Goal: Task Accomplishment & Management: Manage account settings

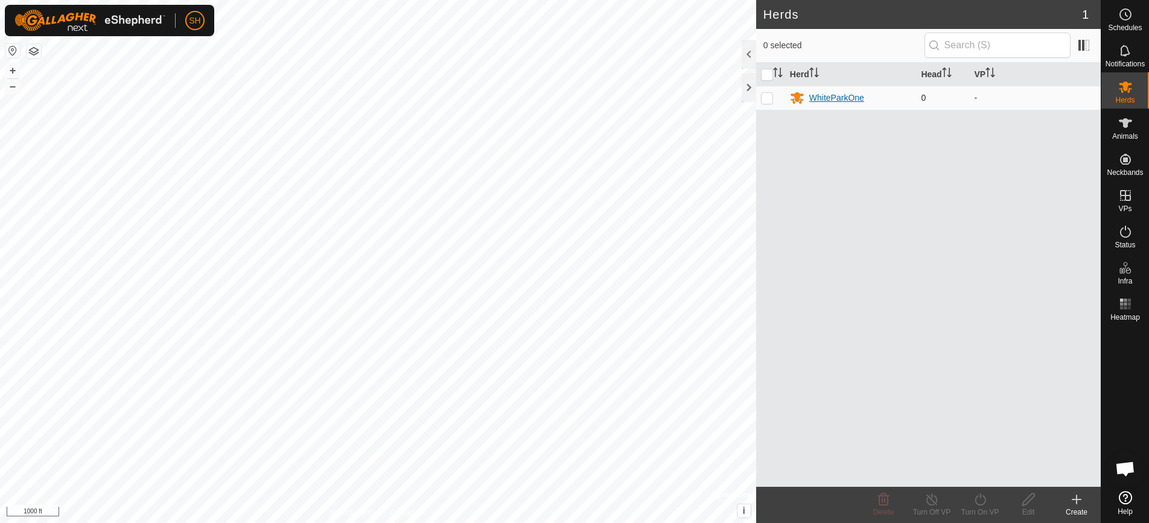
click at [823, 98] on div "WhiteParkOne" at bounding box center [836, 98] width 55 height 13
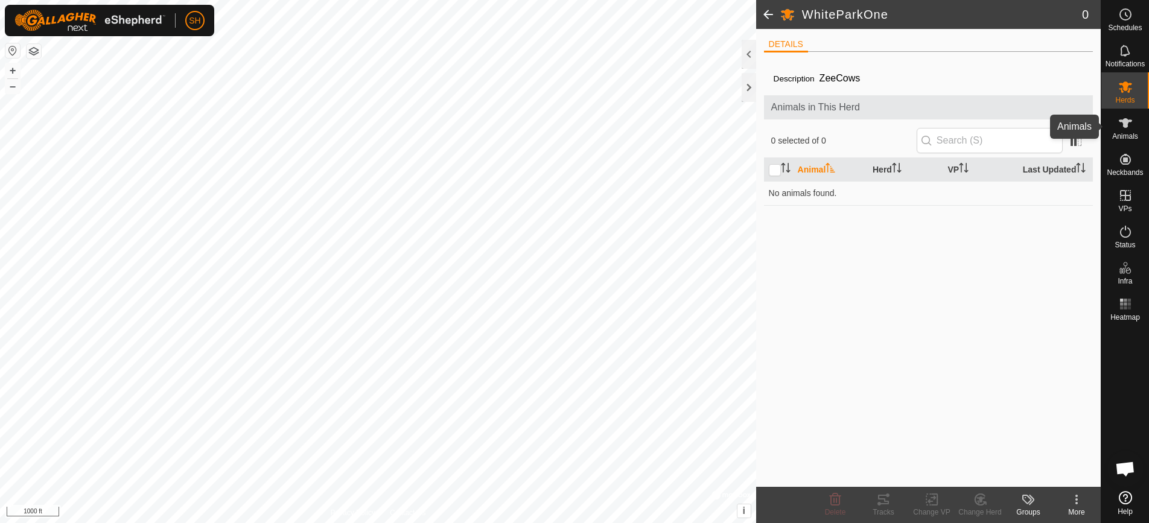
click at [1132, 122] on es-animals-svg-icon at bounding box center [1126, 122] width 22 height 19
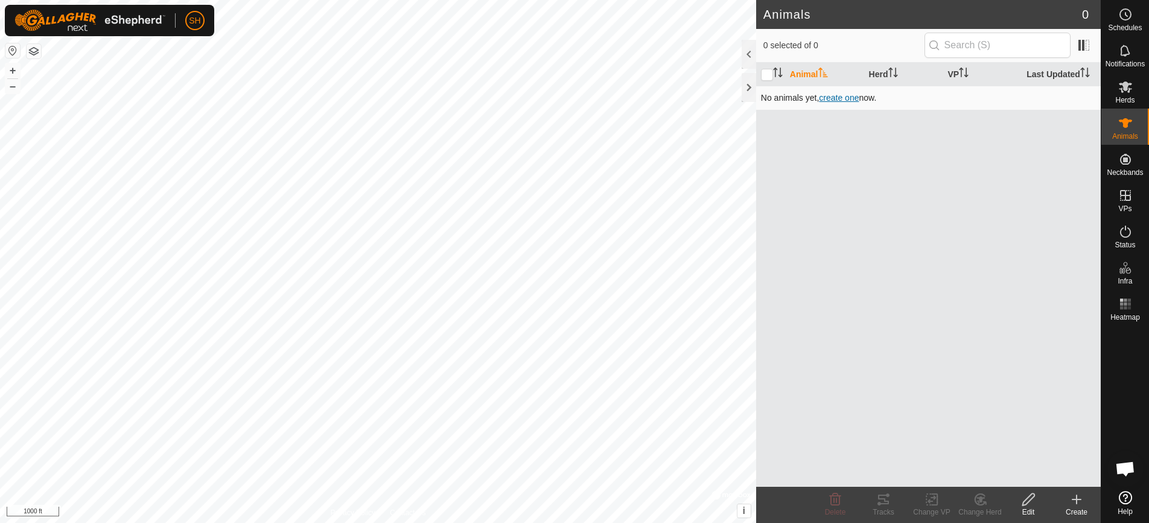
click at [848, 99] on span "create one" at bounding box center [839, 98] width 40 height 10
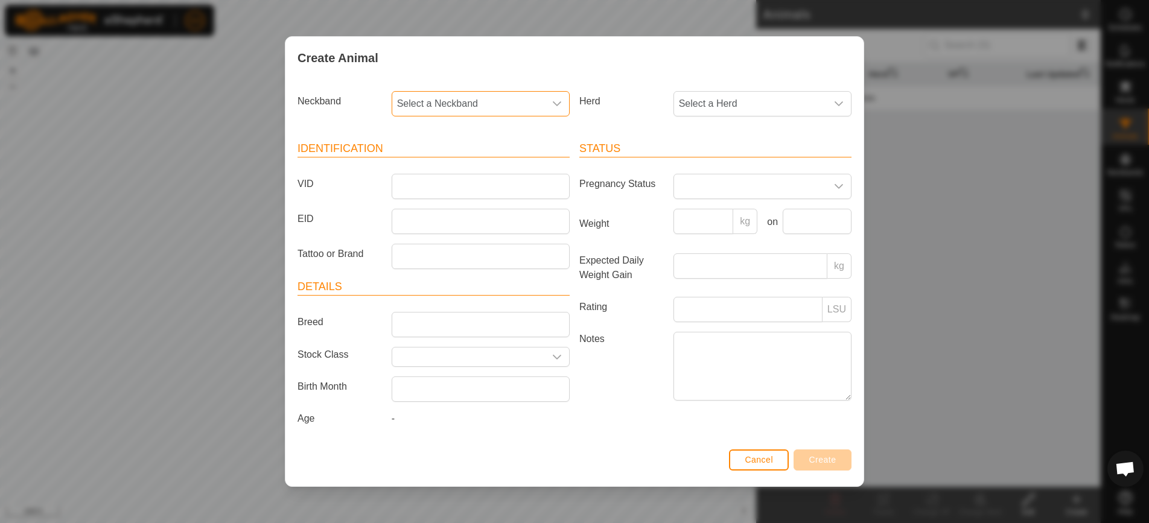
click at [505, 104] on span "Select a Neckband" at bounding box center [468, 104] width 153 height 24
click at [462, 209] on li "1757066487" at bounding box center [481, 209] width 177 height 24
click at [715, 110] on span "Select a Herd" at bounding box center [750, 104] width 153 height 24
click at [700, 193] on li "WhiteParkOne" at bounding box center [763, 191] width 177 height 24
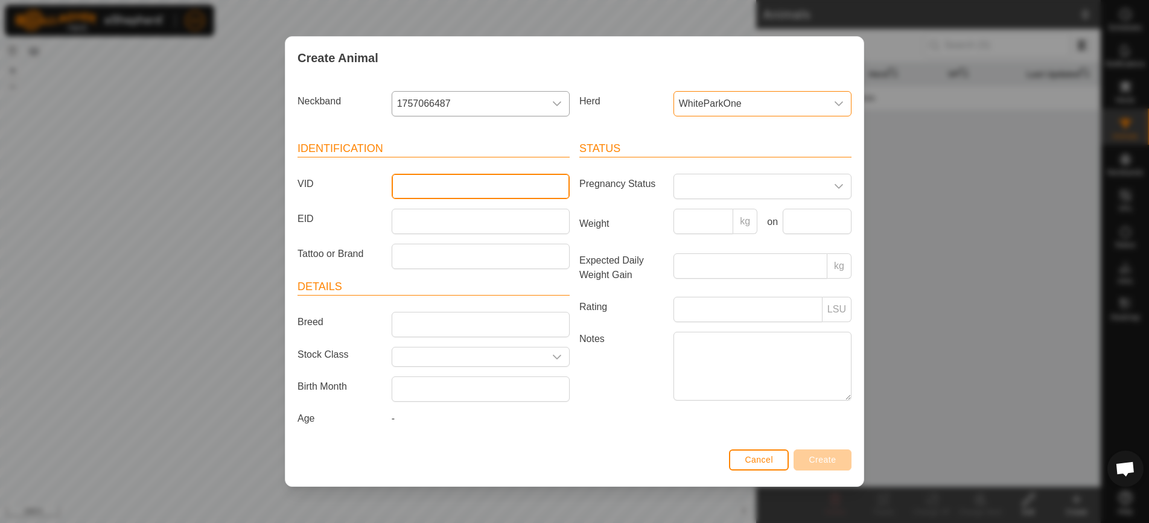
click at [469, 188] on input "VID" at bounding box center [481, 186] width 178 height 25
type input "Freckles"
click at [817, 457] on span "Create" at bounding box center [822, 460] width 27 height 10
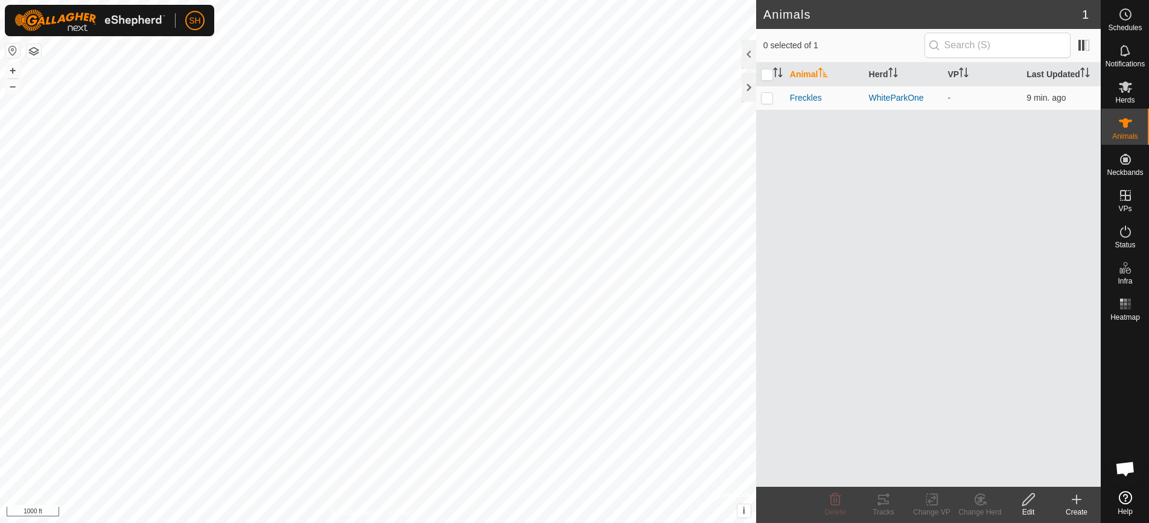
click at [803, 70] on th "Animal" at bounding box center [824, 75] width 79 height 24
click at [1077, 498] on icon at bounding box center [1077, 499] width 0 height 8
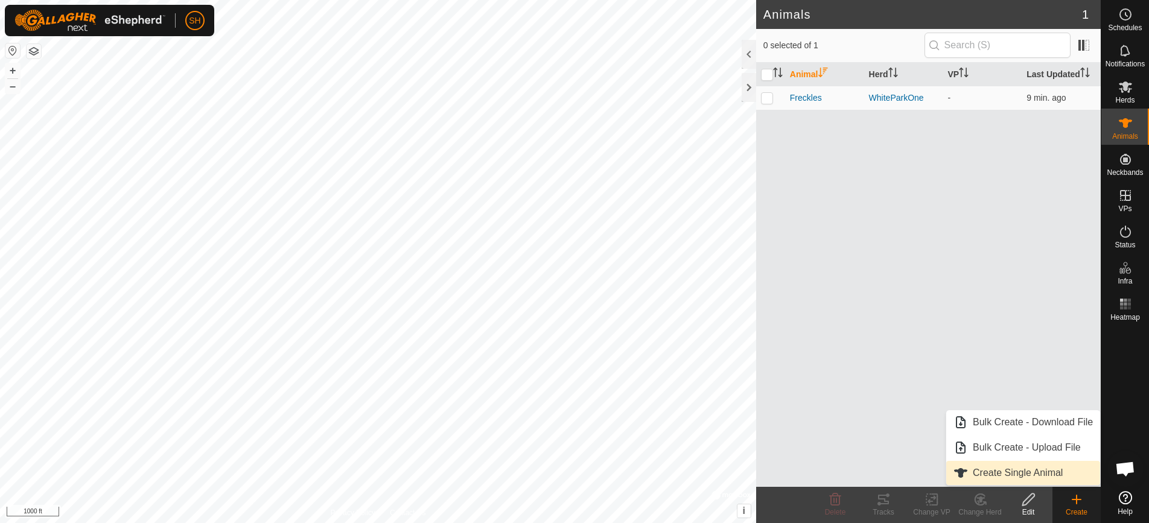
click at [1063, 471] on link "Create Single Animal" at bounding box center [1023, 473] width 154 height 24
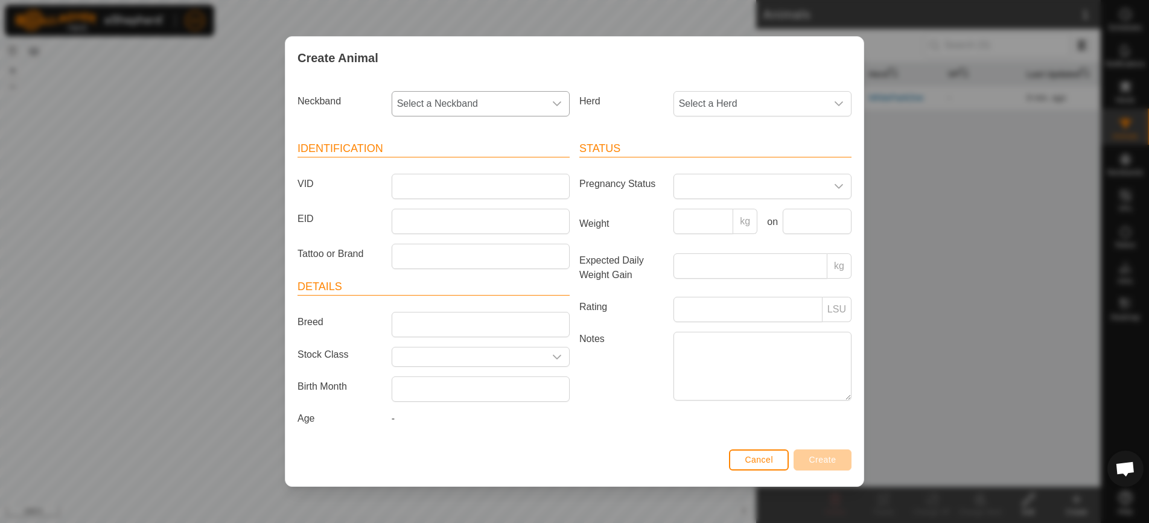
click at [555, 109] on div "dropdown trigger" at bounding box center [557, 104] width 24 height 24
click at [517, 195] on li "1755582741" at bounding box center [481, 191] width 177 height 24
click at [505, 185] on input "VID" at bounding box center [481, 186] width 178 height 25
type input "Cow1"
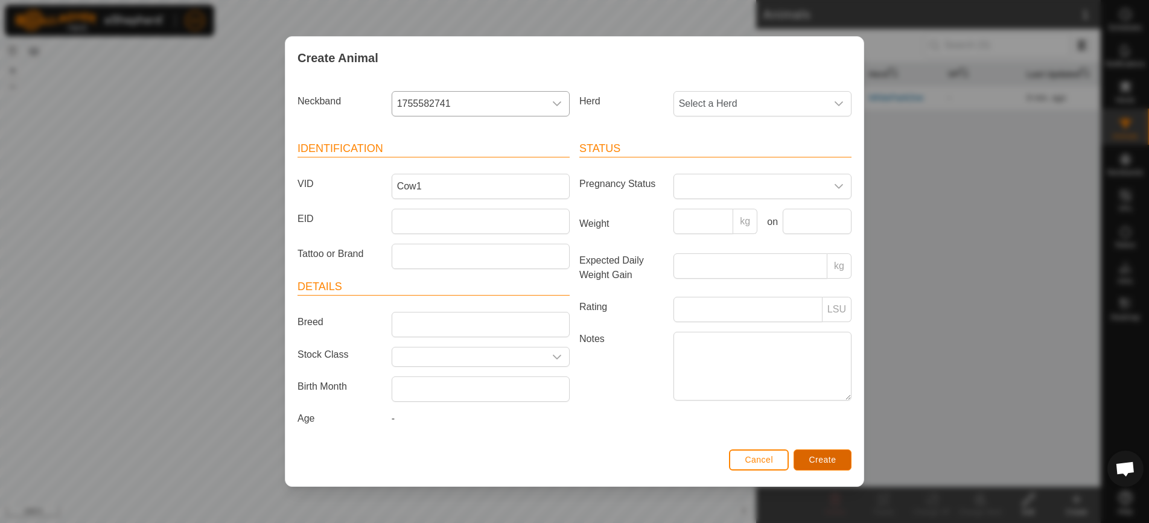
click at [815, 465] on button "Create" at bounding box center [823, 460] width 58 height 21
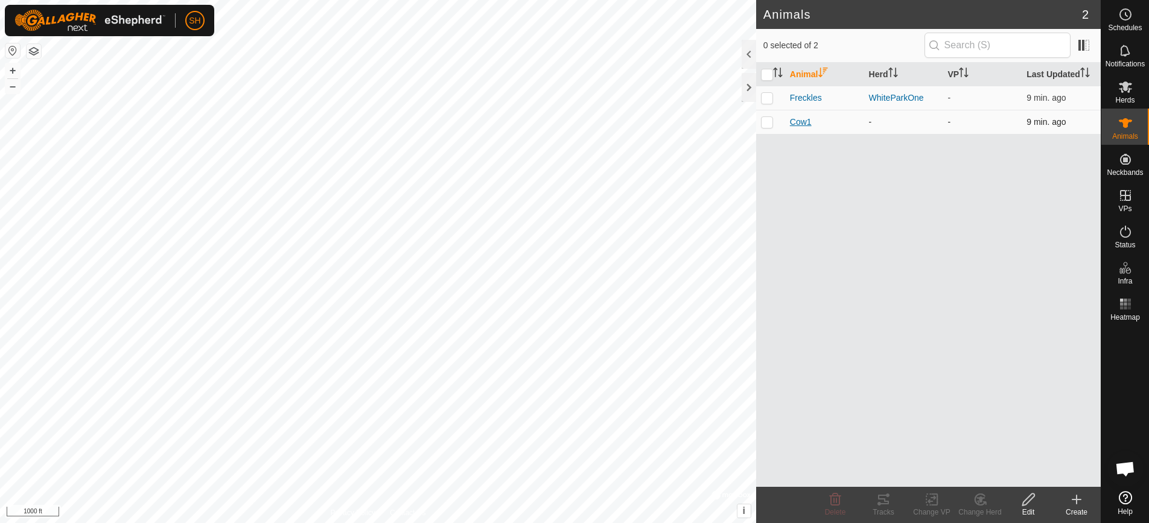
click at [799, 122] on span "Cow1" at bounding box center [801, 122] width 22 height 13
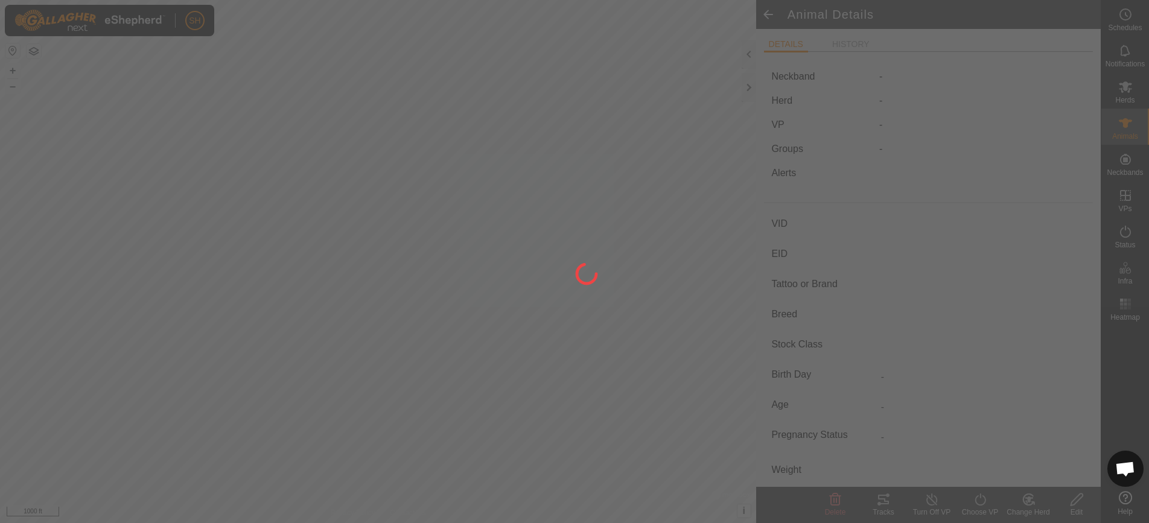
type input "Cow1"
type input "-"
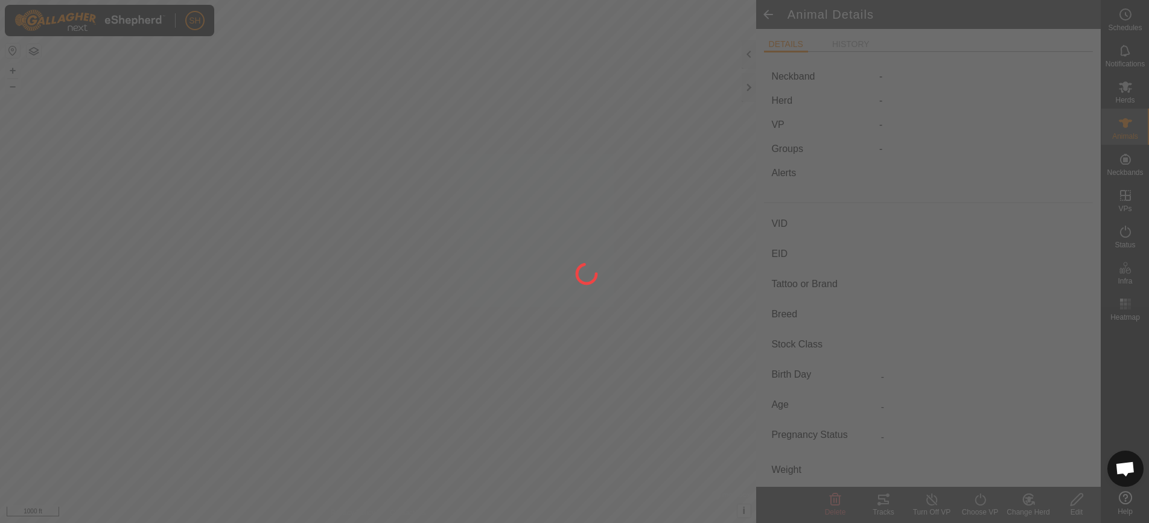
type input "0 kg"
type input "-"
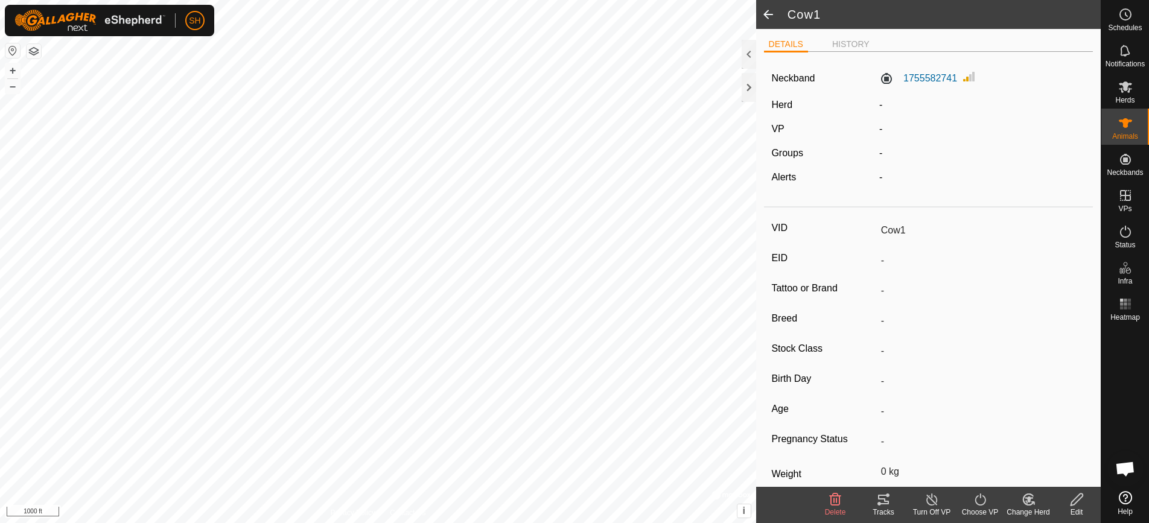
click at [1076, 501] on icon at bounding box center [1076, 499] width 15 height 14
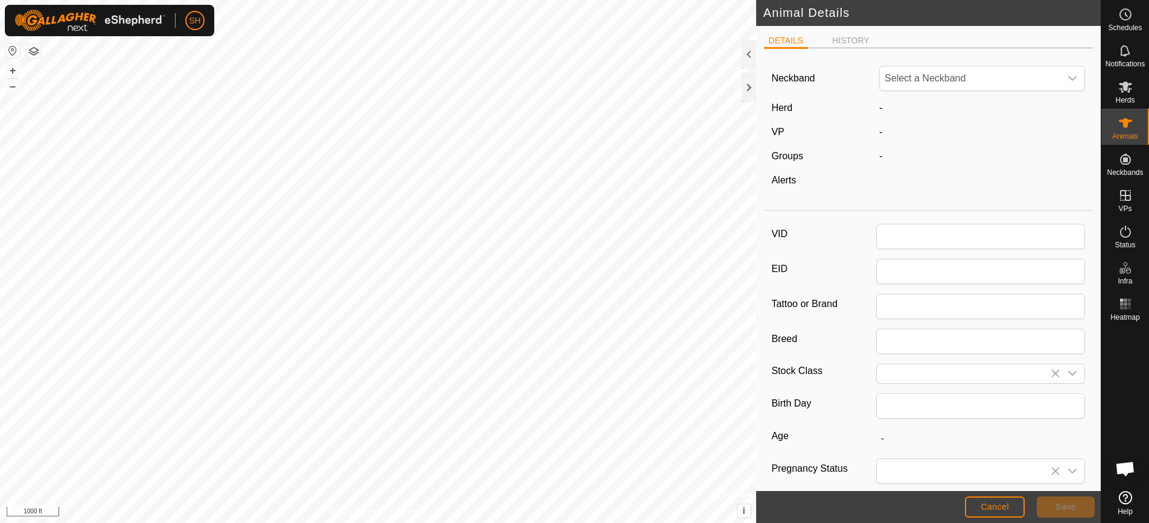
type input "Cow1"
type input "0"
click at [883, 104] on div "-" at bounding box center [981, 108] width 215 height 14
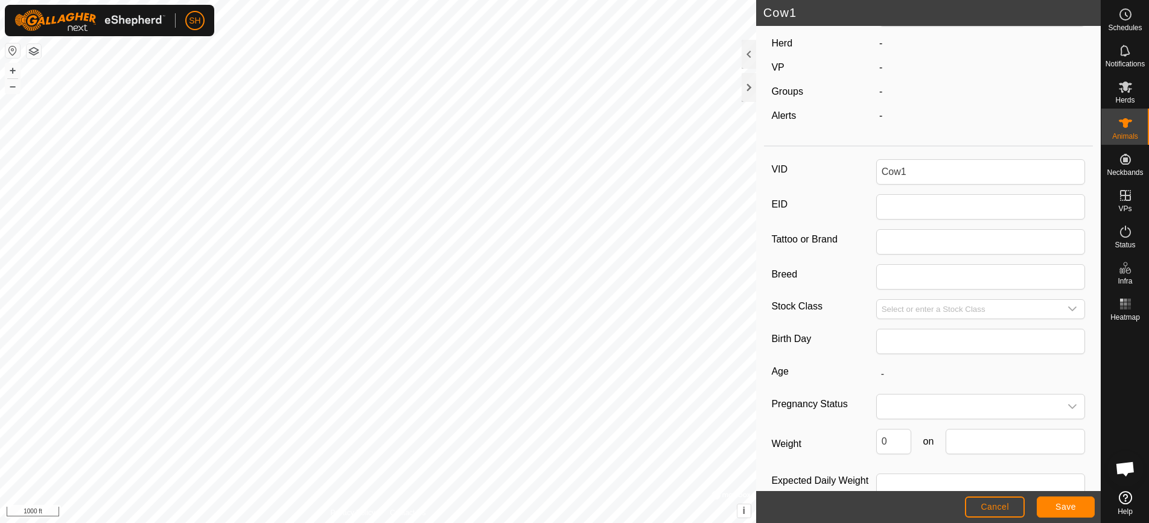
scroll to position [98, 0]
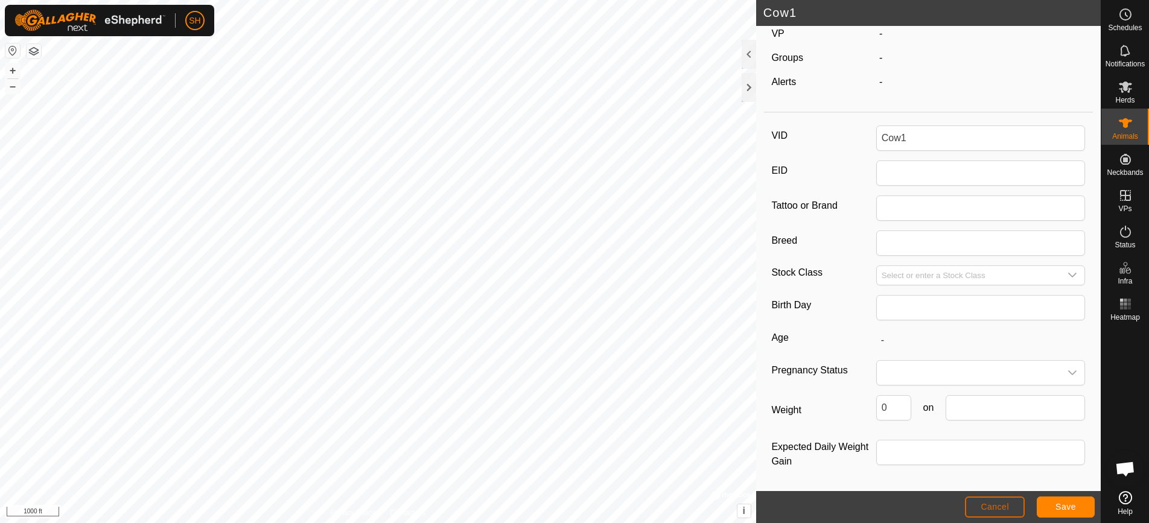
click at [989, 510] on span "Cancel" at bounding box center [995, 507] width 28 height 10
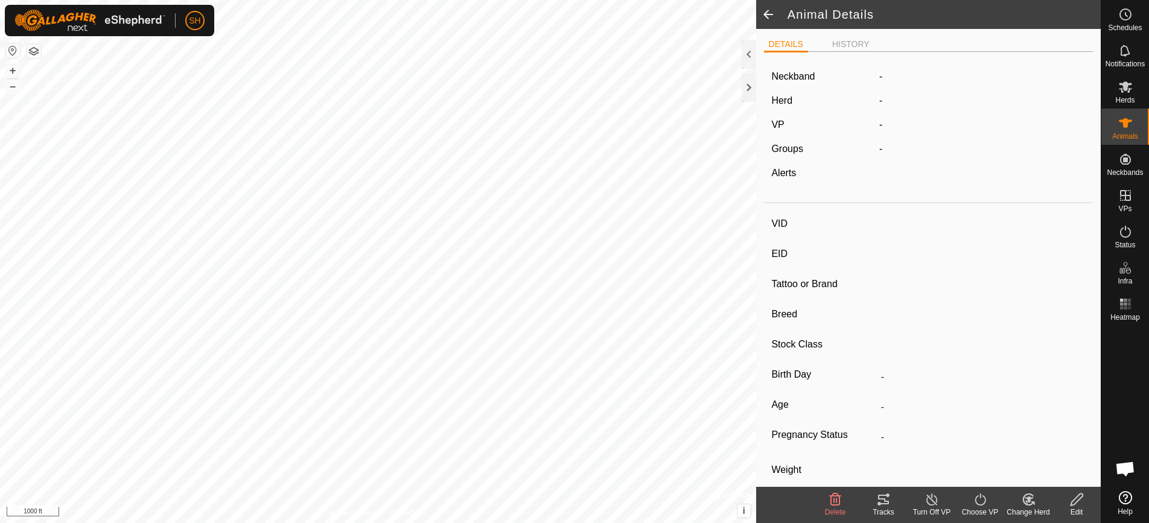
type input "Cow1"
type input "-"
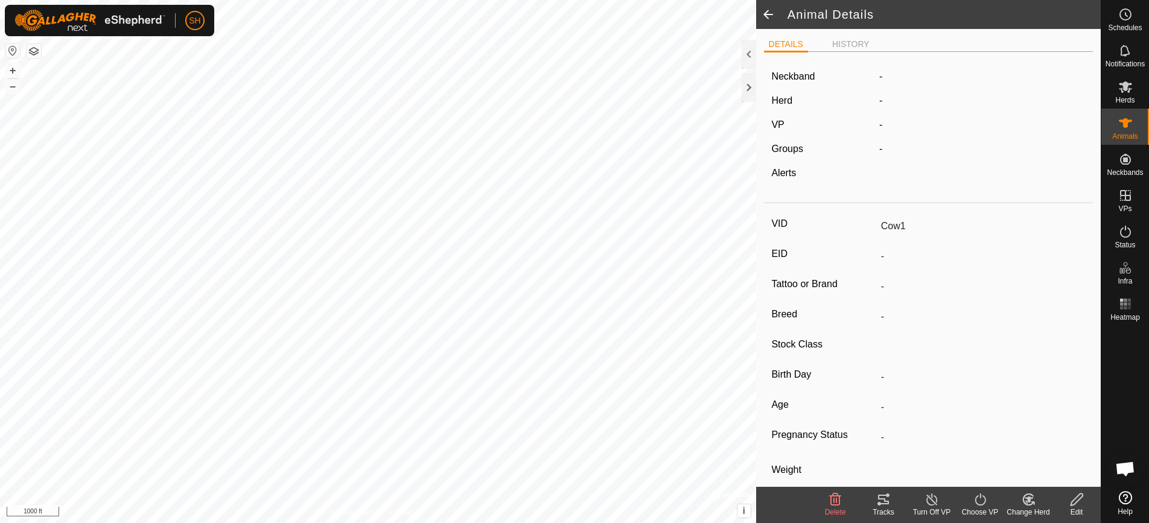
type input "0 kg"
type input "-"
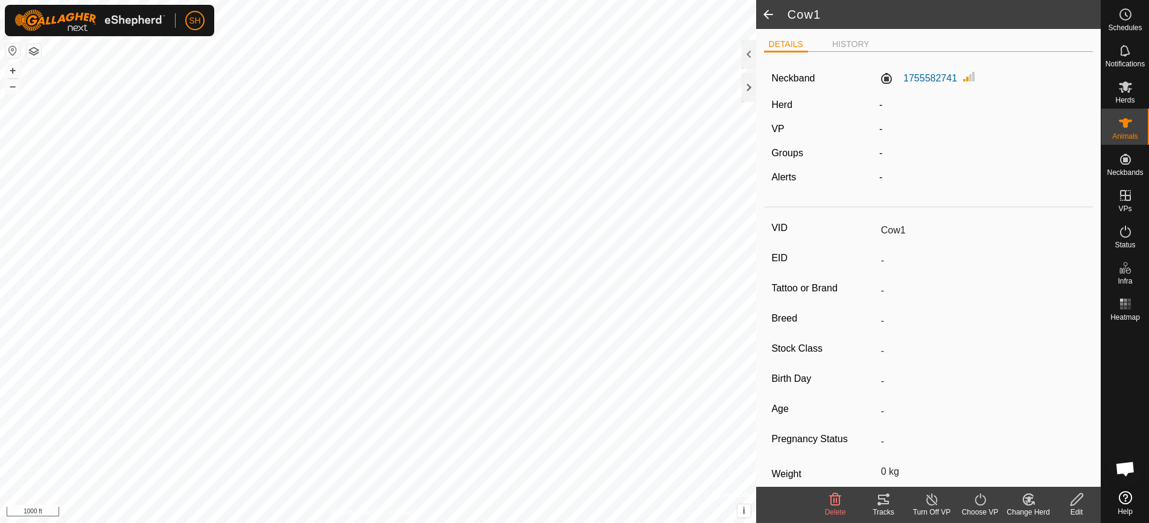
click at [1028, 497] on icon at bounding box center [1029, 500] width 8 height 6
click at [1042, 453] on link "Choose Herd..." at bounding box center [1064, 448] width 119 height 24
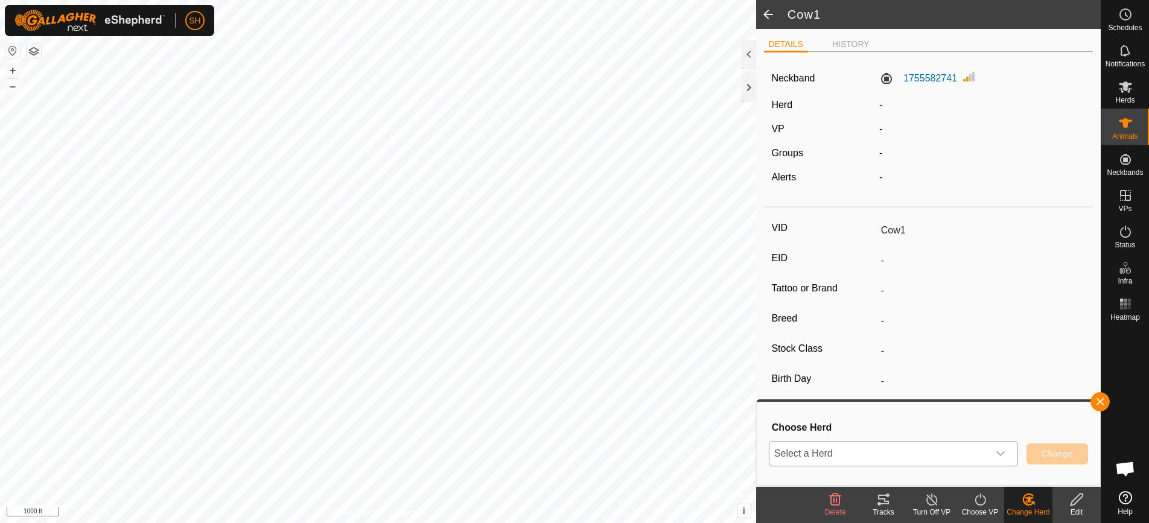
click at [976, 451] on span "Select a Herd" at bounding box center [878, 454] width 219 height 24
click at [929, 424] on li "WhiteParkOne" at bounding box center [894, 427] width 248 height 30
click at [1047, 453] on span "Change" at bounding box center [1057, 454] width 31 height 10
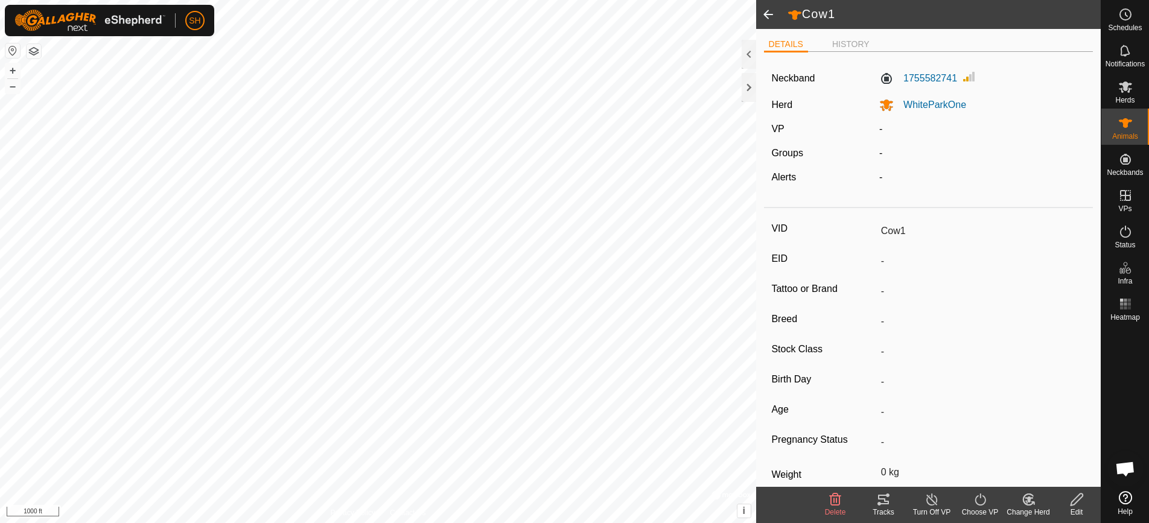
click at [771, 18] on span at bounding box center [768, 14] width 24 height 29
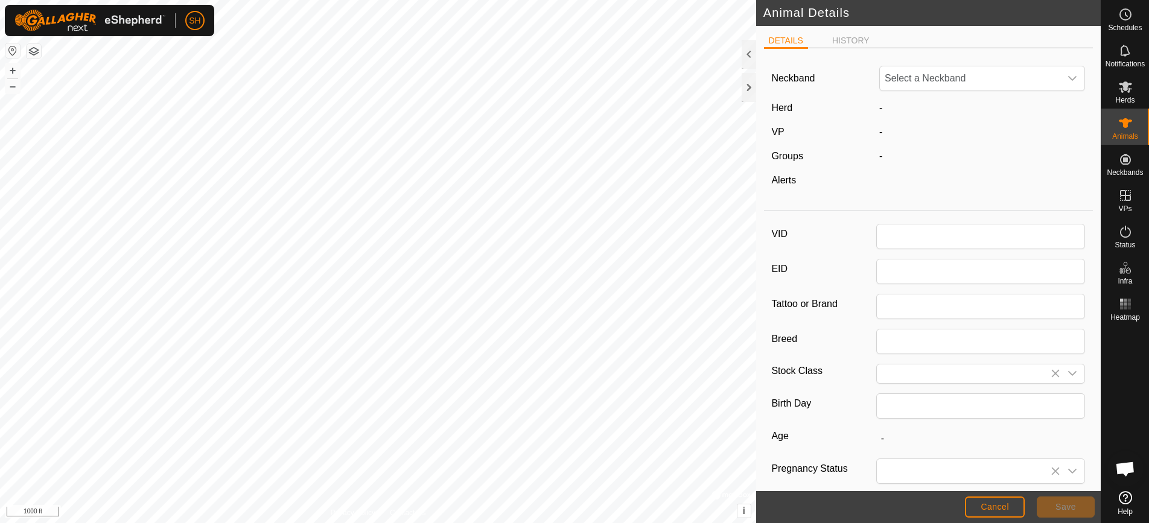
type input "Cow1"
type input "0"
click at [1059, 507] on span "Save" at bounding box center [1066, 507] width 21 height 10
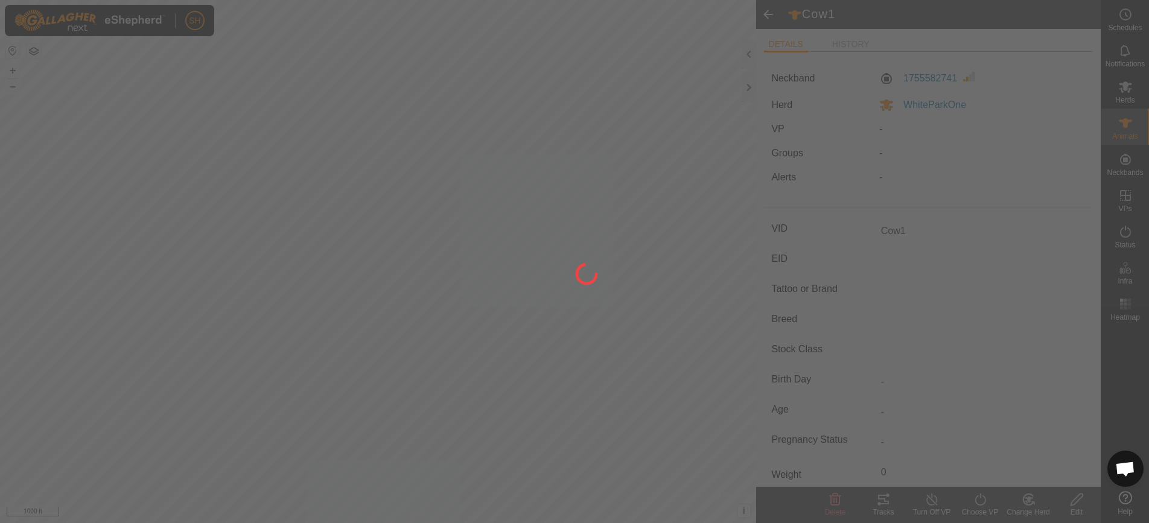
type input "-"
type input "0 kg"
type input "-"
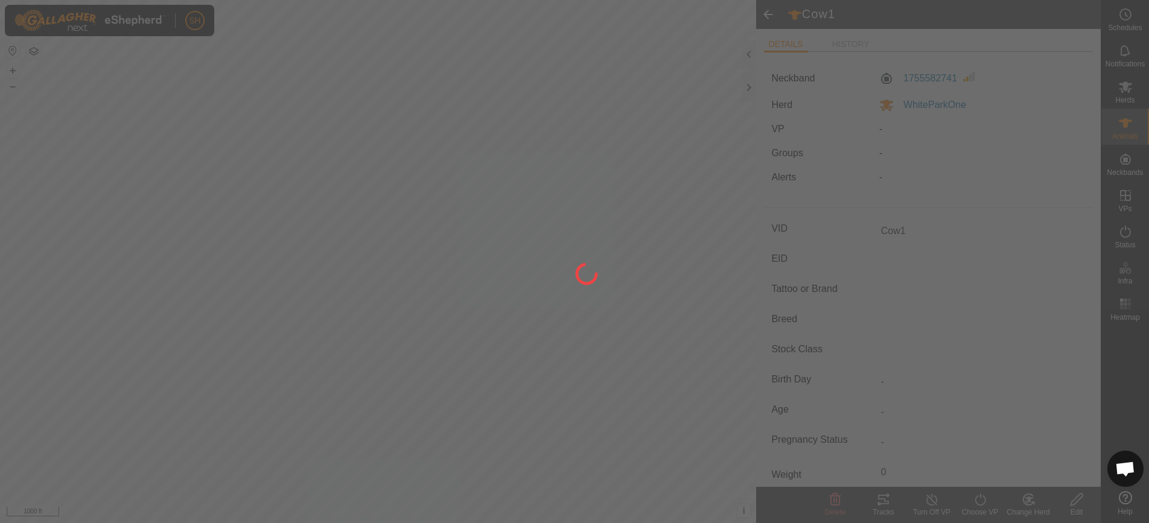
type input "-"
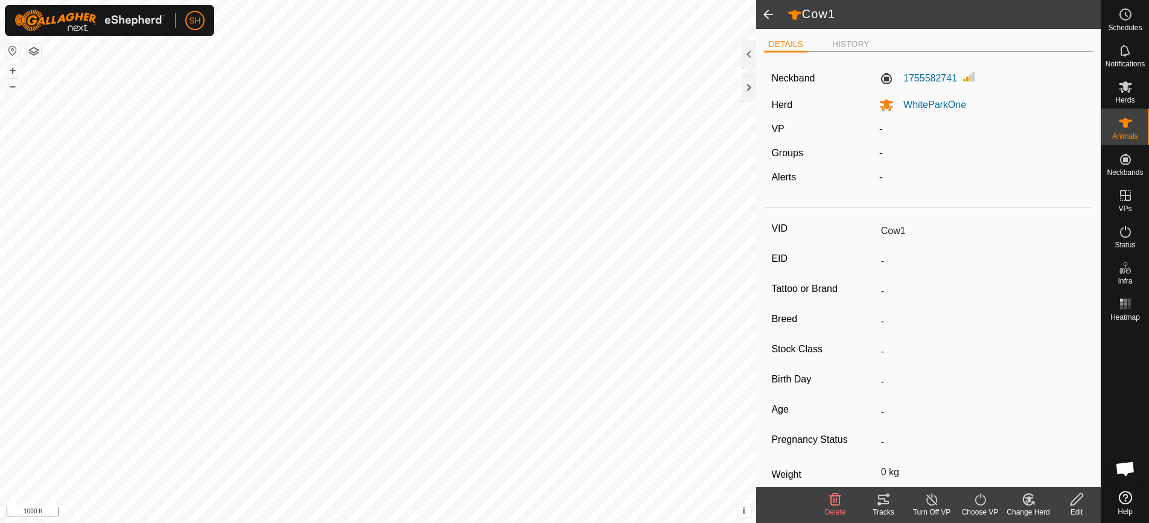
click at [772, 16] on span at bounding box center [768, 14] width 24 height 29
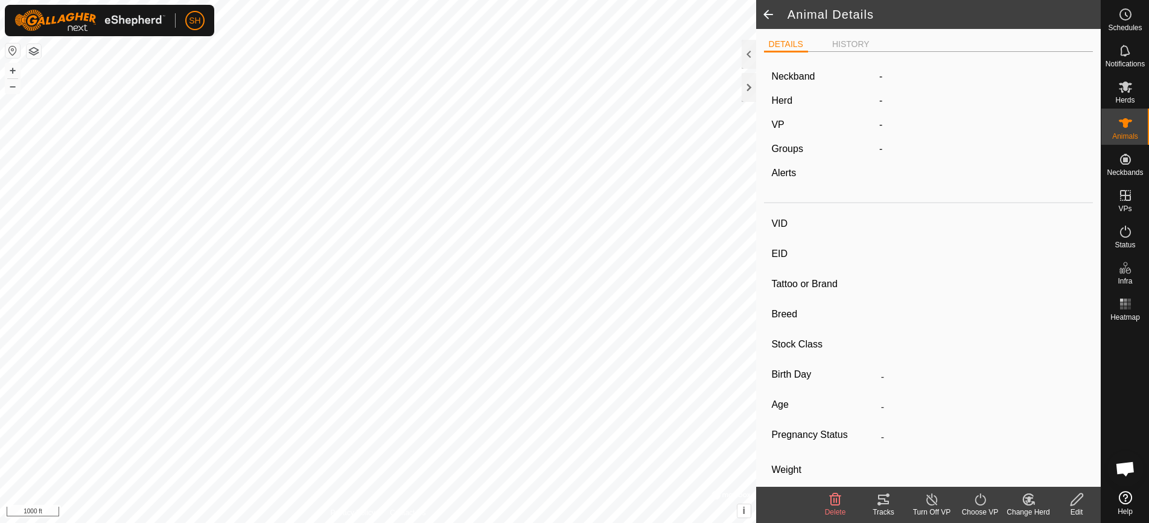
type input "Cow1"
type input "-"
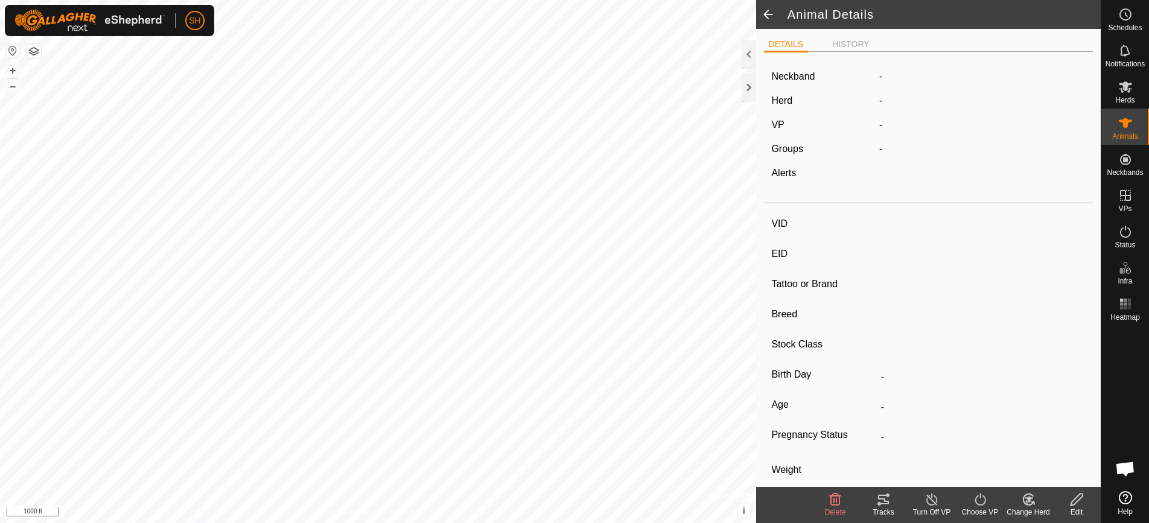
type input "0 kg"
type input "-"
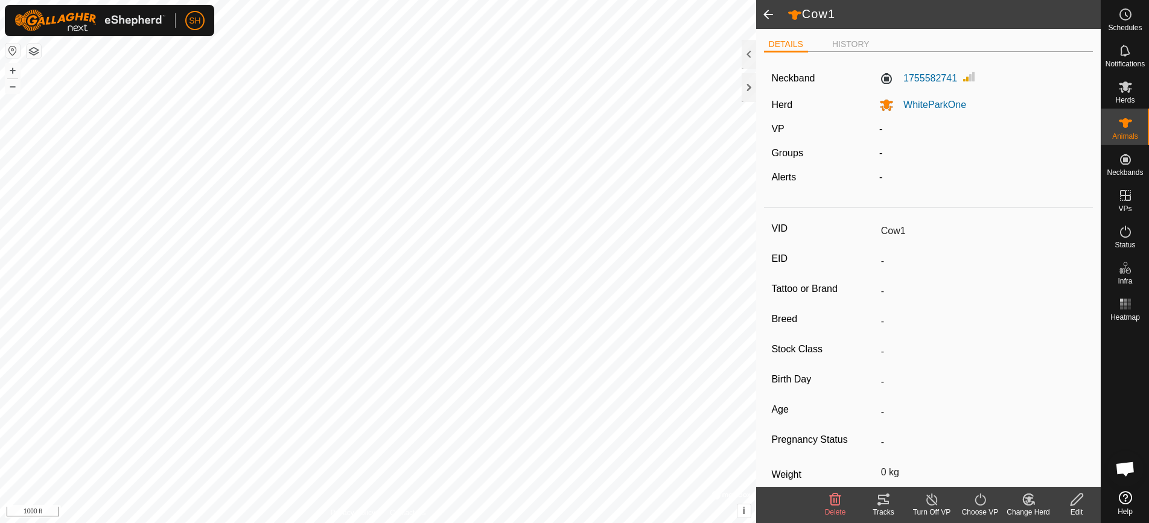
click at [770, 15] on span at bounding box center [768, 14] width 24 height 29
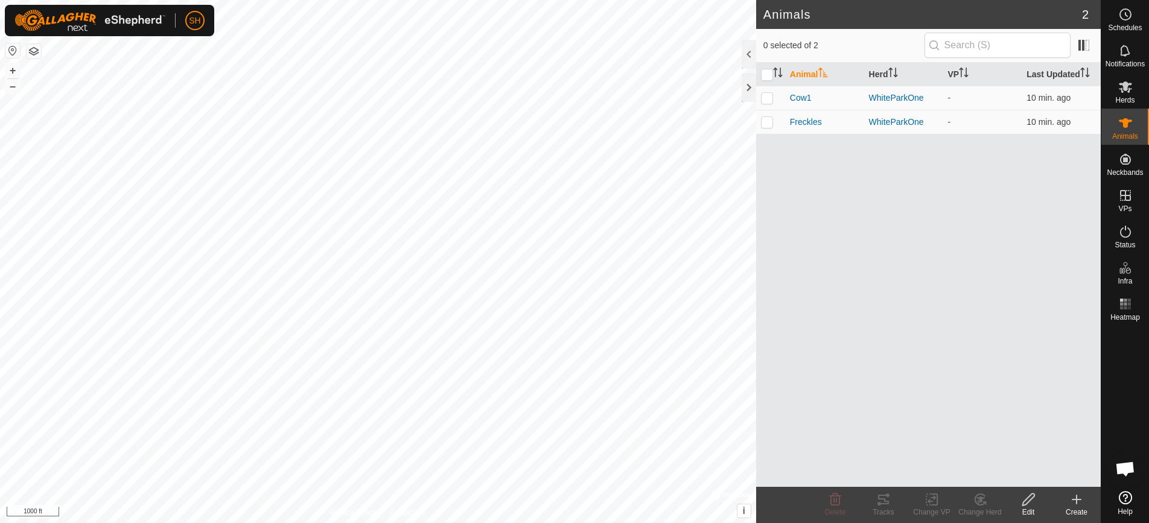
click at [1078, 495] on icon at bounding box center [1076, 499] width 14 height 14
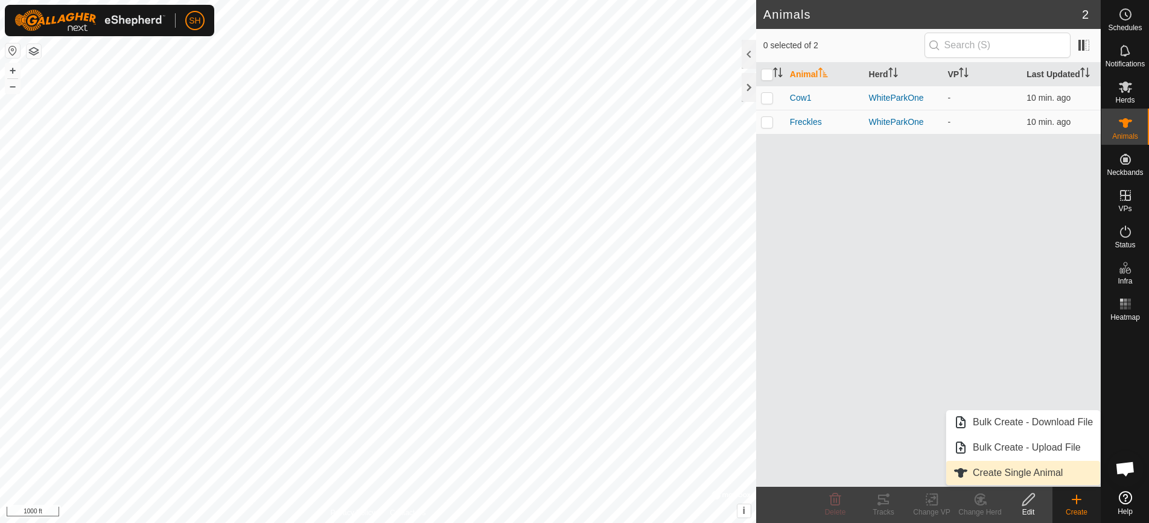
click at [1029, 469] on link "Create Single Animal" at bounding box center [1023, 473] width 154 height 24
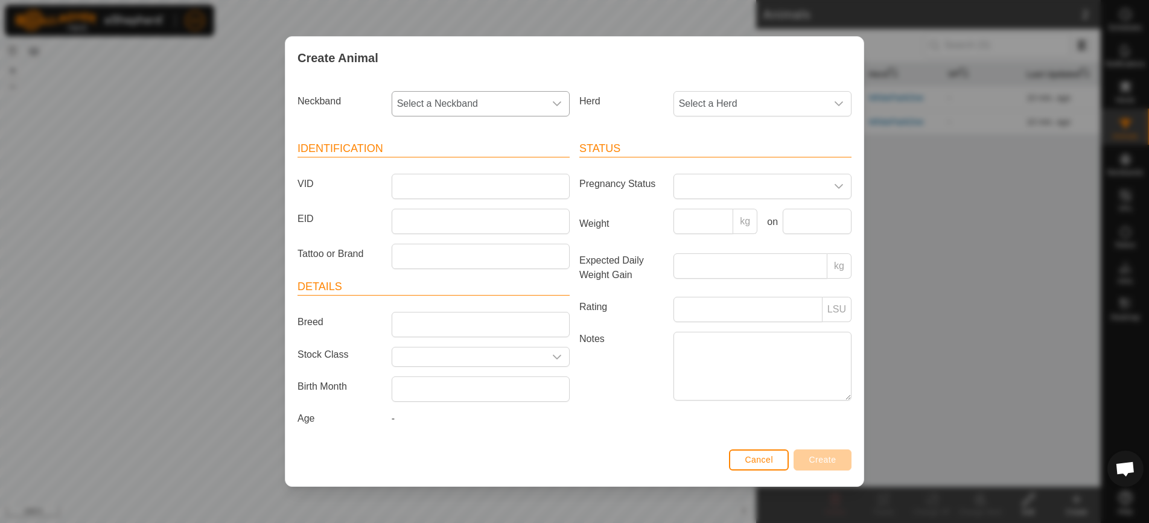
click at [545, 107] on div "dropdown trigger" at bounding box center [557, 104] width 24 height 24
click at [500, 190] on li "0638631281" at bounding box center [481, 191] width 177 height 24
click at [495, 180] on input "VID" at bounding box center [481, 186] width 178 height 25
type input "Cow2"
click at [734, 109] on span "Select a Herd" at bounding box center [750, 104] width 153 height 24
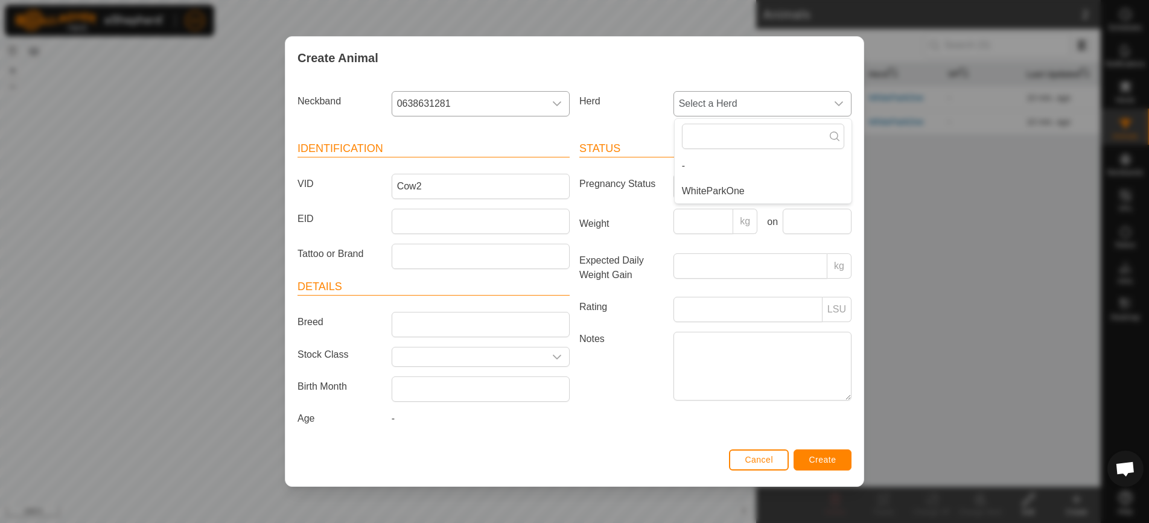
click at [705, 186] on li "WhiteParkOne" at bounding box center [763, 191] width 177 height 24
click at [817, 464] on span "Create" at bounding box center [822, 460] width 27 height 10
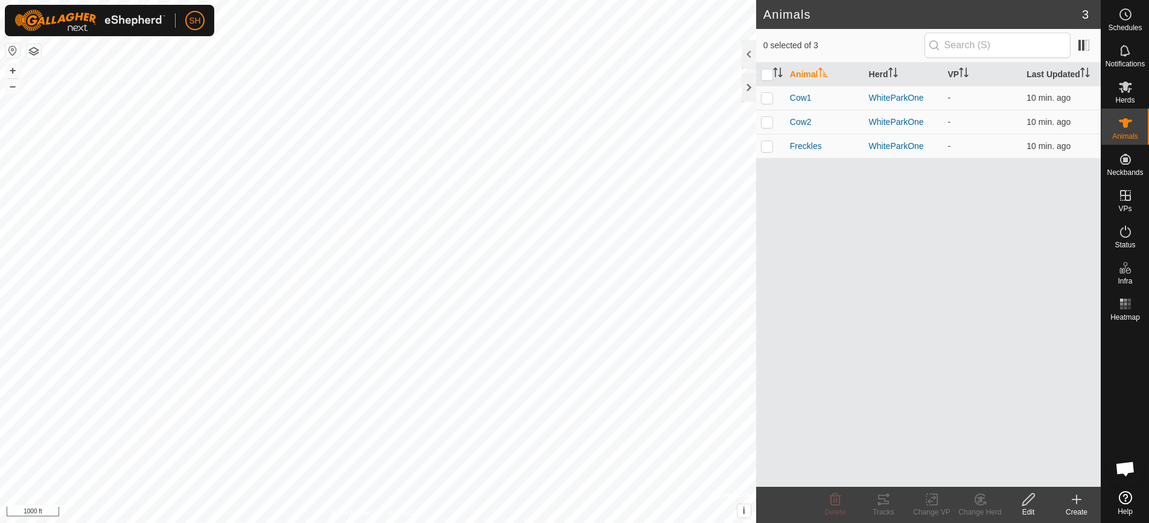
click at [1078, 503] on icon at bounding box center [1076, 499] width 14 height 14
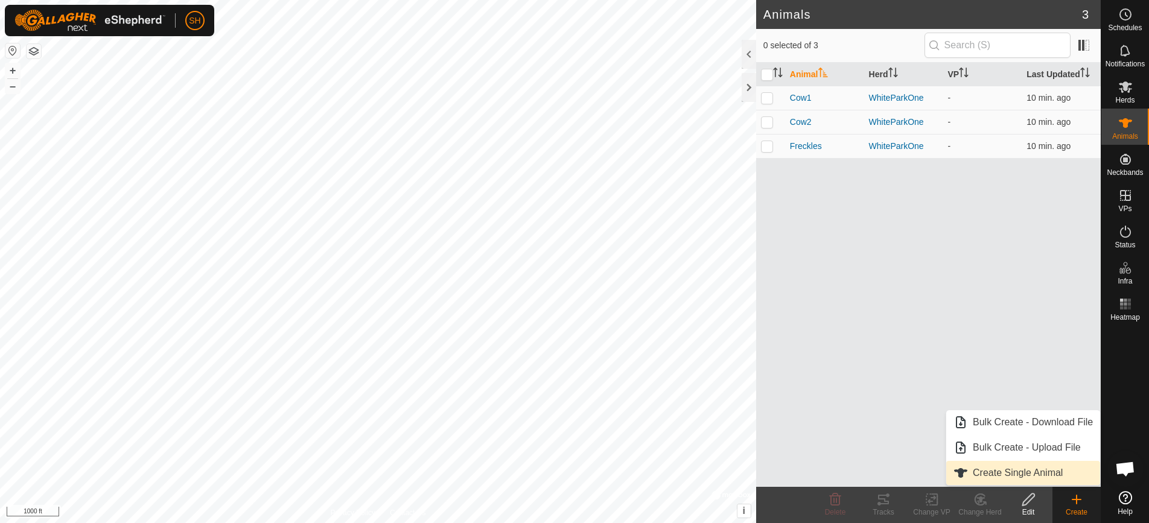
click at [1042, 467] on link "Create Single Animal" at bounding box center [1023, 473] width 154 height 24
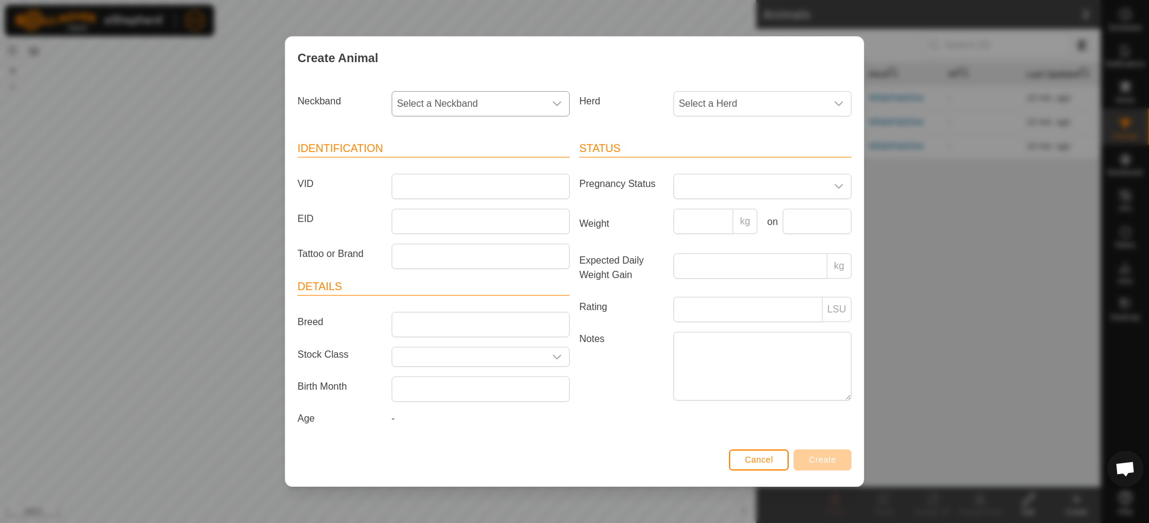
click at [548, 106] on div "dropdown trigger" at bounding box center [557, 104] width 24 height 24
click at [517, 192] on li "4016165942" at bounding box center [481, 191] width 177 height 24
click at [686, 100] on span "Select a Herd" at bounding box center [750, 104] width 153 height 24
click at [700, 197] on li "WhiteParkOne" at bounding box center [763, 191] width 177 height 24
click at [540, 178] on input "VID" at bounding box center [481, 186] width 178 height 25
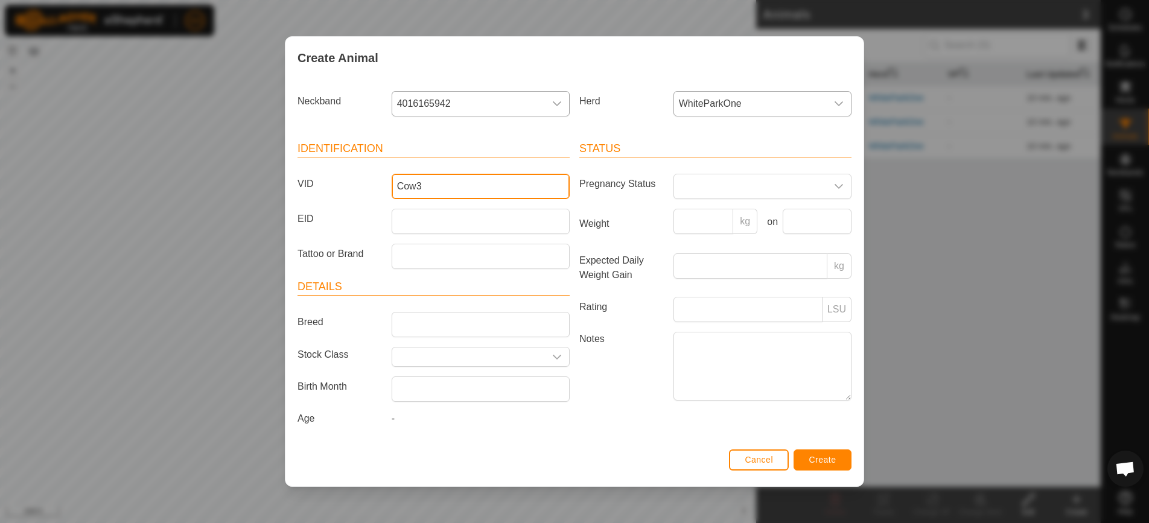
type input "Cow3"
click at [816, 456] on span "Create" at bounding box center [822, 460] width 27 height 10
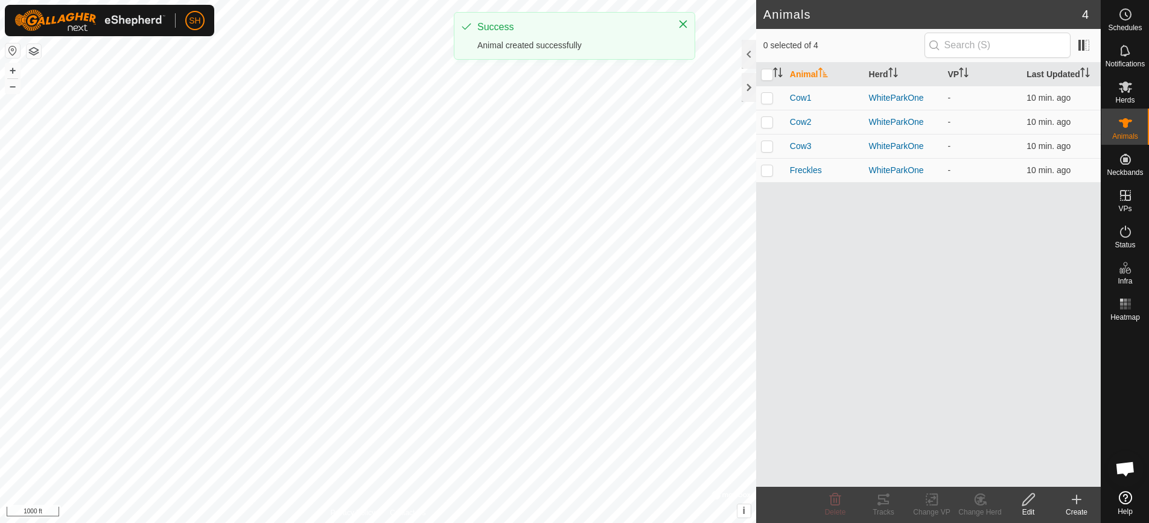
click at [1015, 425] on div "Animal Herd VP Last Updated Cow1 WhiteParkOne - 10 min. ago Cow2 WhiteParkOne -…" at bounding box center [928, 275] width 345 height 424
click at [1079, 500] on icon at bounding box center [1076, 500] width 8 height 0
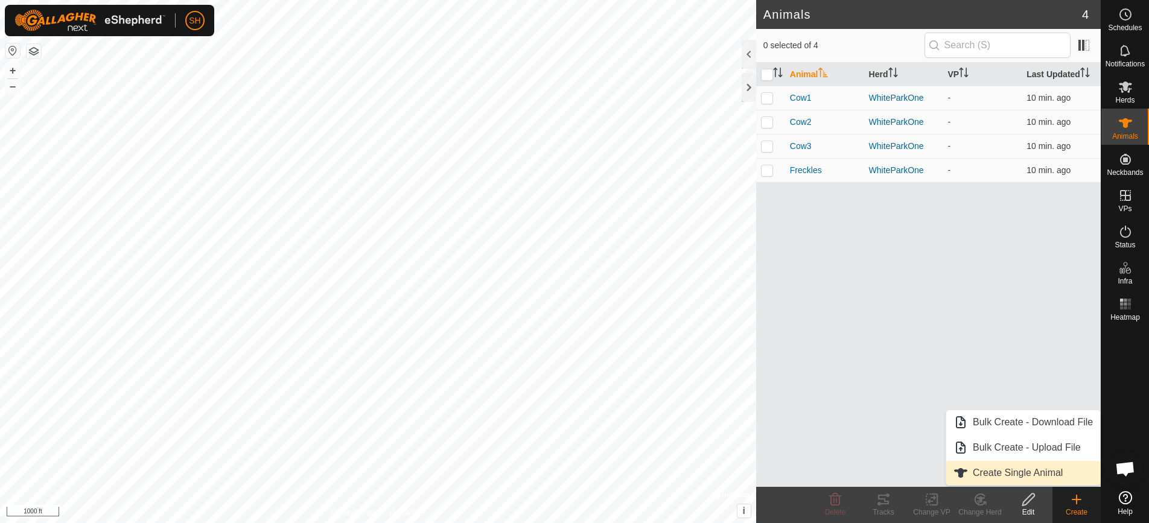
click at [1046, 473] on link "Create Single Animal" at bounding box center [1023, 473] width 154 height 24
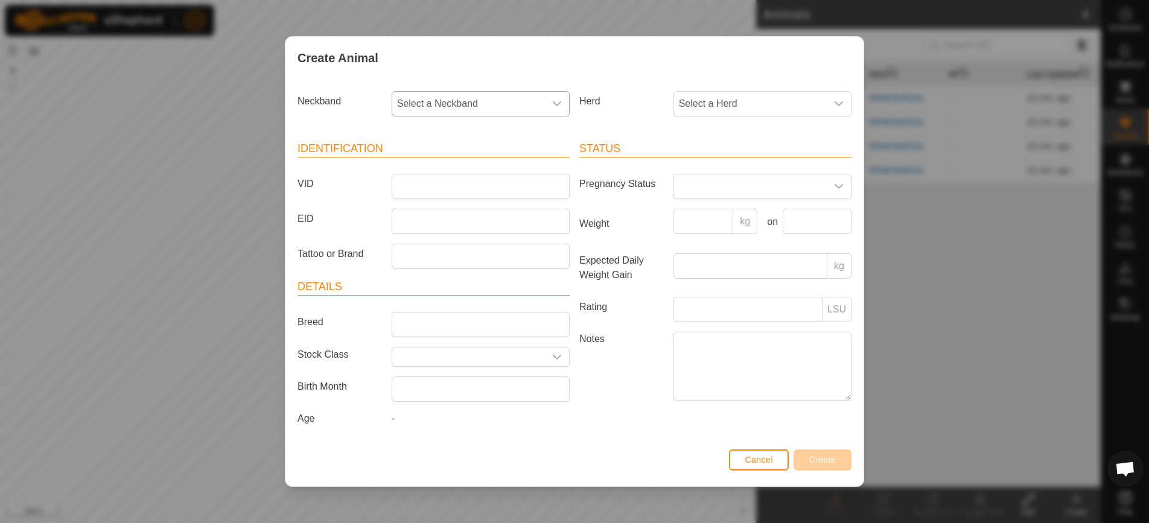
click at [551, 106] on div "dropdown trigger" at bounding box center [557, 104] width 24 height 24
click at [510, 196] on li "3960637690" at bounding box center [481, 191] width 177 height 24
click at [740, 107] on span "Select a Herd" at bounding box center [750, 104] width 153 height 24
click at [725, 188] on li "WhiteParkOne" at bounding box center [763, 191] width 177 height 24
click at [517, 183] on input "VID" at bounding box center [481, 186] width 178 height 25
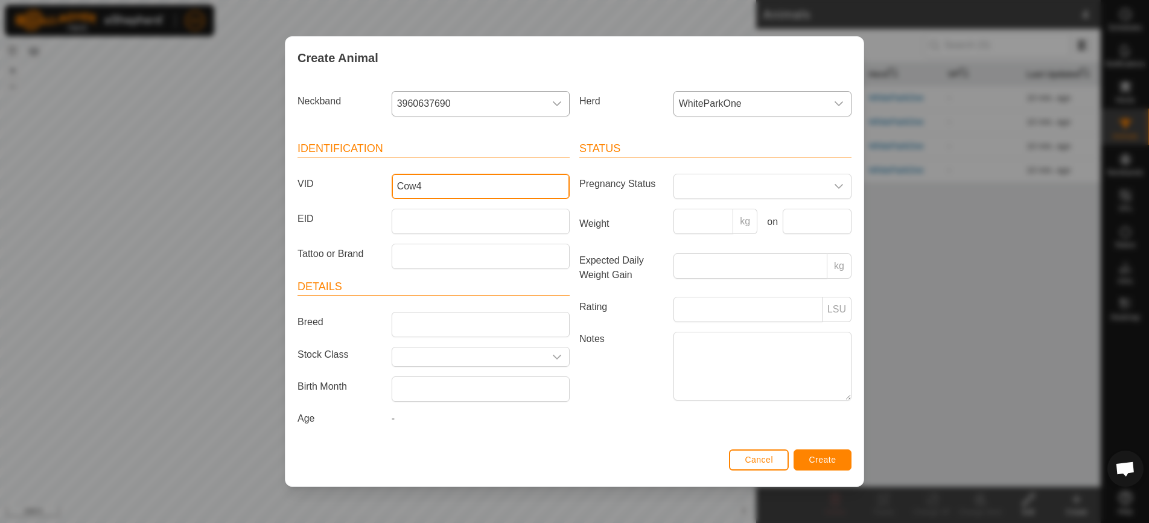
type input "Cow4"
click at [811, 467] on button "Create" at bounding box center [823, 460] width 58 height 21
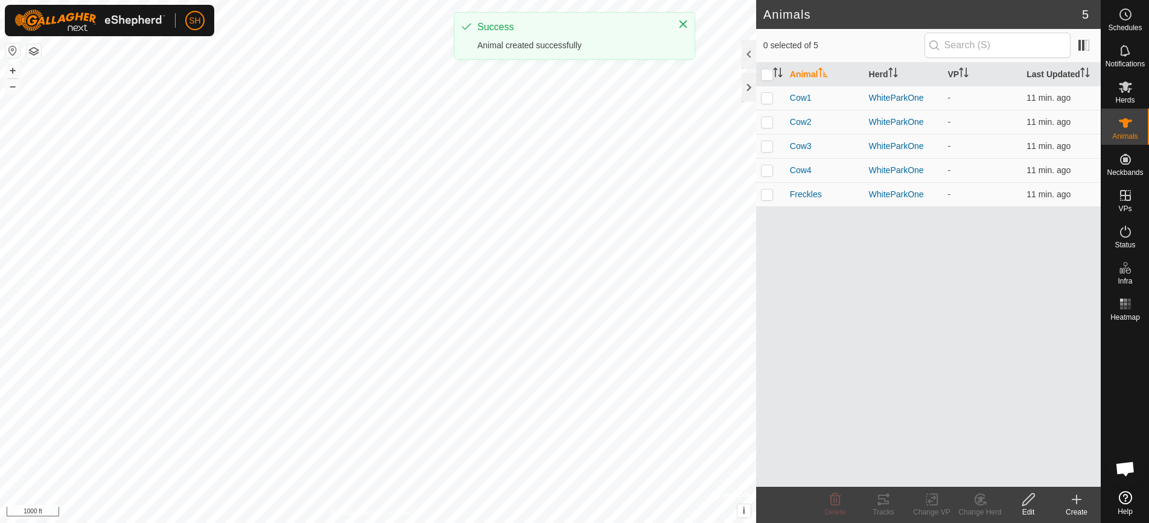
click at [1075, 503] on icon at bounding box center [1076, 499] width 14 height 14
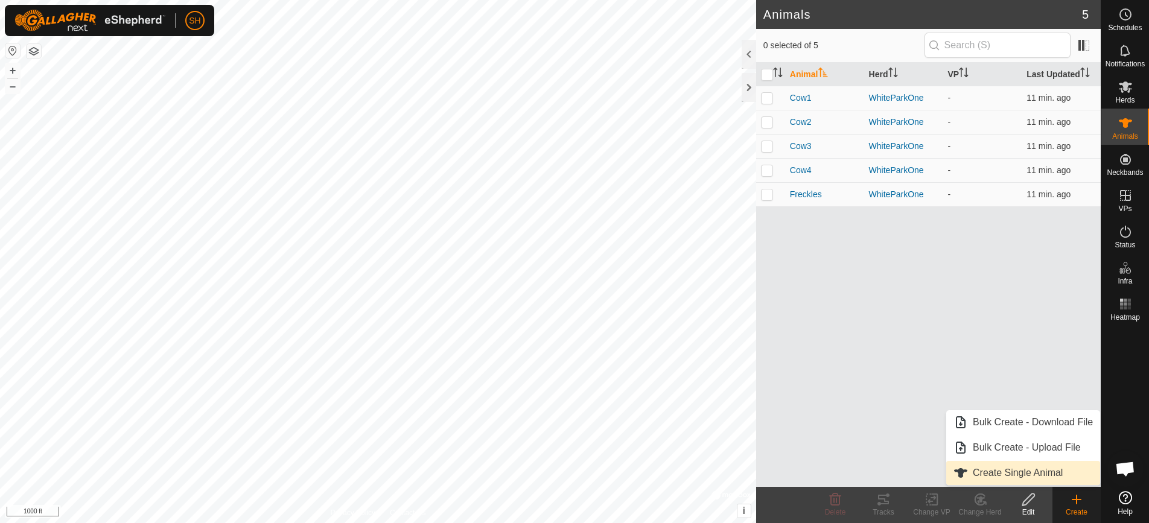
click at [1033, 467] on link "Create Single Animal" at bounding box center [1023, 473] width 154 height 24
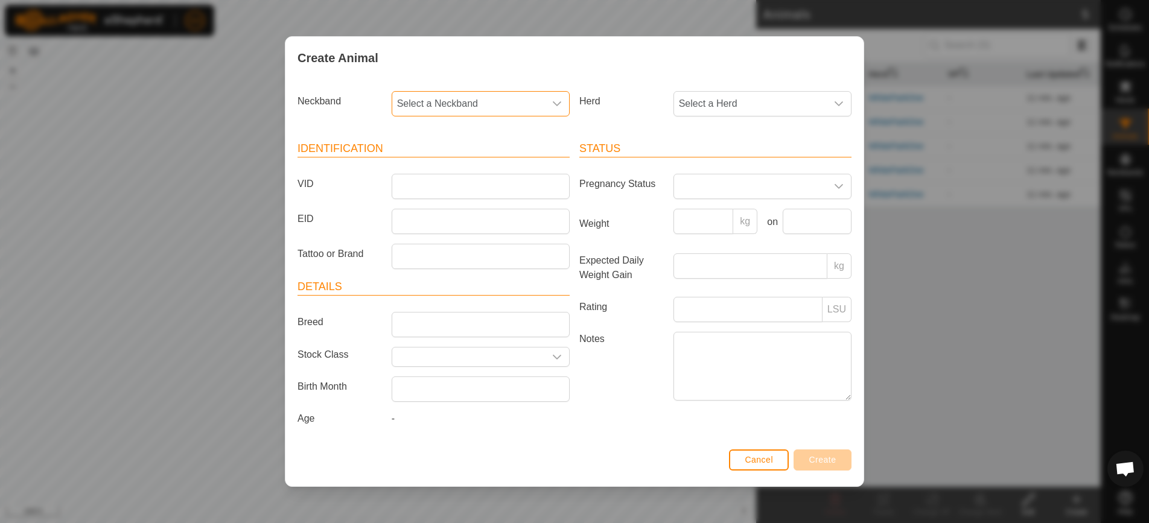
click at [521, 99] on span "Select a Neckband" at bounding box center [468, 104] width 153 height 24
click at [481, 194] on li "1816477103" at bounding box center [481, 191] width 177 height 24
click at [750, 101] on span "Select a Herd" at bounding box center [750, 104] width 153 height 24
click at [733, 186] on li "WhiteParkOne" at bounding box center [763, 191] width 177 height 24
click at [517, 192] on input "VID" at bounding box center [481, 186] width 178 height 25
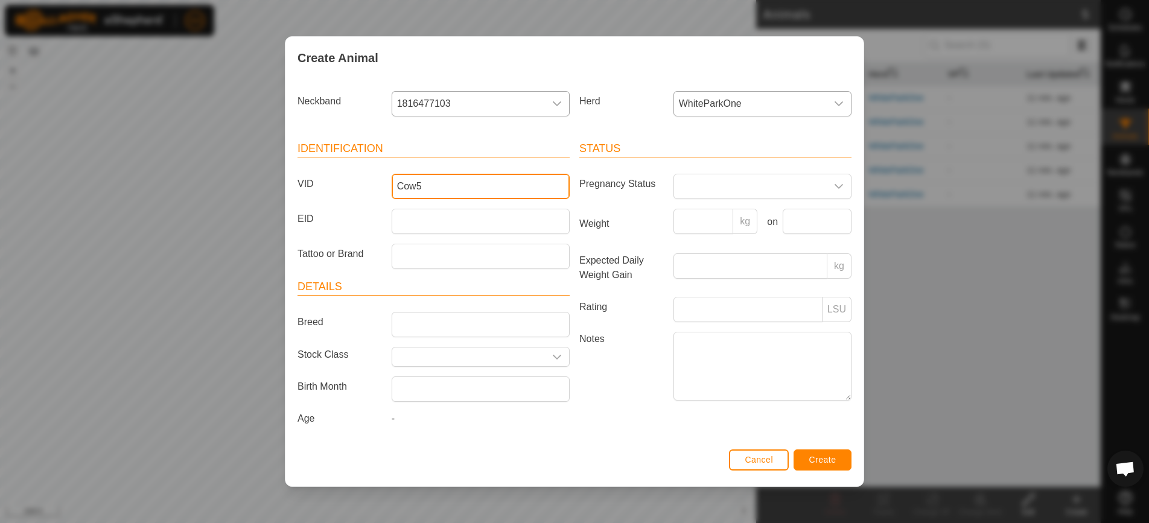
type input "Cow5"
click at [818, 464] on button "Create" at bounding box center [823, 460] width 58 height 21
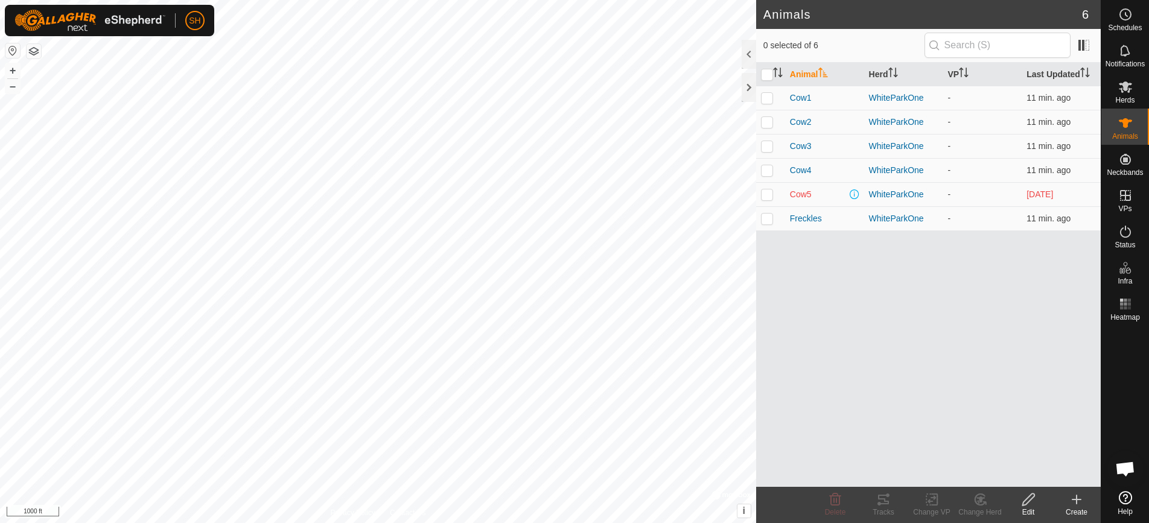
click at [1077, 503] on icon at bounding box center [1077, 499] width 0 height 8
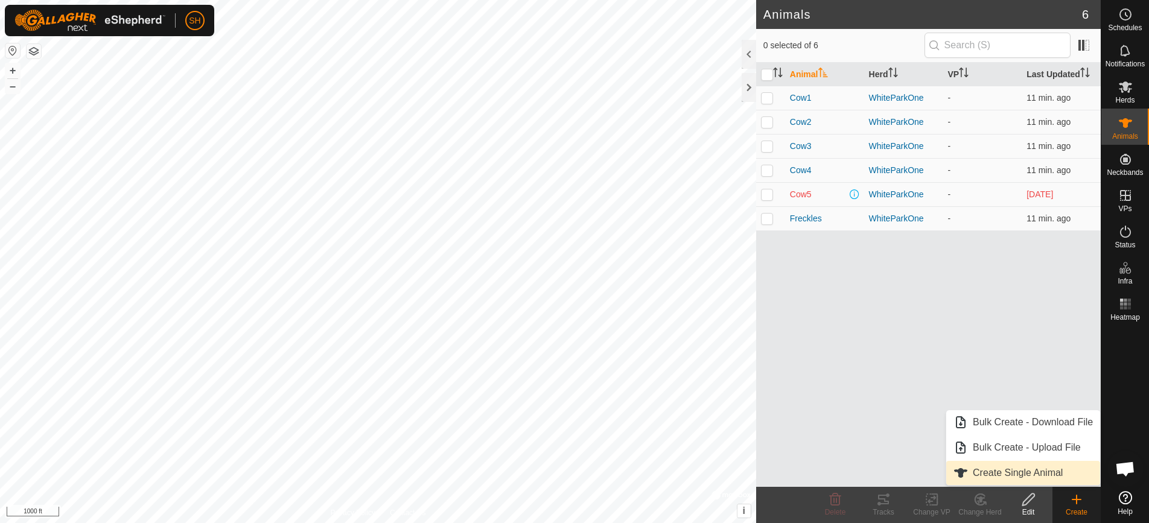
click at [1057, 469] on link "Create Single Animal" at bounding box center [1023, 473] width 154 height 24
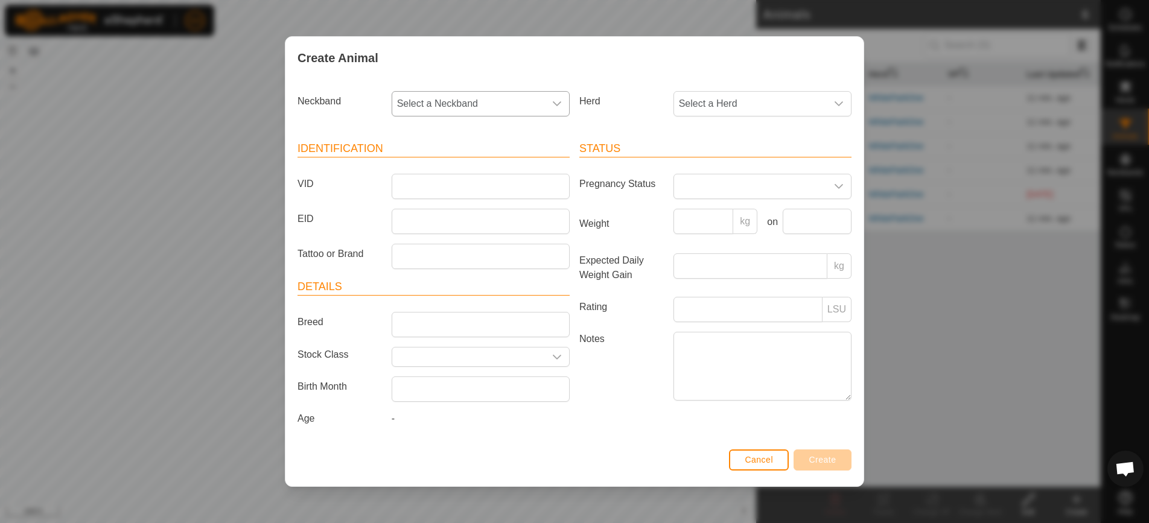
click at [542, 115] on p-select "Select a Neckband" at bounding box center [481, 103] width 178 height 25
click at [509, 190] on li "3224637482" at bounding box center [481, 191] width 177 height 24
click at [691, 104] on span "Select a Herd" at bounding box center [750, 104] width 153 height 24
click at [697, 188] on li "WhiteParkOne" at bounding box center [763, 191] width 177 height 24
click at [480, 192] on input "VID" at bounding box center [481, 186] width 178 height 25
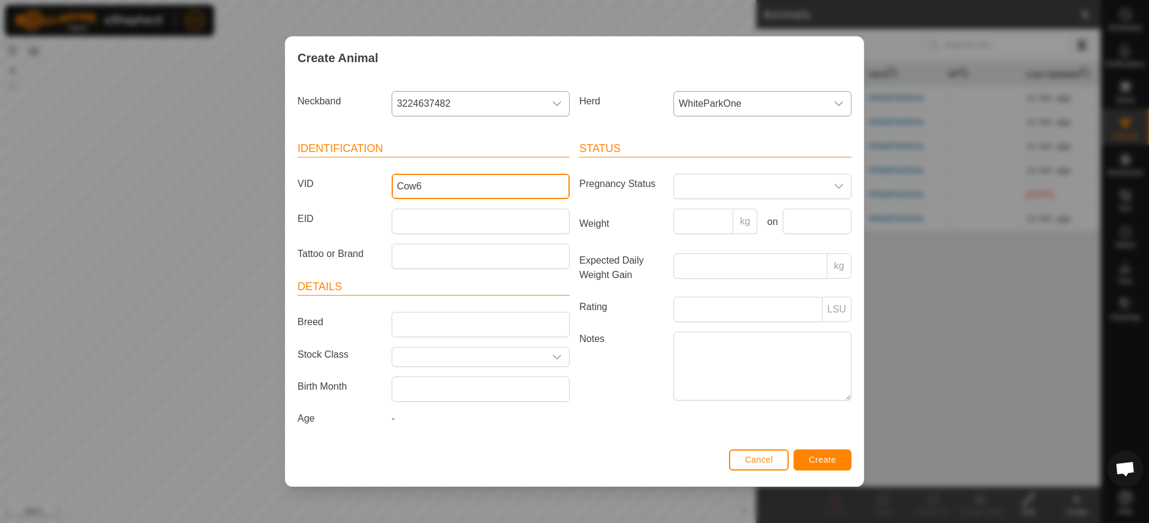
type input "Cow6"
click at [818, 463] on span "Create" at bounding box center [822, 460] width 27 height 10
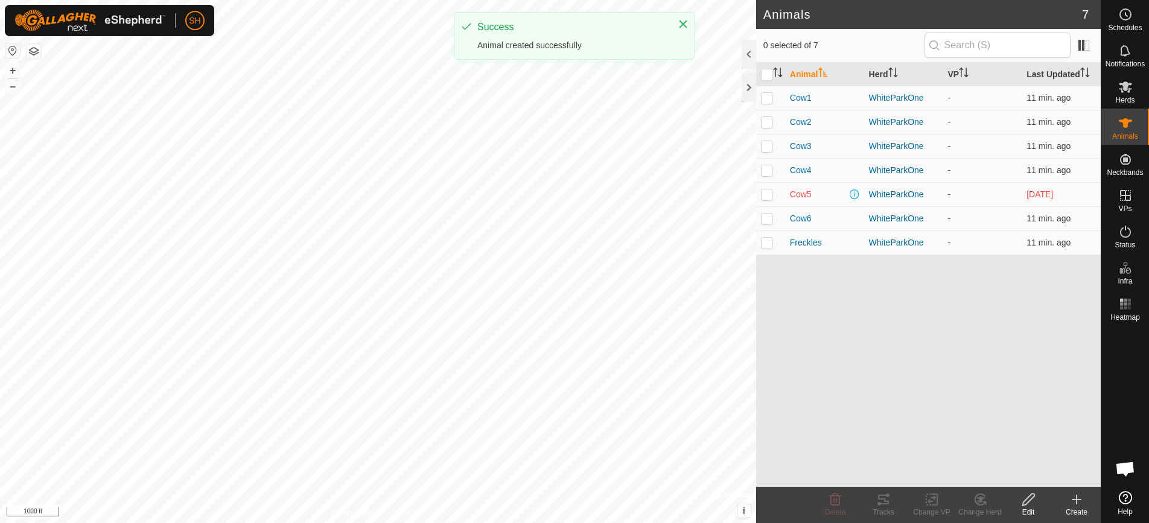
click at [1081, 498] on icon at bounding box center [1076, 499] width 14 height 14
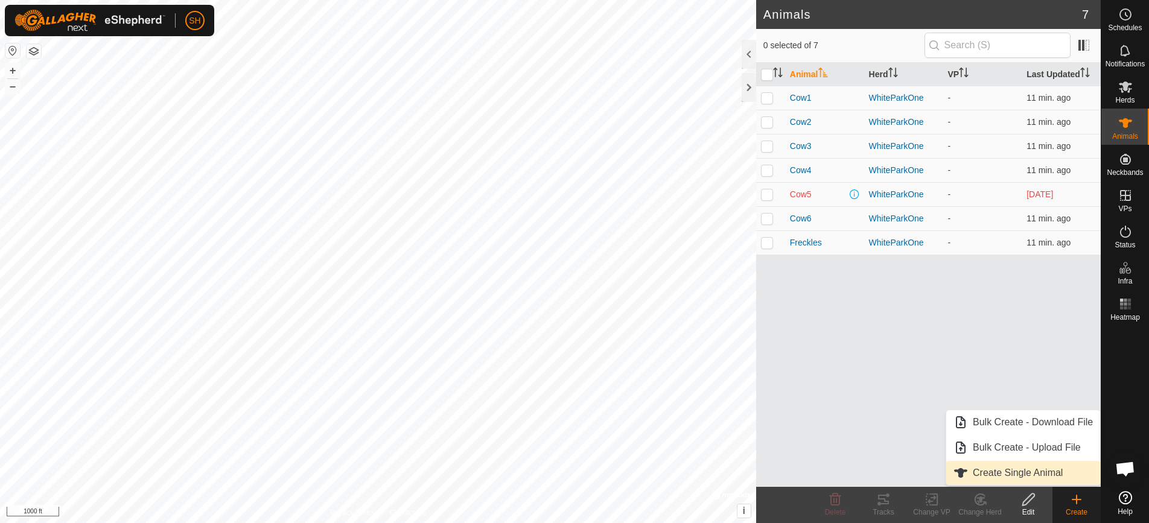
click at [1005, 465] on link "Create Single Animal" at bounding box center [1023, 473] width 154 height 24
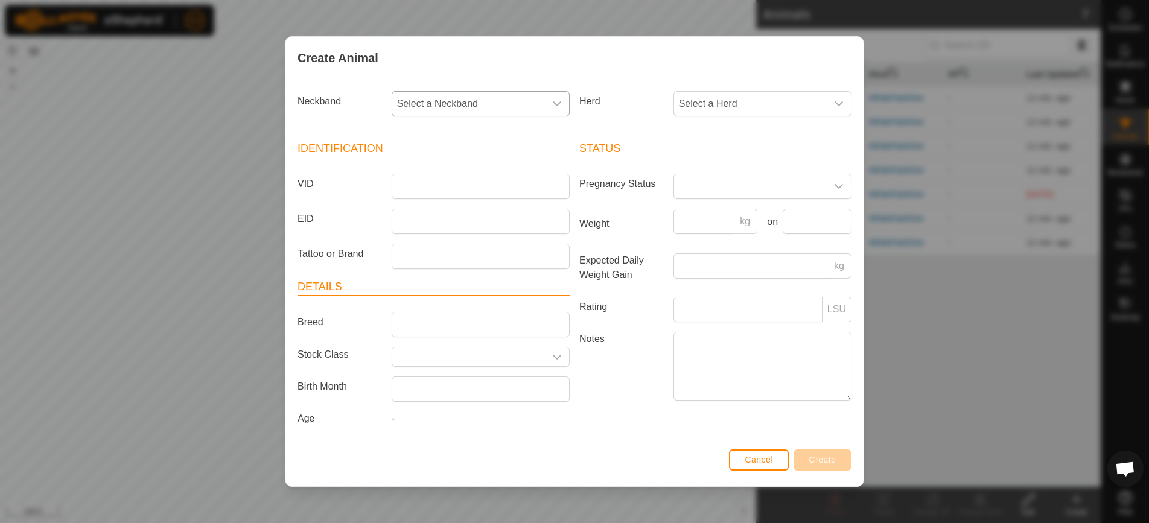
click at [555, 102] on icon "dropdown trigger" at bounding box center [557, 104] width 10 height 10
click at [506, 193] on li "3352402699" at bounding box center [481, 191] width 177 height 24
click at [710, 104] on span "Select a Herd" at bounding box center [750, 104] width 153 height 24
click at [712, 183] on li "WhiteParkOne" at bounding box center [763, 191] width 177 height 24
click at [536, 185] on input "VID" at bounding box center [481, 186] width 178 height 25
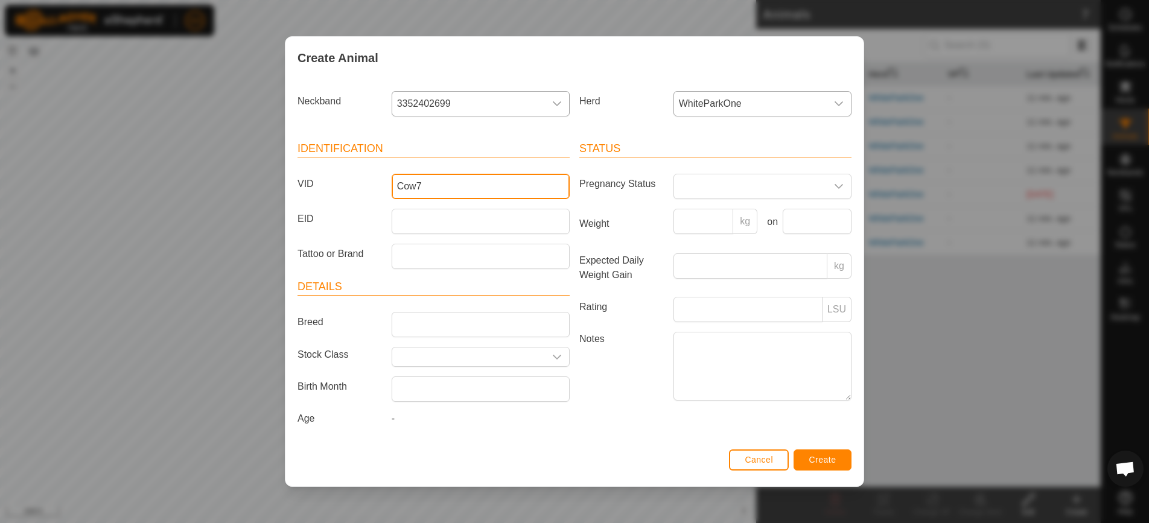
type input "Cow7"
click at [845, 459] on button "Create" at bounding box center [823, 460] width 58 height 21
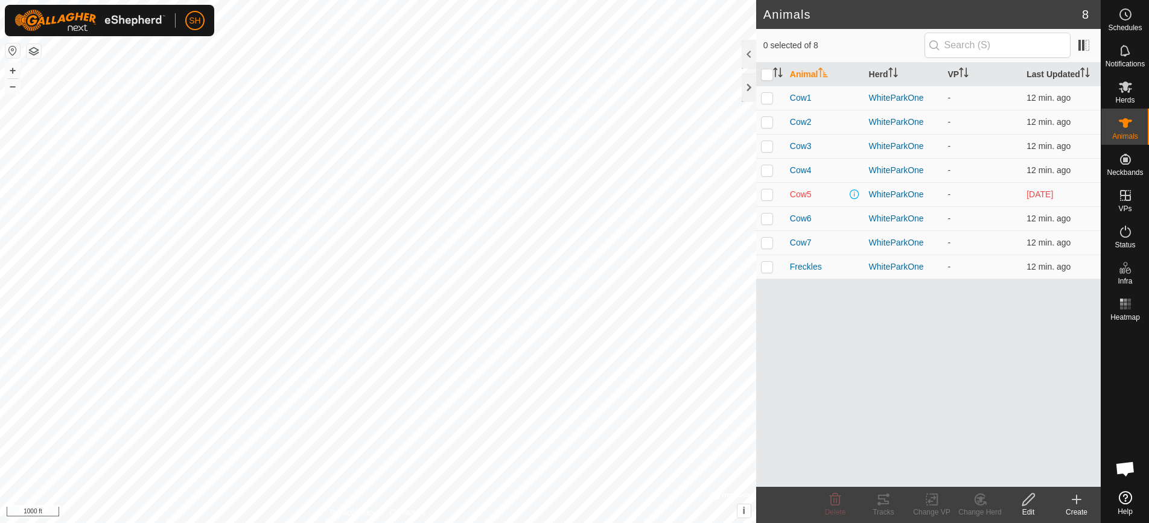
click at [1083, 509] on div "Create" at bounding box center [1077, 512] width 48 height 11
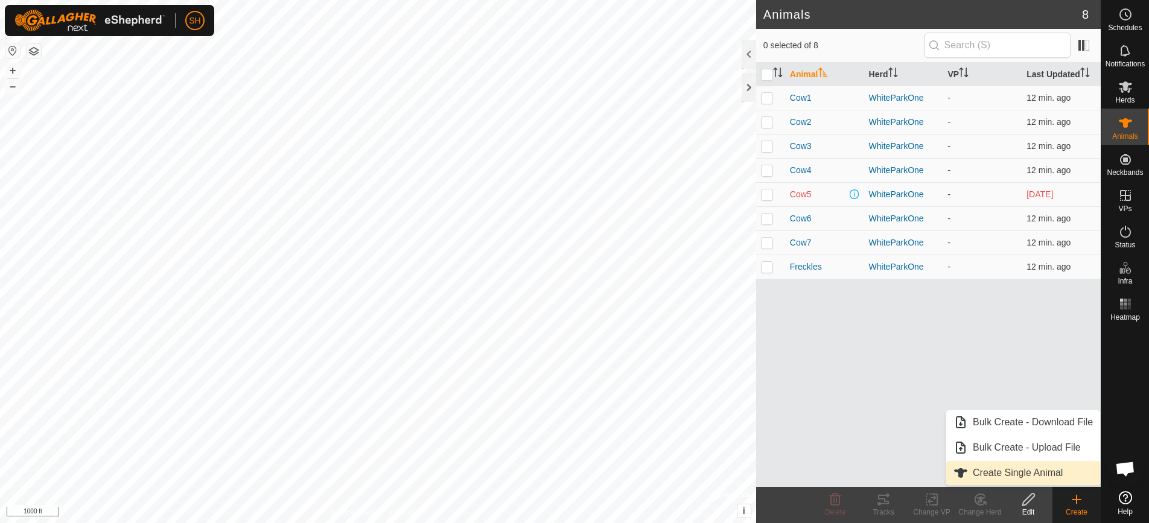
click at [1018, 470] on link "Create Single Animal" at bounding box center [1023, 473] width 154 height 24
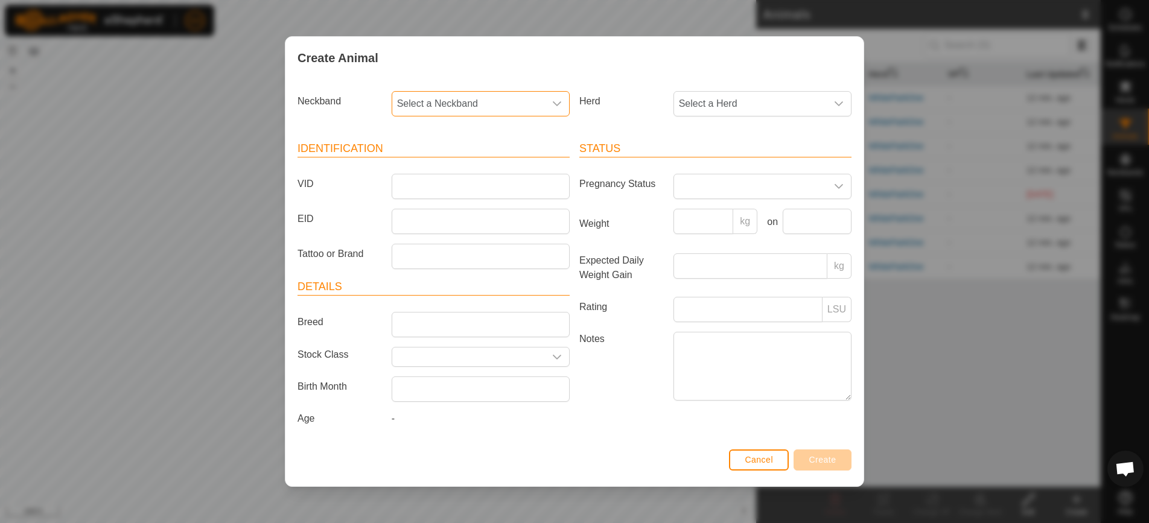
click at [514, 94] on span "Select a Neckband" at bounding box center [468, 104] width 153 height 24
click at [465, 191] on li "3711490101" at bounding box center [481, 191] width 177 height 24
click at [713, 93] on span "Select a Herd" at bounding box center [750, 104] width 153 height 24
click at [709, 186] on li "WhiteParkOne" at bounding box center [763, 191] width 177 height 24
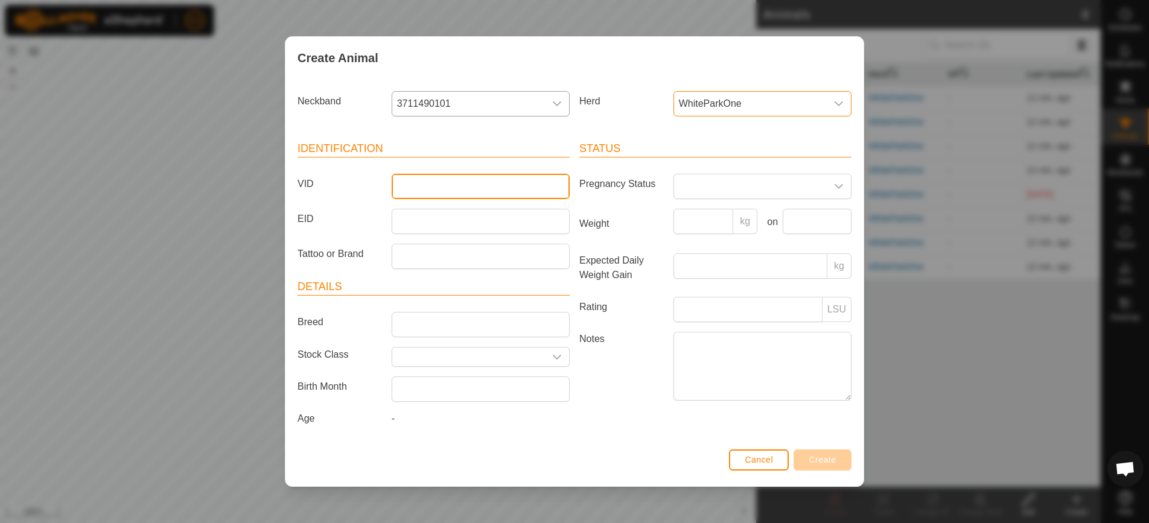
click at [473, 188] on input "VID" at bounding box center [481, 186] width 178 height 25
type input "Cow8"
click at [824, 455] on span "Create" at bounding box center [822, 460] width 27 height 10
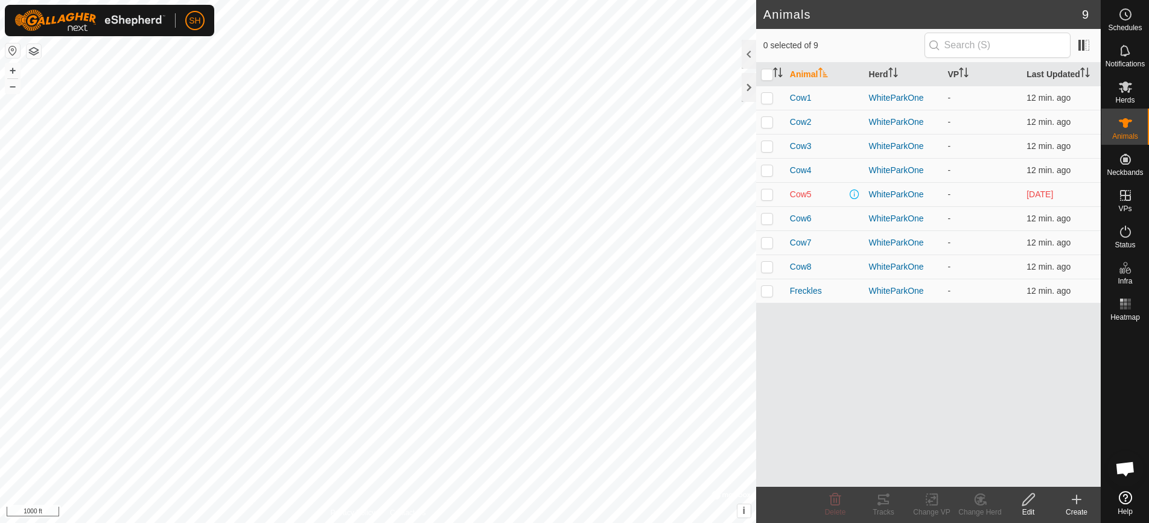
click at [1078, 498] on icon at bounding box center [1076, 499] width 14 height 14
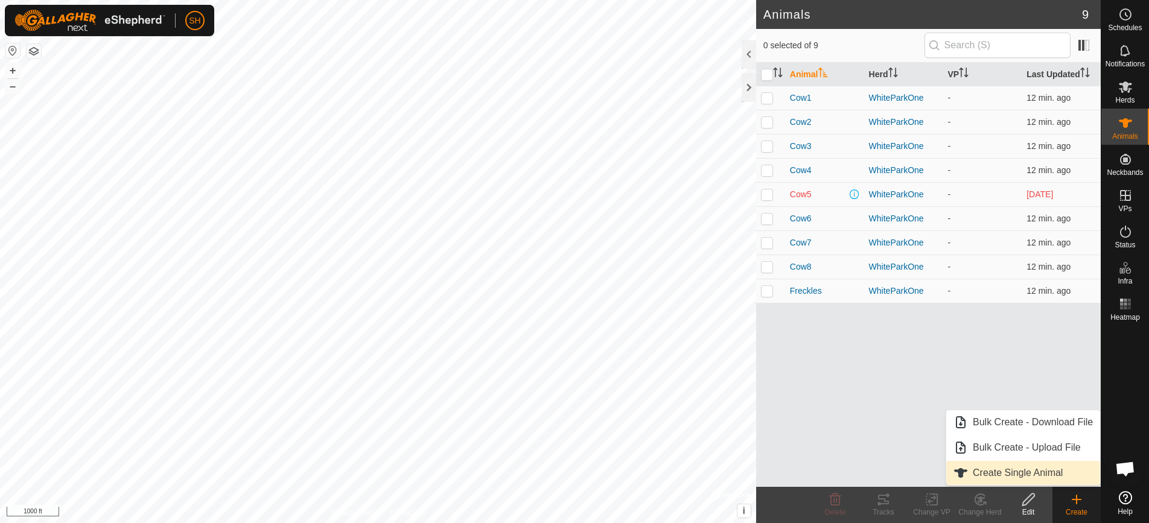
click at [1030, 472] on link "Create Single Animal" at bounding box center [1023, 473] width 154 height 24
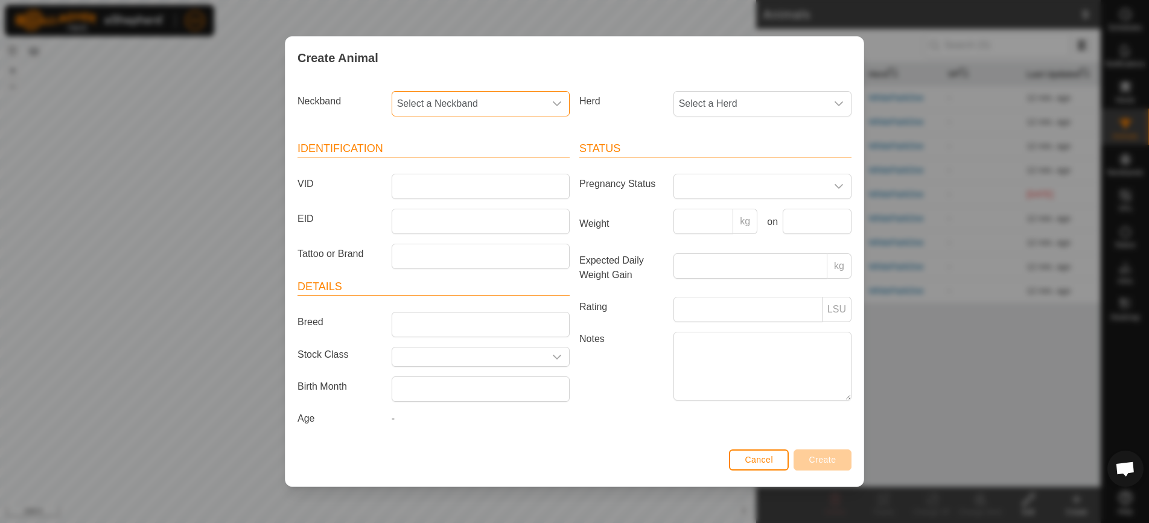
click at [492, 106] on span "Select a Neckband" at bounding box center [468, 104] width 153 height 24
click at [444, 194] on li "3169154364" at bounding box center [481, 191] width 177 height 24
click at [713, 105] on span "Select a Herd" at bounding box center [750, 104] width 153 height 24
click at [709, 192] on li "WhiteParkOne" at bounding box center [763, 191] width 177 height 24
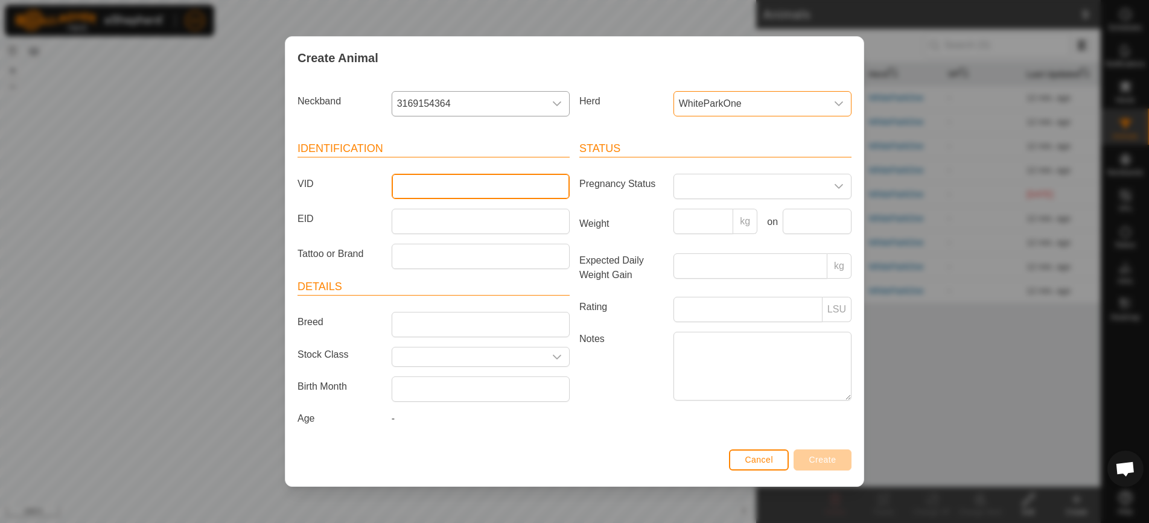
click at [515, 192] on input "VID" at bounding box center [481, 186] width 178 height 25
type input "Cow9"
click at [829, 453] on button "Create" at bounding box center [823, 460] width 58 height 21
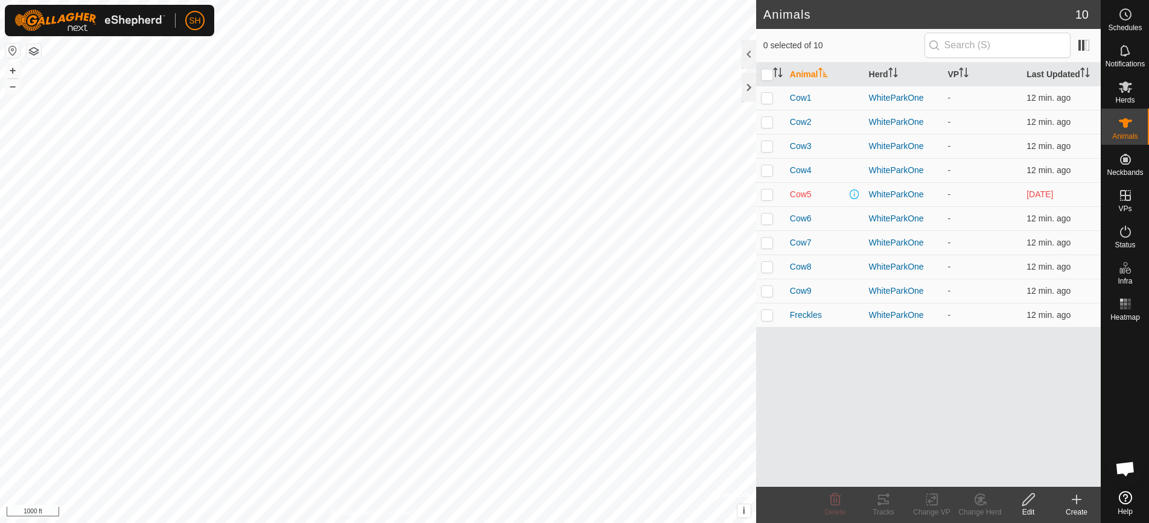
click at [1080, 500] on icon at bounding box center [1076, 500] width 8 height 0
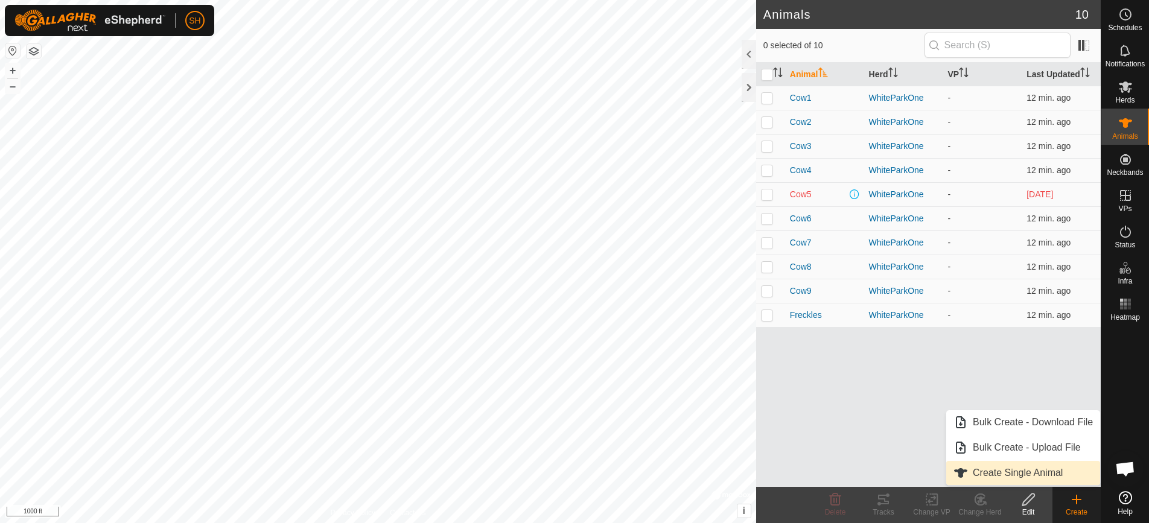
click at [1050, 462] on link "Create Single Animal" at bounding box center [1023, 473] width 154 height 24
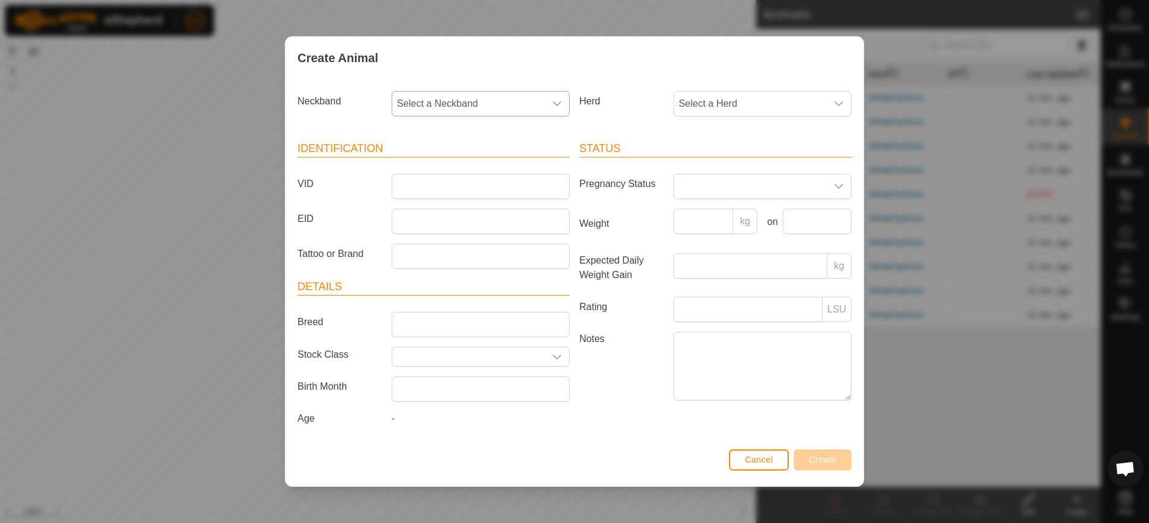
click at [549, 100] on div "dropdown trigger" at bounding box center [557, 104] width 24 height 24
click at [512, 186] on li "2841370227" at bounding box center [481, 191] width 177 height 24
click at [716, 109] on span "Select a Herd" at bounding box center [750, 104] width 153 height 24
click at [711, 195] on li "WhiteParkOne" at bounding box center [763, 191] width 177 height 24
click at [480, 176] on input "VID" at bounding box center [481, 186] width 178 height 25
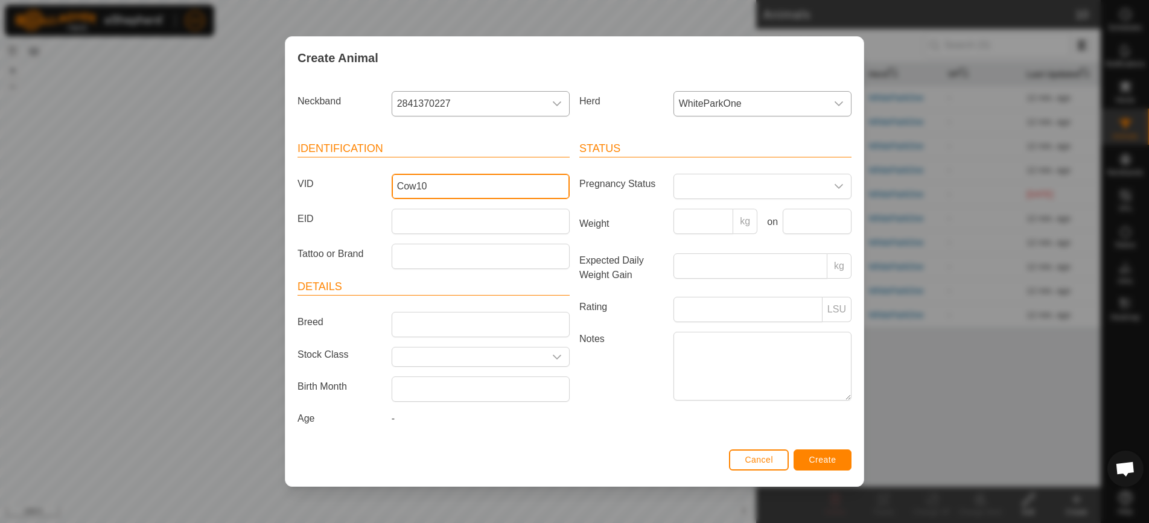
type input "Cow10"
click at [827, 454] on button "Create" at bounding box center [823, 460] width 58 height 21
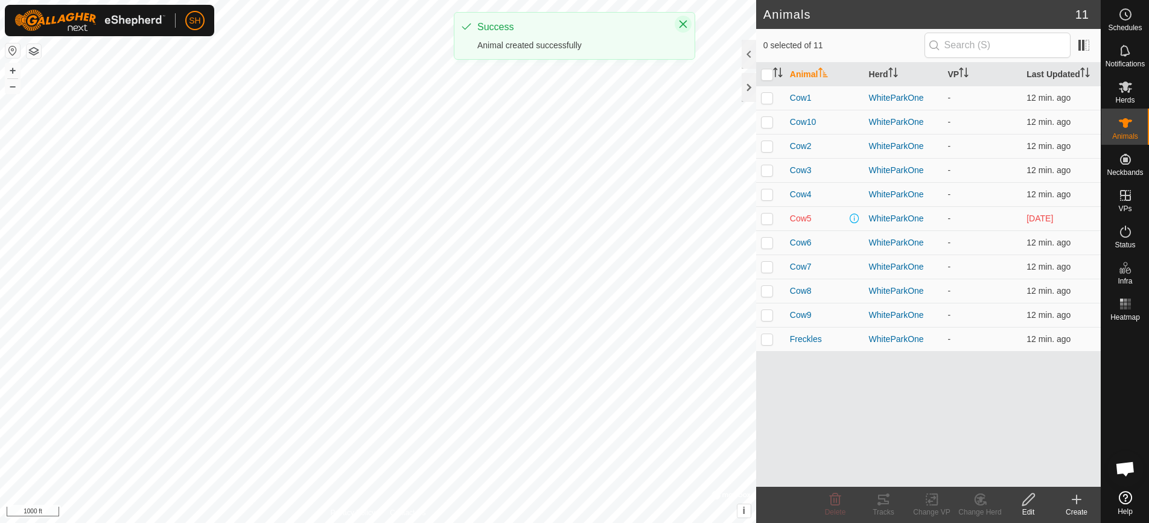
click at [682, 28] on icon "Close" at bounding box center [683, 24] width 10 height 10
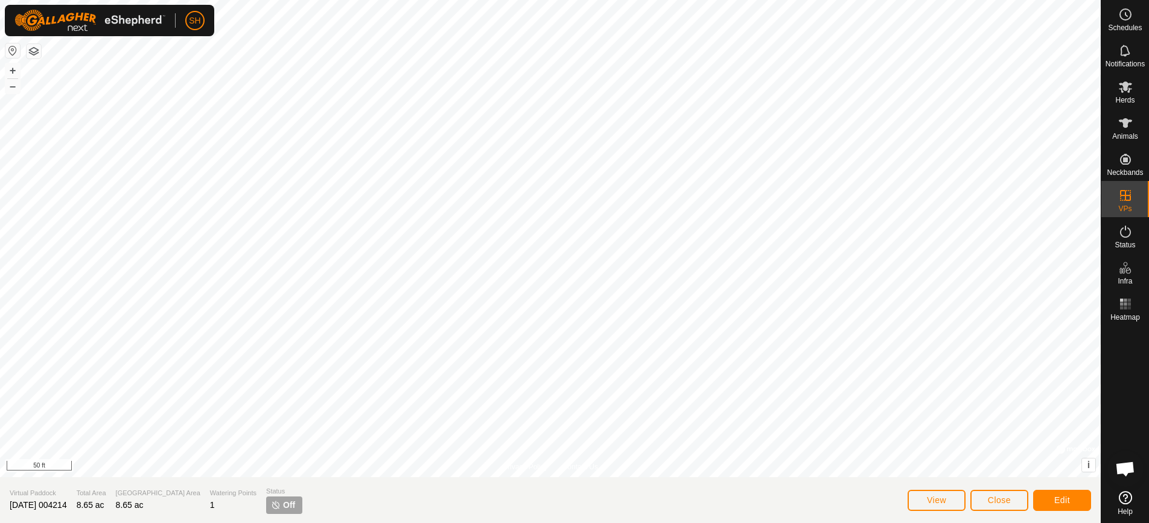
click at [781, 493] on div "Privacy Policy Contact Us Cow7 3352402699 WhiteParkOne - + – ⇧ i © Mapbox , © O…" at bounding box center [550, 261] width 1101 height 523
click at [782, 395] on div "Privacy Policy Contact Us Cow7 3352402699 WhiteParkOne - + – ⇧ i © Mapbox , © O…" at bounding box center [550, 261] width 1101 height 523
click at [1129, 123] on icon at bounding box center [1125, 123] width 14 height 14
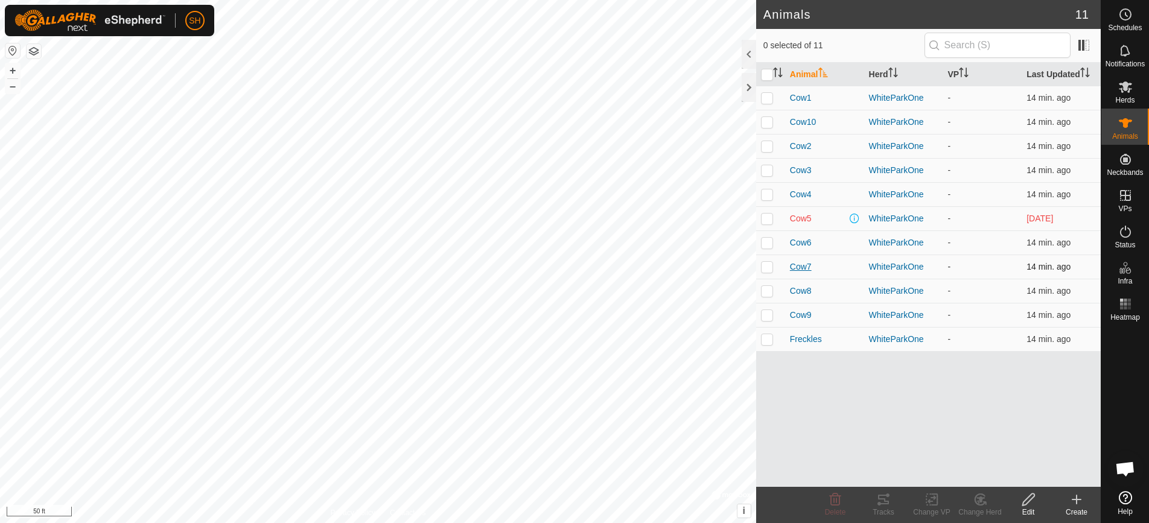
click at [795, 267] on span "Cow7" at bounding box center [801, 267] width 22 height 13
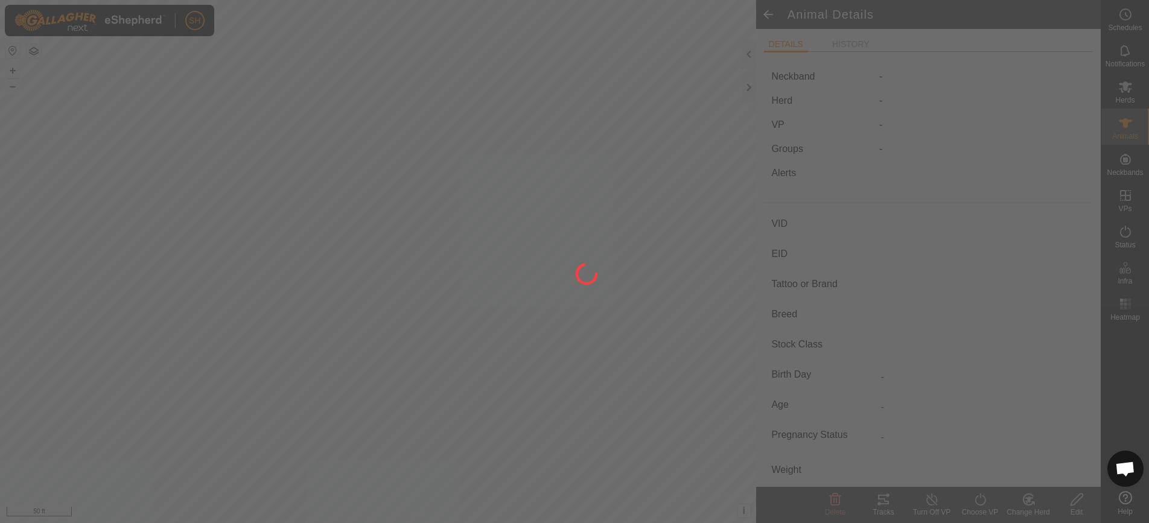
type input "Cow7"
type input "-"
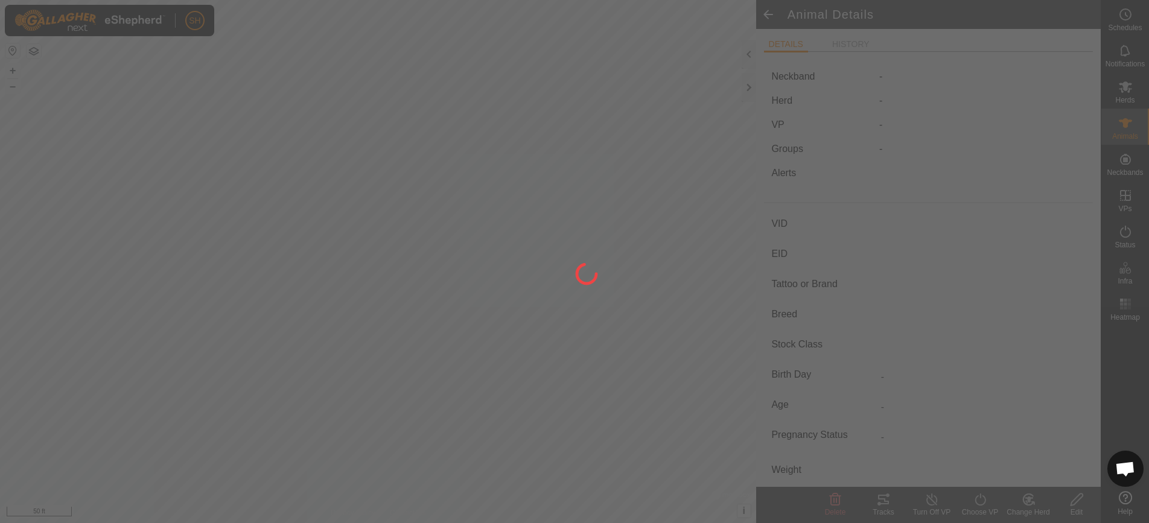
type input "0 kg"
type input "-"
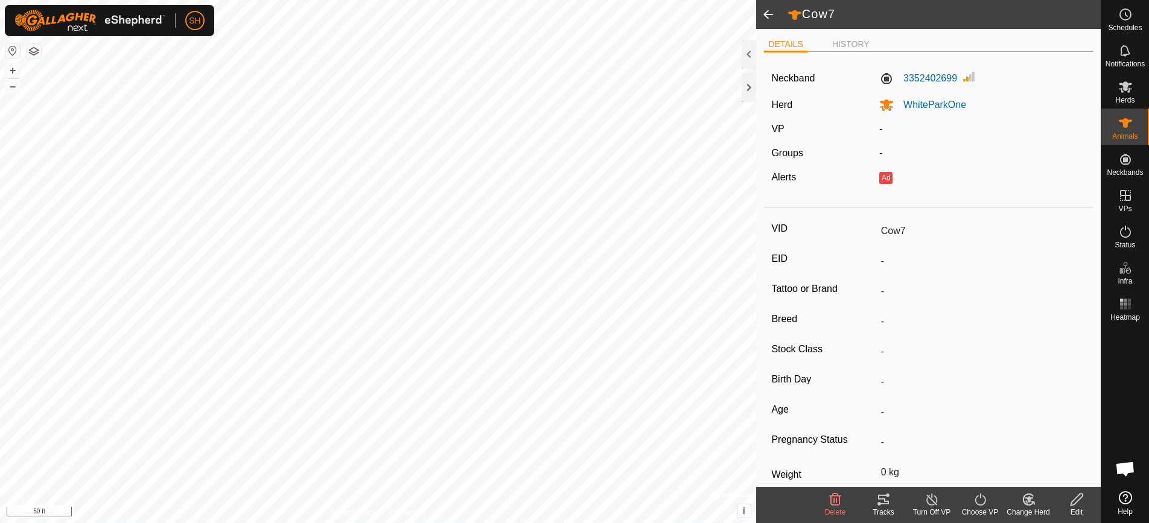
click at [1082, 502] on icon at bounding box center [1076, 499] width 15 height 14
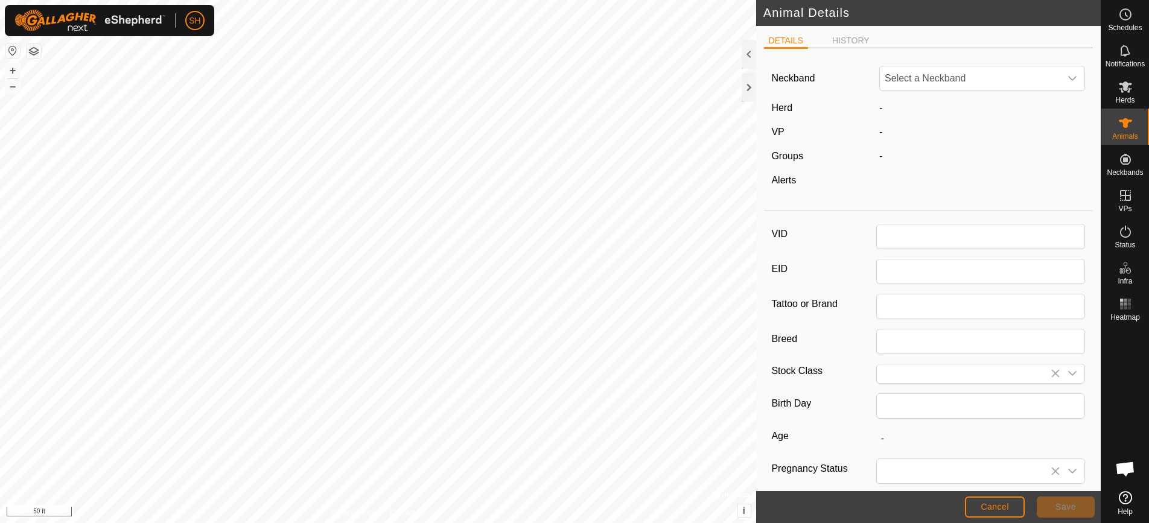
type input "Cow7"
type input "0"
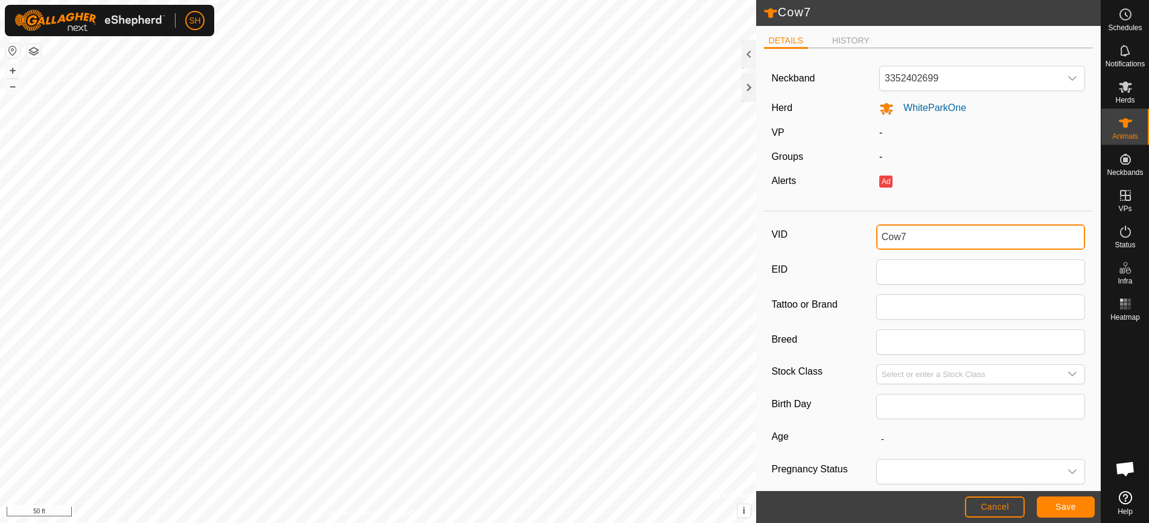
click at [910, 239] on input "Cow7" at bounding box center [980, 237] width 209 height 25
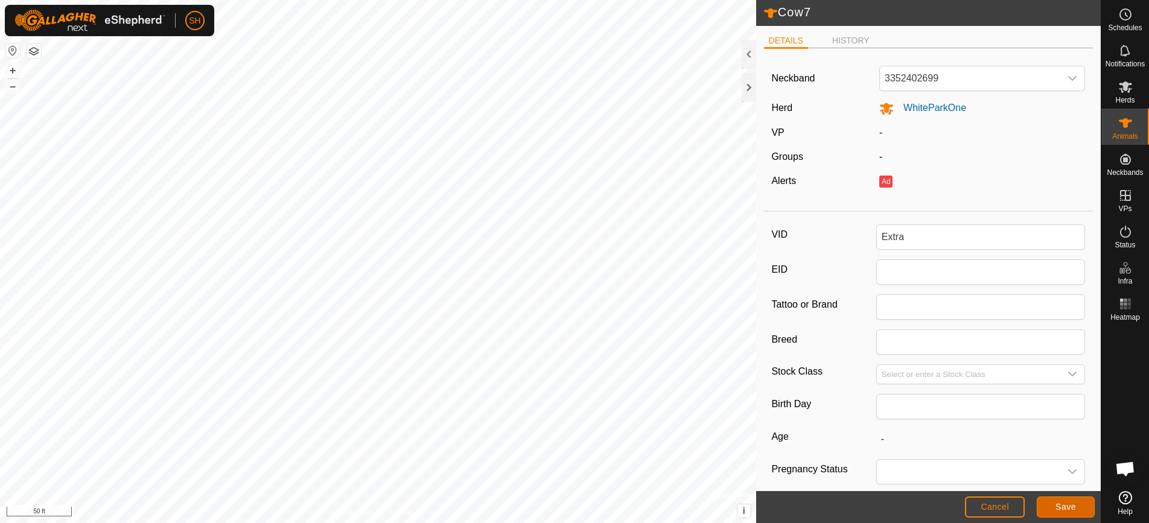
click at [1053, 513] on button "Save" at bounding box center [1066, 507] width 58 height 21
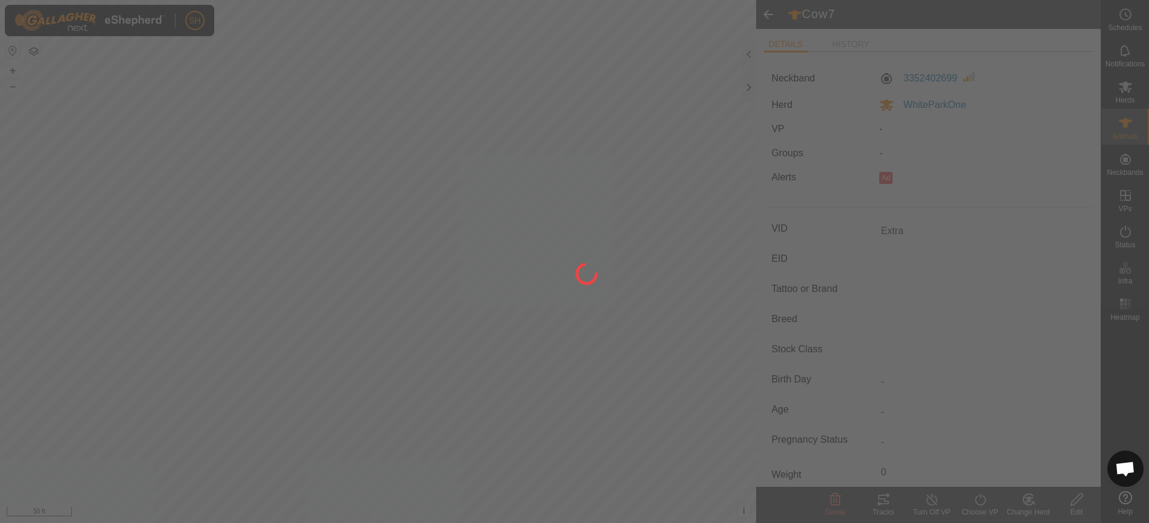
type input "Cow7"
type input "-"
type input "0 kg"
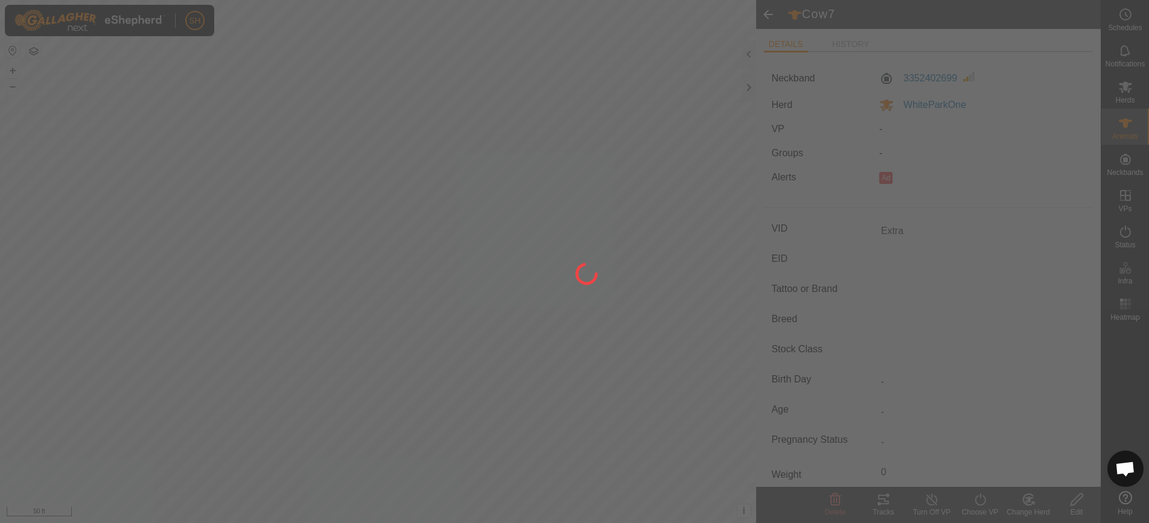
type input "-"
type input "Extra"
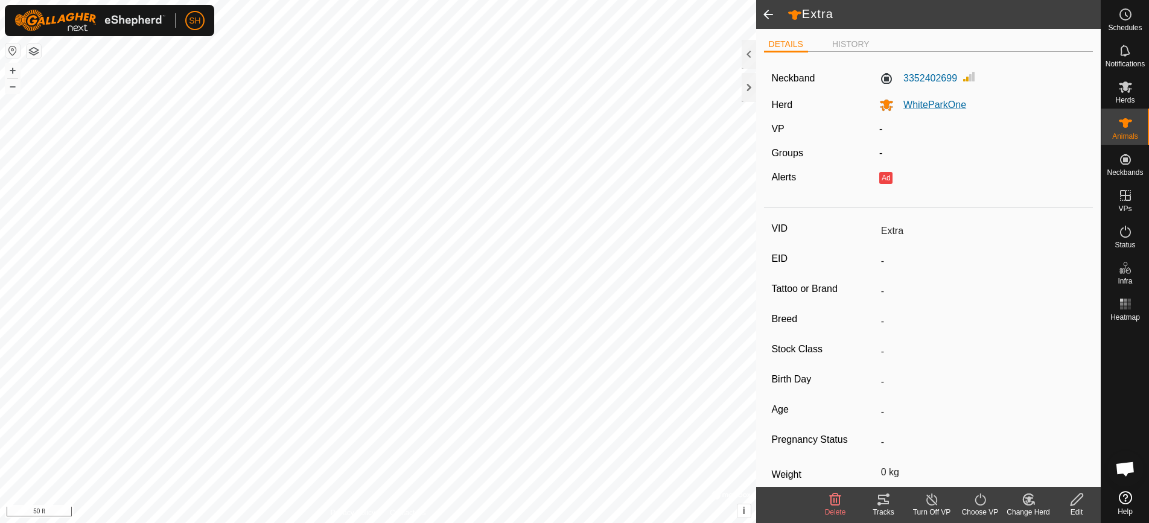
click at [923, 105] on span "WhiteParkOne" at bounding box center [930, 105] width 72 height 10
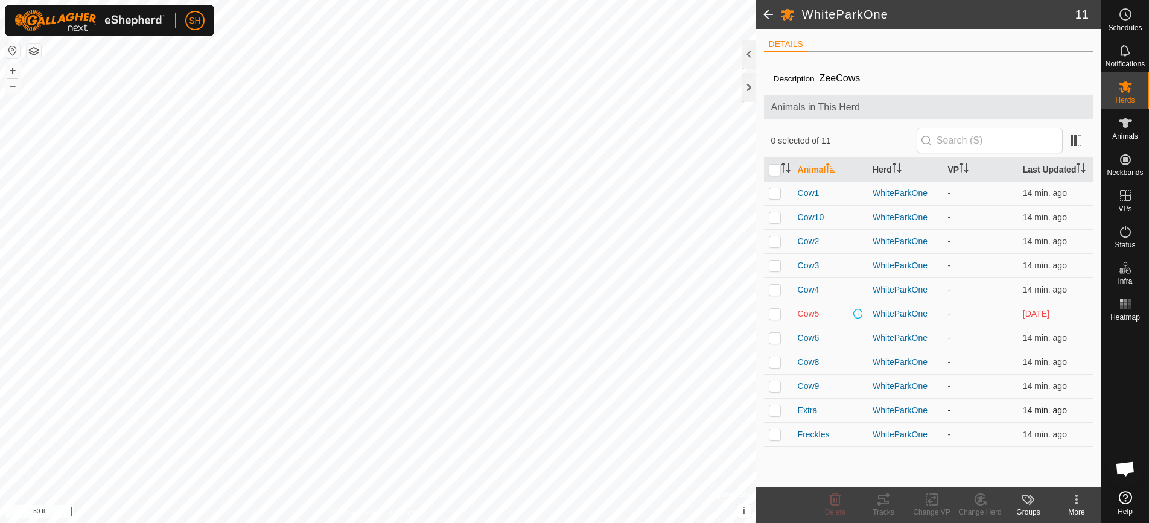
click at [813, 417] on span "Extra" at bounding box center [808, 410] width 20 height 13
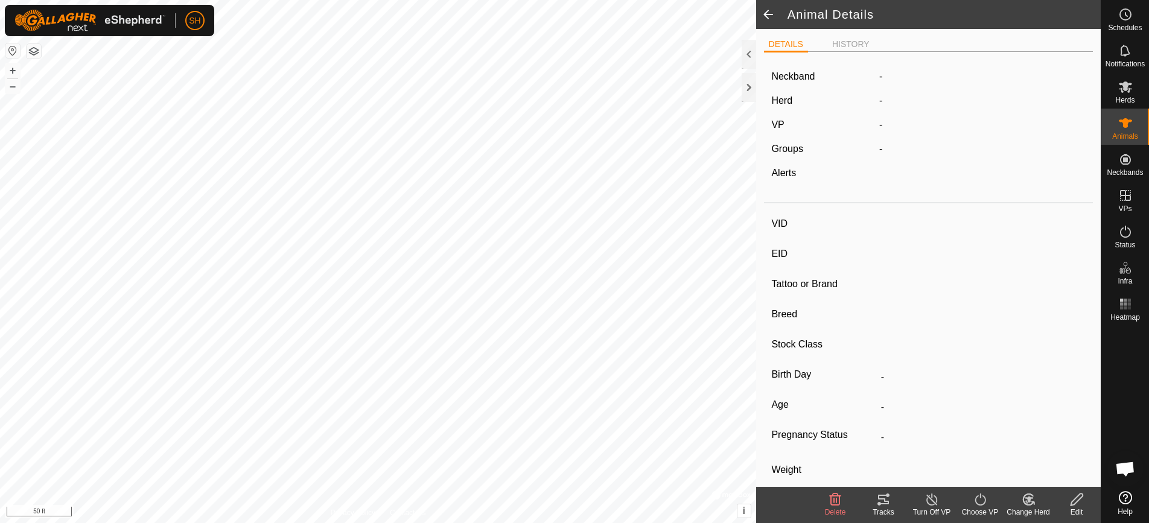
type input "Extra"
type input "-"
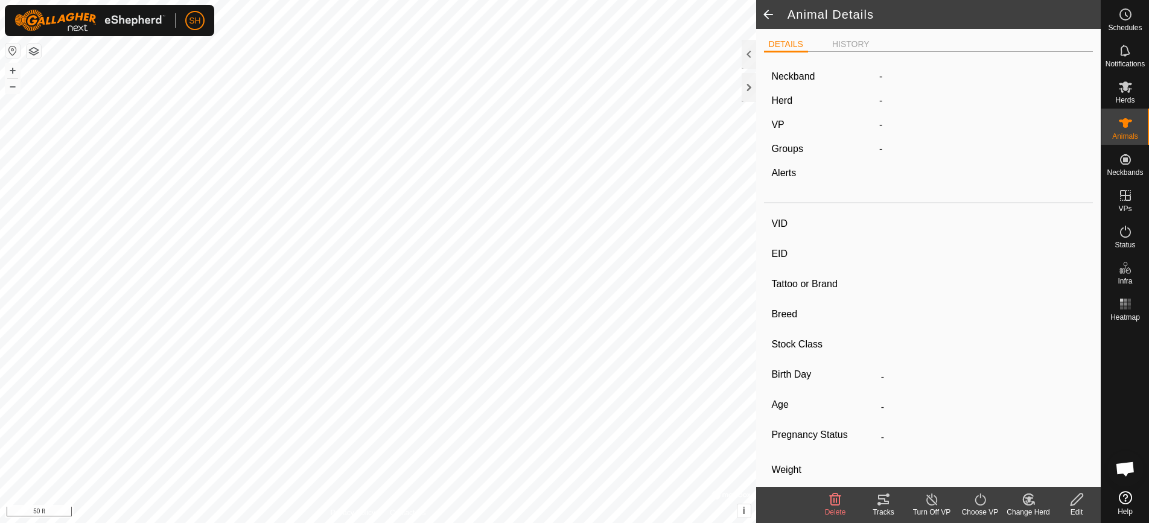
type input "0 kg"
type input "-"
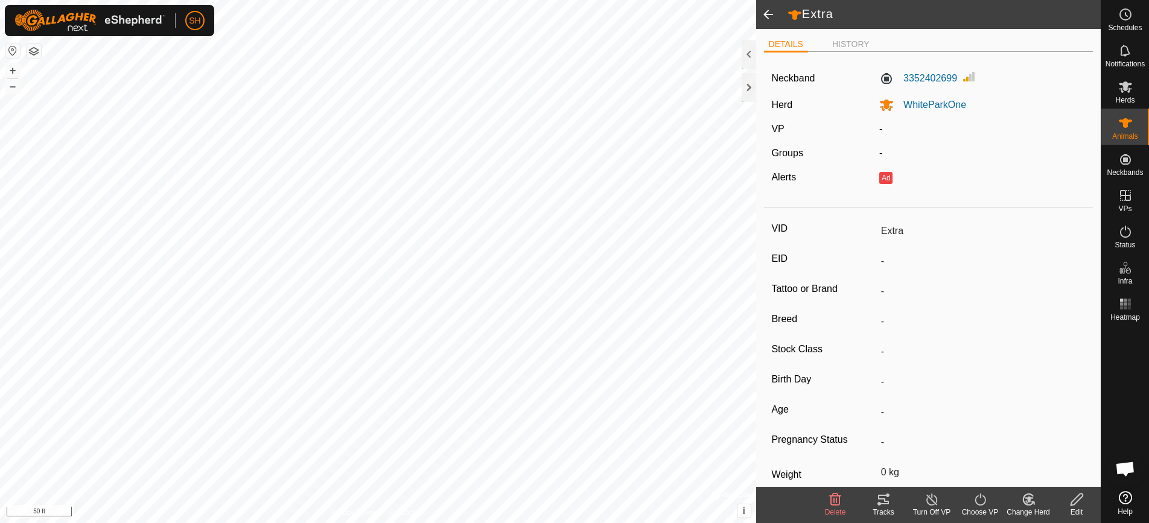
click at [1032, 506] on icon at bounding box center [1028, 499] width 15 height 14
click at [1034, 469] on link "Remove from Herd" at bounding box center [1064, 473] width 119 height 24
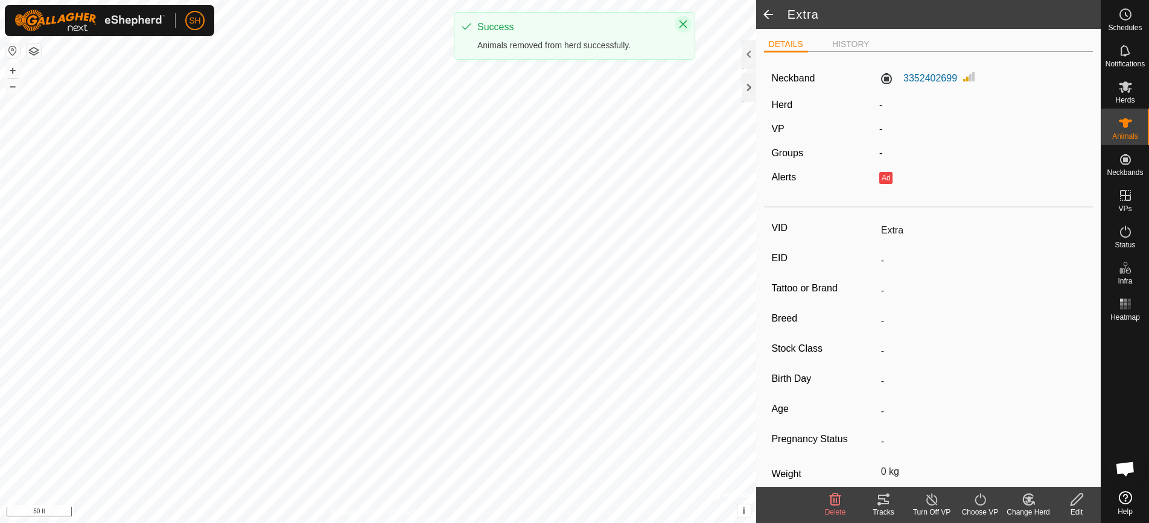
click at [685, 24] on icon "Close" at bounding box center [683, 24] width 10 height 10
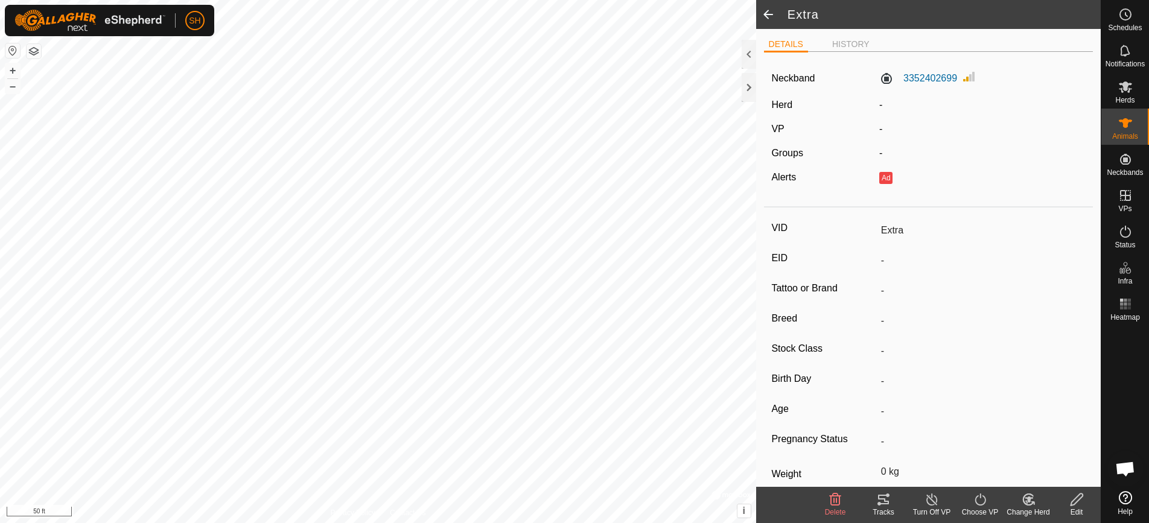
click at [768, 13] on span at bounding box center [768, 14] width 24 height 29
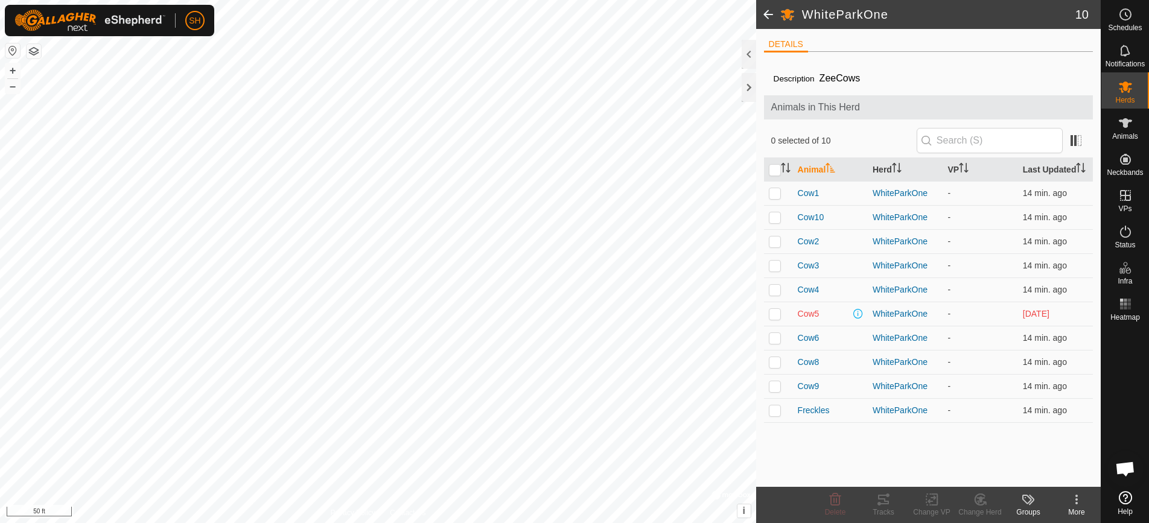
click at [762, 16] on span at bounding box center [768, 14] width 24 height 29
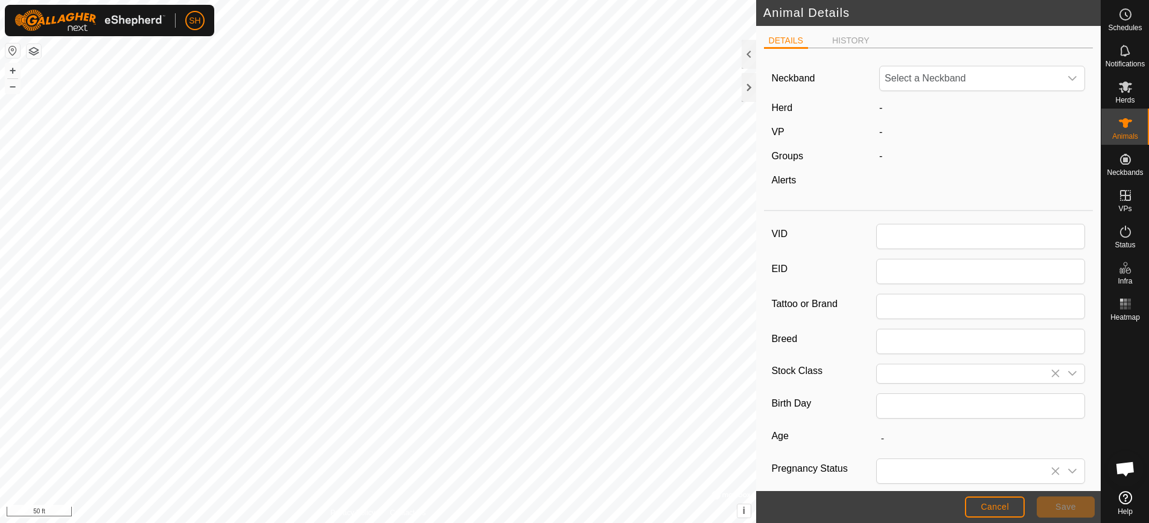
type input "Extra"
type input "0"
click at [1075, 510] on span "Save" at bounding box center [1066, 507] width 21 height 10
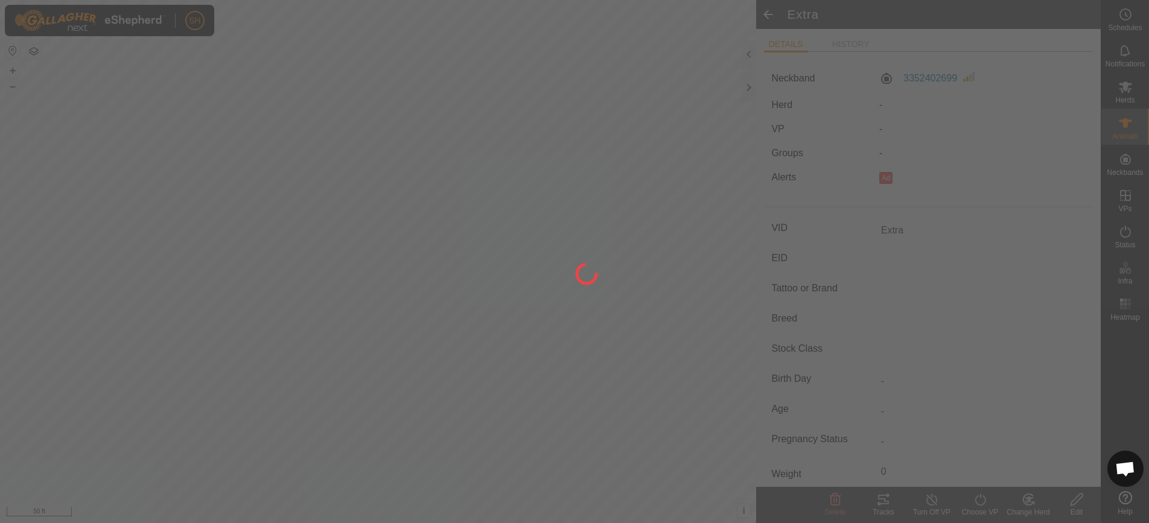
type input "-"
type input "0 kg"
type input "-"
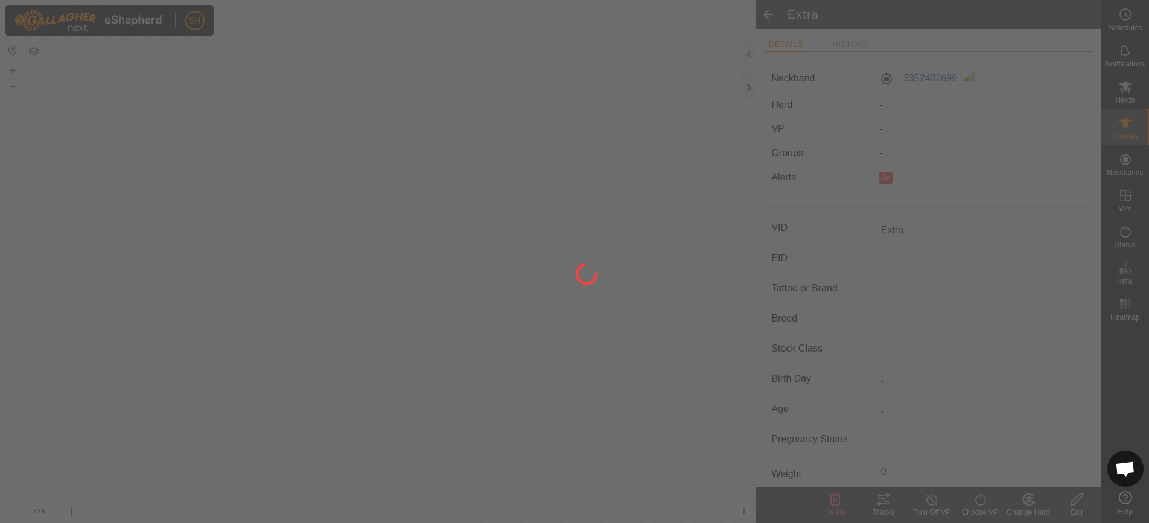
type input "-"
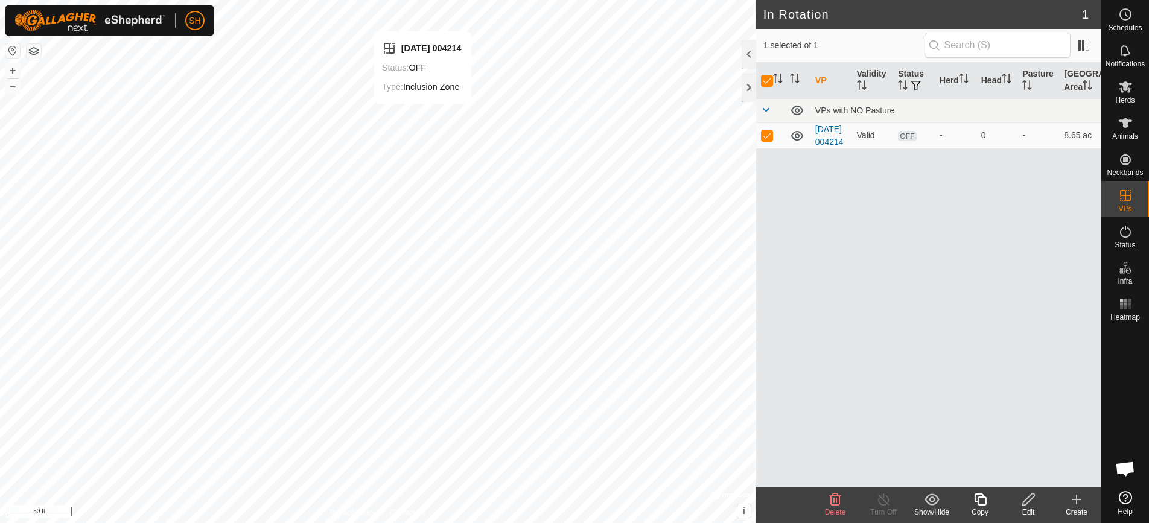
checkbox input "false"
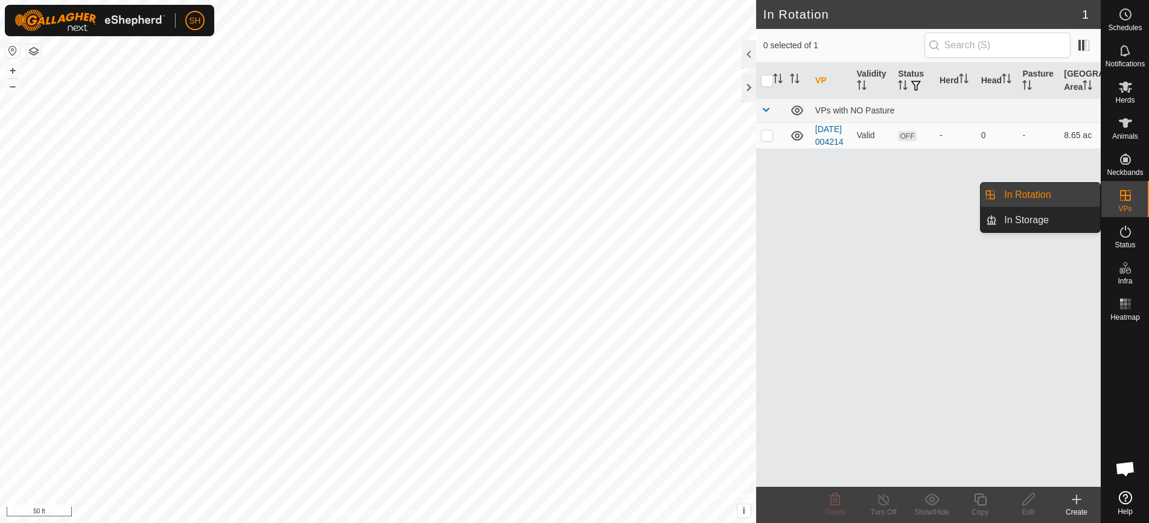
click at [1135, 197] on es-virtualpaddocks-svg-icon at bounding box center [1126, 195] width 22 height 19
checkbox input "true"
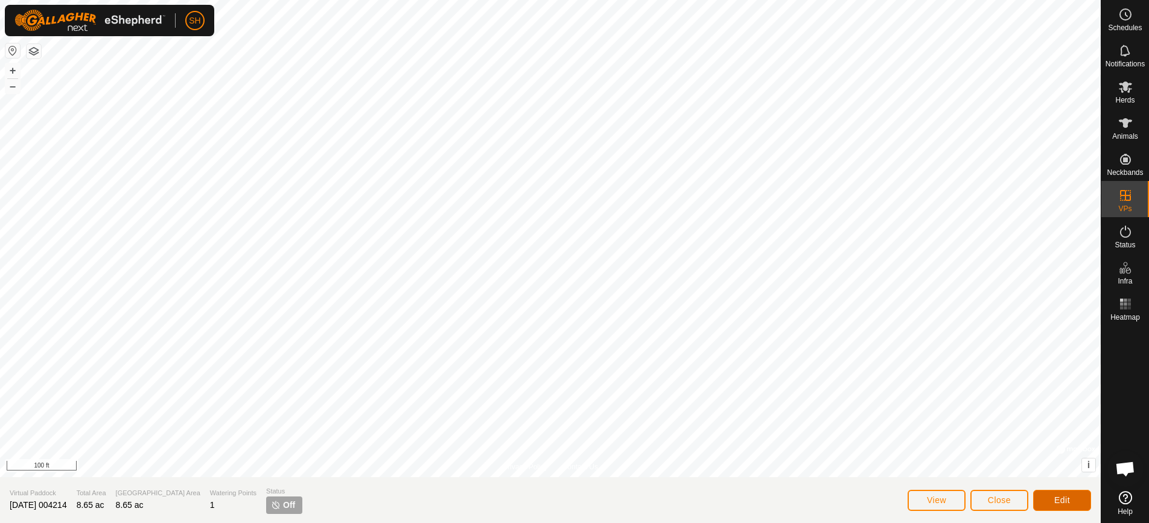
click at [1065, 500] on span "Edit" at bounding box center [1062, 500] width 16 height 10
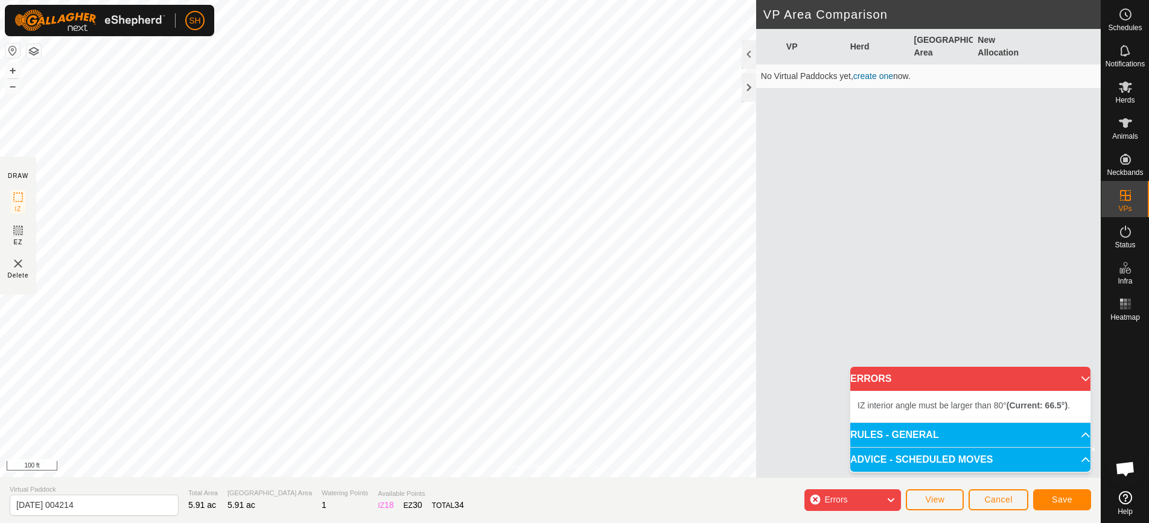
click at [579, 497] on div "Privacy Policy Contact Us Status: OFF Type: Inclusion Zone + – ⇧ i © Mapbox , ©…" at bounding box center [550, 261] width 1101 height 523
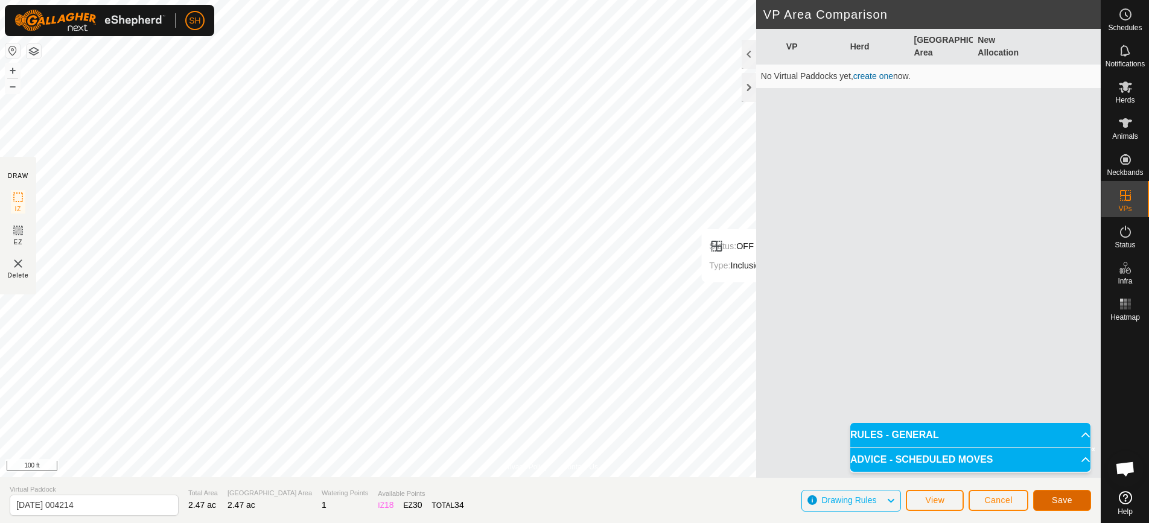
click at [1063, 501] on span "Save" at bounding box center [1062, 500] width 21 height 10
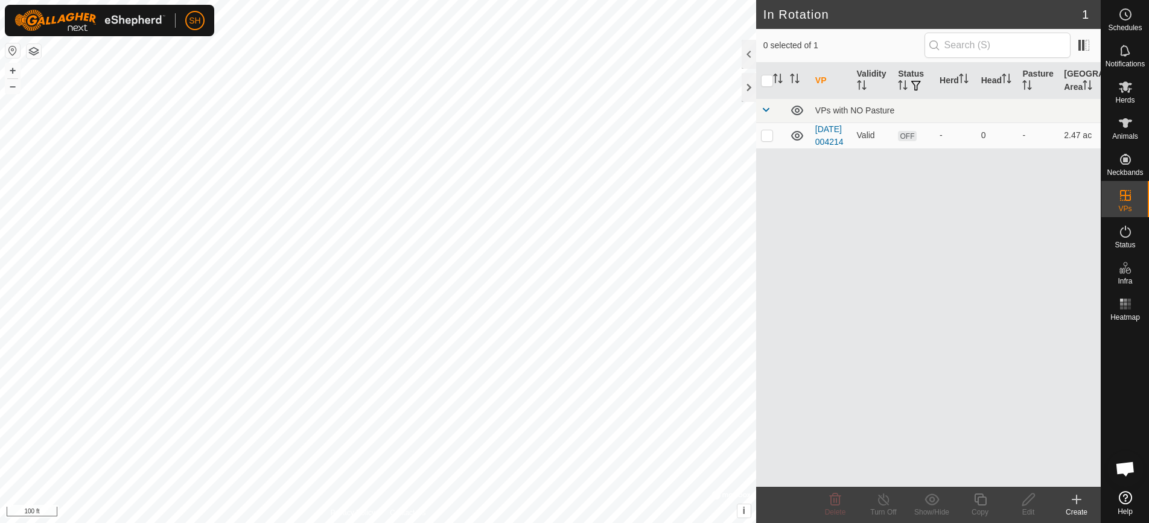
checkbox input "true"
click at [1029, 499] on icon at bounding box center [1028, 499] width 15 height 14
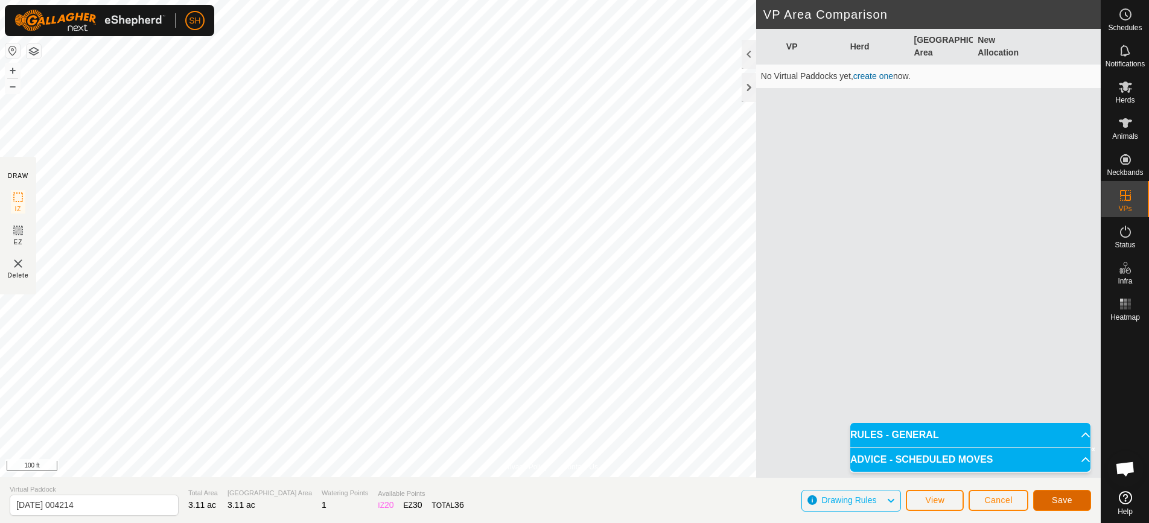
click at [1070, 498] on span "Save" at bounding box center [1062, 500] width 21 height 10
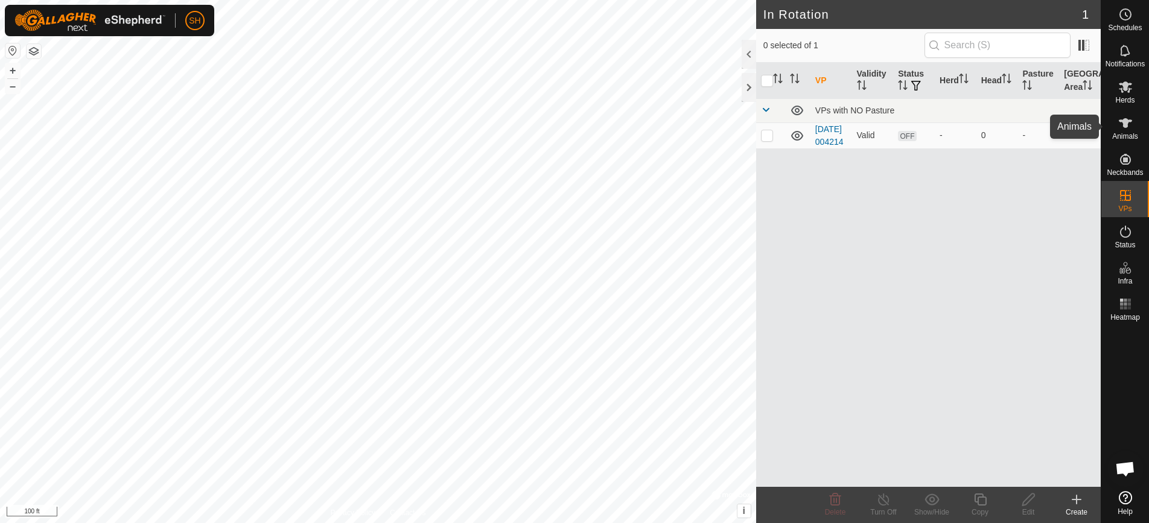
click at [1125, 133] on span "Animals" at bounding box center [1125, 136] width 26 height 7
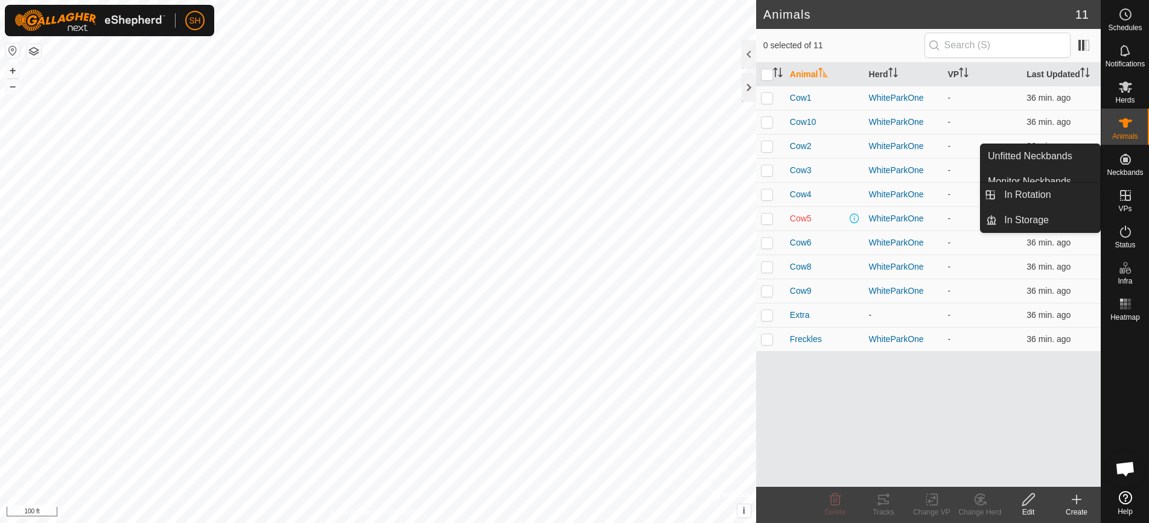
click at [1129, 198] on icon at bounding box center [1125, 195] width 11 height 11
click at [1127, 199] on icon at bounding box center [1125, 195] width 14 height 14
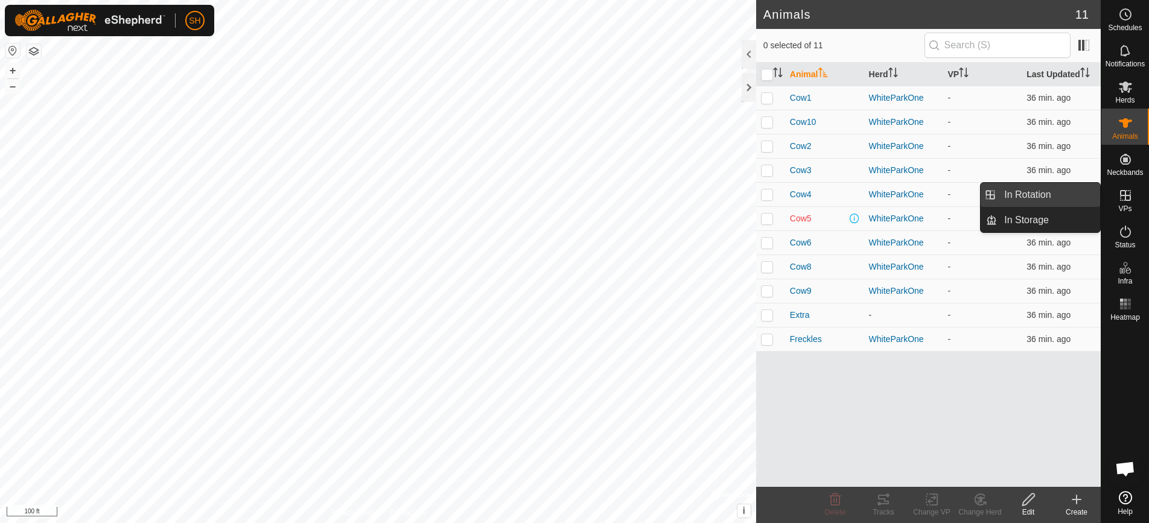
click at [1085, 191] on link "In Rotation" at bounding box center [1048, 195] width 103 height 24
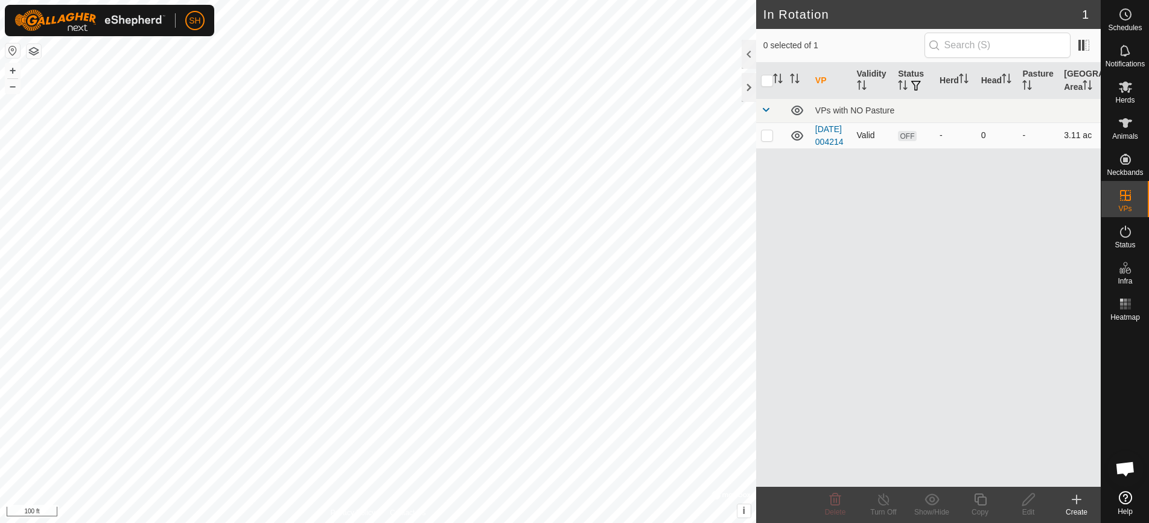
click at [903, 141] on span "OFF" at bounding box center [907, 136] width 18 height 10
click at [761, 140] on p-tablecheckbox at bounding box center [767, 135] width 12 height 10
checkbox input "true"
click at [909, 141] on span "OFF" at bounding box center [907, 136] width 18 height 10
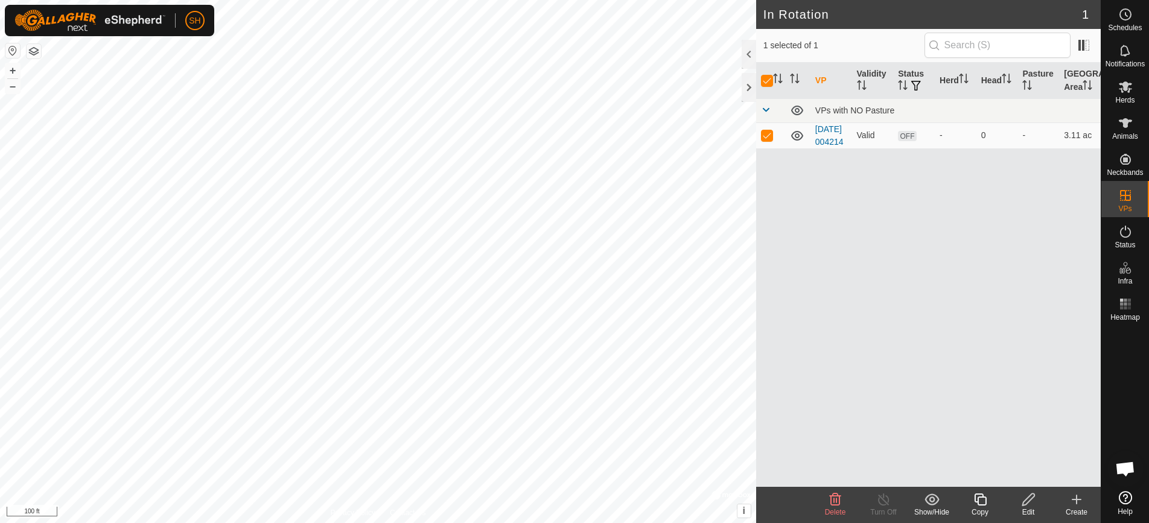
click at [1028, 506] on icon at bounding box center [1028, 499] width 15 height 14
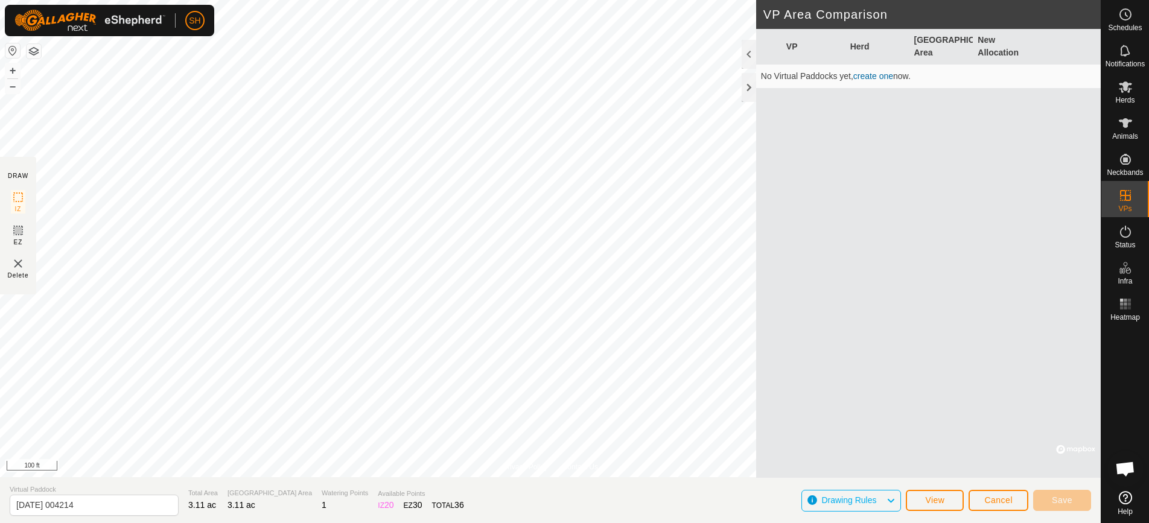
click at [874, 74] on link "create one" at bounding box center [873, 76] width 40 height 10
click at [998, 505] on span "Cancel" at bounding box center [998, 500] width 28 height 10
click at [999, 493] on button "Cancel" at bounding box center [999, 500] width 60 height 21
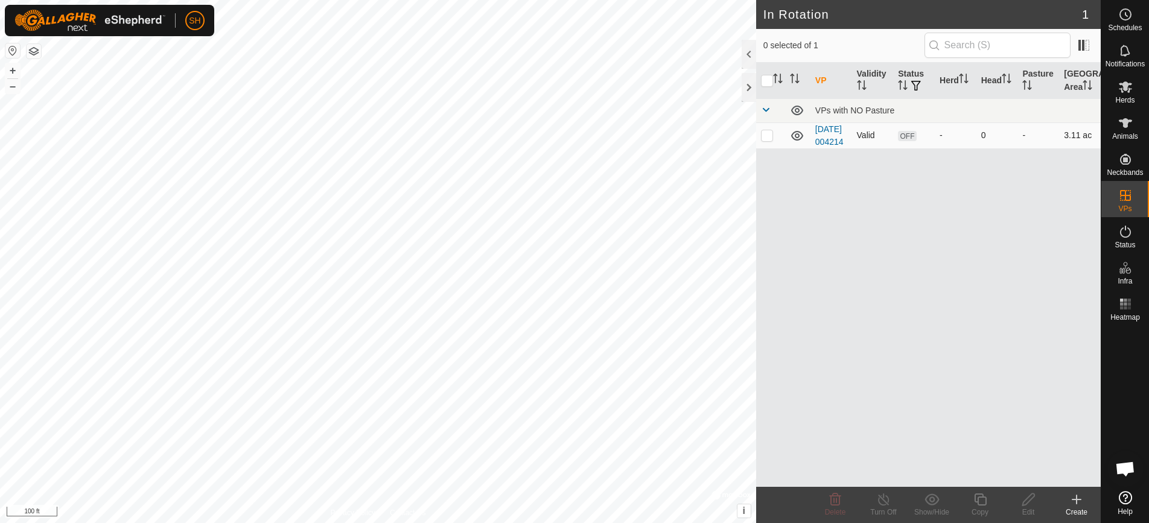
click at [859, 141] on td "Valid" at bounding box center [873, 136] width 42 height 26
click at [796, 141] on icon at bounding box center [797, 136] width 12 height 10
click at [794, 143] on icon at bounding box center [797, 136] width 14 height 14
click at [772, 140] on p-checkbox at bounding box center [767, 135] width 12 height 10
checkbox input "true"
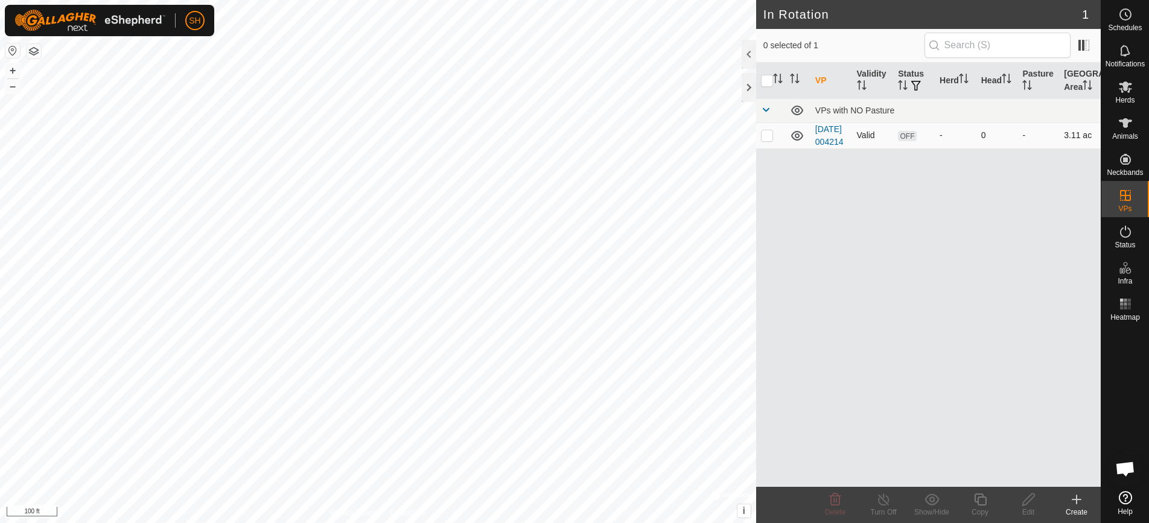
checkbox input "true"
click at [911, 141] on span "OFF" at bounding box center [907, 136] width 18 height 10
click at [905, 141] on span "OFF" at bounding box center [907, 136] width 18 height 10
click at [1023, 502] on icon at bounding box center [1028, 500] width 12 height 12
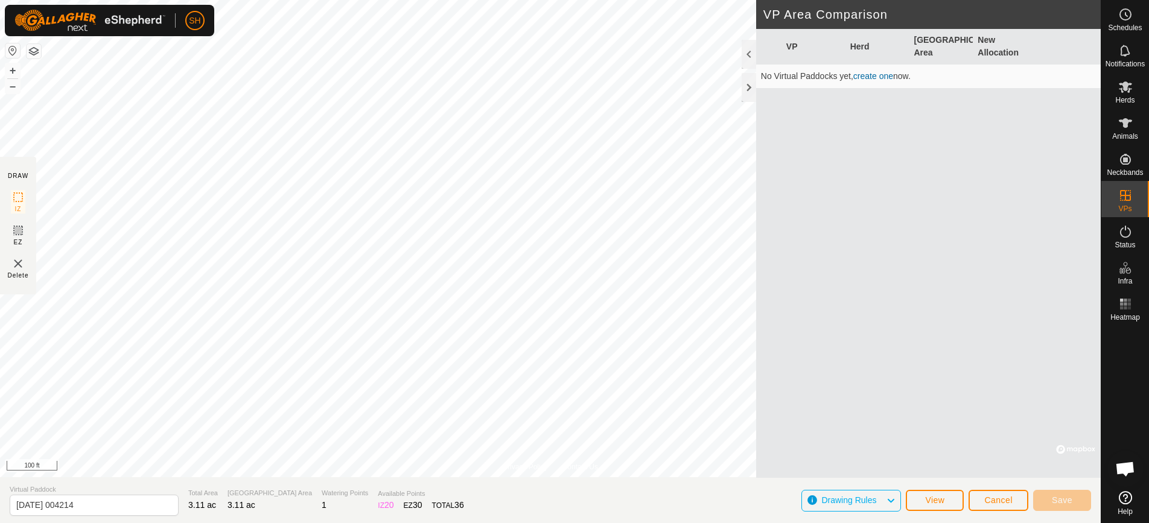
click at [867, 76] on link "create one" at bounding box center [873, 76] width 40 height 10
click at [1058, 500] on span "Save" at bounding box center [1062, 500] width 21 height 10
click at [1008, 502] on span "Cancel" at bounding box center [998, 500] width 28 height 10
click at [1008, 500] on span "Cancel" at bounding box center [998, 500] width 28 height 10
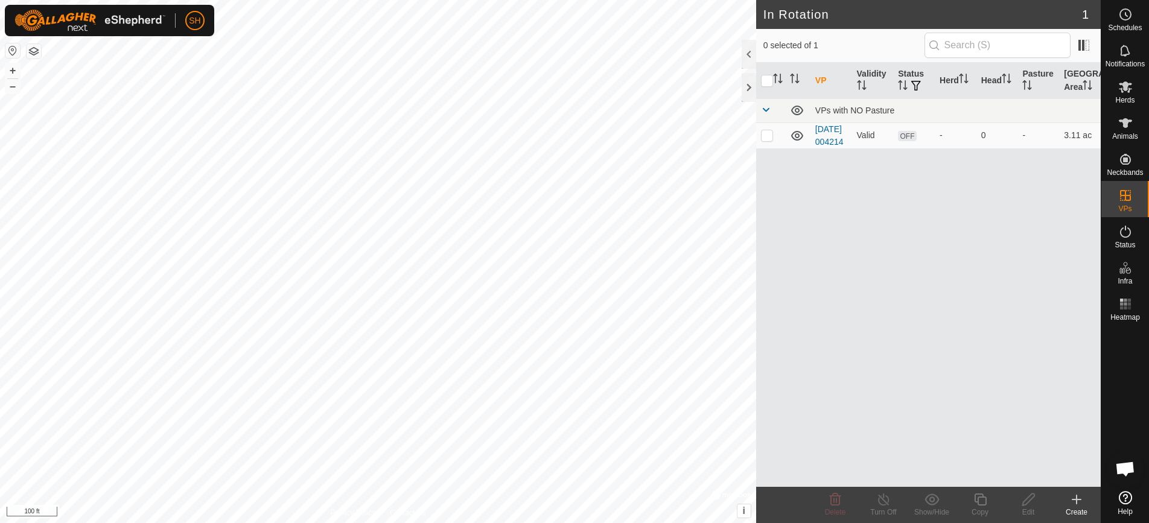
checkbox input "true"
click at [981, 506] on icon at bounding box center [980, 499] width 15 height 14
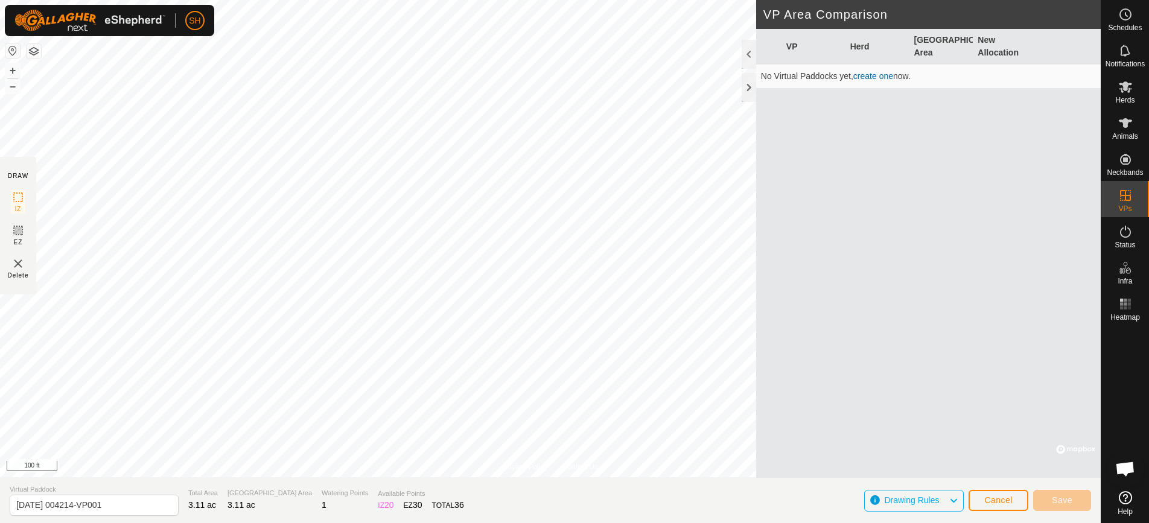
click at [865, 77] on link "create one" at bounding box center [873, 76] width 40 height 10
click at [864, 77] on link "create one" at bounding box center [873, 76] width 40 height 10
click at [874, 75] on link "create one" at bounding box center [873, 76] width 40 height 10
click at [877, 502] on span "Drawing Rules" at bounding box center [853, 501] width 65 height 16
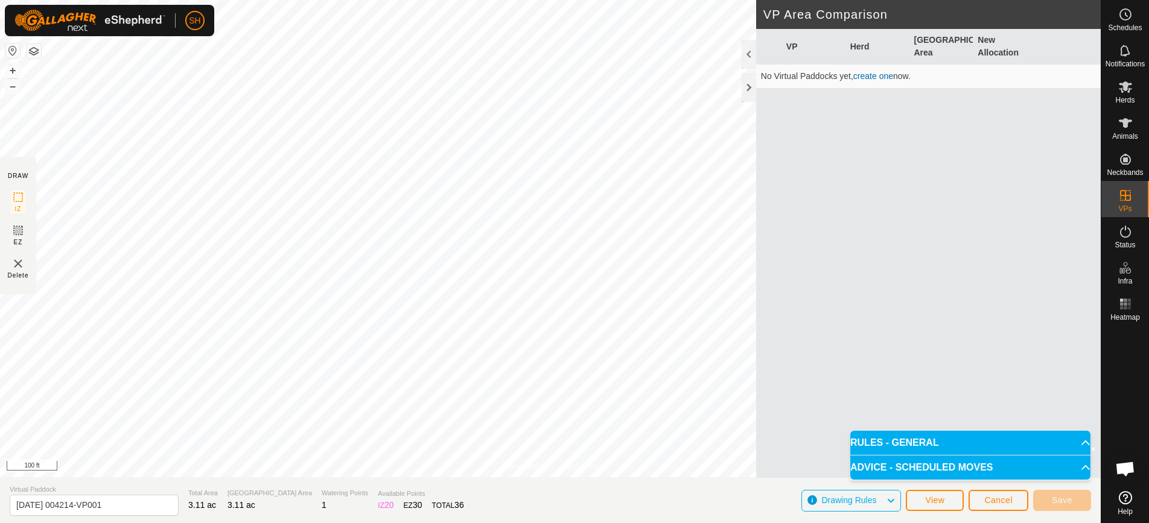
click at [877, 502] on span "Drawing Rules" at bounding box center [853, 501] width 65 height 16
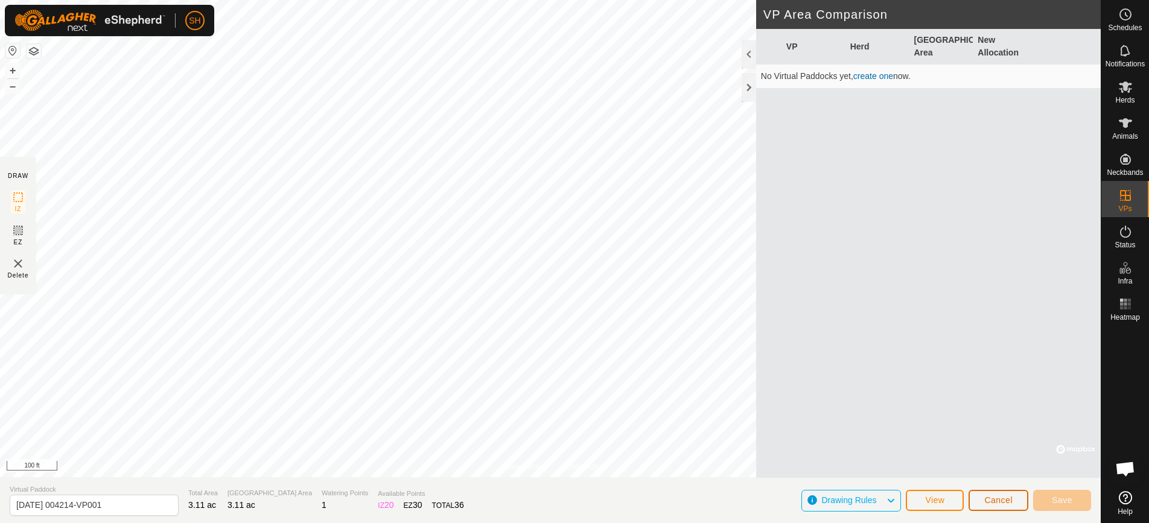
click at [979, 502] on button "Cancel" at bounding box center [999, 500] width 60 height 21
click at [981, 496] on button "Cancel" at bounding box center [999, 500] width 60 height 21
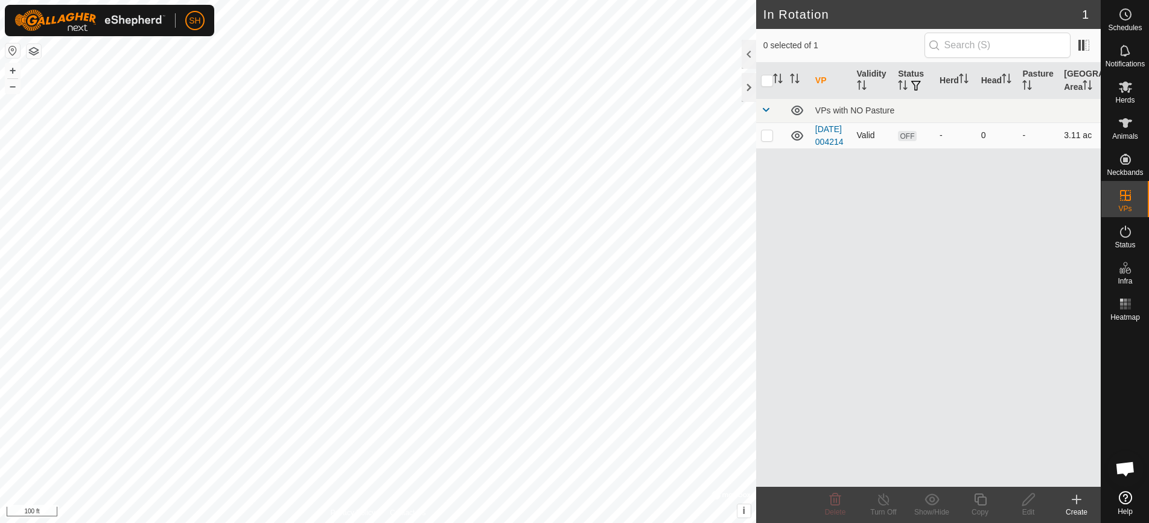
click at [766, 140] on p-checkbox at bounding box center [767, 135] width 12 height 10
checkbox input "true"
click at [769, 109] on span at bounding box center [766, 110] width 10 height 10
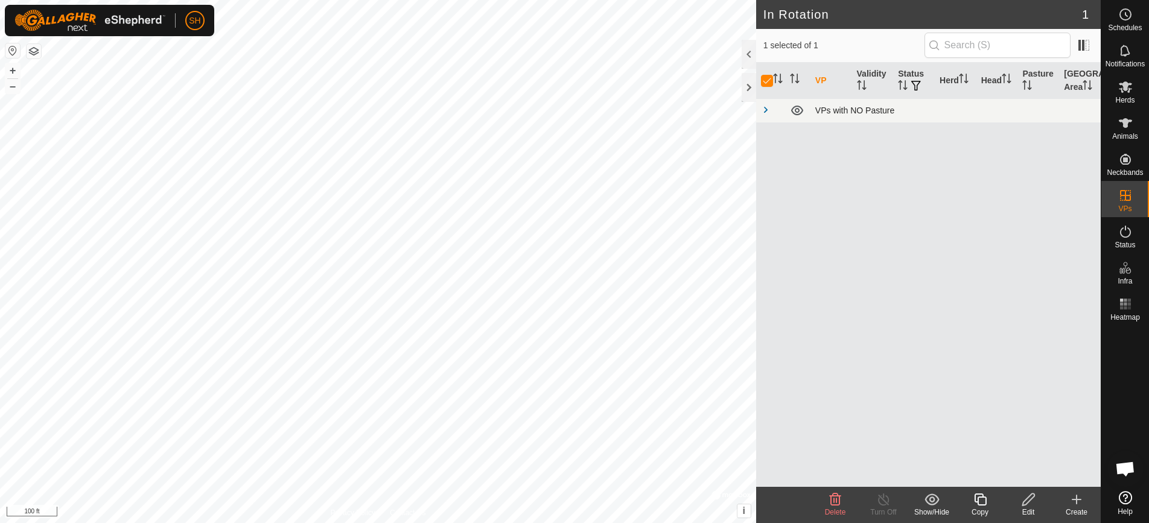
click at [769, 109] on span at bounding box center [766, 110] width 10 height 10
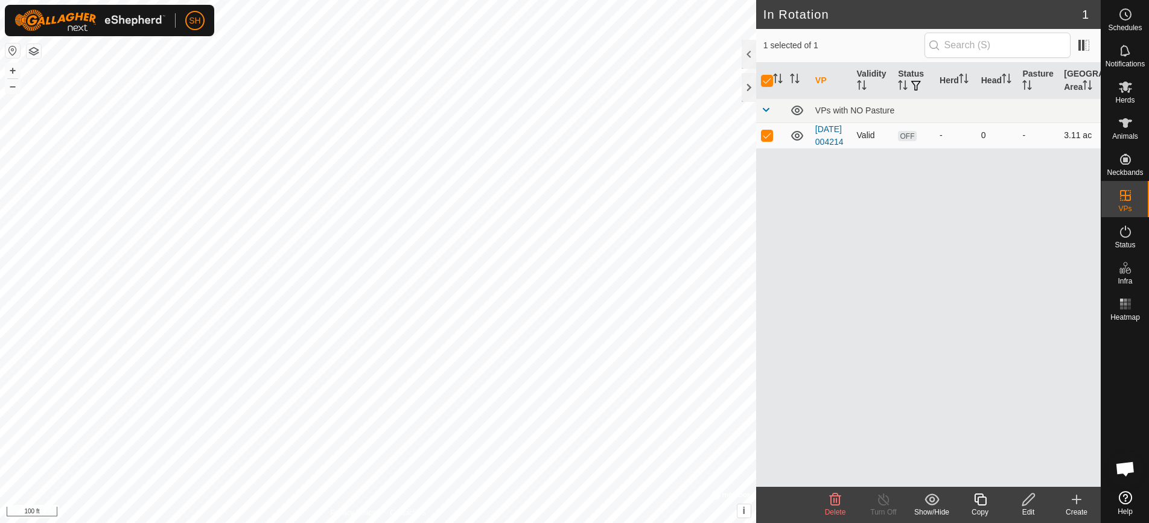
click at [937, 145] on td "-" at bounding box center [956, 136] width 42 height 26
click at [836, 133] on td "[DATE] 004214" at bounding box center [832, 136] width 42 height 26
click at [824, 141] on link "[DATE] 004214" at bounding box center [829, 135] width 28 height 22
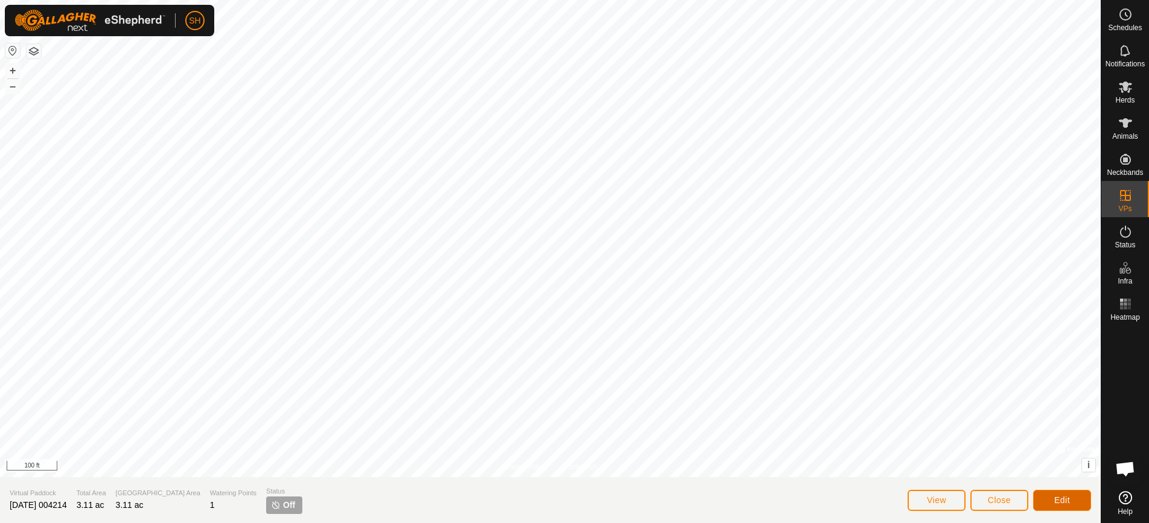
click at [1064, 498] on span "Edit" at bounding box center [1062, 500] width 16 height 10
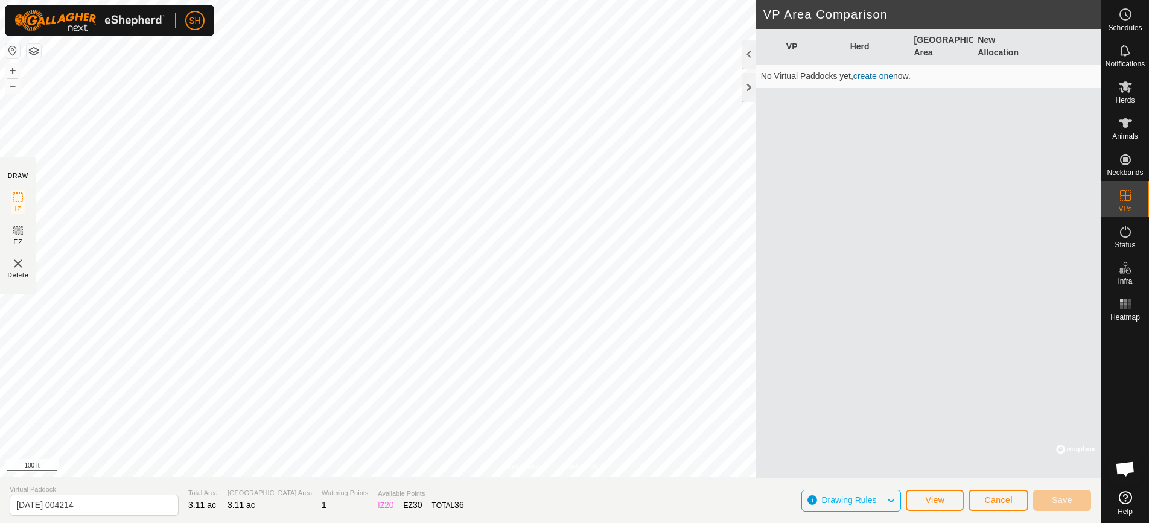
click at [877, 77] on link "create one" at bounding box center [873, 76] width 40 height 10
click at [1053, 501] on span "Save" at bounding box center [1062, 500] width 21 height 10
click at [940, 495] on span "View" at bounding box center [934, 500] width 19 height 10
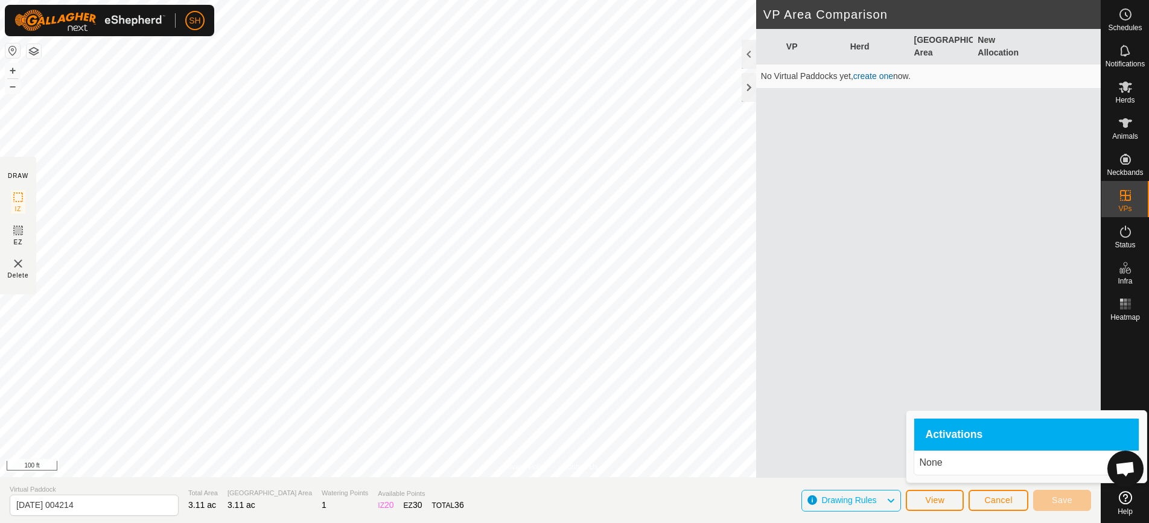
click at [958, 463] on p "None" at bounding box center [1026, 463] width 215 height 14
click at [1001, 501] on span "Cancel" at bounding box center [998, 500] width 28 height 10
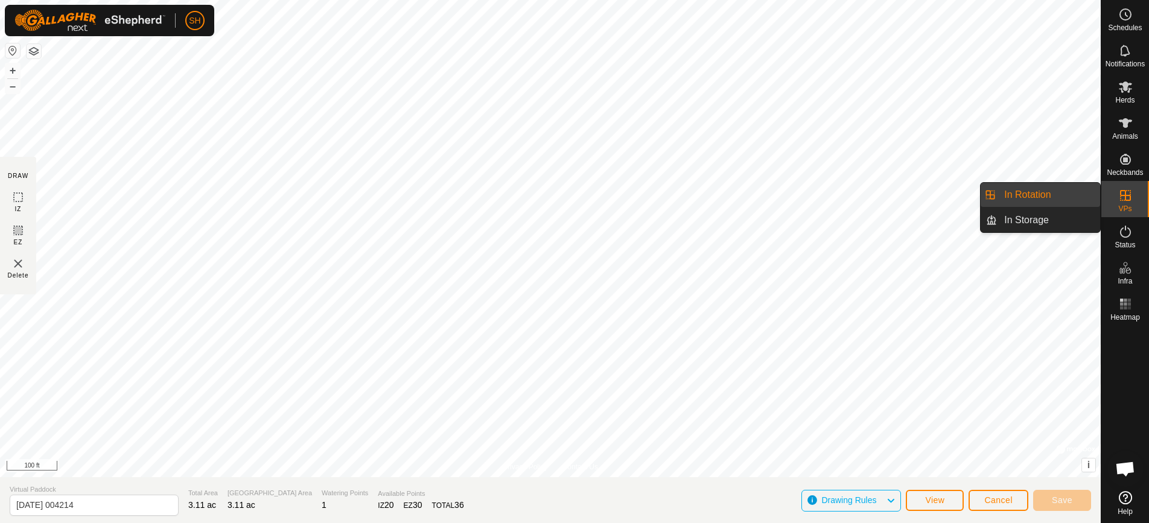
click at [1127, 205] on span "VPs" at bounding box center [1124, 208] width 13 height 7
click at [1080, 197] on link "In Rotation" at bounding box center [1048, 195] width 103 height 24
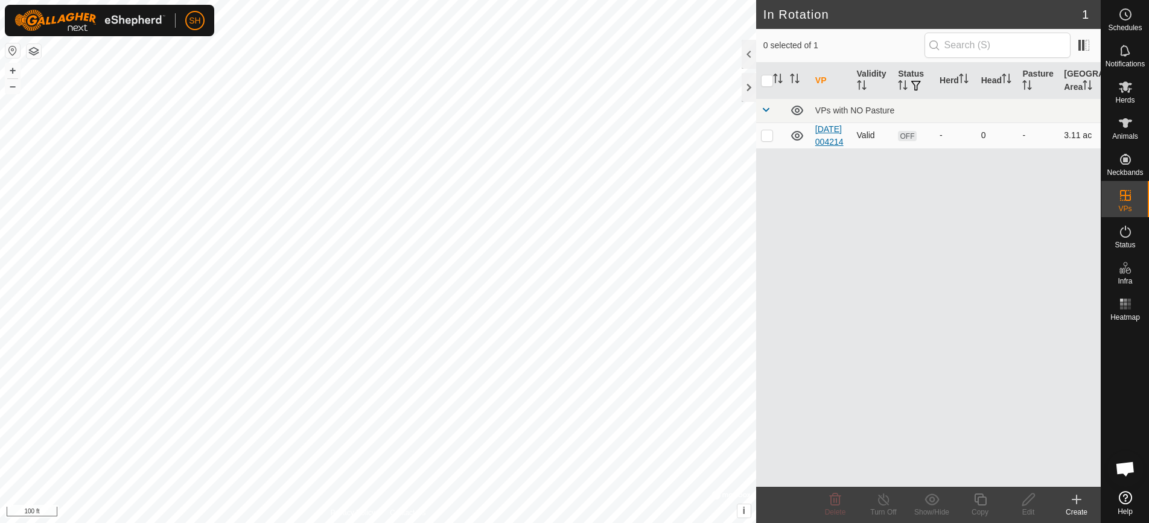
click at [822, 142] on link "[DATE] 004214" at bounding box center [829, 135] width 28 height 22
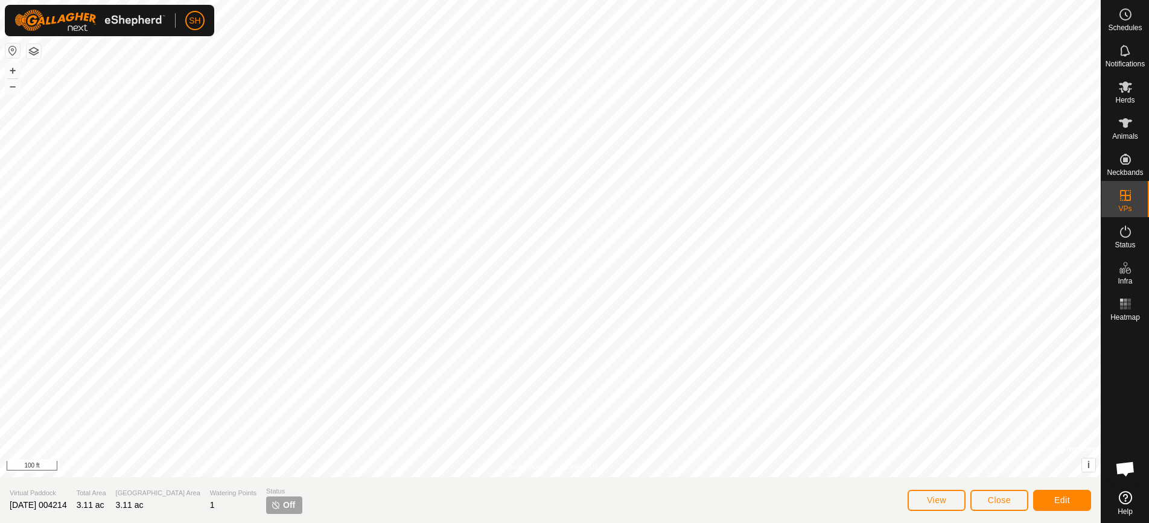
click at [283, 505] on span "Off" at bounding box center [289, 505] width 12 height 13
click at [1050, 500] on button "Edit" at bounding box center [1062, 500] width 58 height 21
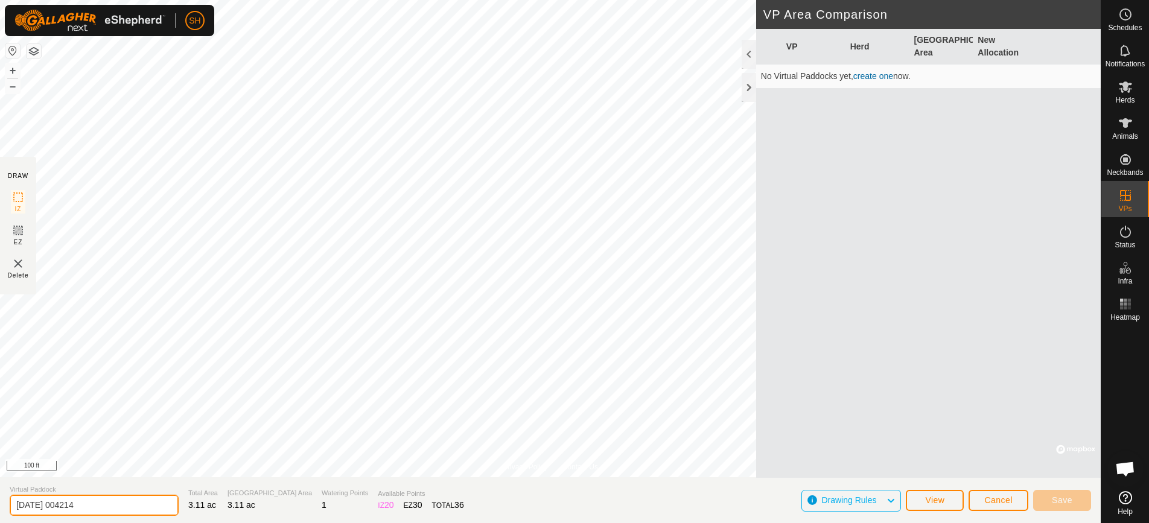
click at [100, 502] on input "[DATE] 004214" at bounding box center [94, 505] width 169 height 21
type input "[DATE]"
click at [1071, 500] on span "Save" at bounding box center [1062, 500] width 21 height 10
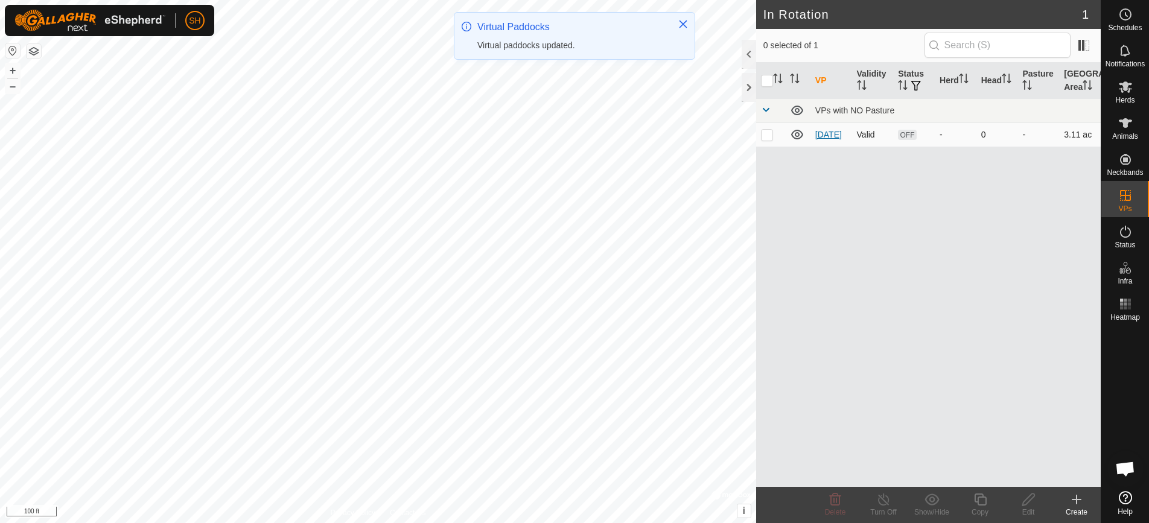
click at [822, 138] on link "[DATE]" at bounding box center [828, 135] width 27 height 10
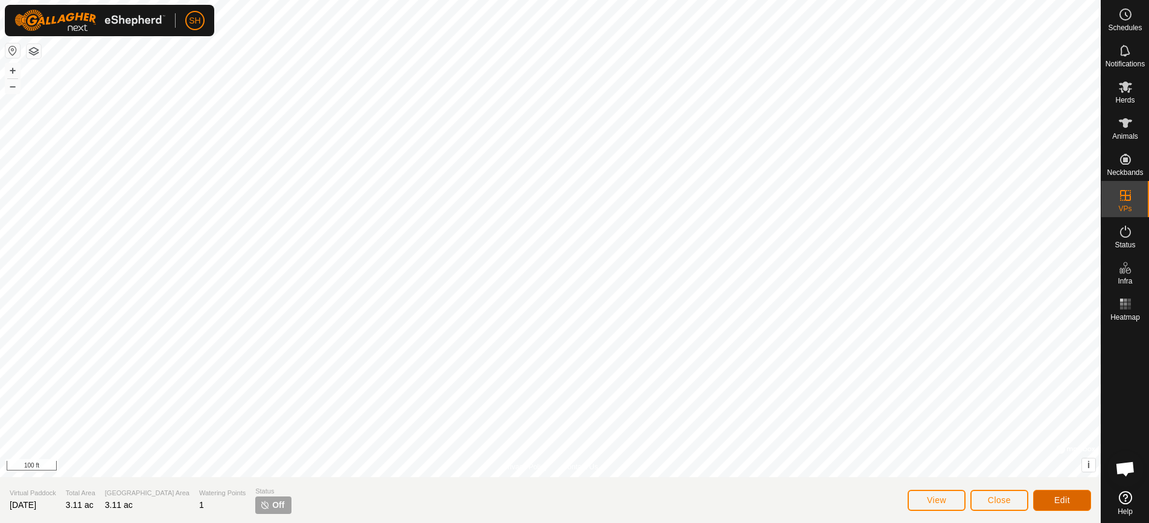
click at [1073, 503] on button "Edit" at bounding box center [1062, 500] width 58 height 21
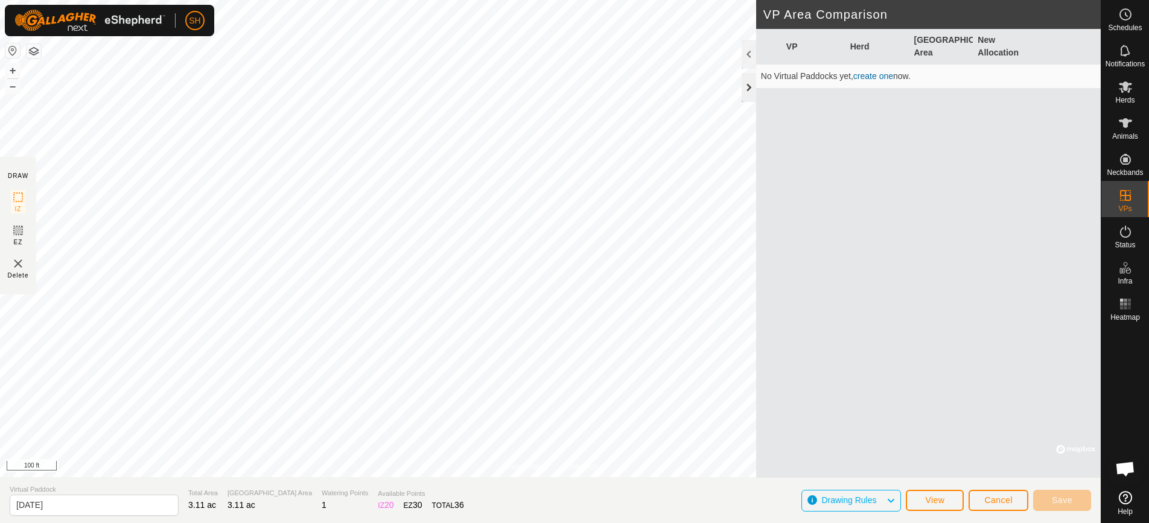
click at [746, 87] on div at bounding box center [749, 87] width 14 height 29
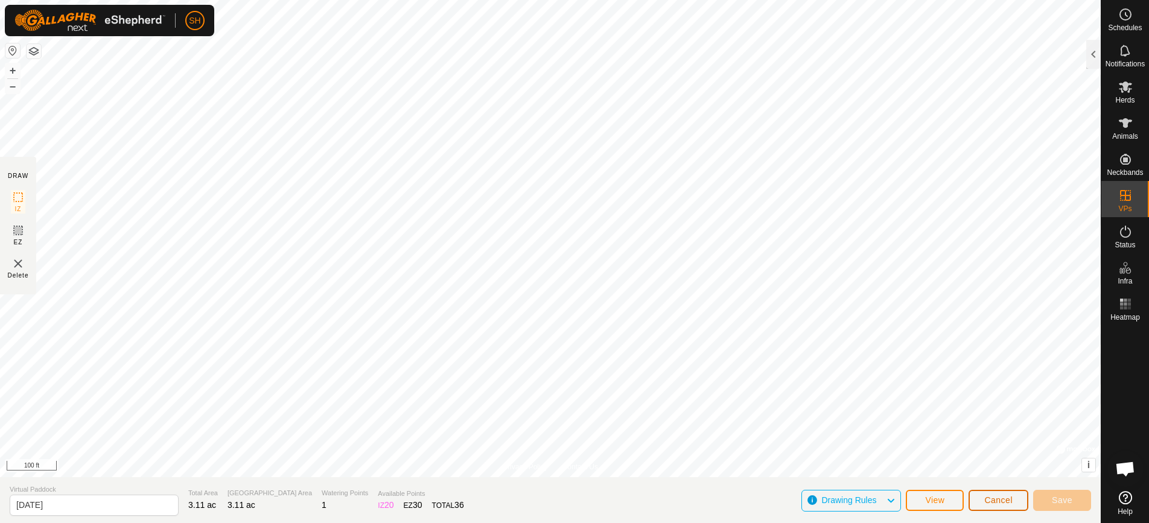
click at [1004, 506] on button "Cancel" at bounding box center [999, 500] width 60 height 21
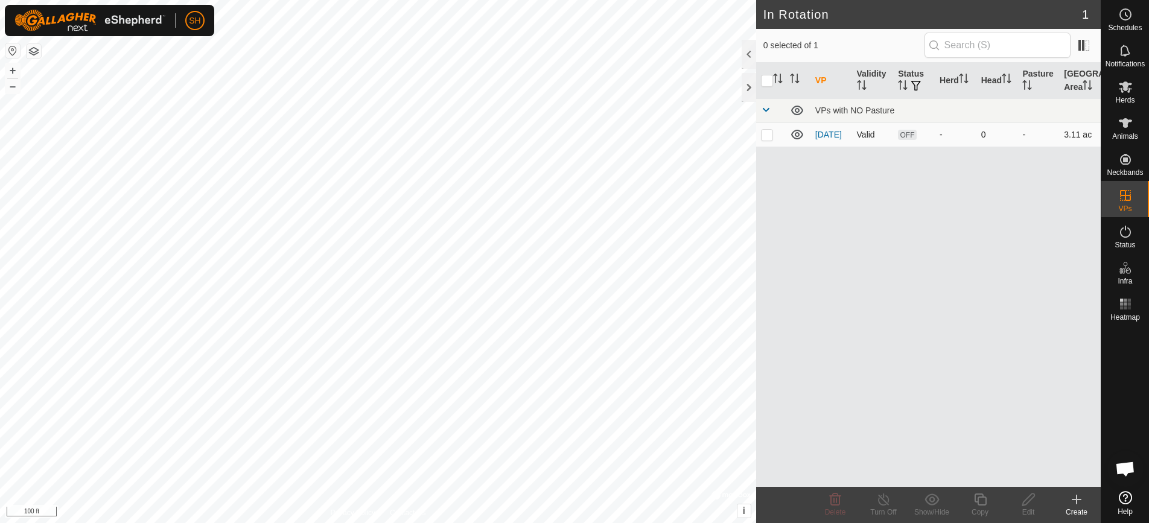
click at [902, 132] on span "OFF" at bounding box center [907, 135] width 18 height 10
click at [900, 136] on span "OFF" at bounding box center [907, 135] width 18 height 10
click at [770, 130] on p-checkbox at bounding box center [767, 135] width 12 height 10
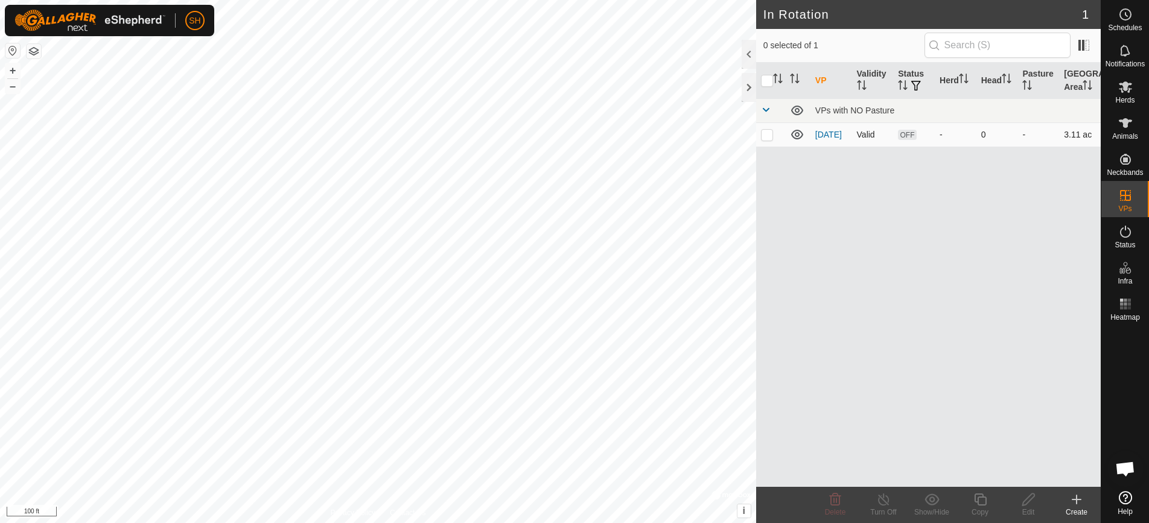
checkbox input "true"
click at [906, 138] on span "OFF" at bounding box center [907, 135] width 18 height 10
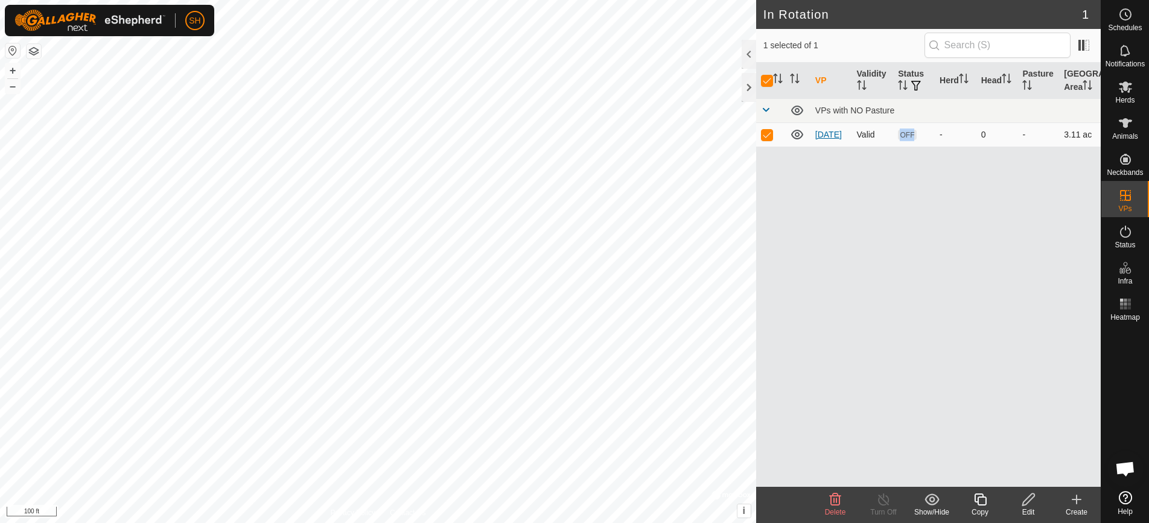
click at [828, 132] on link "[DATE]" at bounding box center [828, 135] width 27 height 10
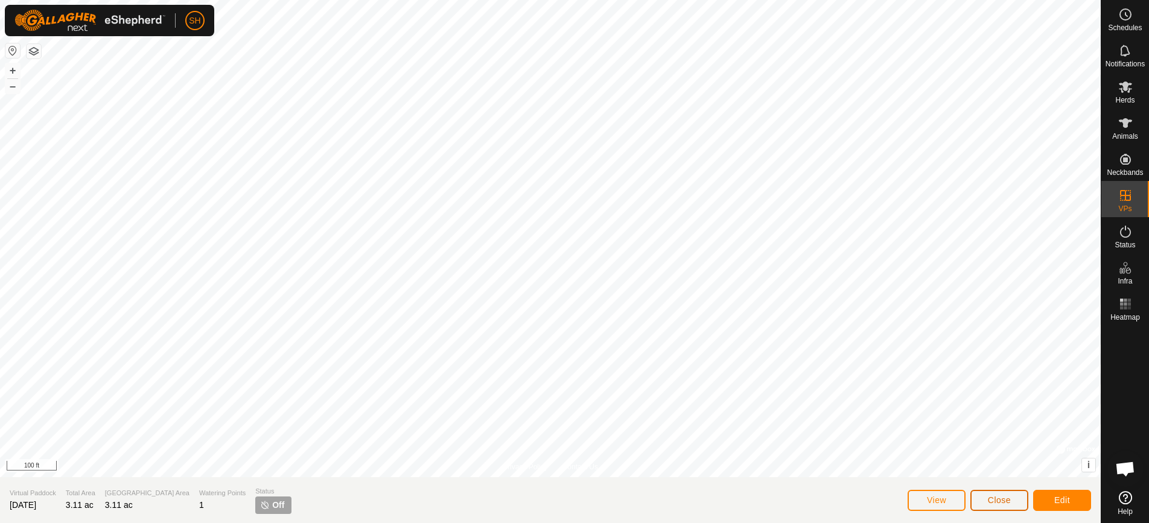
click at [990, 495] on span "Close" at bounding box center [999, 500] width 23 height 10
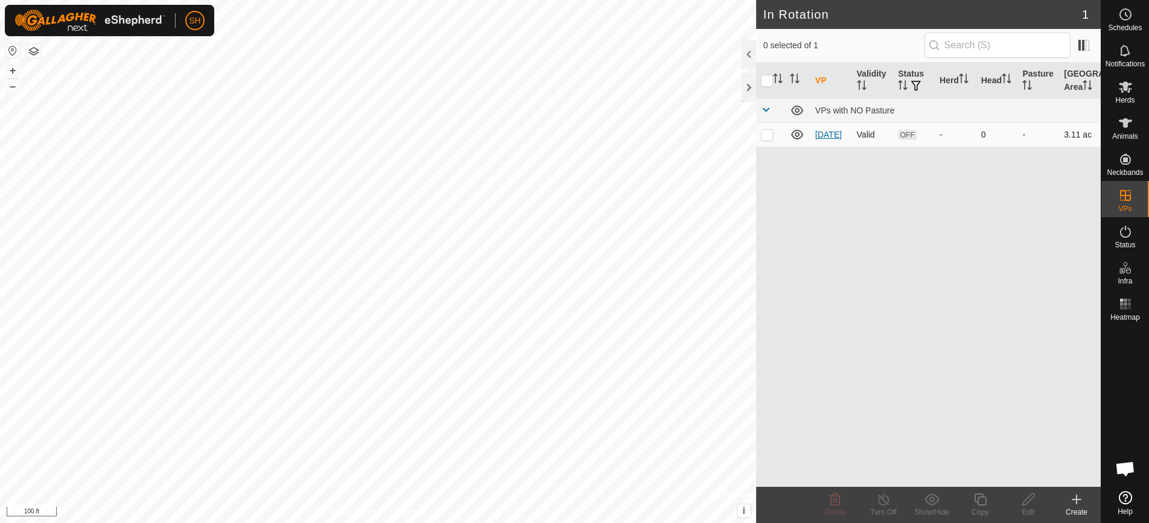
click at [822, 137] on link "[DATE]" at bounding box center [828, 135] width 27 height 10
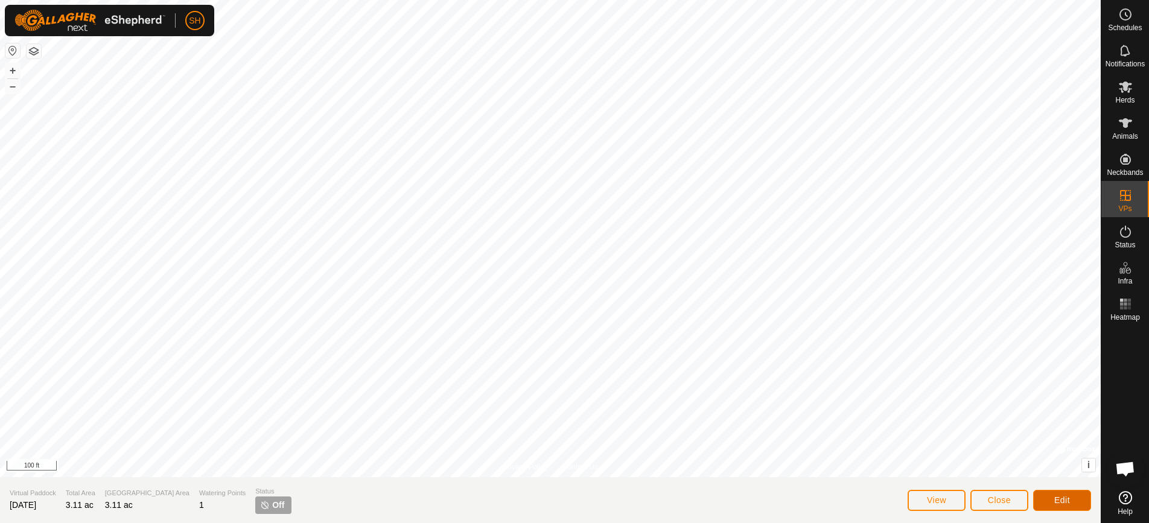
click at [1056, 500] on span "Edit" at bounding box center [1062, 500] width 16 height 10
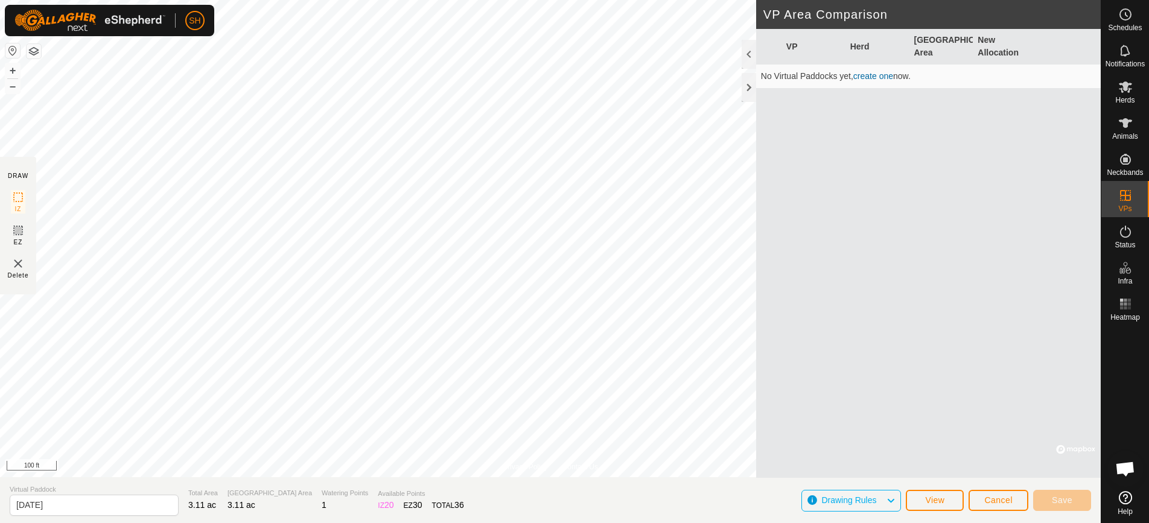
click at [867, 77] on link "create one" at bounding box center [873, 76] width 40 height 10
click at [1063, 502] on span "Save" at bounding box center [1062, 500] width 21 height 10
click at [74, 513] on input "[DATE]" at bounding box center [94, 505] width 169 height 21
click at [871, 78] on link "create one" at bounding box center [873, 76] width 40 height 10
click at [870, 75] on link "create one" at bounding box center [873, 76] width 40 height 10
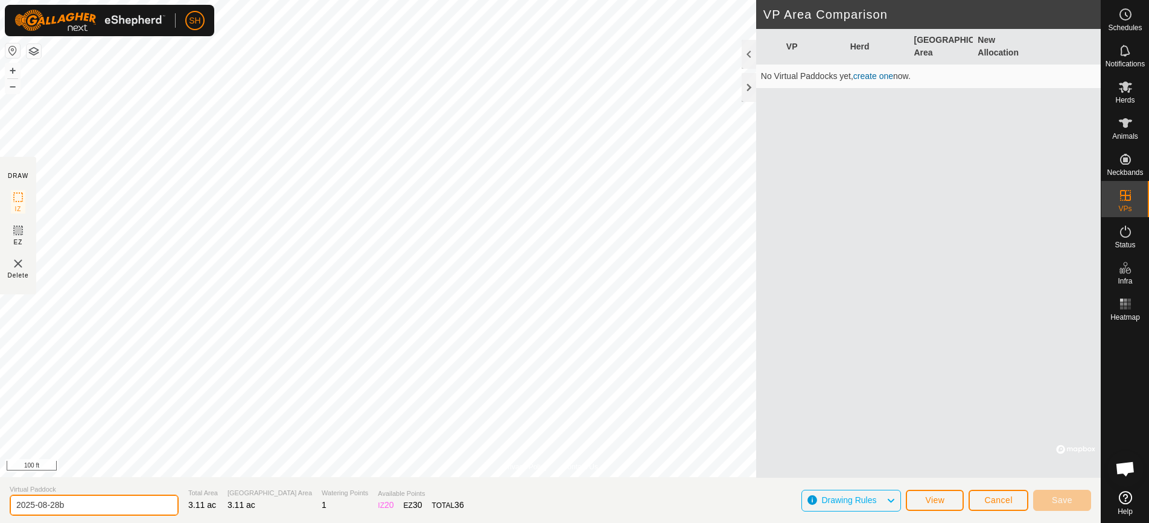
click at [76, 497] on input "2025-08-28b" at bounding box center [94, 505] width 169 height 21
click at [72, 509] on input "2025-08-28b" at bounding box center [94, 505] width 169 height 21
type input "2025-08-28b"
click at [938, 497] on span "View" at bounding box center [934, 500] width 19 height 10
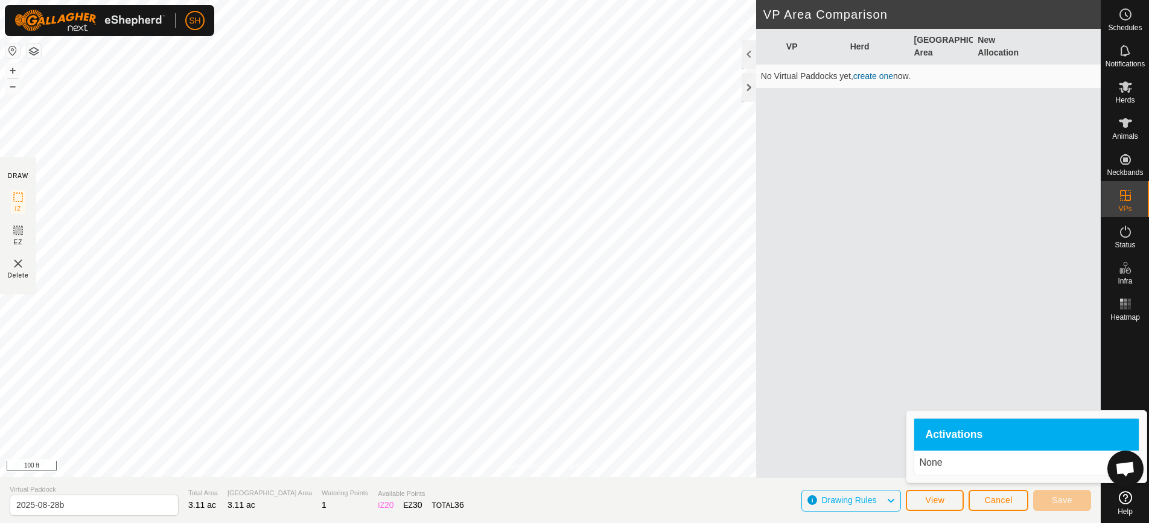
click at [933, 468] on p "None" at bounding box center [1026, 463] width 215 height 14
click at [989, 498] on span "Cancel" at bounding box center [998, 500] width 28 height 10
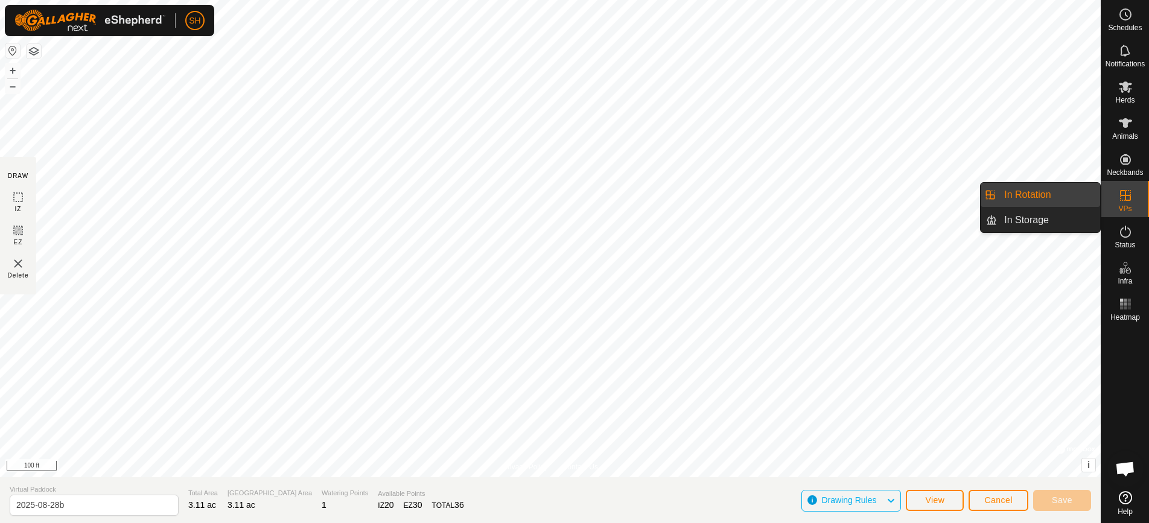
click at [1118, 198] on icon at bounding box center [1125, 195] width 14 height 14
click at [1125, 199] on icon at bounding box center [1125, 195] width 11 height 11
click at [992, 497] on span "Cancel" at bounding box center [998, 500] width 28 height 10
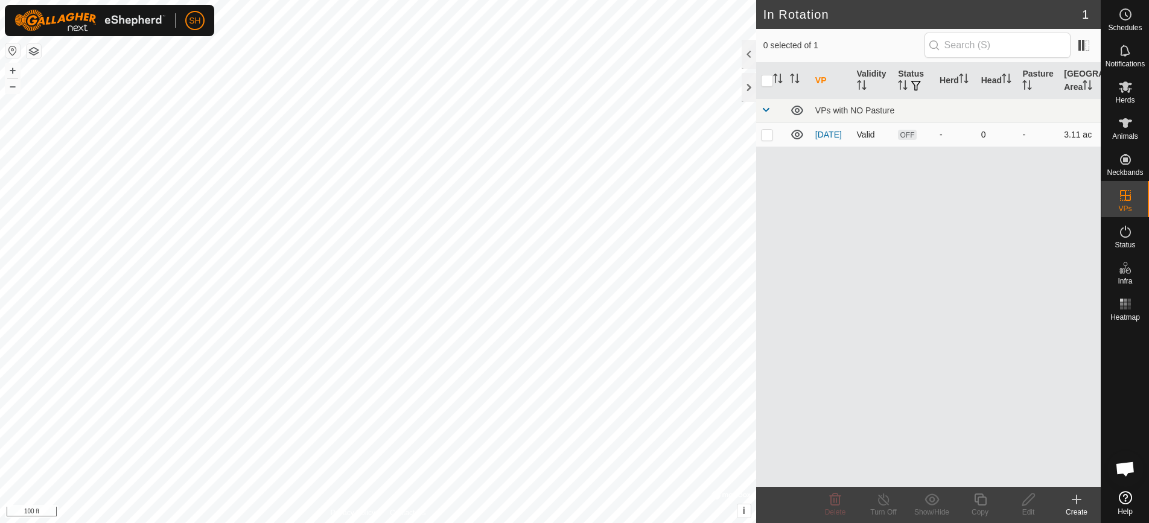
click at [944, 142] on td "-" at bounding box center [956, 135] width 42 height 24
click at [935, 134] on td "-" at bounding box center [956, 135] width 42 height 24
click at [902, 137] on span "OFF" at bounding box center [907, 135] width 18 height 10
click at [819, 137] on link "[DATE]" at bounding box center [828, 135] width 27 height 10
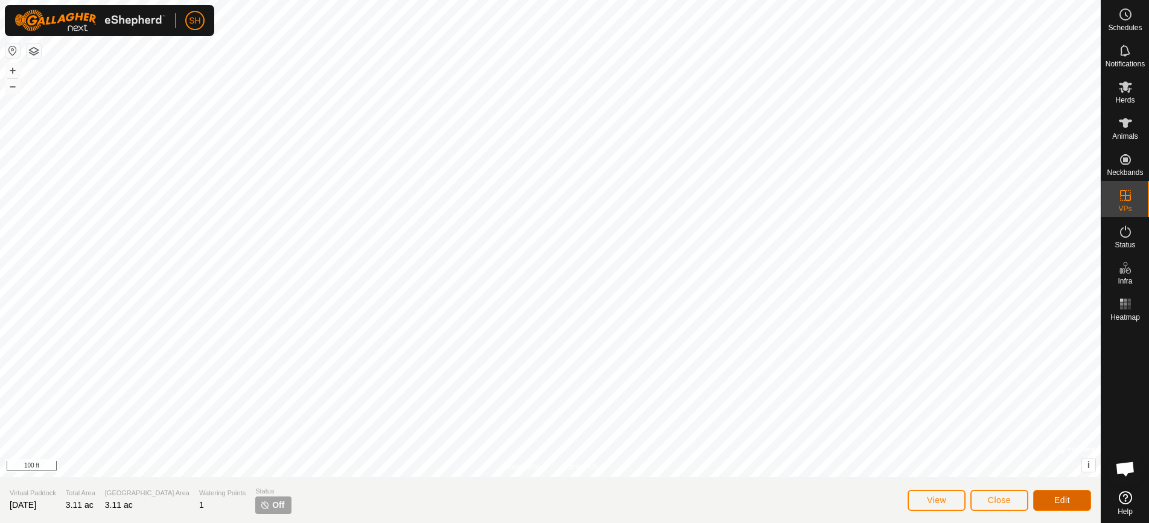
click at [1063, 501] on span "Edit" at bounding box center [1062, 500] width 16 height 10
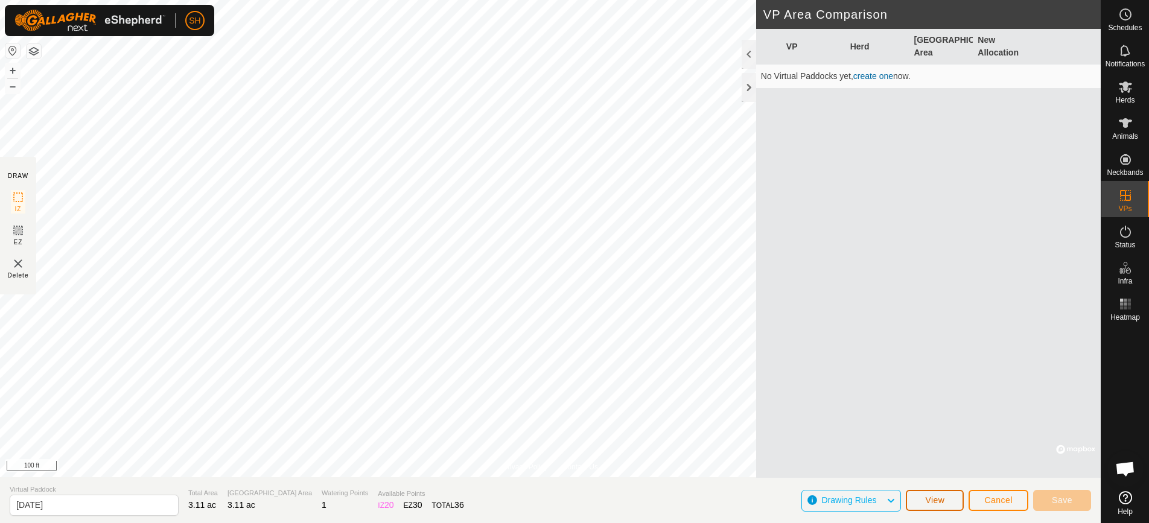
click at [923, 496] on button "View" at bounding box center [935, 500] width 58 height 21
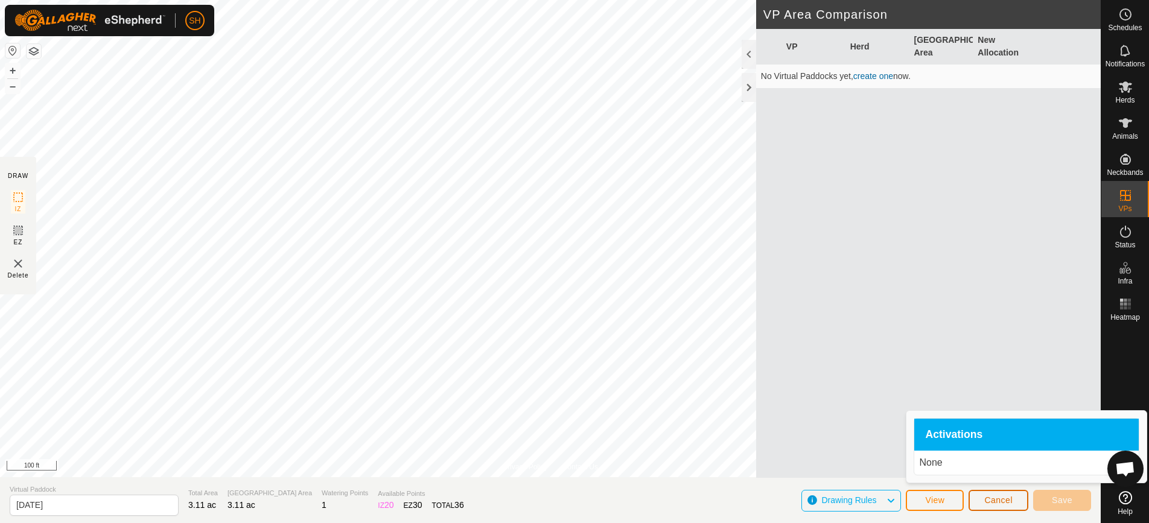
click at [1002, 506] on button "Cancel" at bounding box center [999, 500] width 60 height 21
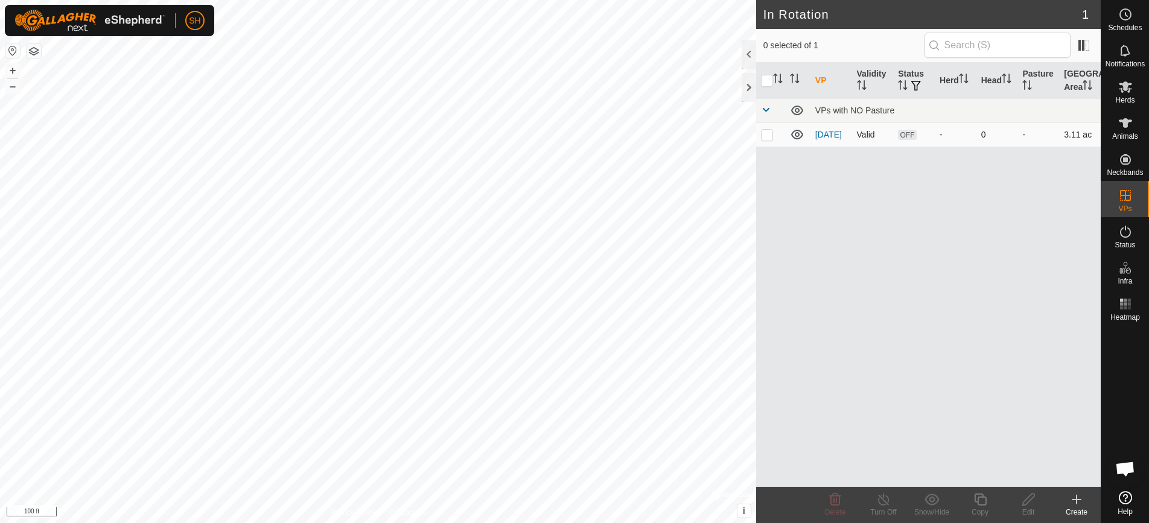
click at [770, 136] on p-checkbox at bounding box center [767, 135] width 12 height 10
checkbox input "true"
click at [982, 500] on icon at bounding box center [980, 499] width 15 height 14
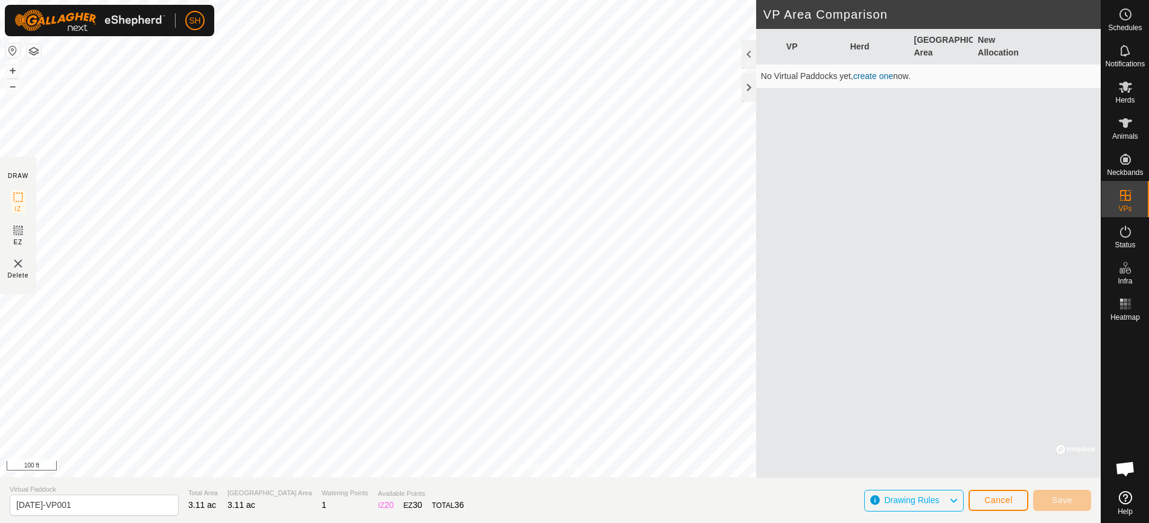
click at [862, 80] on link "create one" at bounding box center [873, 76] width 40 height 10
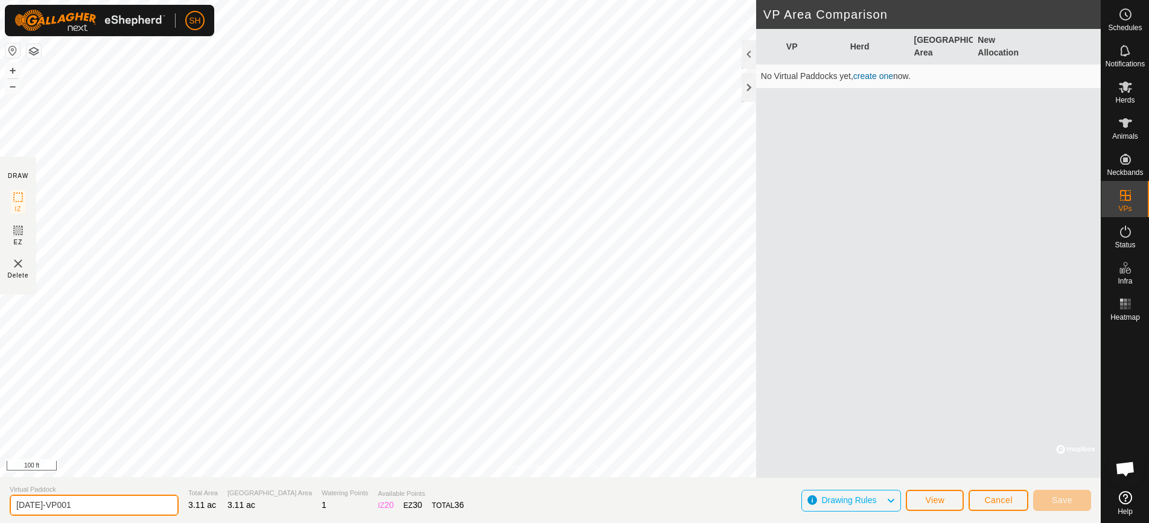
click at [105, 505] on input "[DATE]-VP001" at bounding box center [94, 505] width 169 height 21
type input "[DATE]-VP001b"
click at [874, 504] on span "Drawing Rules" at bounding box center [848, 500] width 55 height 10
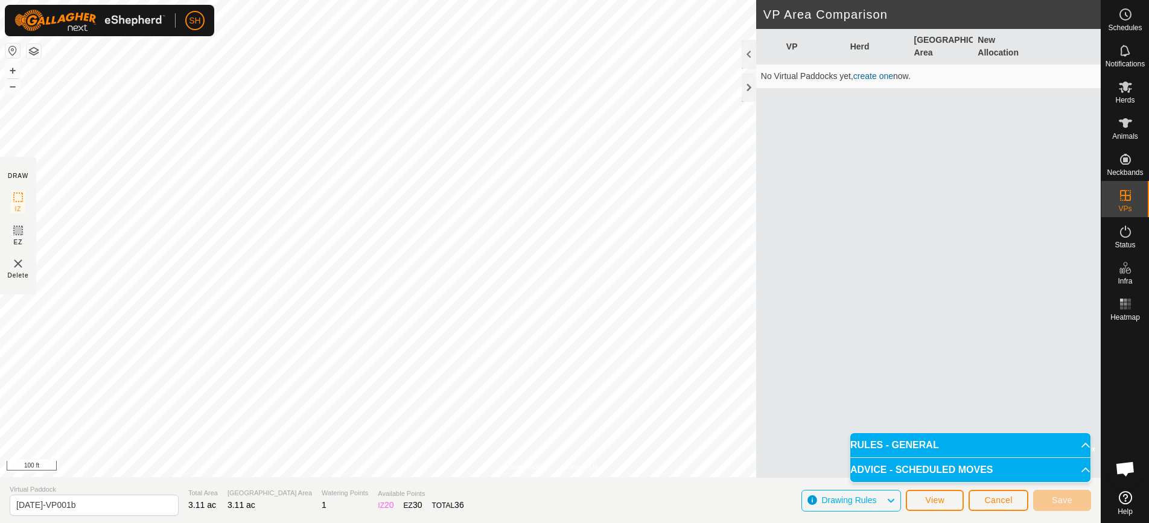
click at [905, 444] on p-accordion-header "RULES - GENERAL" at bounding box center [970, 445] width 240 height 24
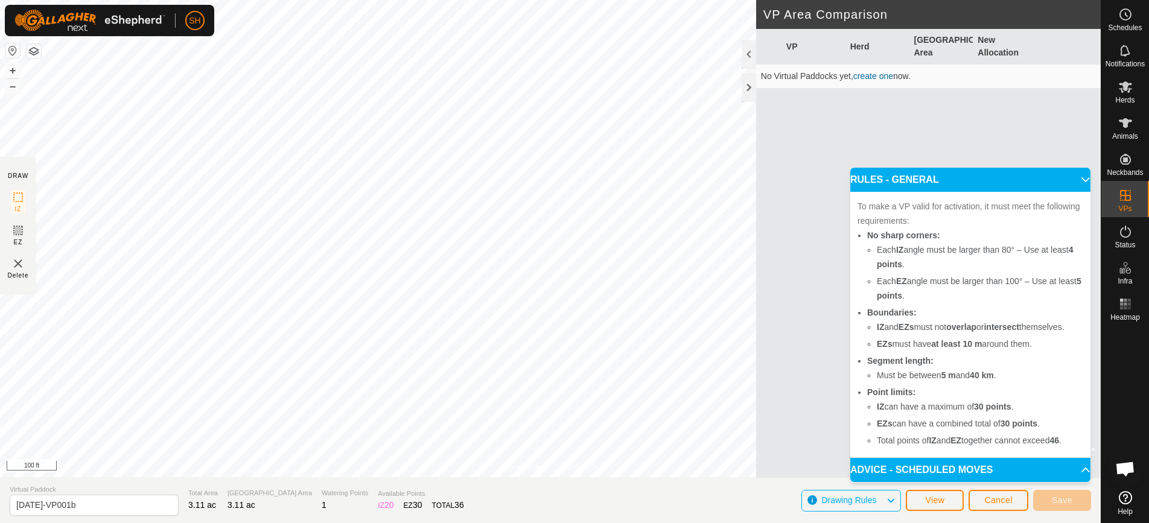
click at [987, 470] on p-accordion-header "ADVICE - SCHEDULED MOVES" at bounding box center [970, 470] width 240 height 24
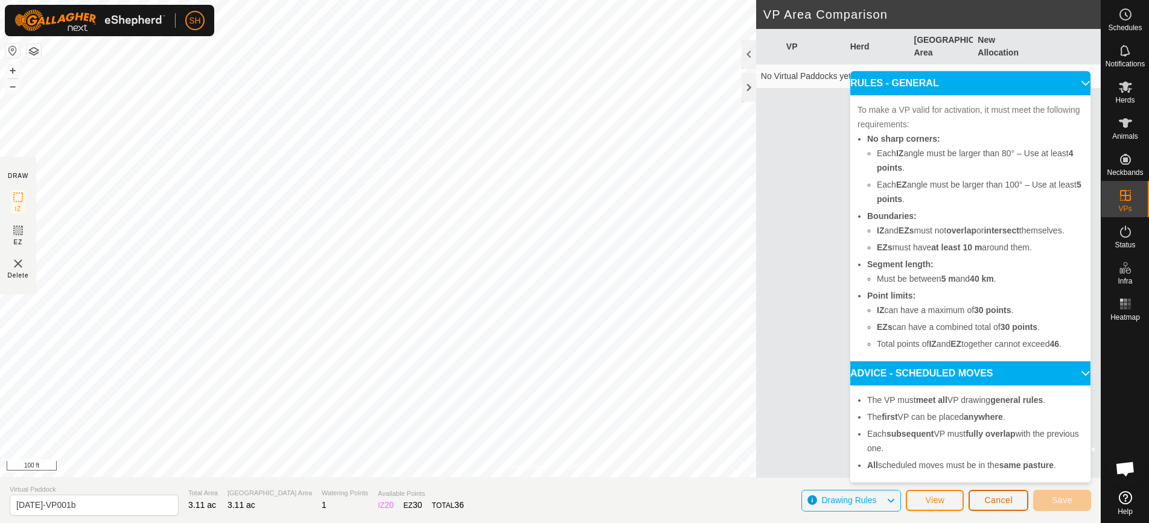
click at [989, 498] on span "Cancel" at bounding box center [998, 500] width 28 height 10
click at [991, 498] on span "Cancel" at bounding box center [998, 500] width 28 height 10
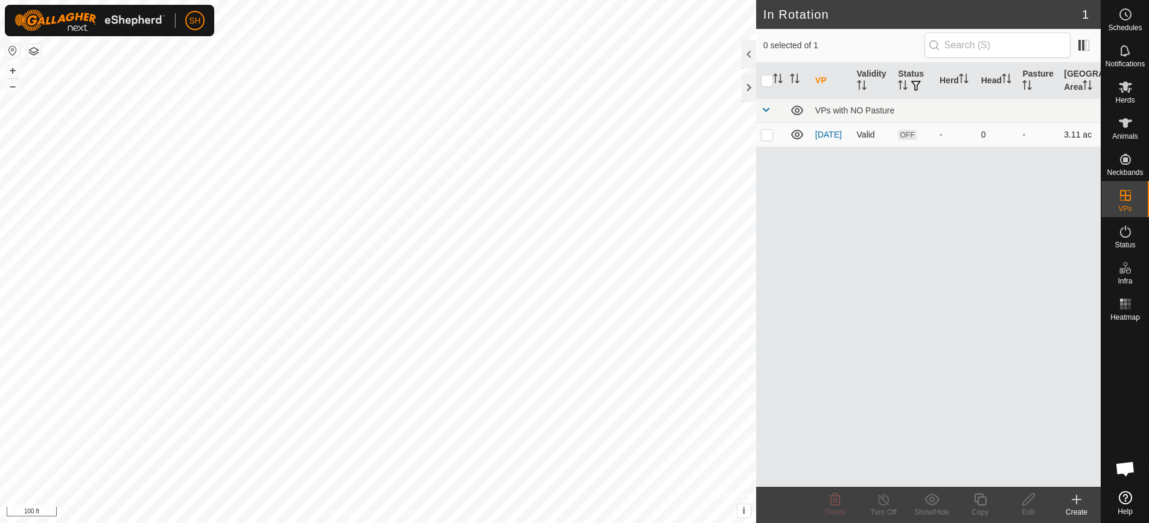
click at [822, 135] on td "[DATE]" at bounding box center [832, 135] width 42 height 24
click at [771, 137] on p-checkbox at bounding box center [767, 135] width 12 height 10
checkbox input "true"
click at [1086, 48] on span at bounding box center [1083, 45] width 19 height 19
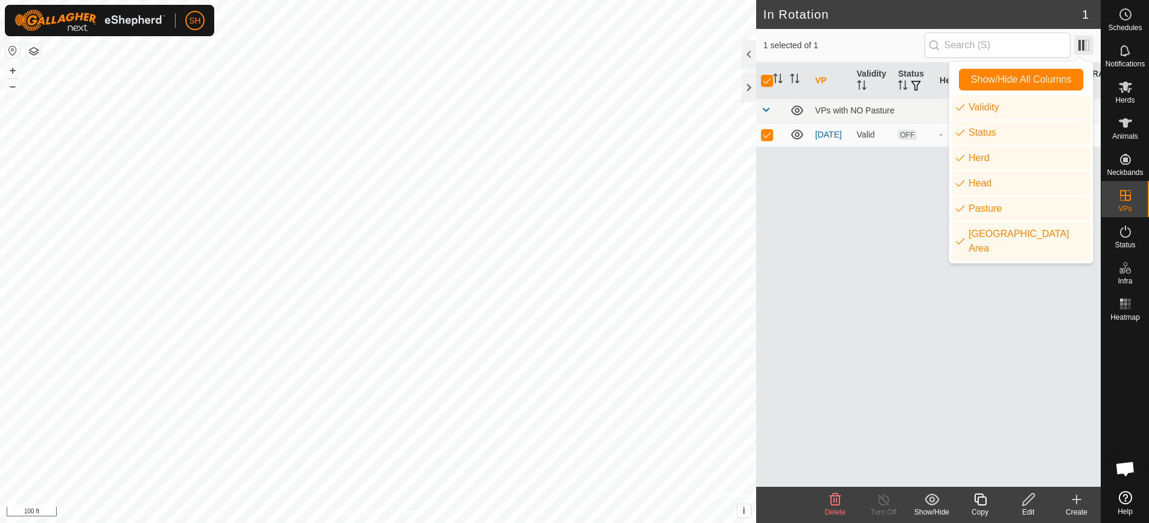
click at [1086, 48] on span at bounding box center [1083, 45] width 19 height 19
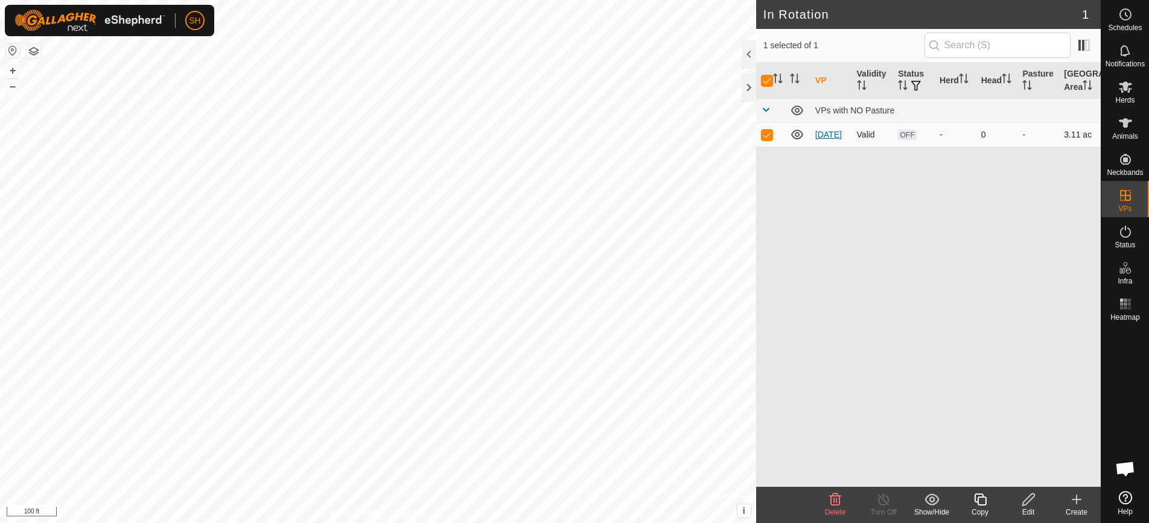
click at [825, 130] on link "[DATE]" at bounding box center [828, 135] width 27 height 10
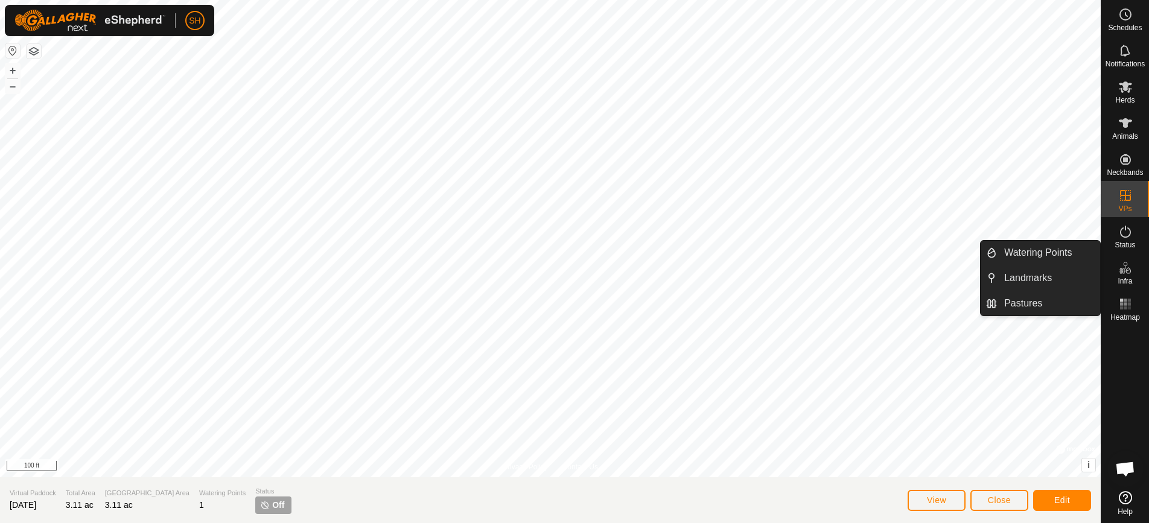
click at [1123, 272] on icon at bounding box center [1125, 268] width 14 height 14
click at [1056, 298] on link "Pastures" at bounding box center [1048, 303] width 103 height 24
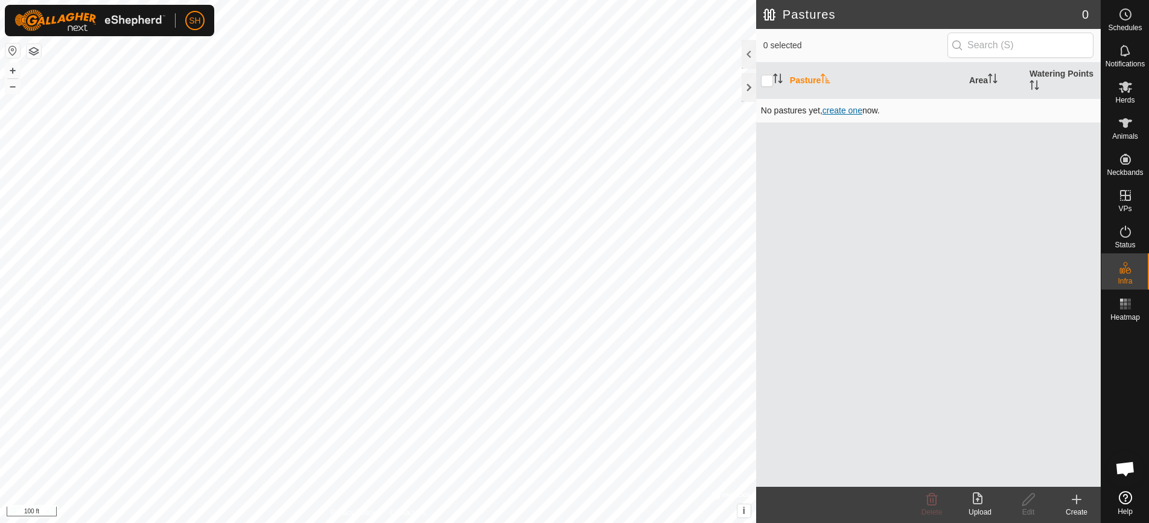
click at [850, 115] on span "create one" at bounding box center [843, 111] width 40 height 10
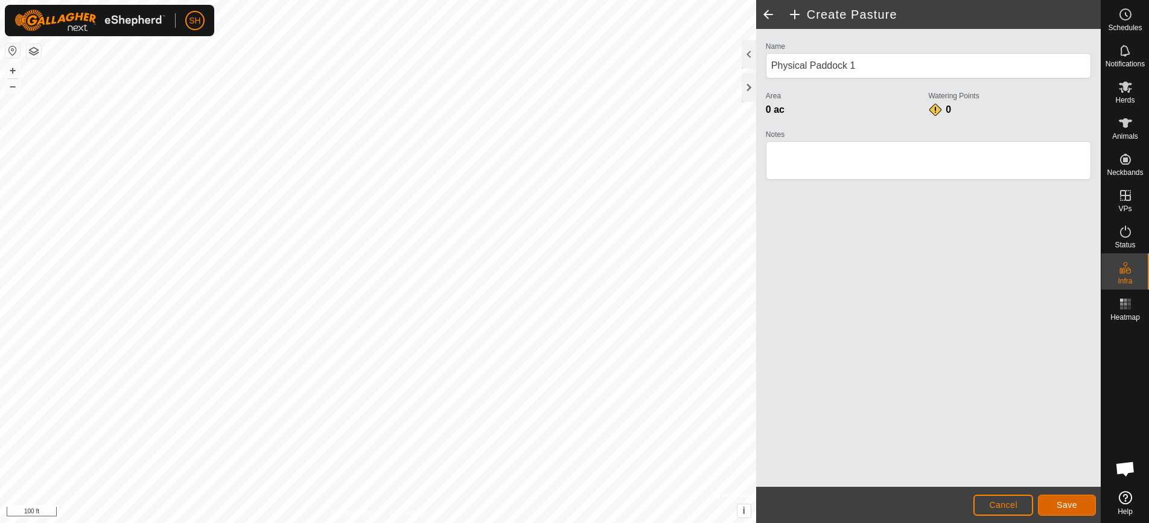
click at [1069, 507] on span "Save" at bounding box center [1067, 505] width 21 height 10
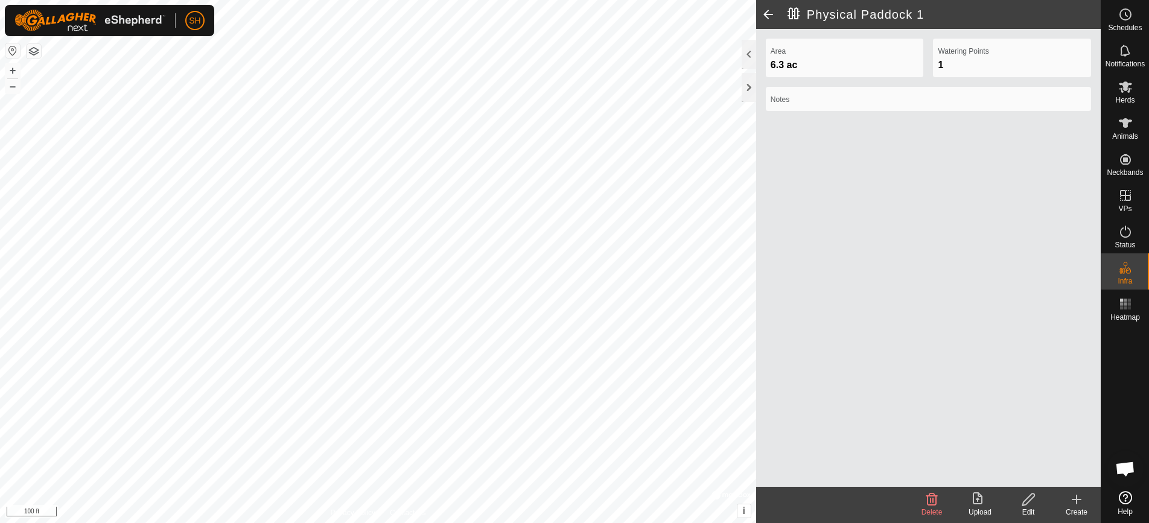
click at [1073, 497] on icon at bounding box center [1076, 499] width 14 height 14
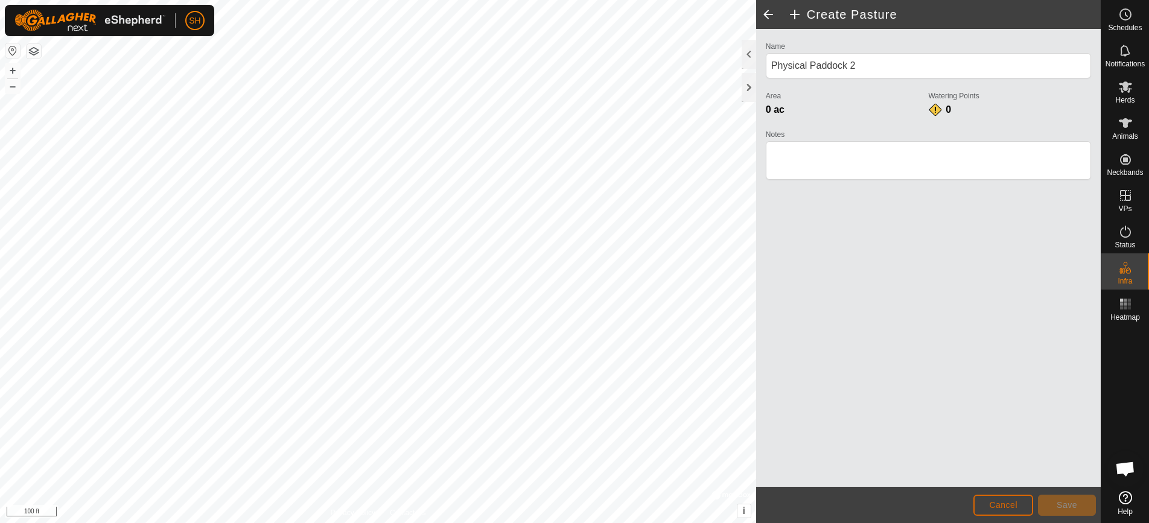
click at [1024, 500] on button "Cancel" at bounding box center [1003, 505] width 60 height 21
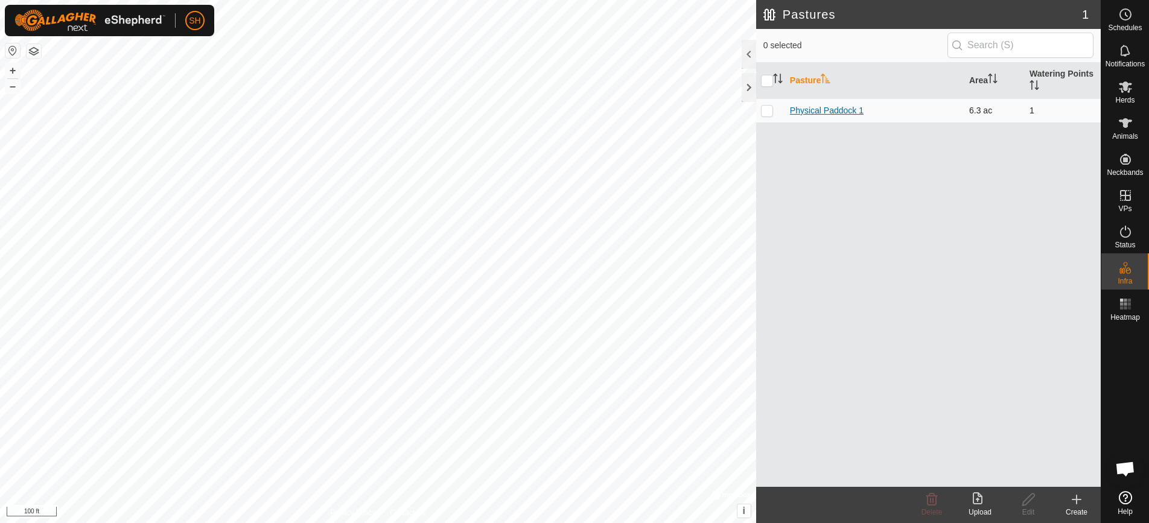
click at [839, 112] on link "Physical Paddock 1" at bounding box center [827, 111] width 74 height 10
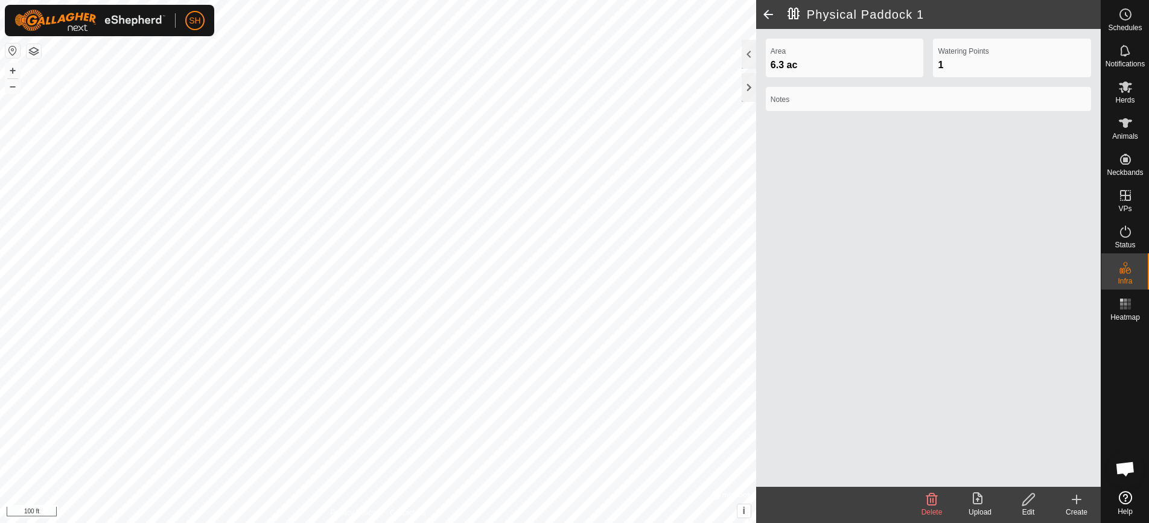
click at [769, 16] on span at bounding box center [768, 14] width 24 height 29
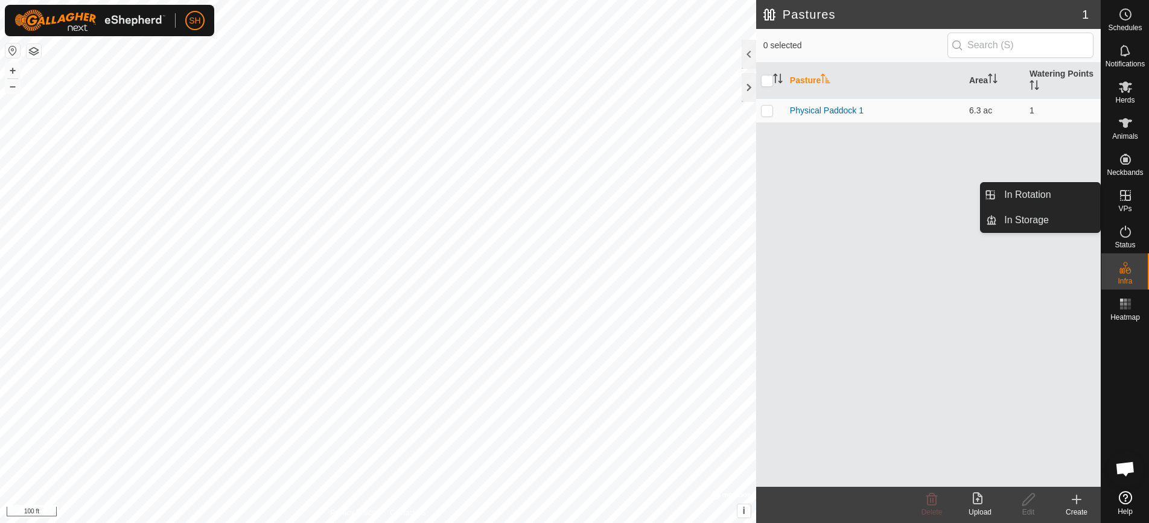
click at [1125, 198] on icon at bounding box center [1125, 195] width 11 height 11
click at [1069, 193] on link "In Rotation" at bounding box center [1048, 195] width 103 height 24
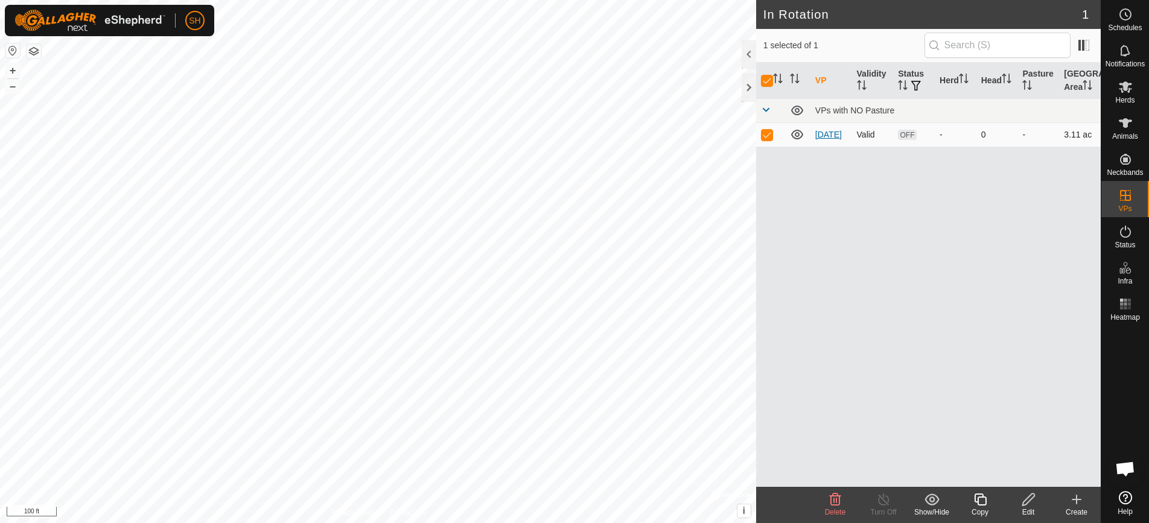
click at [817, 130] on link "[DATE]" at bounding box center [828, 135] width 27 height 10
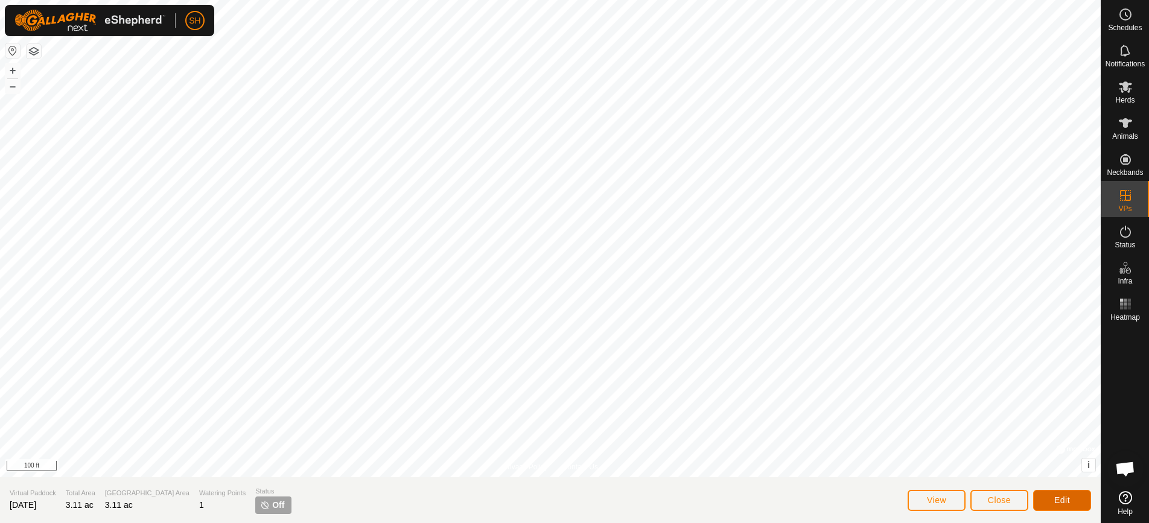
click at [1068, 499] on span "Edit" at bounding box center [1062, 500] width 16 height 10
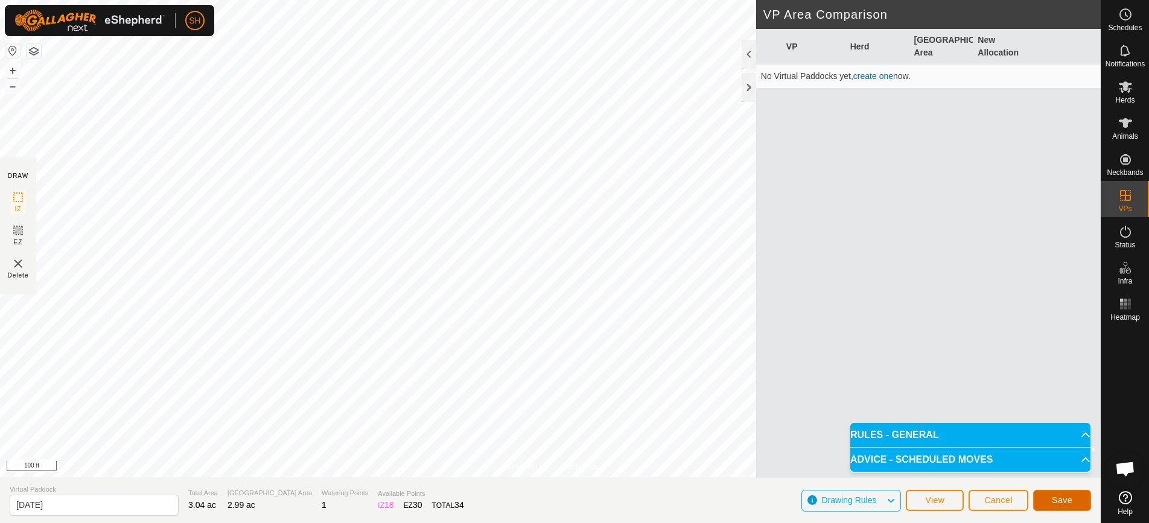
click at [1053, 502] on span "Save" at bounding box center [1062, 500] width 21 height 10
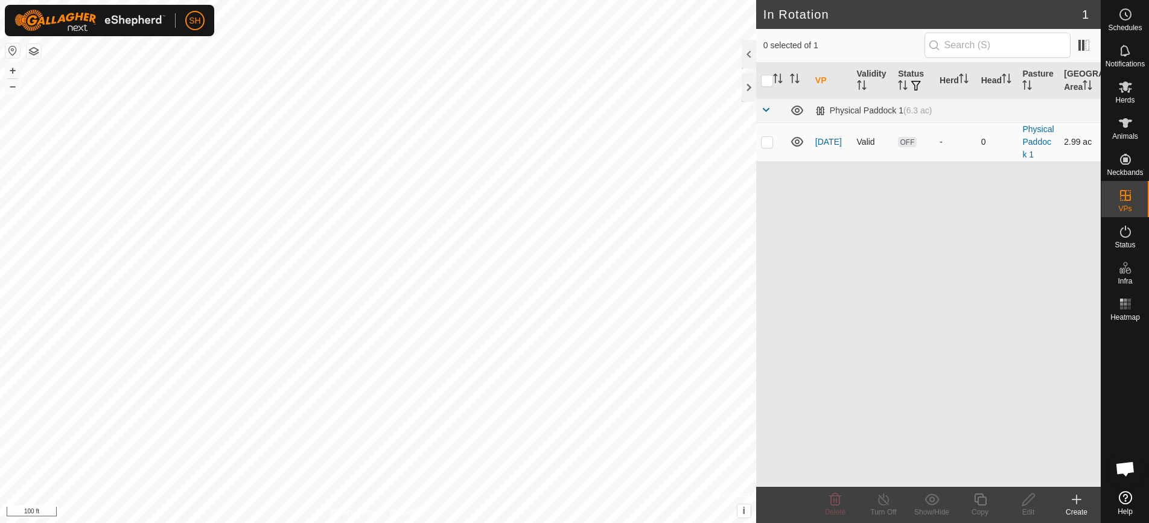
click at [905, 141] on span "OFF" at bounding box center [907, 142] width 18 height 10
click at [766, 142] on p-checkbox at bounding box center [767, 142] width 12 height 10
checkbox input "true"
click at [911, 139] on span "OFF" at bounding box center [907, 142] width 18 height 10
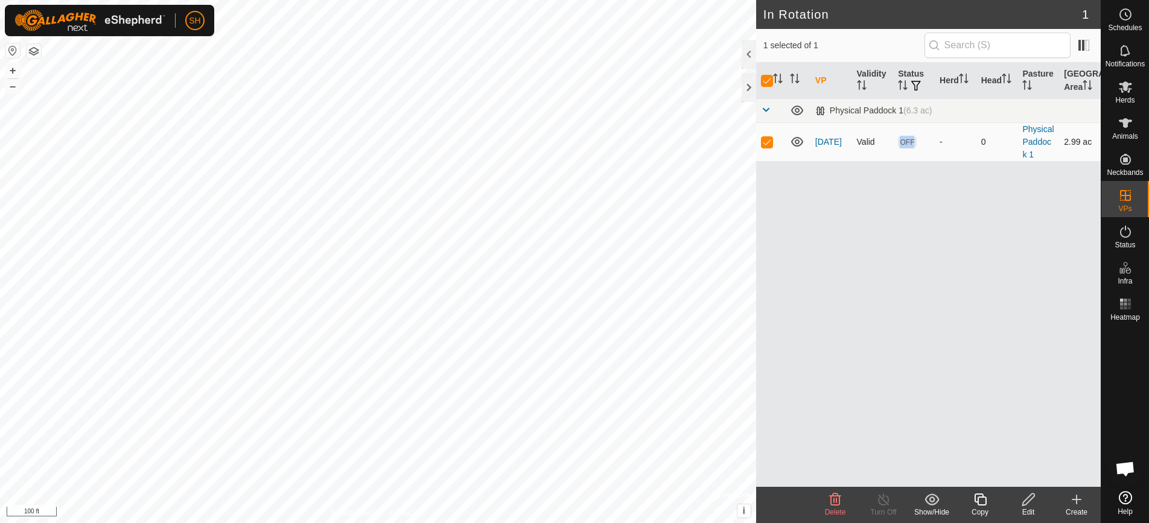
click at [911, 139] on span "OFF" at bounding box center [907, 142] width 18 height 10
click at [1026, 504] on icon at bounding box center [1028, 500] width 12 height 12
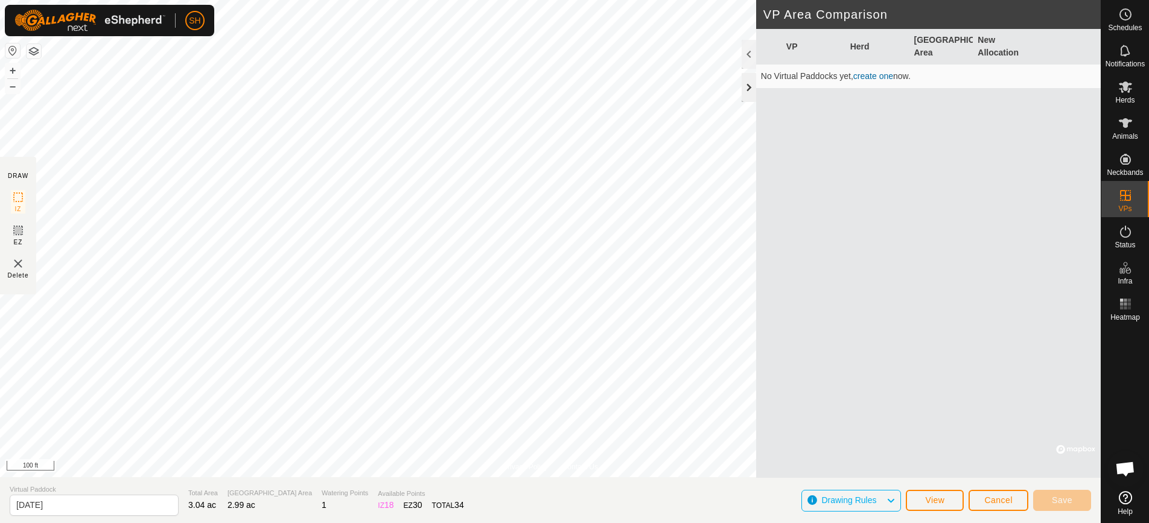
click at [751, 93] on div at bounding box center [749, 87] width 14 height 29
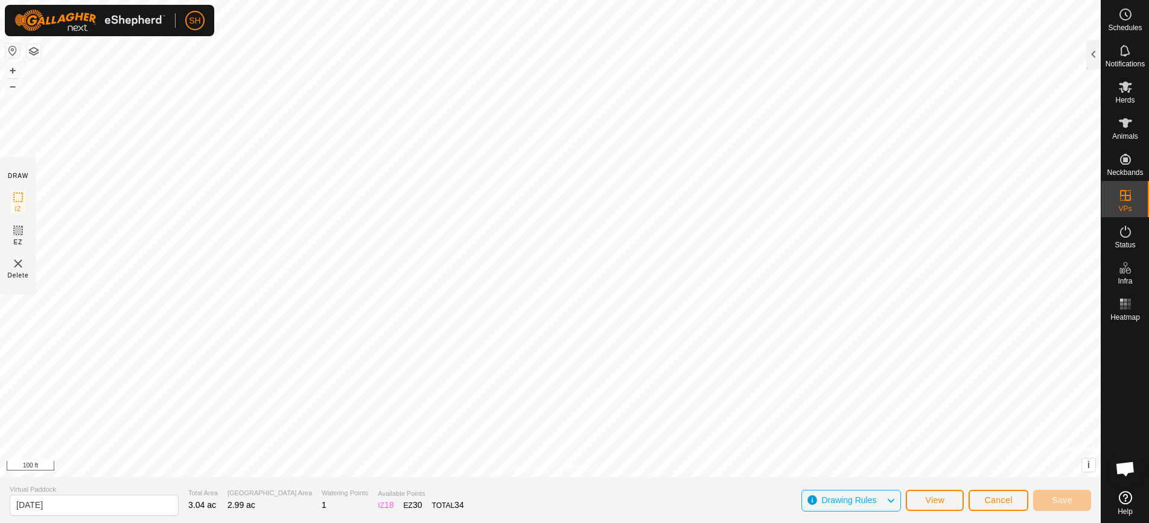
click at [36, 52] on button "button" at bounding box center [34, 51] width 14 height 14
click at [1122, 310] on icon at bounding box center [1125, 304] width 14 height 14
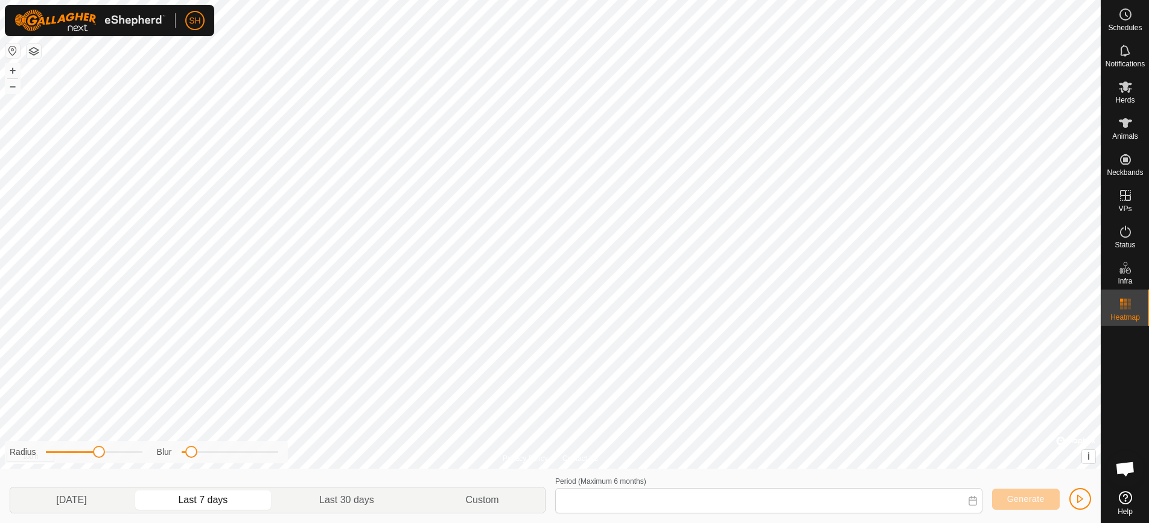
type input "[DATE] - [DATE]"
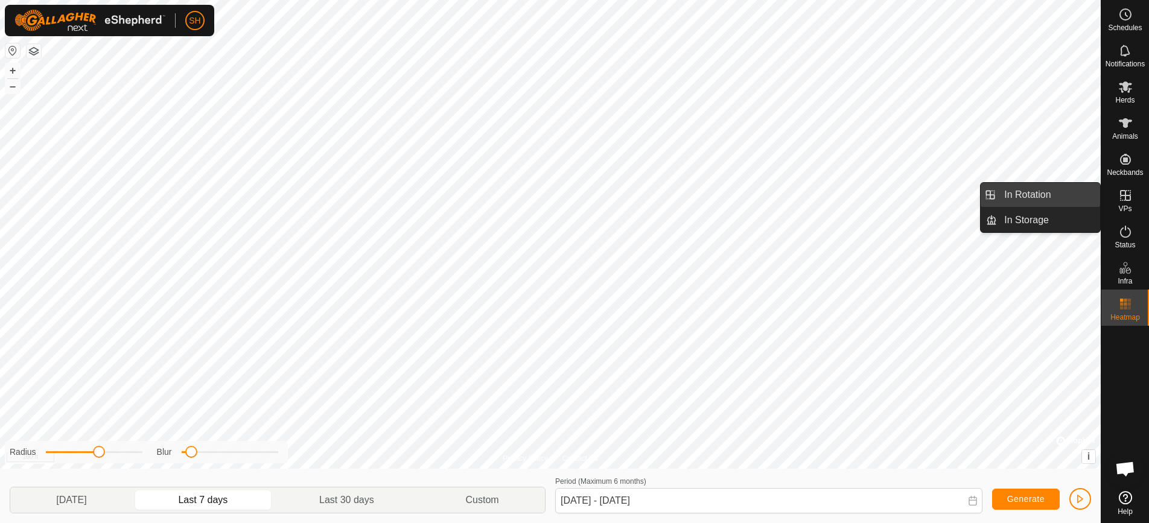
click at [1057, 202] on link "In Rotation" at bounding box center [1048, 195] width 103 height 24
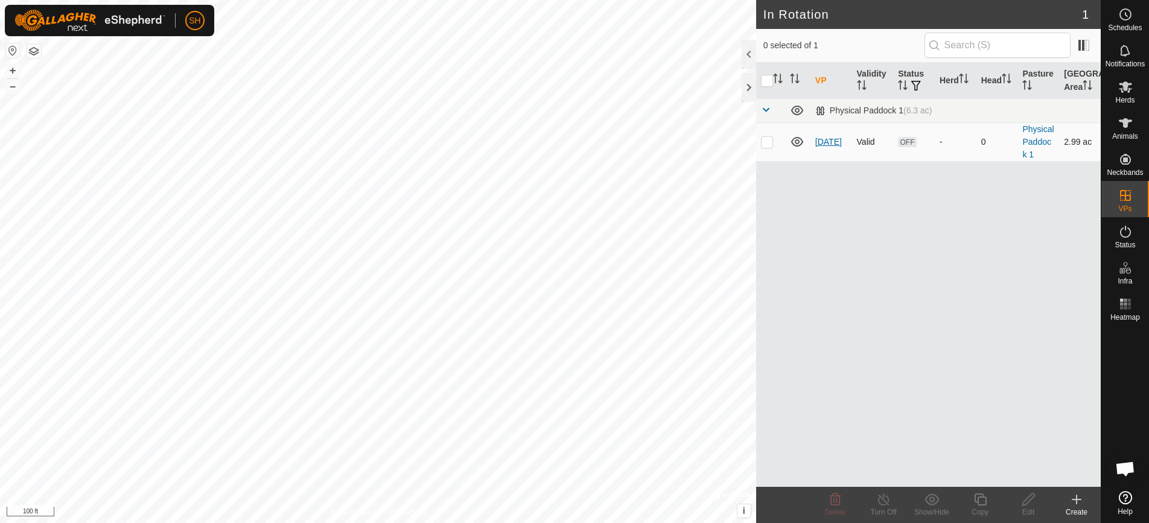
click at [823, 139] on link "[DATE]" at bounding box center [828, 142] width 27 height 10
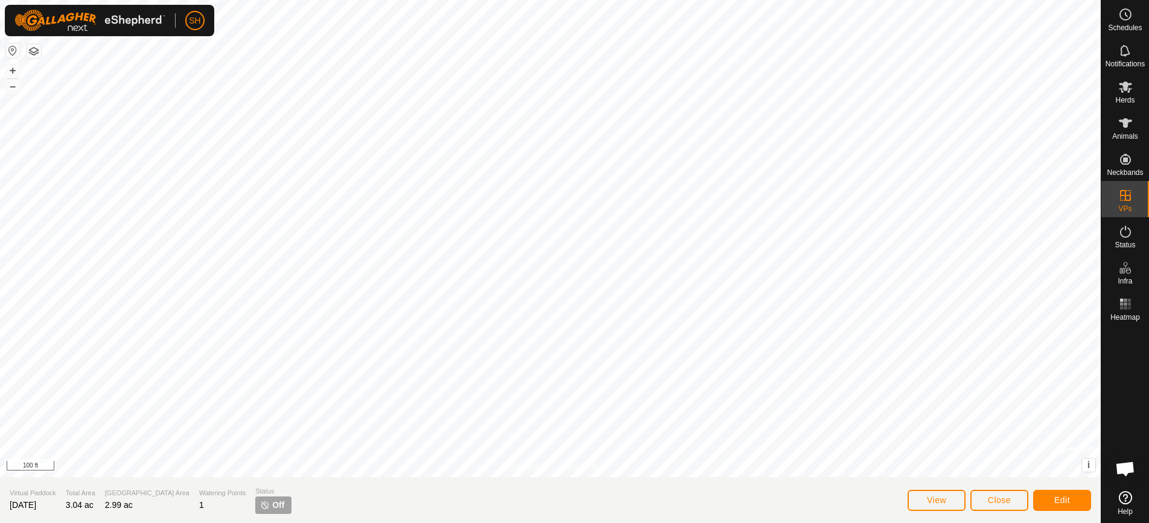
click at [272, 507] on span "Off" at bounding box center [278, 505] width 12 height 13
click at [272, 506] on span "Off" at bounding box center [278, 505] width 12 height 13
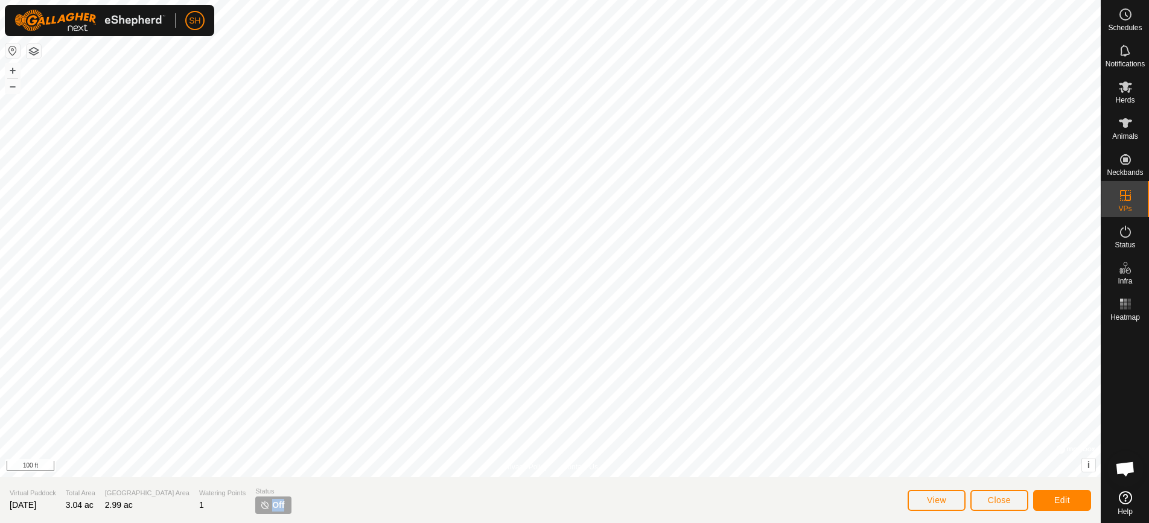
click at [272, 506] on span "Off" at bounding box center [278, 505] width 12 height 13
click at [1128, 234] on icon at bounding box center [1125, 232] width 14 height 14
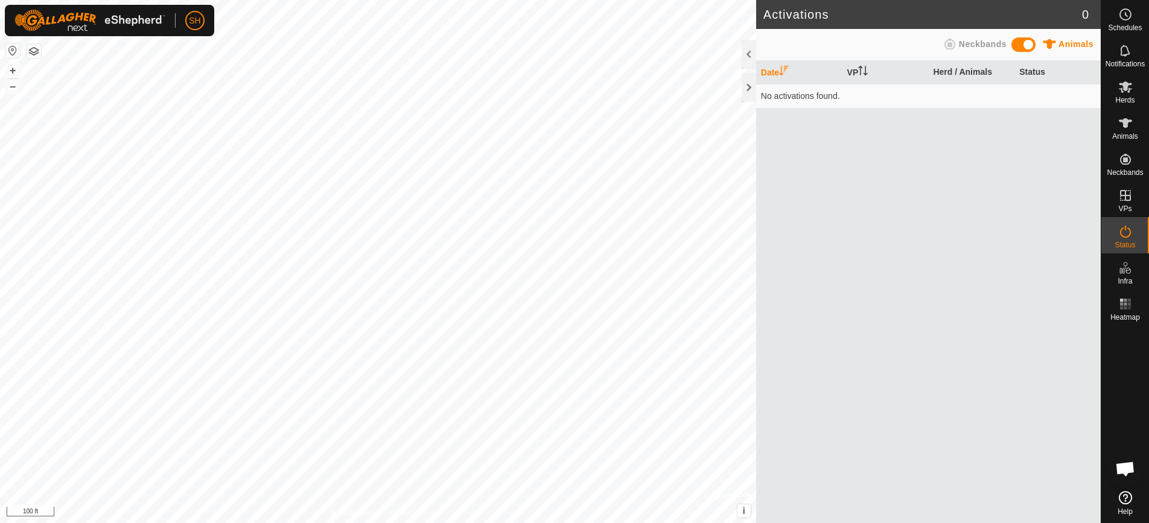
click at [1018, 42] on span at bounding box center [1023, 44] width 24 height 14
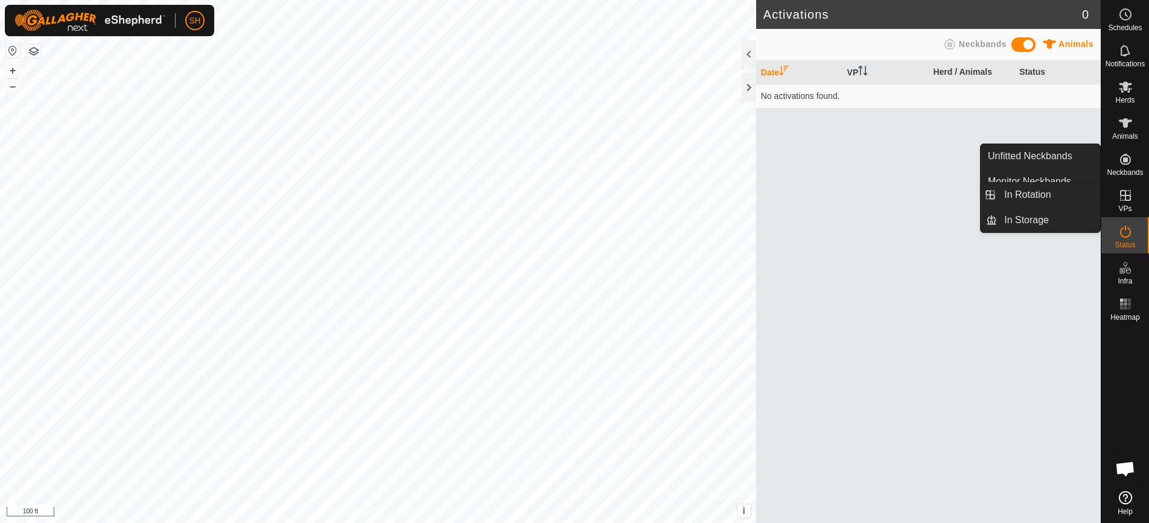
click at [1121, 200] on icon at bounding box center [1125, 195] width 11 height 11
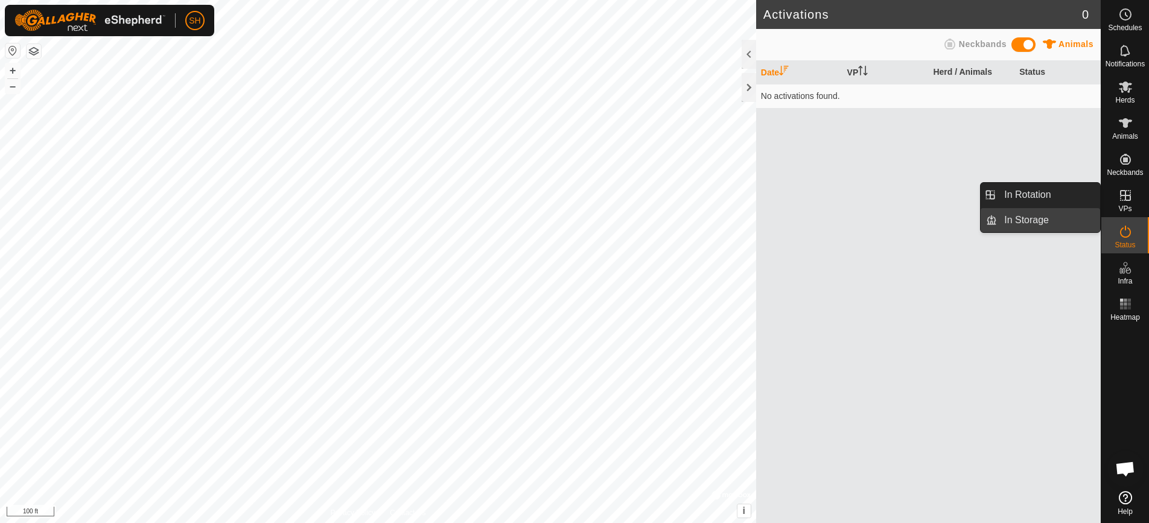
click at [1045, 218] on link "In Storage" at bounding box center [1048, 220] width 103 height 24
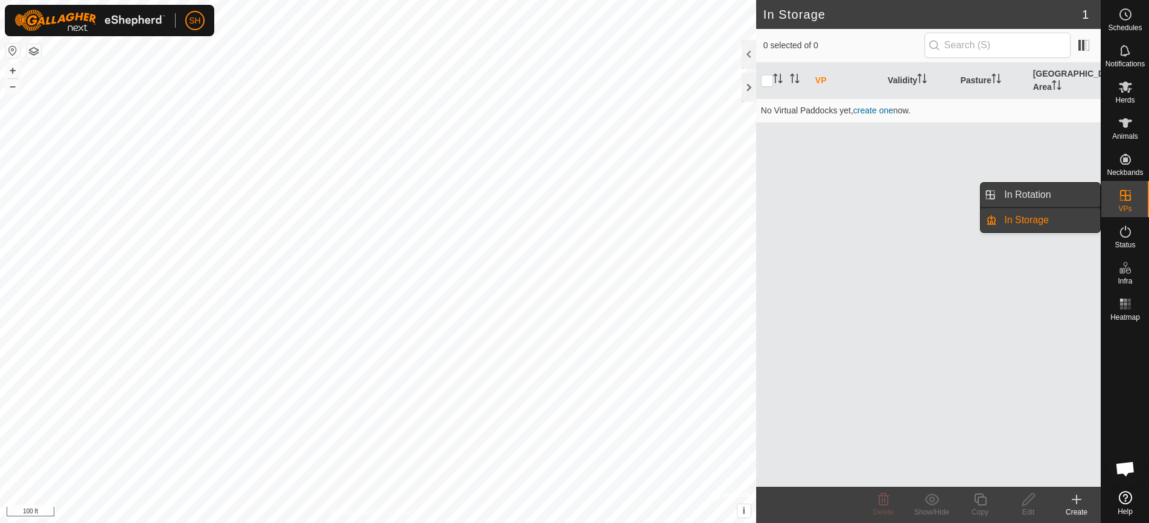
click at [1043, 195] on link "In Rotation" at bounding box center [1048, 195] width 103 height 24
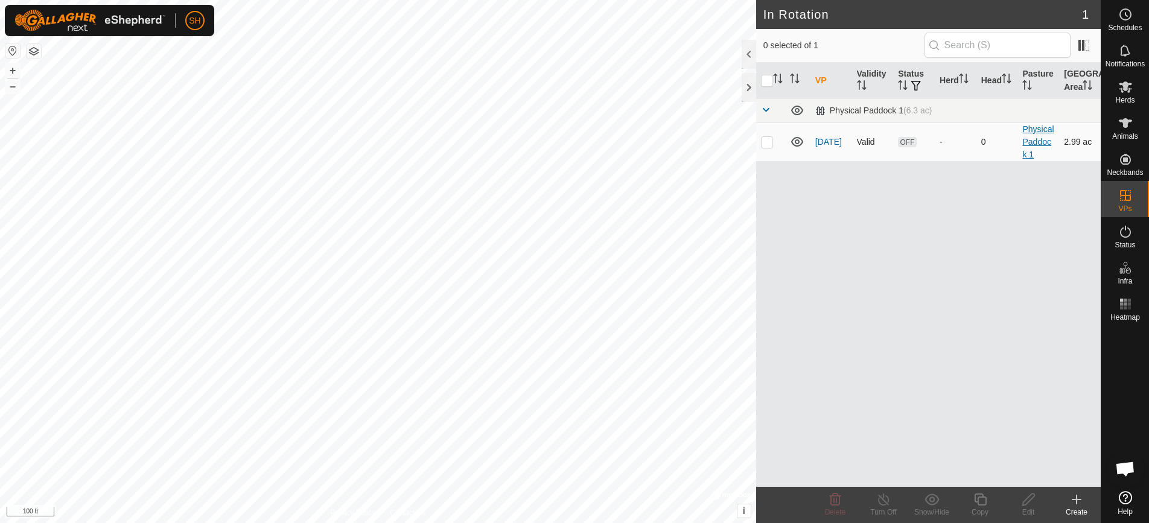
click at [1036, 136] on link "Physical Paddock 1" at bounding box center [1037, 141] width 31 height 35
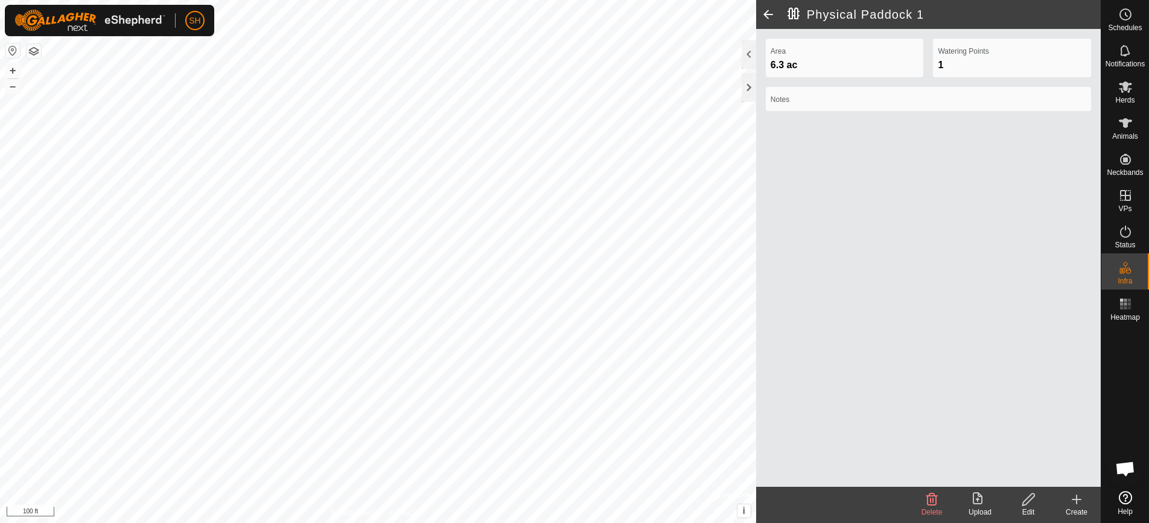
click at [769, 13] on span at bounding box center [768, 14] width 24 height 29
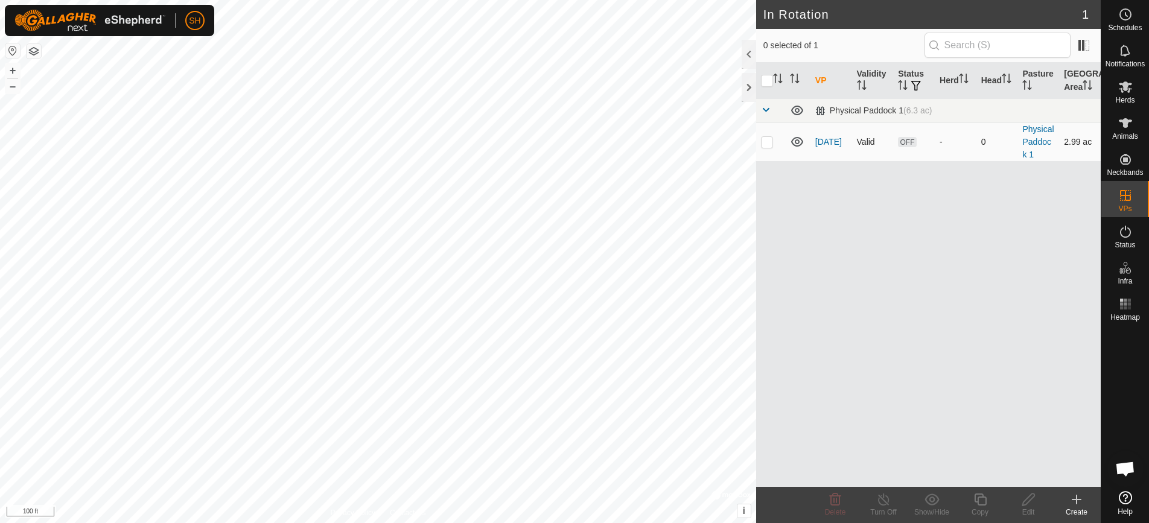
click at [940, 139] on div "-" at bounding box center [956, 142] width 32 height 13
click at [827, 139] on link "[DATE]" at bounding box center [828, 142] width 27 height 10
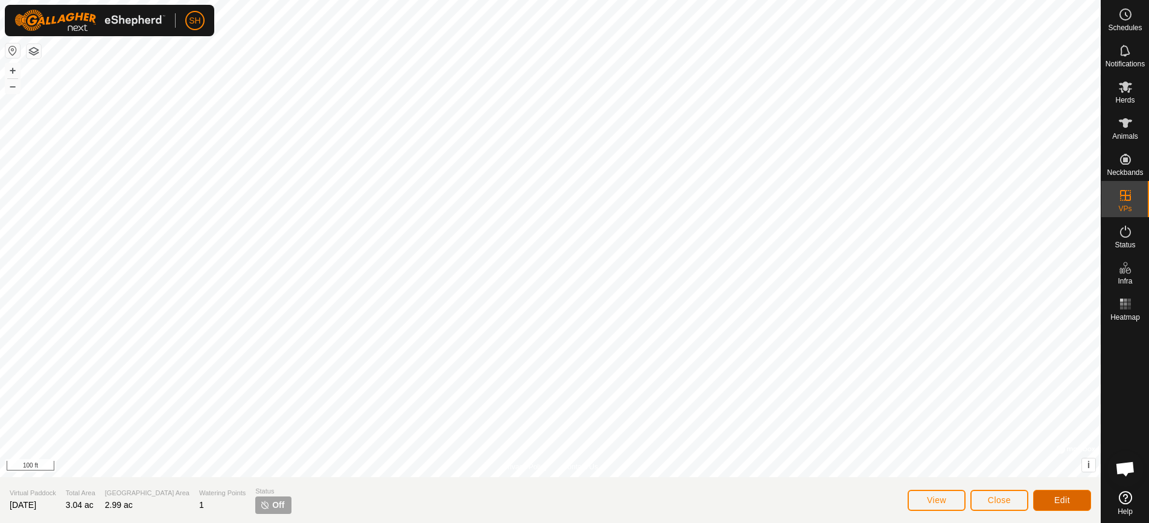
click at [1047, 500] on button "Edit" at bounding box center [1062, 500] width 58 height 21
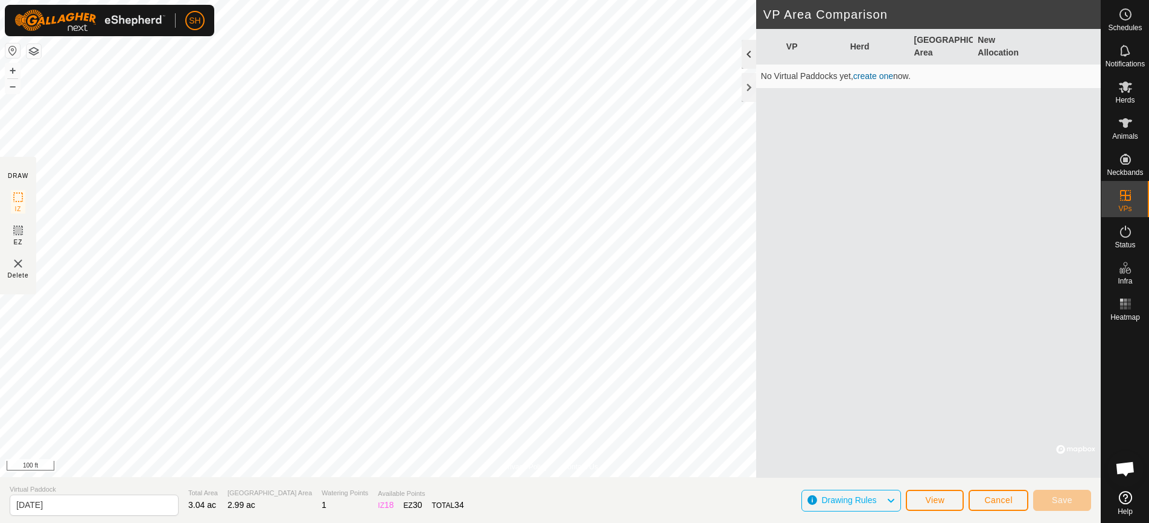
click at [751, 55] on div at bounding box center [749, 54] width 14 height 29
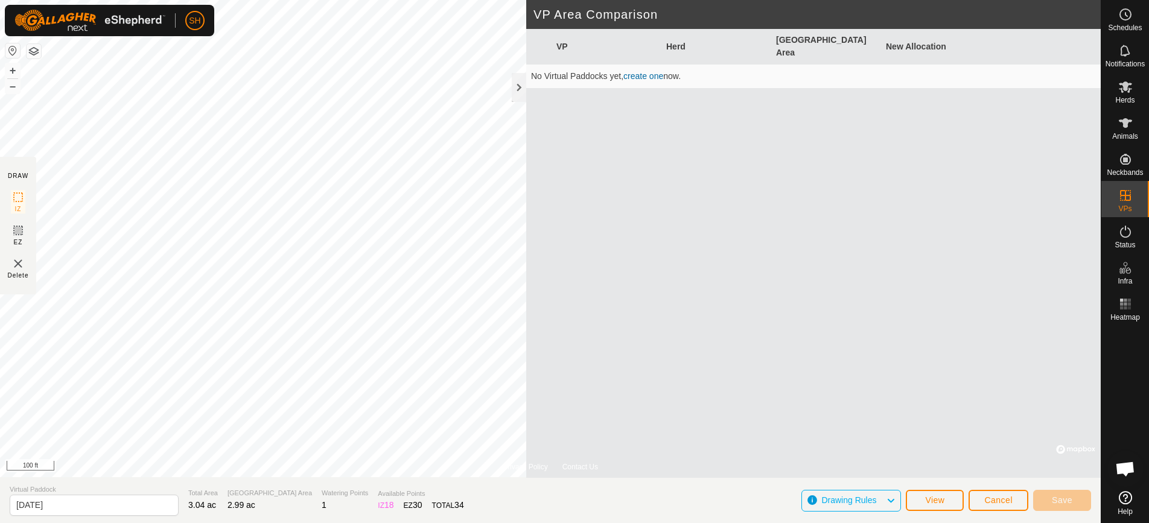
click at [643, 71] on link "create one" at bounding box center [643, 76] width 40 height 10
click at [1062, 503] on span "Save" at bounding box center [1062, 500] width 21 height 10
click at [89, 505] on input "[DATE]" at bounding box center [94, 505] width 169 height 21
type input "2025-08-28b"
click at [992, 495] on span "Cancel" at bounding box center [998, 500] width 28 height 10
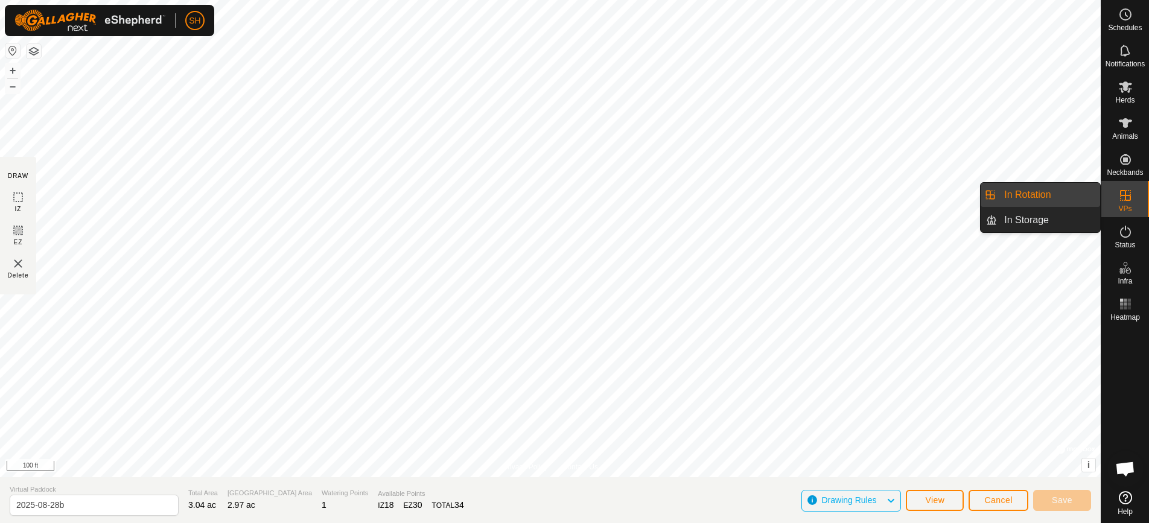
click at [1130, 202] on icon at bounding box center [1125, 195] width 14 height 14
click at [1053, 202] on link "In Rotation" at bounding box center [1048, 195] width 103 height 24
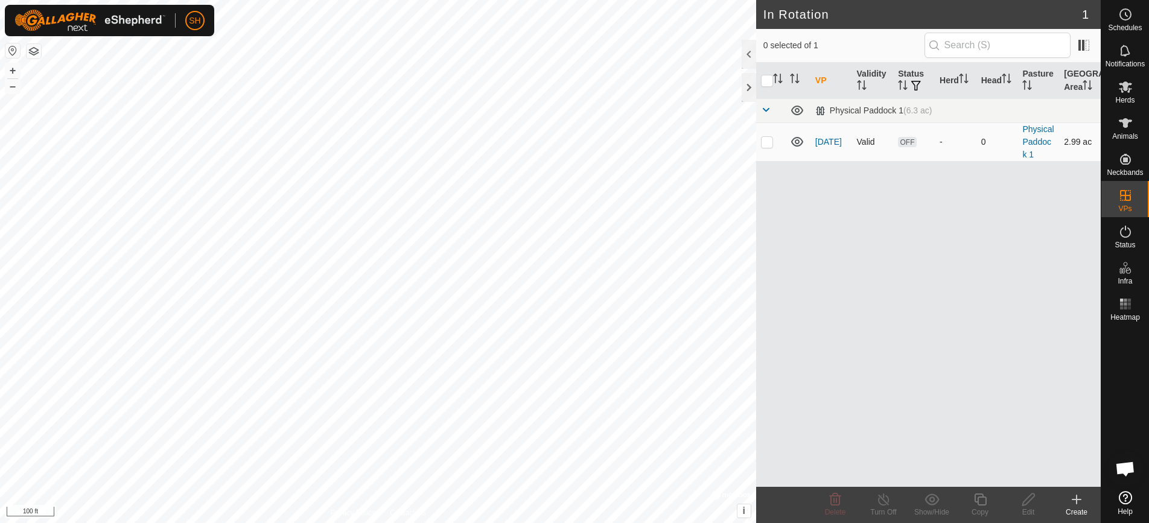
click at [766, 145] on p-checkbox at bounding box center [767, 142] width 12 height 10
checkbox input "true"
click at [827, 139] on link "[DATE]" at bounding box center [828, 142] width 27 height 10
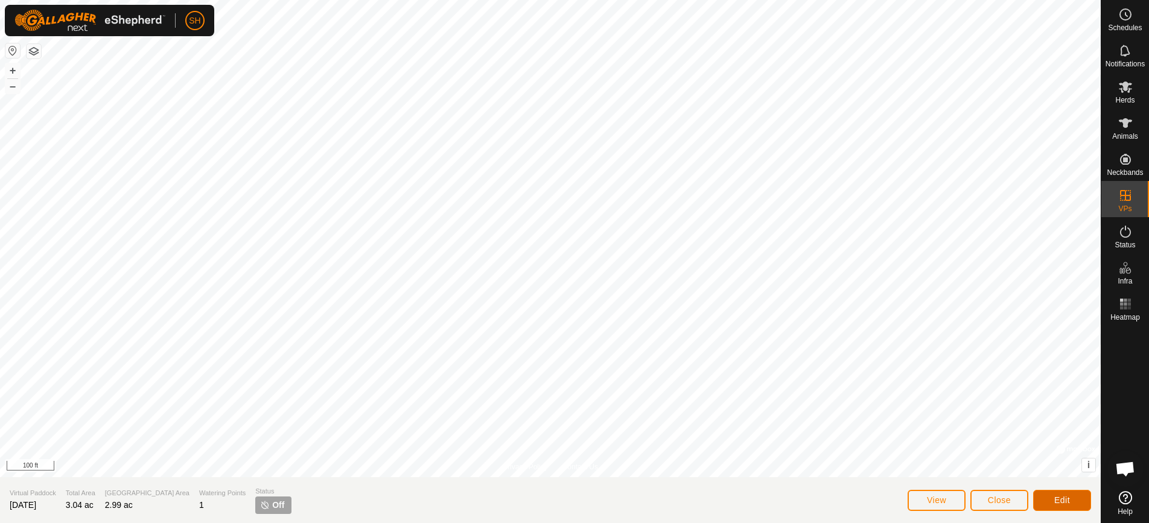
click at [1063, 495] on span "Edit" at bounding box center [1062, 500] width 16 height 10
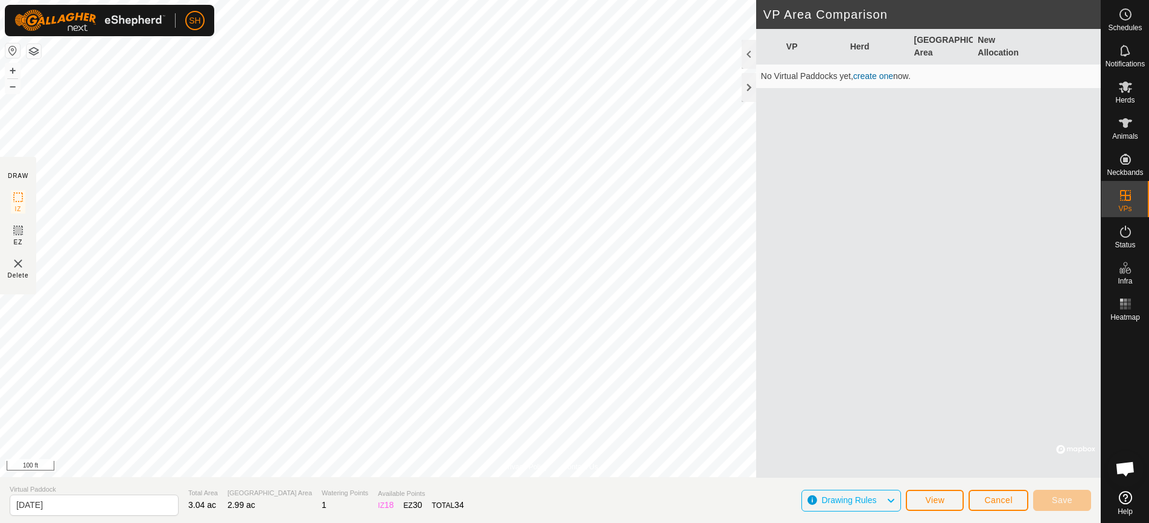
click at [861, 75] on link "create one" at bounding box center [873, 76] width 40 height 10
click at [86, 508] on input "[DATE]" at bounding box center [94, 505] width 169 height 21
click at [1057, 501] on span "Save" at bounding box center [1062, 500] width 21 height 10
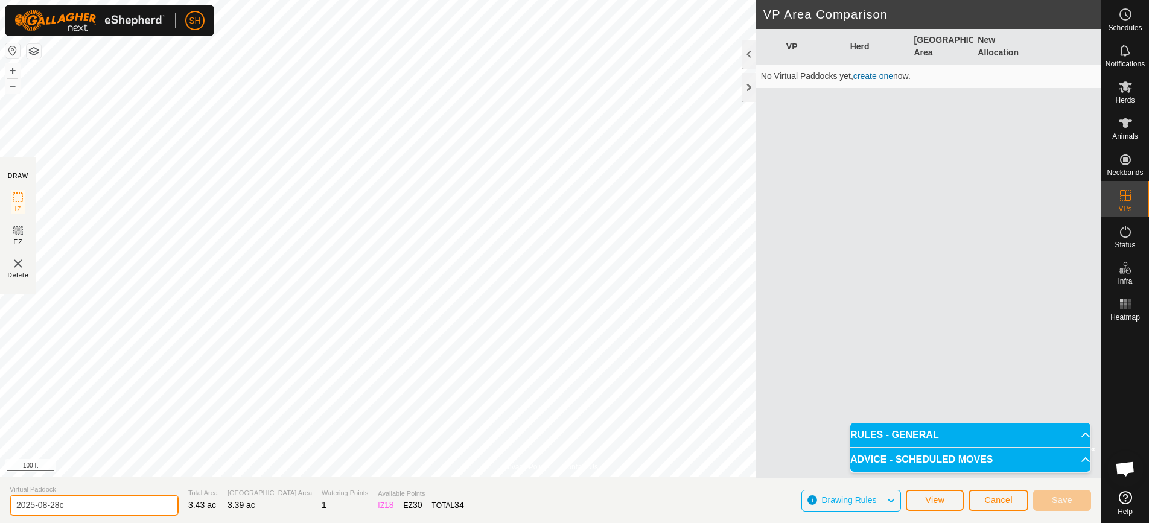
click at [90, 505] on input "2025-08-28c" at bounding box center [94, 505] width 169 height 21
type input "2025-08-28d"
click at [880, 72] on link "create one" at bounding box center [873, 76] width 40 height 10
click at [876, 73] on link "create one" at bounding box center [873, 76] width 40 height 10
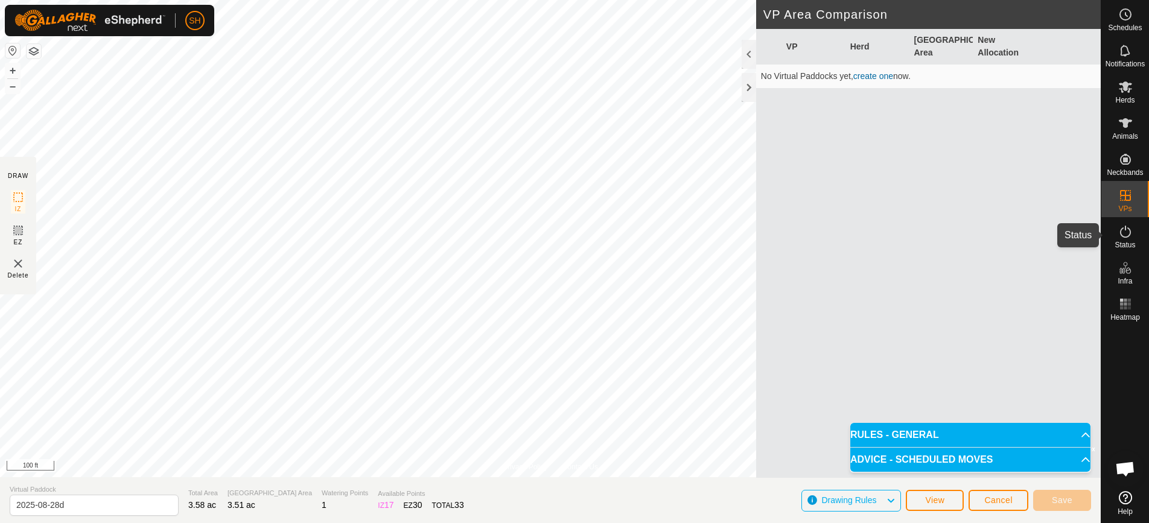
click at [1119, 234] on icon at bounding box center [1125, 232] width 14 height 14
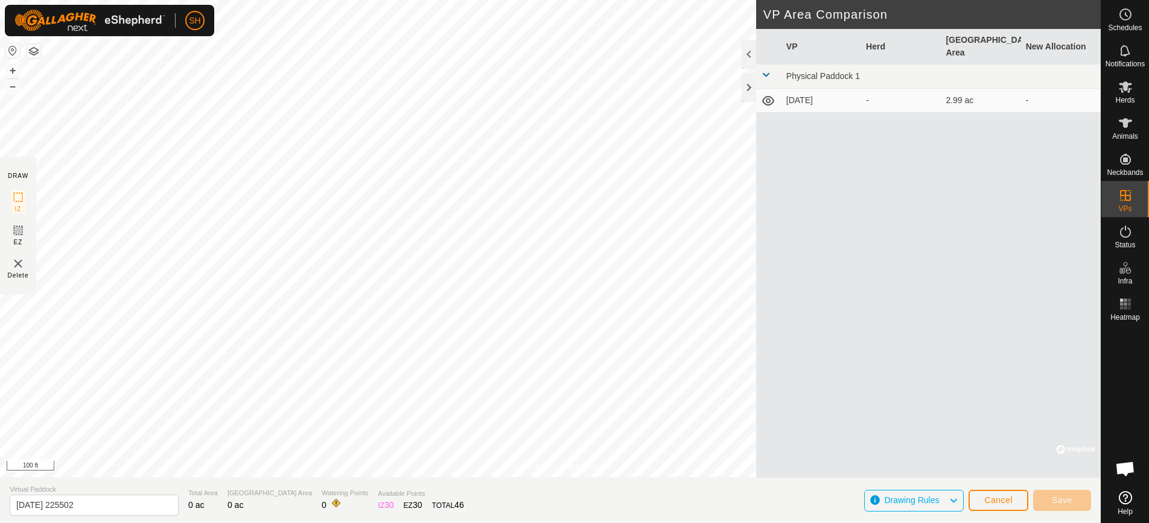
click at [797, 89] on td "[DATE]" at bounding box center [822, 101] width 80 height 24
click at [768, 96] on icon at bounding box center [768, 101] width 12 height 10
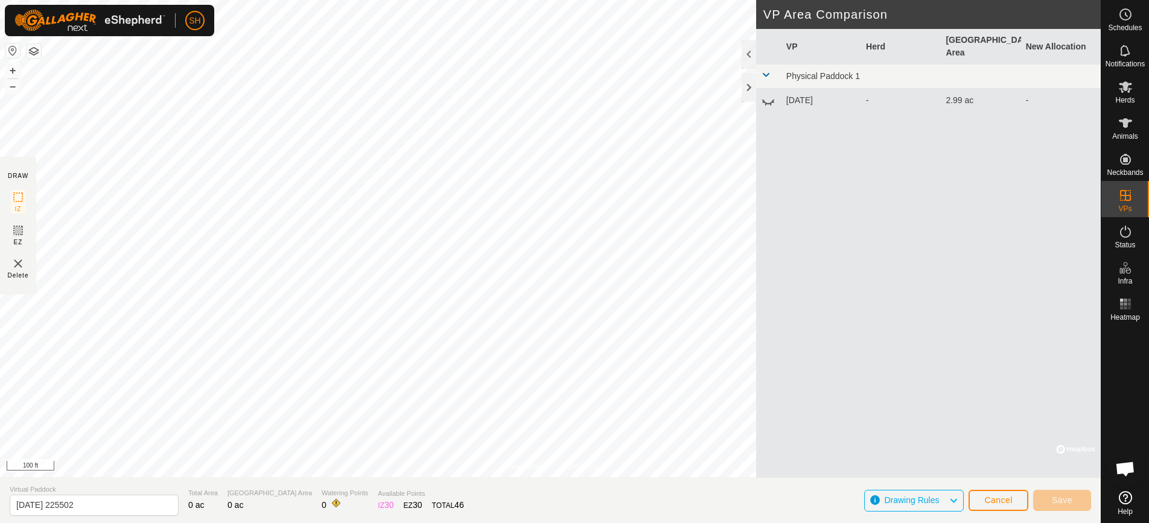
click at [768, 94] on icon at bounding box center [768, 101] width 14 height 14
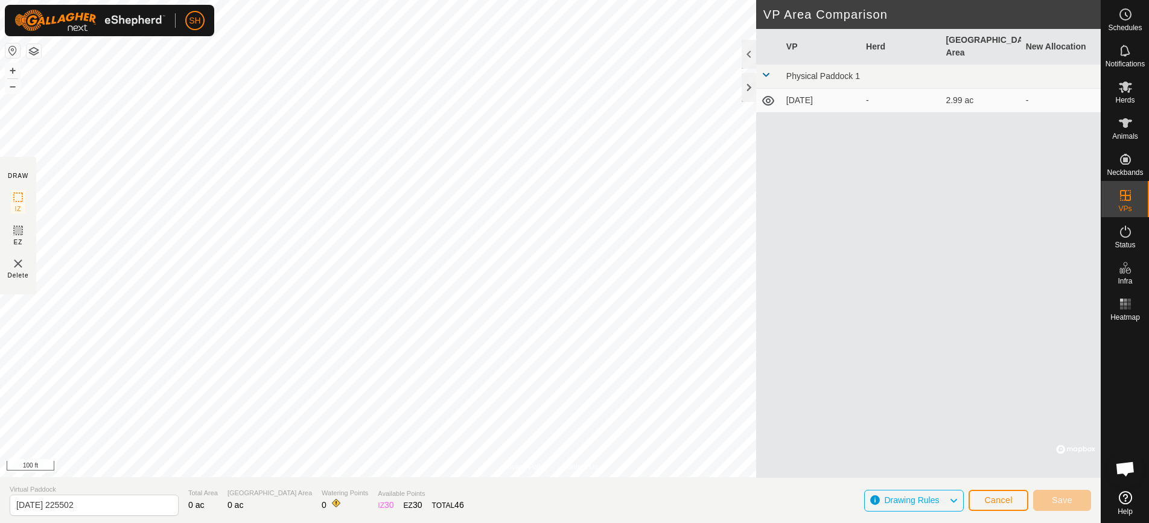
click at [768, 96] on icon at bounding box center [768, 101] width 12 height 10
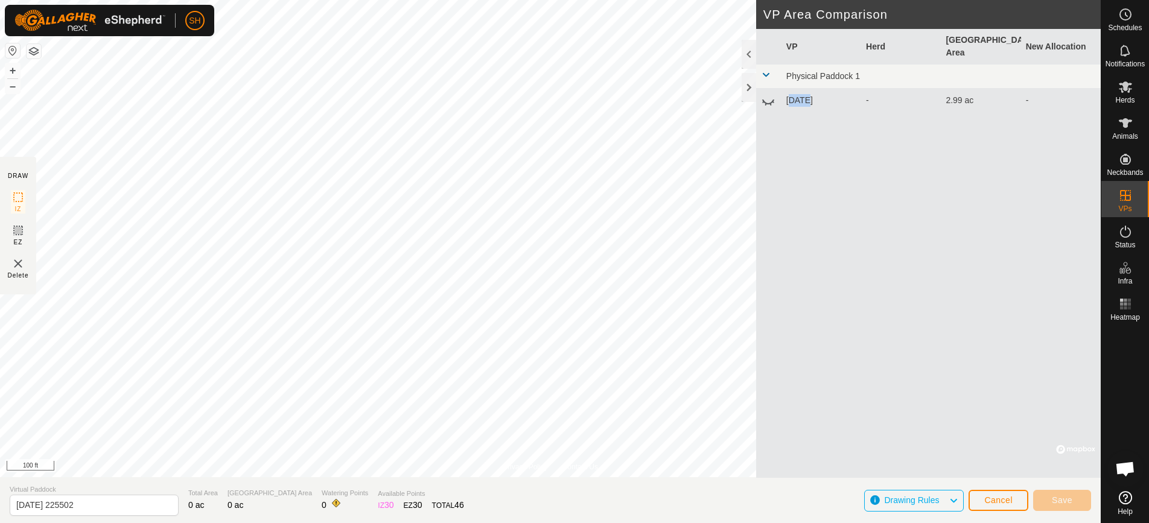
click at [768, 94] on icon at bounding box center [768, 101] width 14 height 14
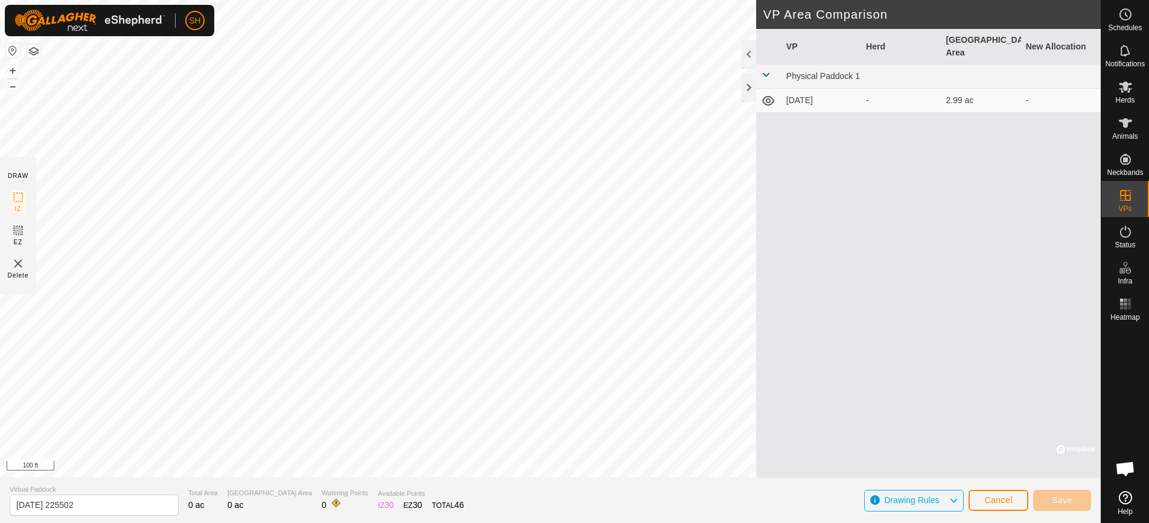
click at [768, 96] on icon at bounding box center [768, 101] width 12 height 10
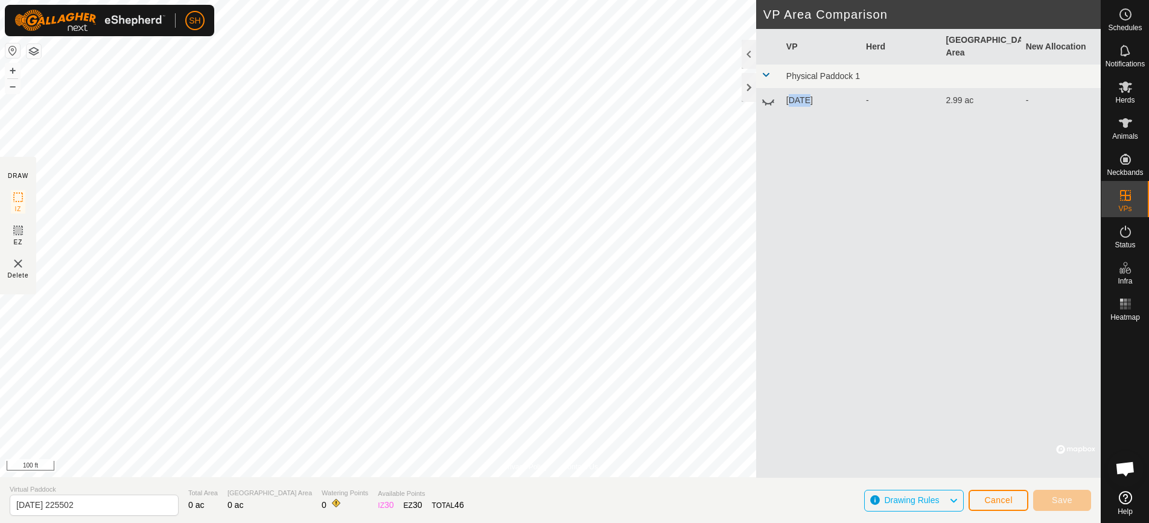
click at [768, 94] on icon at bounding box center [768, 101] width 14 height 14
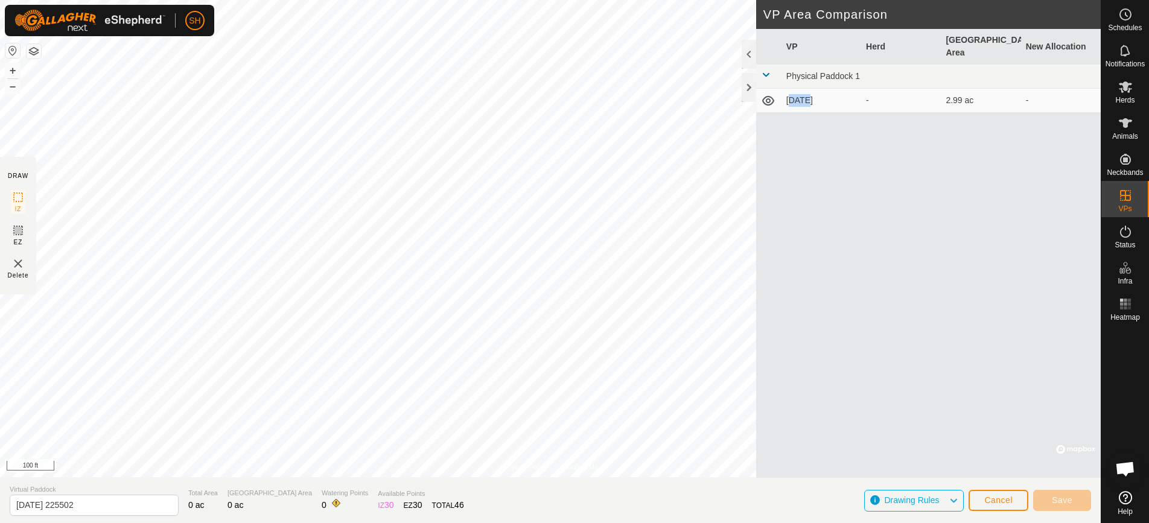
click at [763, 70] on span at bounding box center [766, 75] width 10 height 10
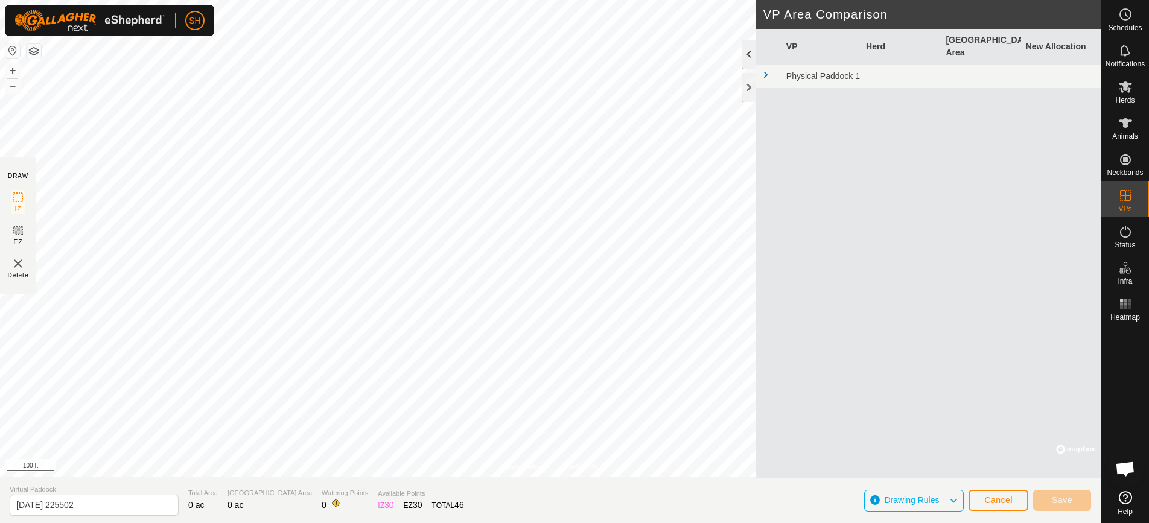
click at [748, 59] on div at bounding box center [749, 54] width 14 height 29
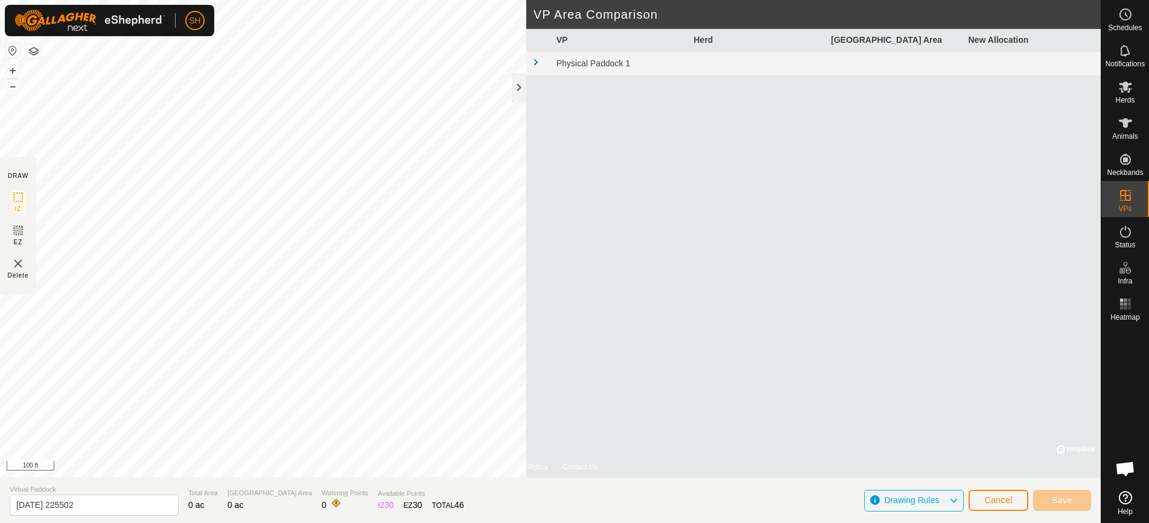
click at [533, 61] on span at bounding box center [536, 62] width 10 height 10
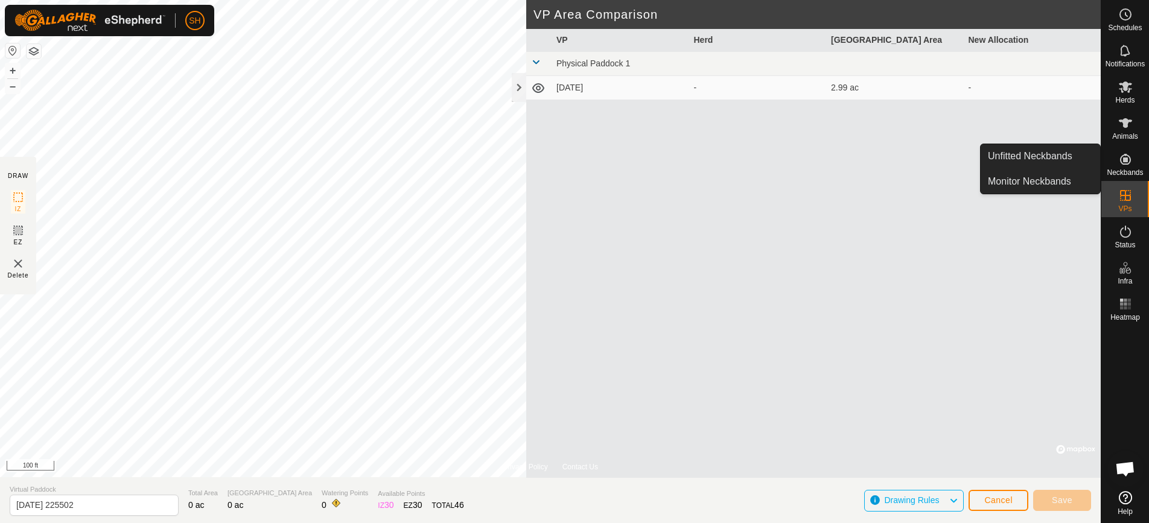
click at [1130, 166] on icon at bounding box center [1125, 159] width 14 height 14
click at [1121, 162] on icon at bounding box center [1125, 159] width 11 height 11
click at [1055, 183] on link "Monitor Neckbands" at bounding box center [1040, 182] width 119 height 24
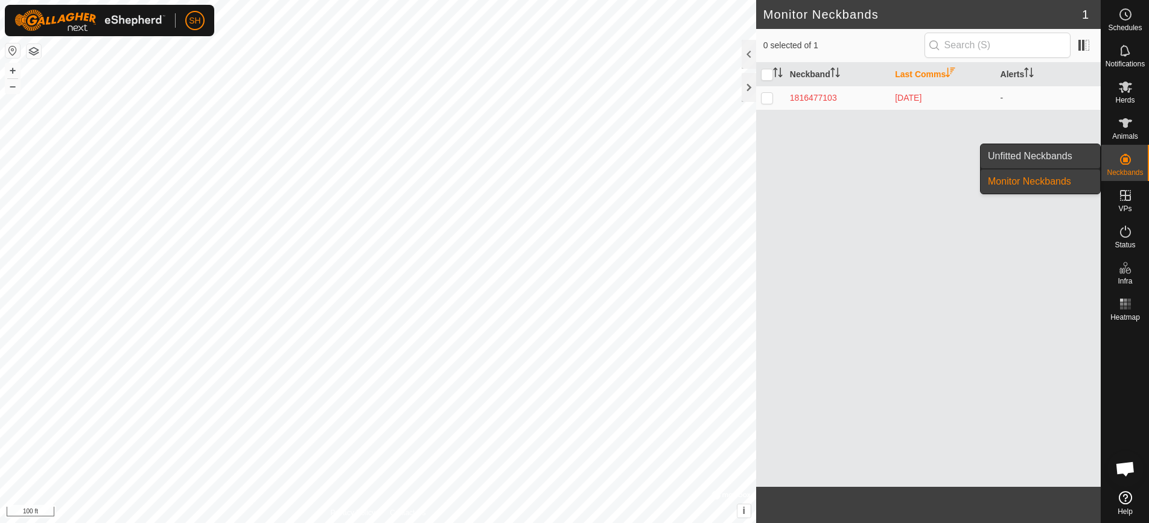
click at [1064, 155] on link "Unfitted Neckbands" at bounding box center [1040, 156] width 119 height 24
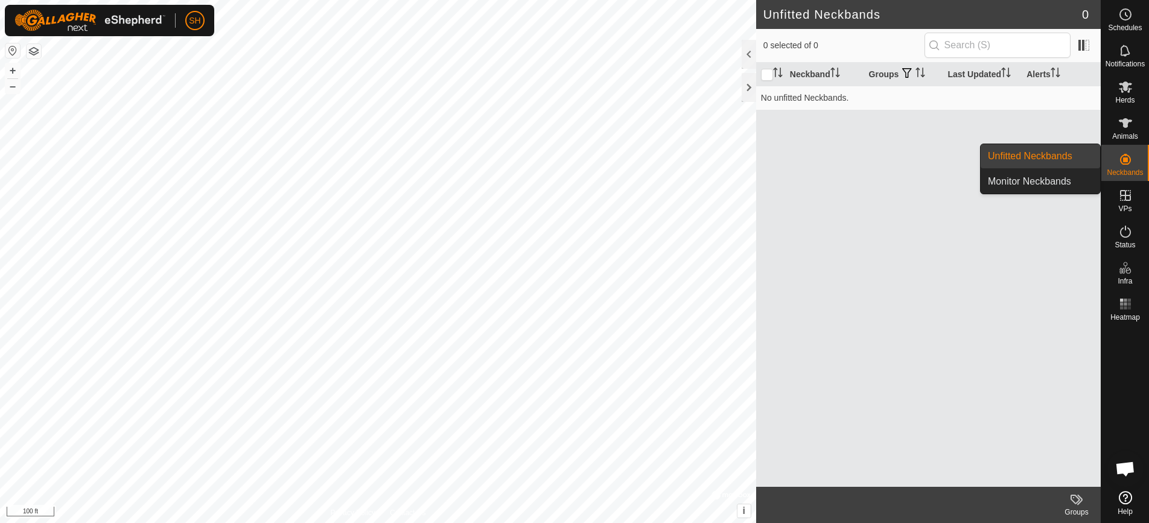
click at [1128, 165] on es-neckbands-svg-icon at bounding box center [1126, 159] width 22 height 19
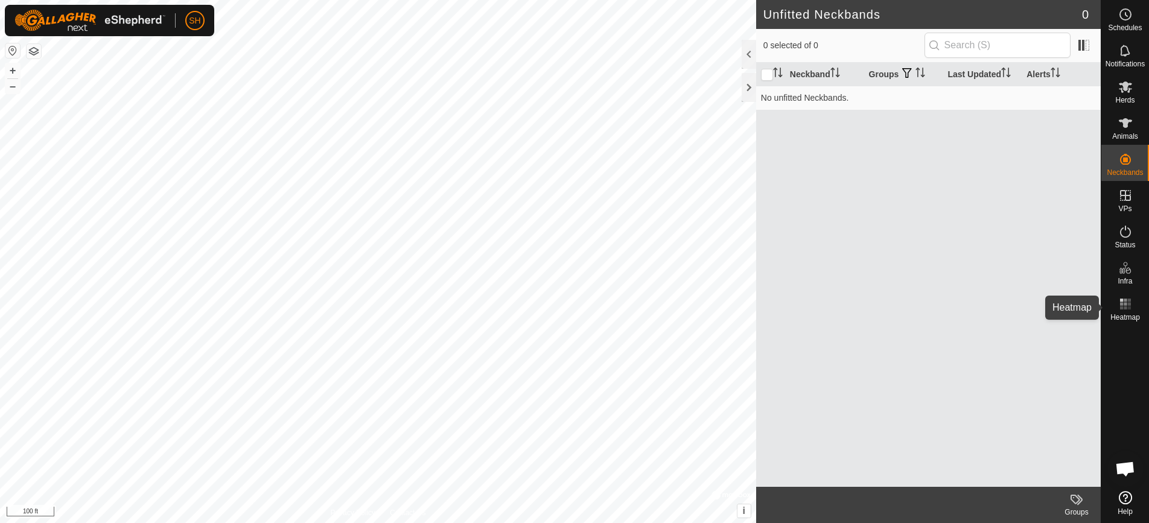
click at [1126, 308] on rect at bounding box center [1125, 308] width 3 height 3
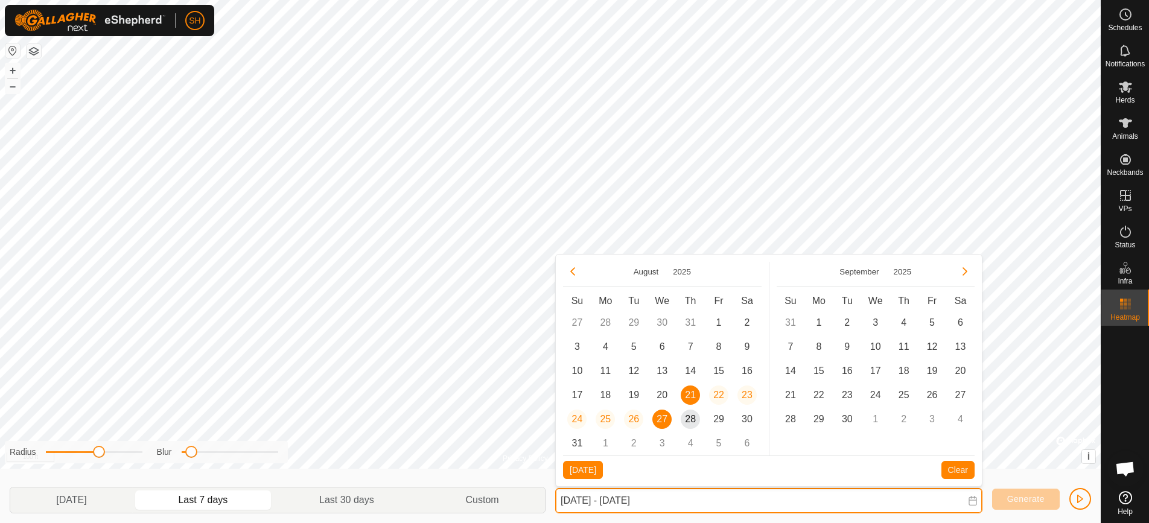
click at [667, 502] on input "[DATE] - [DATE]" at bounding box center [768, 500] width 427 height 25
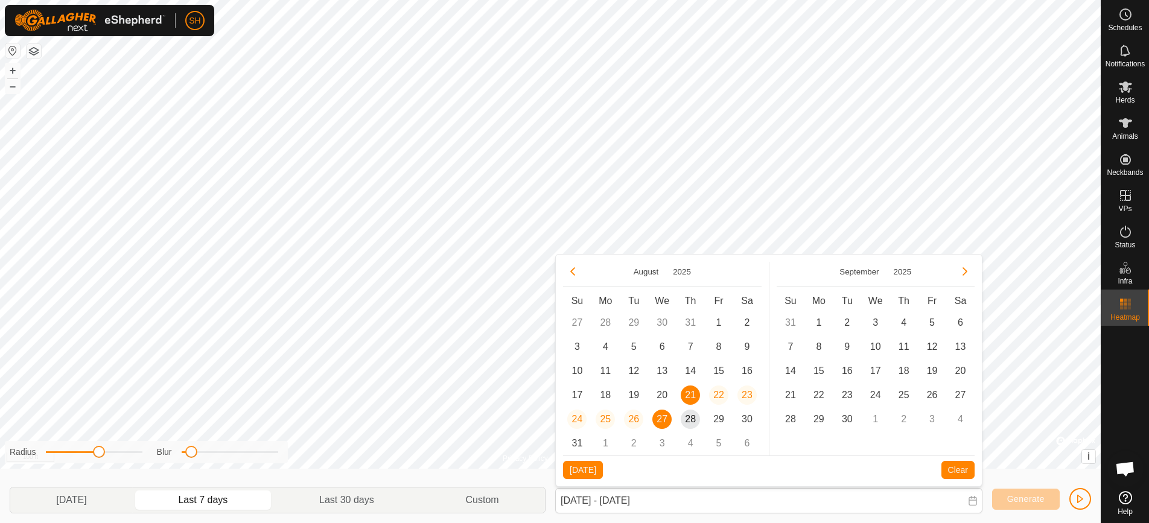
click at [692, 393] on span "21" at bounding box center [690, 395] width 19 height 19
click at [747, 397] on span "23" at bounding box center [746, 395] width 19 height 19
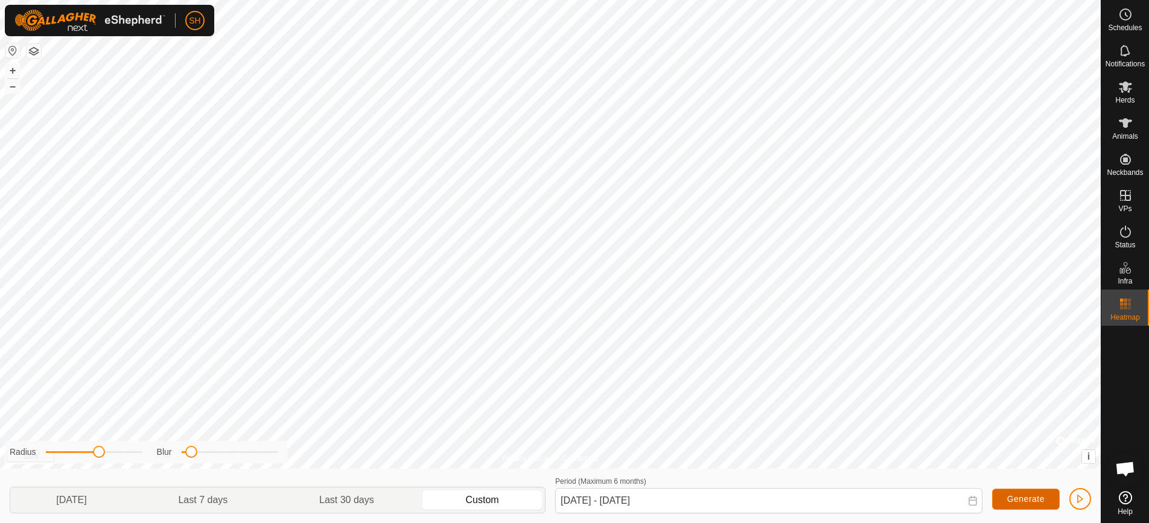
click at [1025, 498] on span "Generate" at bounding box center [1025, 499] width 37 height 10
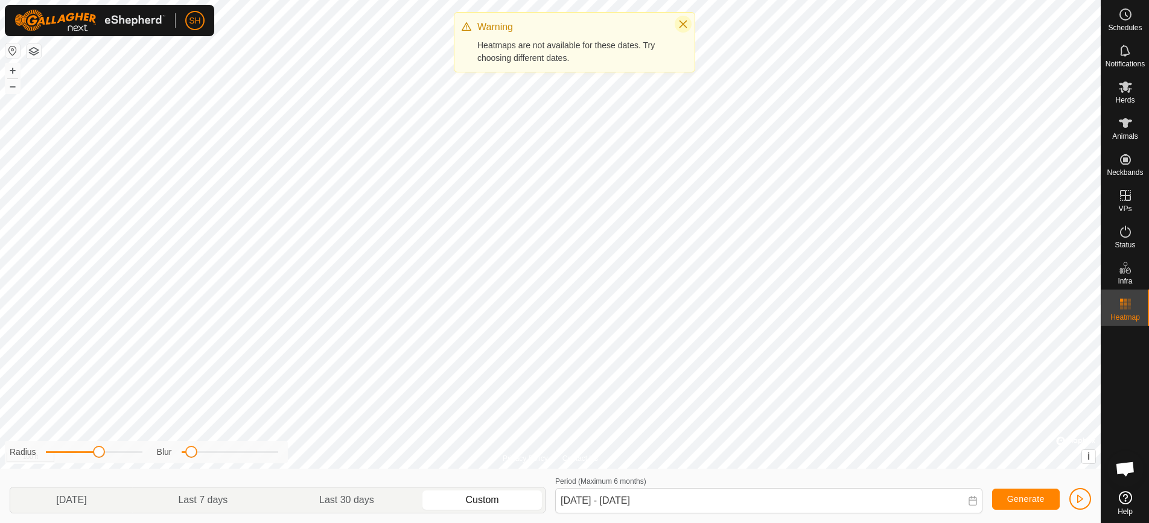
click at [686, 21] on icon "Close" at bounding box center [684, 25] width 8 height 8
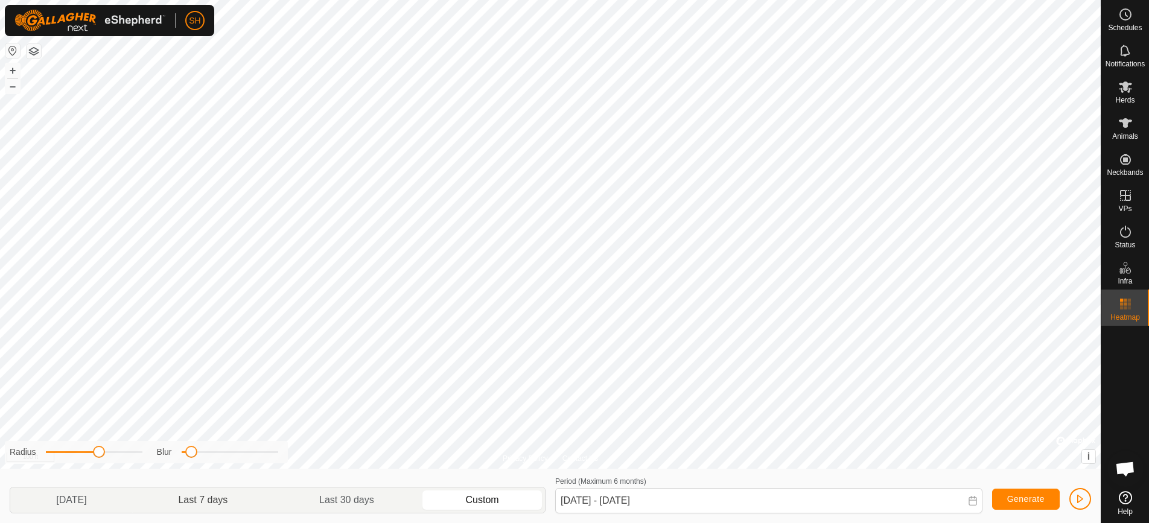
click at [221, 502] on p-togglebutton "Last 7 days" at bounding box center [203, 500] width 141 height 25
type input "[DATE] - [DATE]"
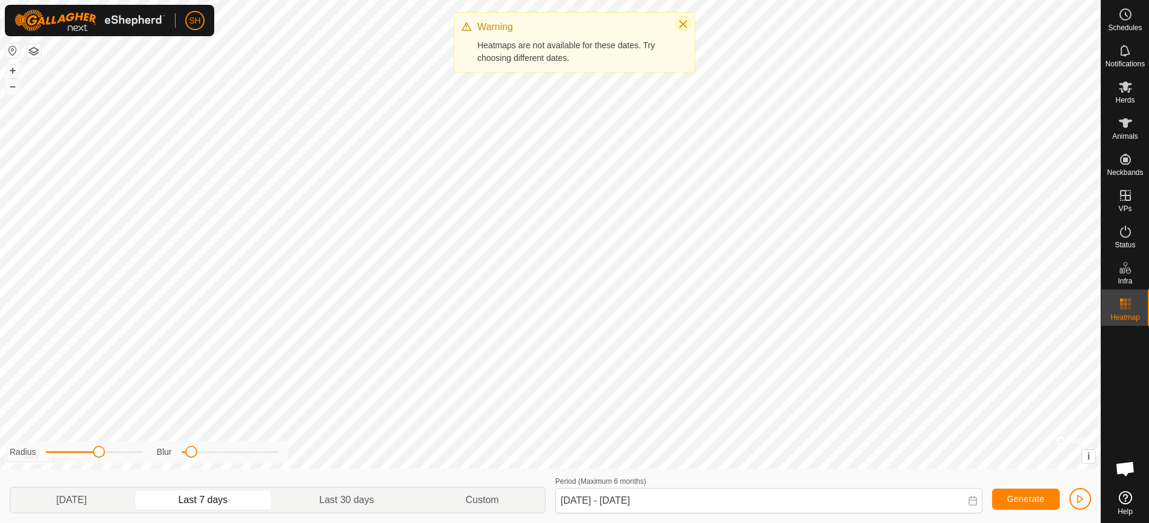
click at [683, 25] on icon "Close" at bounding box center [684, 25] width 8 height 8
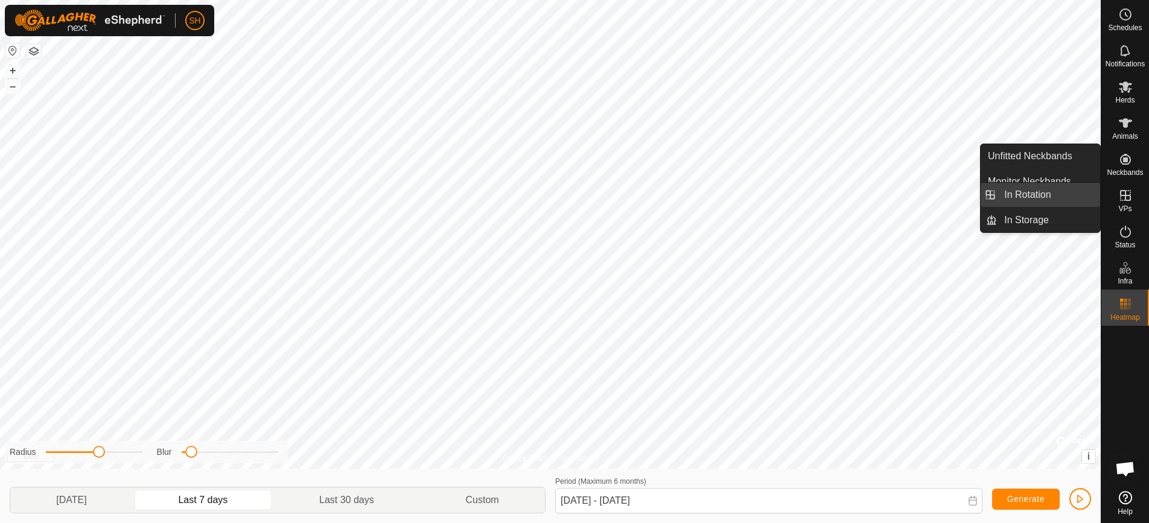
click at [1076, 194] on link "In Rotation" at bounding box center [1048, 195] width 103 height 24
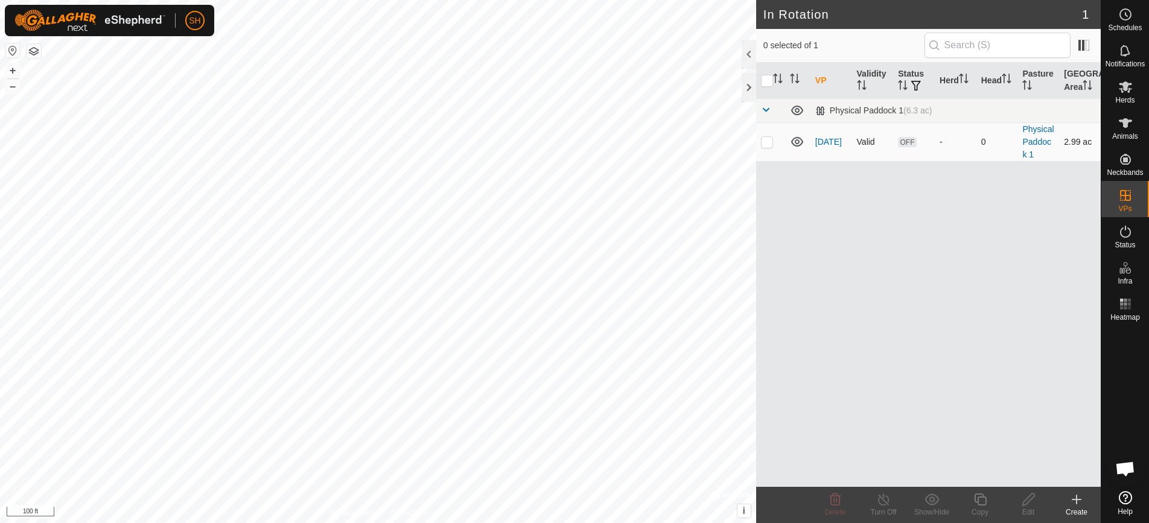
click at [775, 144] on td at bounding box center [770, 142] width 29 height 39
checkbox input "true"
click at [814, 146] on td "[DATE]" at bounding box center [832, 142] width 42 height 39
click at [821, 140] on td "[DATE]" at bounding box center [832, 142] width 42 height 39
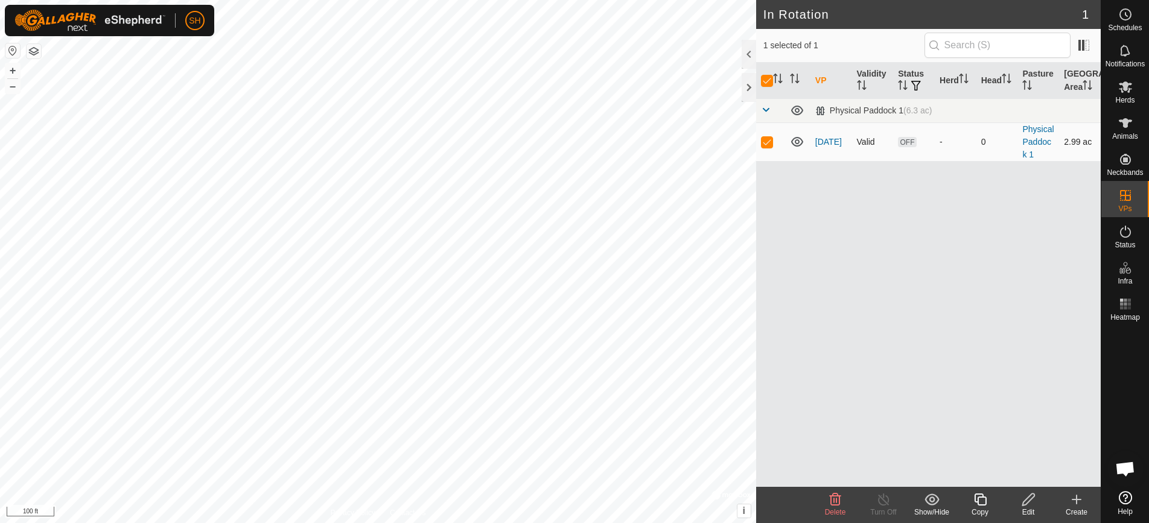
click at [827, 140] on td "[DATE]" at bounding box center [832, 142] width 42 height 39
click at [827, 137] on link "[DATE]" at bounding box center [828, 142] width 27 height 10
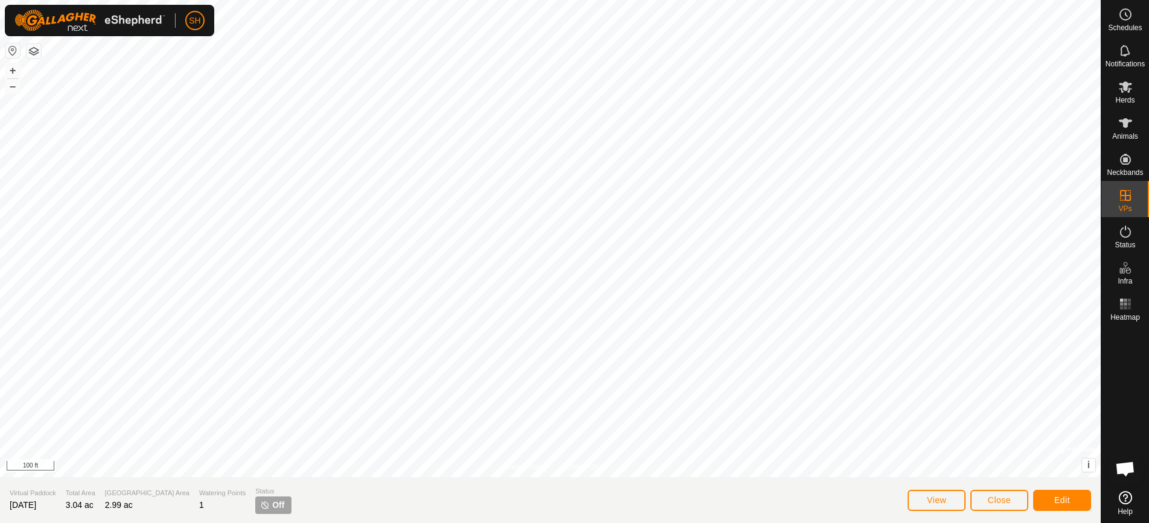
click at [272, 508] on span "Off" at bounding box center [278, 505] width 12 height 13
click at [232, 514] on section "Virtual Paddock [DATE] Total Area 3.04 ac Grazing Area 2.99 ac Watering Points …" at bounding box center [550, 500] width 1101 height 46
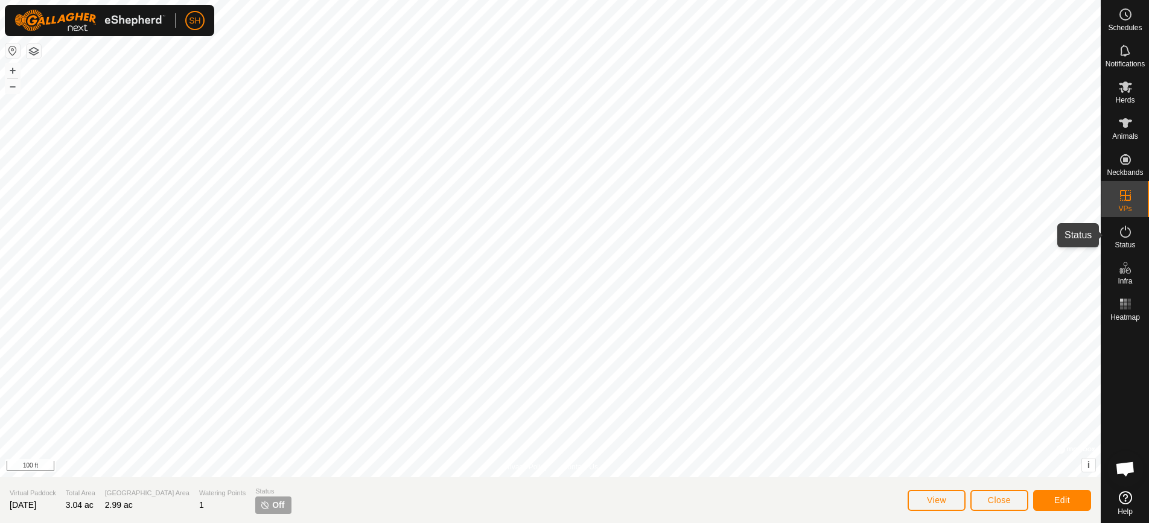
click at [1128, 242] on span "Status" at bounding box center [1125, 244] width 21 height 7
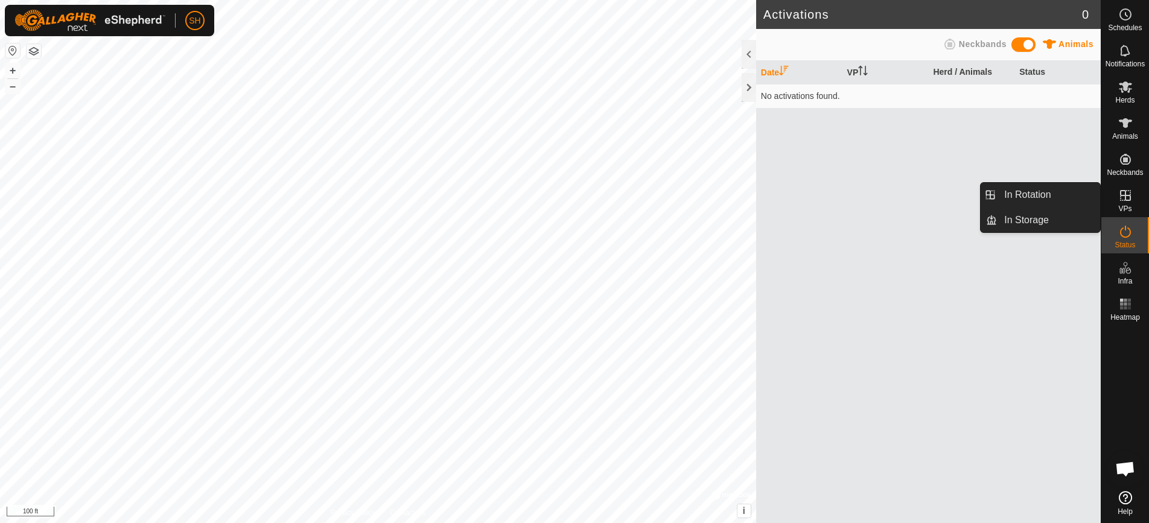
click at [1131, 208] on span "VPs" at bounding box center [1124, 208] width 13 height 7
click at [1041, 204] on link "In Rotation" at bounding box center [1048, 195] width 103 height 24
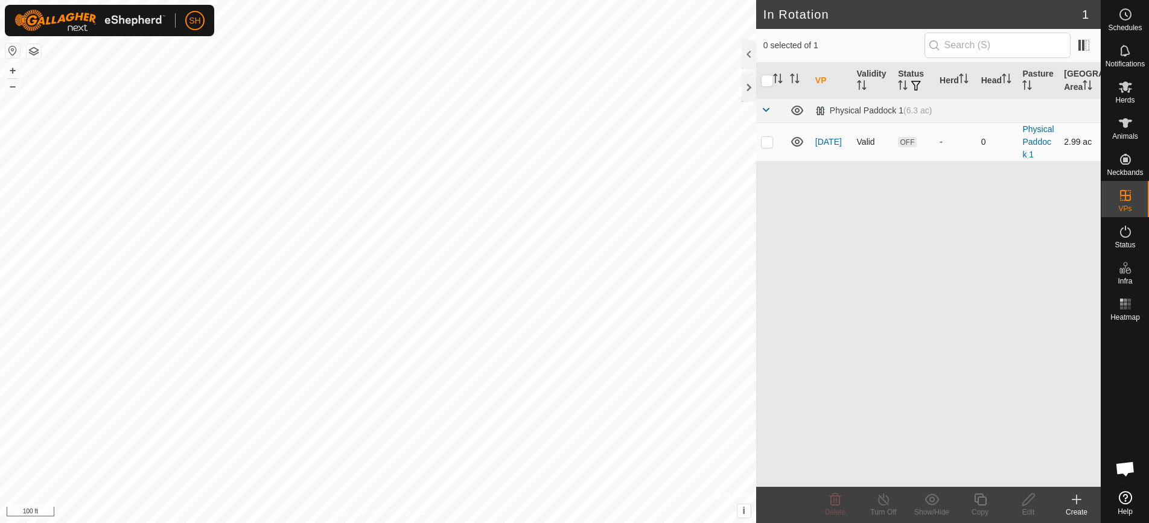
click at [768, 145] on p-checkbox at bounding box center [767, 142] width 12 height 10
checkbox input "true"
click at [1125, 503] on icon at bounding box center [1125, 497] width 13 height 13
click at [1130, 98] on span "Herds" at bounding box center [1124, 100] width 19 height 7
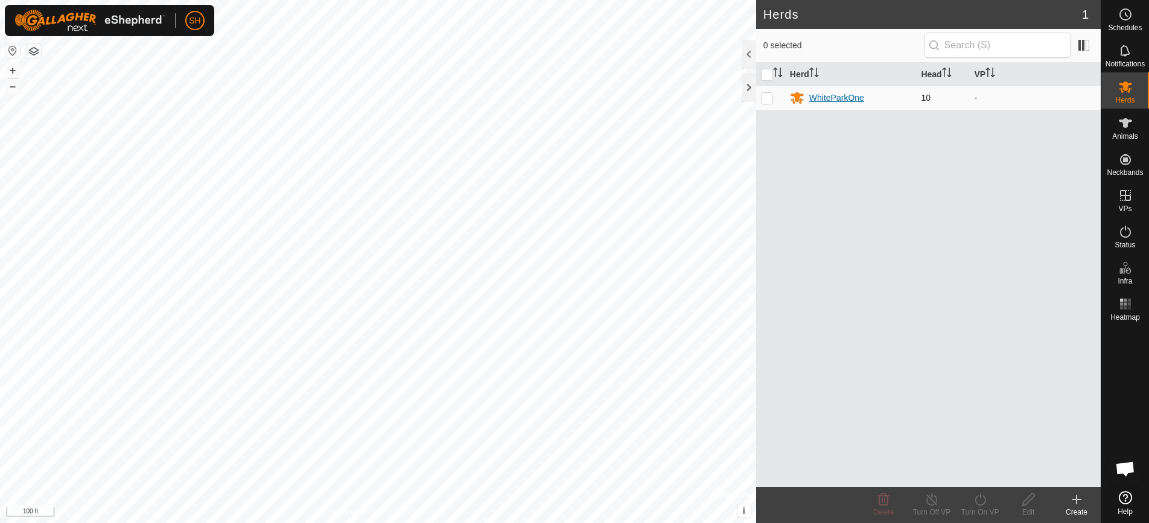
click at [824, 100] on div "WhiteParkOne" at bounding box center [836, 98] width 55 height 13
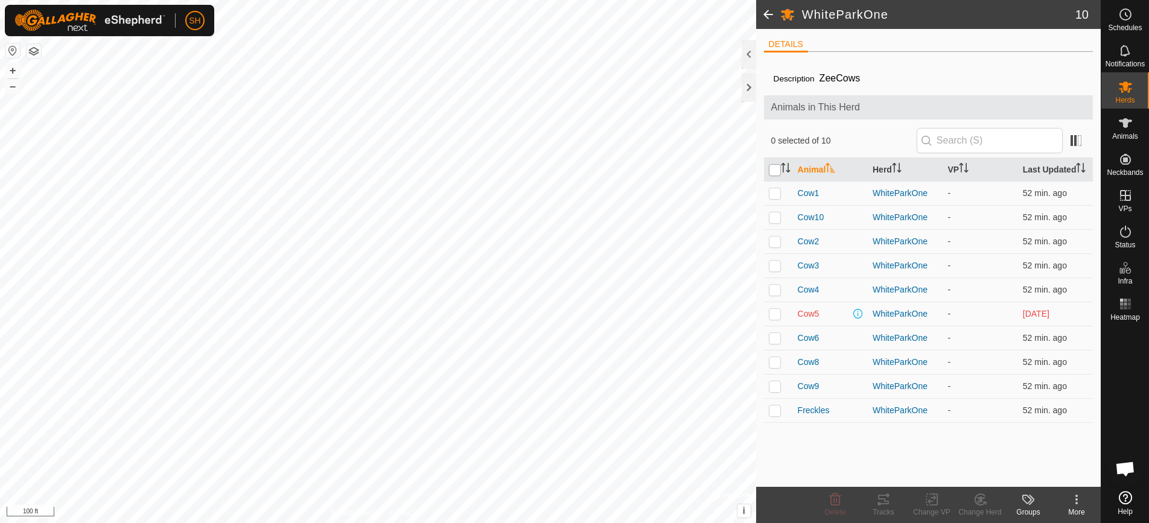
click at [775, 172] on input "checkbox" at bounding box center [775, 170] width 12 height 12
checkbox input "true"
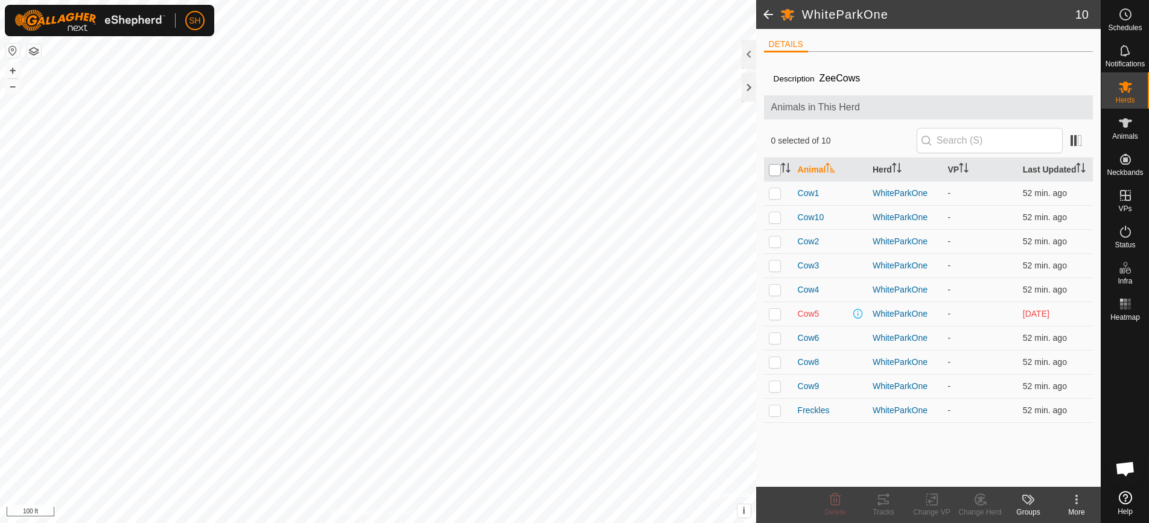
checkbox input "true"
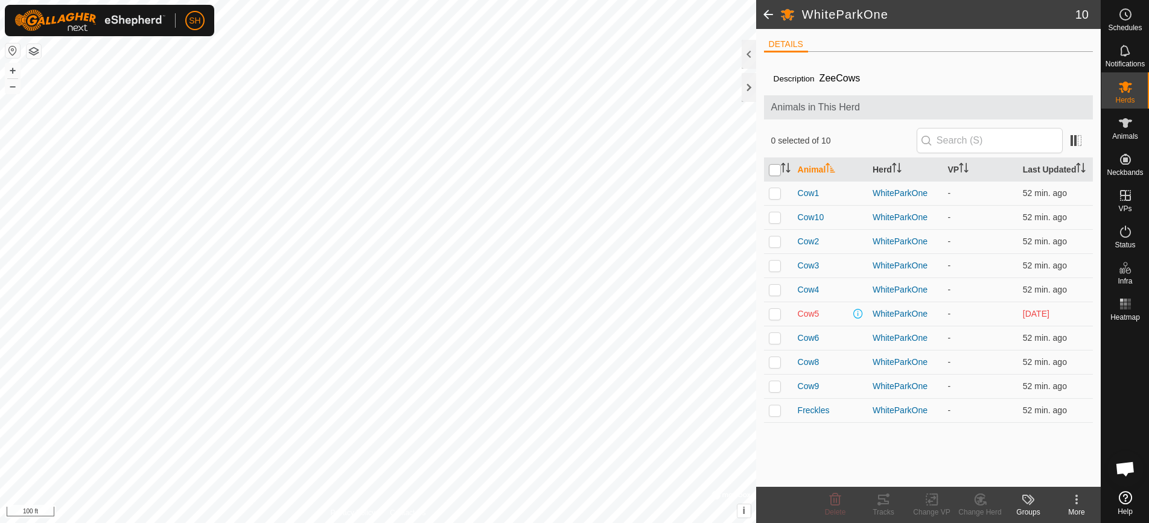
checkbox input "true"
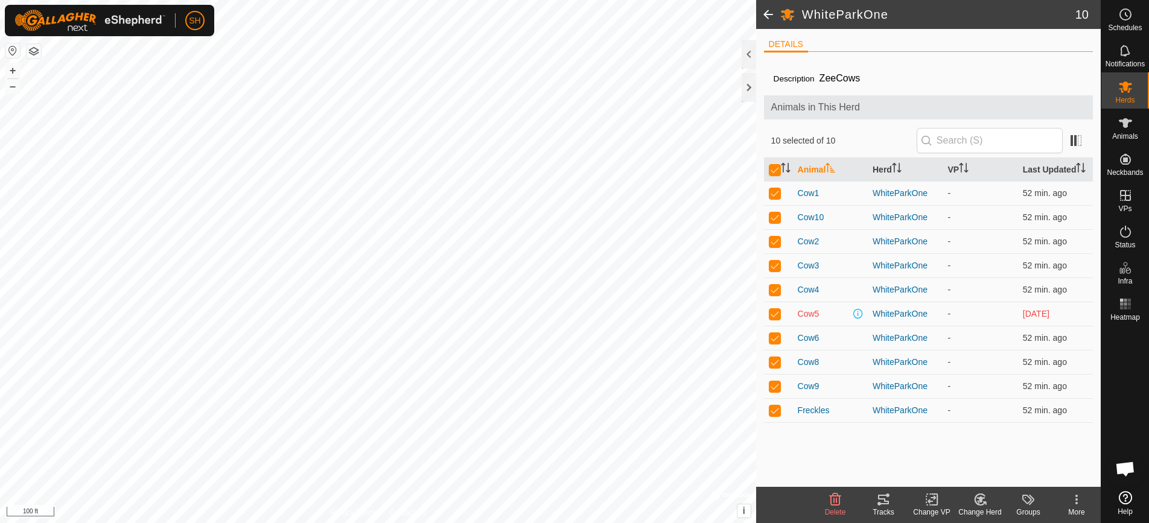
click at [931, 501] on icon at bounding box center [932, 500] width 8 height 8
click at [958, 450] on link "Choose VP..." at bounding box center [967, 448] width 119 height 24
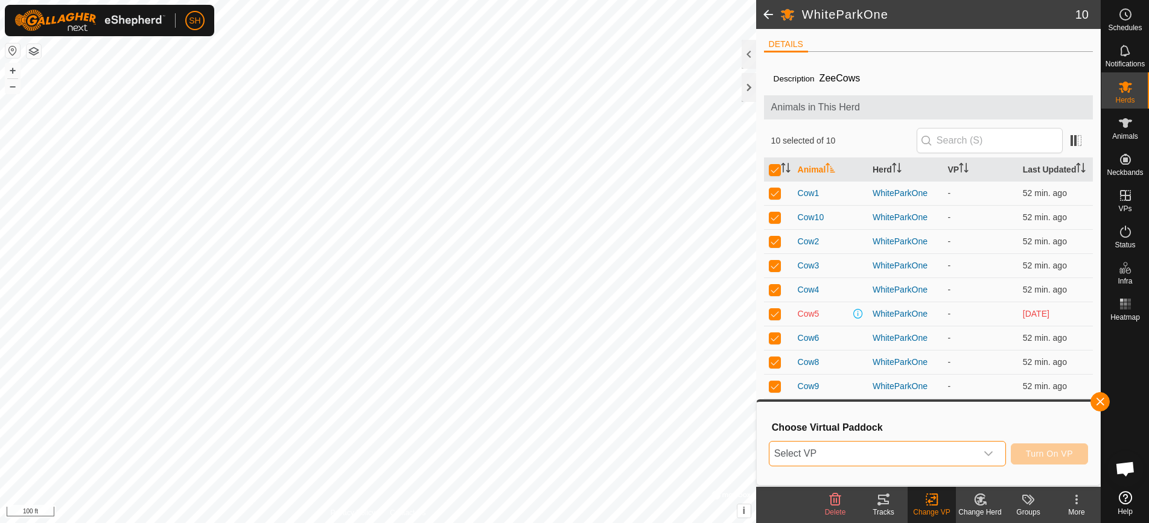
click at [958, 450] on span "Select VP" at bounding box center [872, 454] width 207 height 24
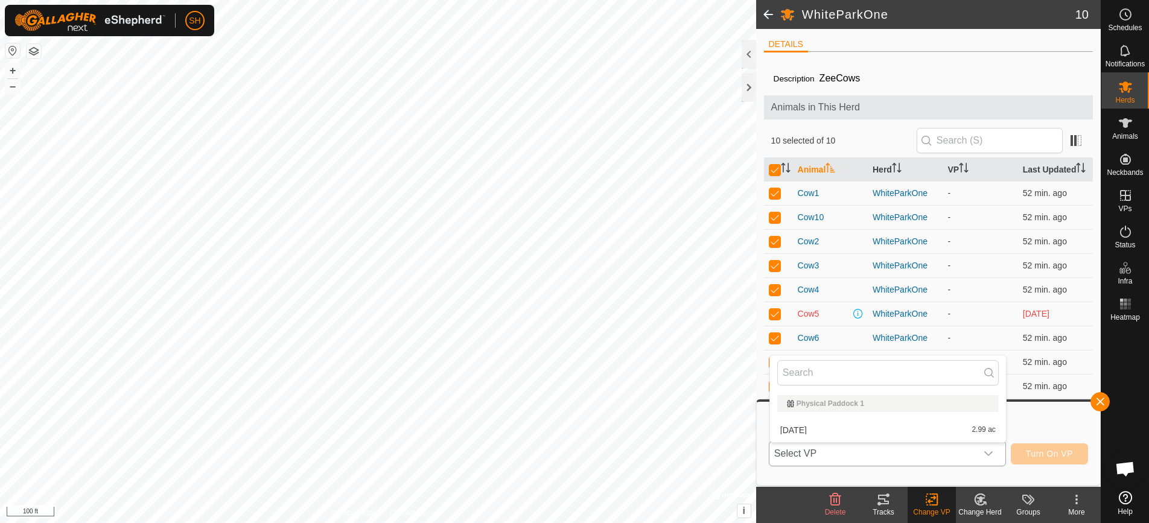
click at [929, 430] on li "[DATE] 2.99 ac" at bounding box center [888, 430] width 236 height 24
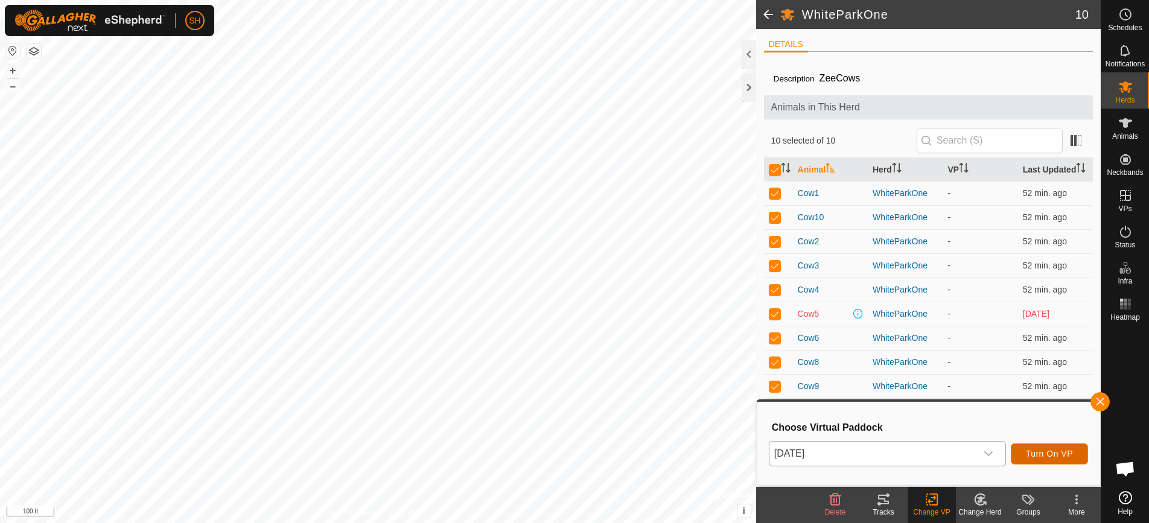
click at [1042, 453] on span "Turn On VP" at bounding box center [1049, 454] width 47 height 10
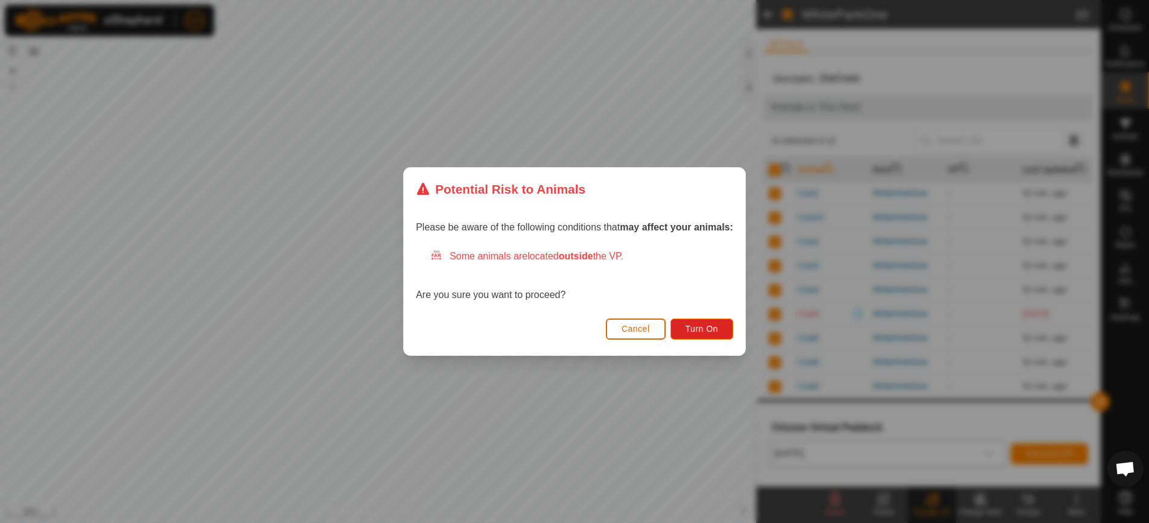
click at [639, 335] on button "Cancel" at bounding box center [636, 329] width 60 height 21
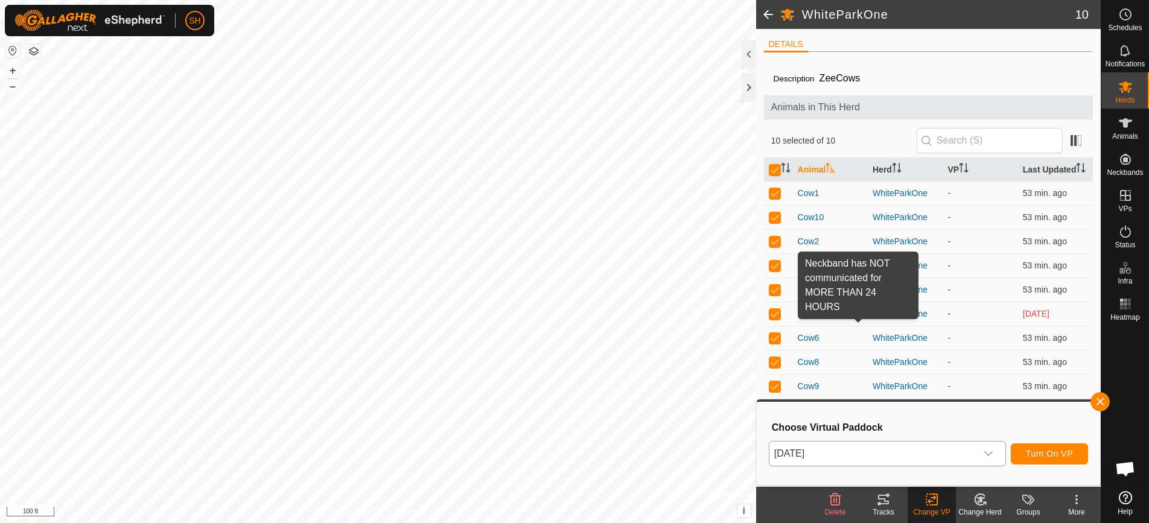
click at [859, 319] on span at bounding box center [858, 314] width 10 height 10
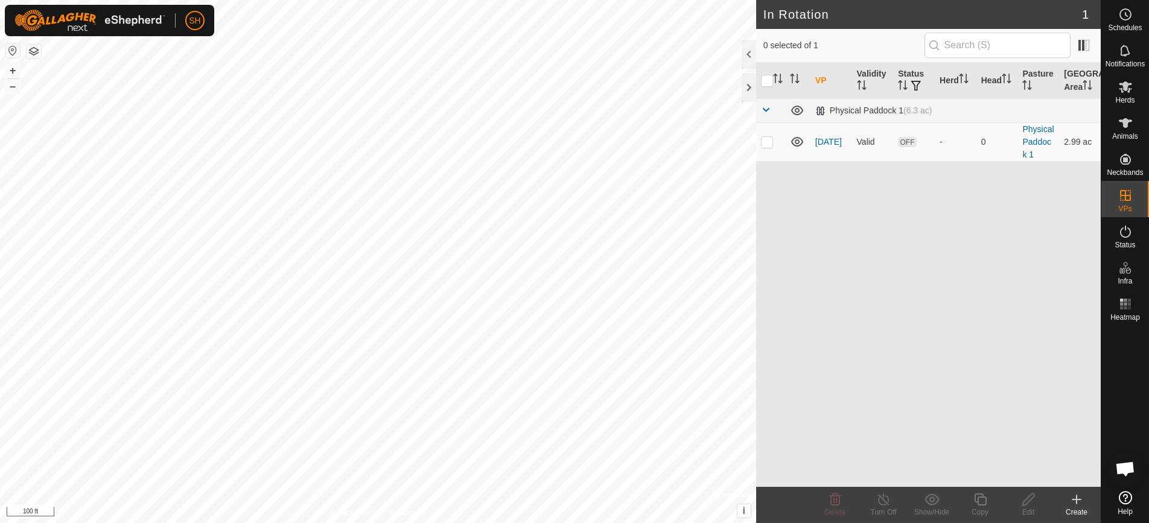
checkbox input "true"
click at [819, 142] on td "[DATE]" at bounding box center [832, 142] width 42 height 39
click at [822, 137] on link "[DATE]" at bounding box center [828, 142] width 27 height 10
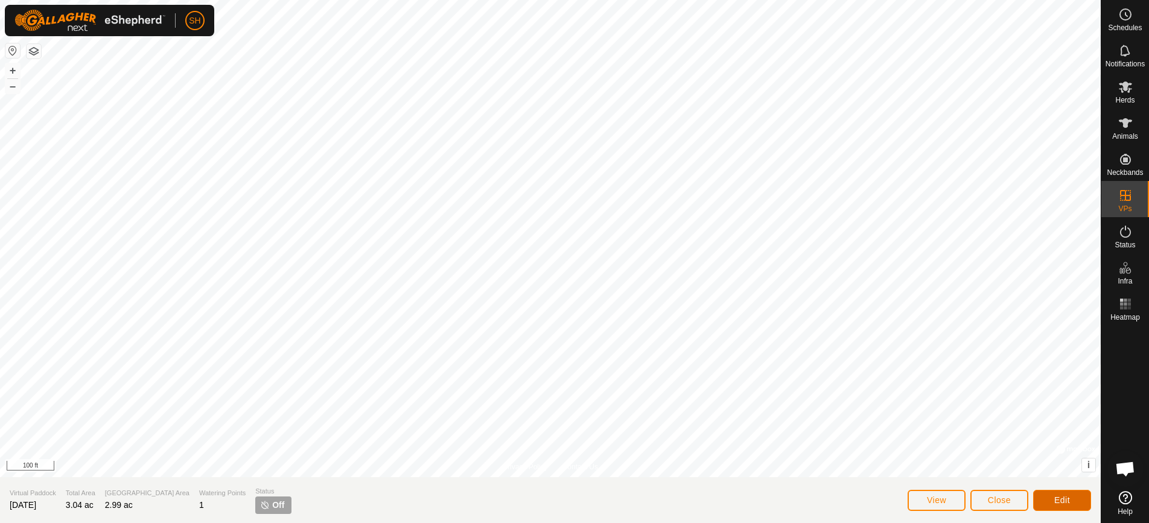
click at [1051, 498] on button "Edit" at bounding box center [1062, 500] width 58 height 21
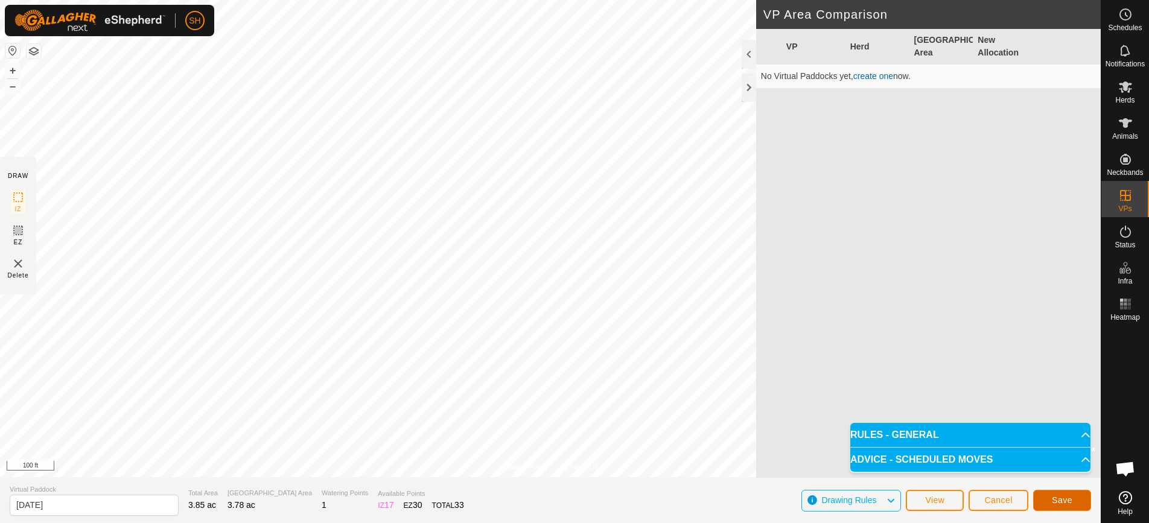
click at [1053, 502] on span "Save" at bounding box center [1062, 500] width 21 height 10
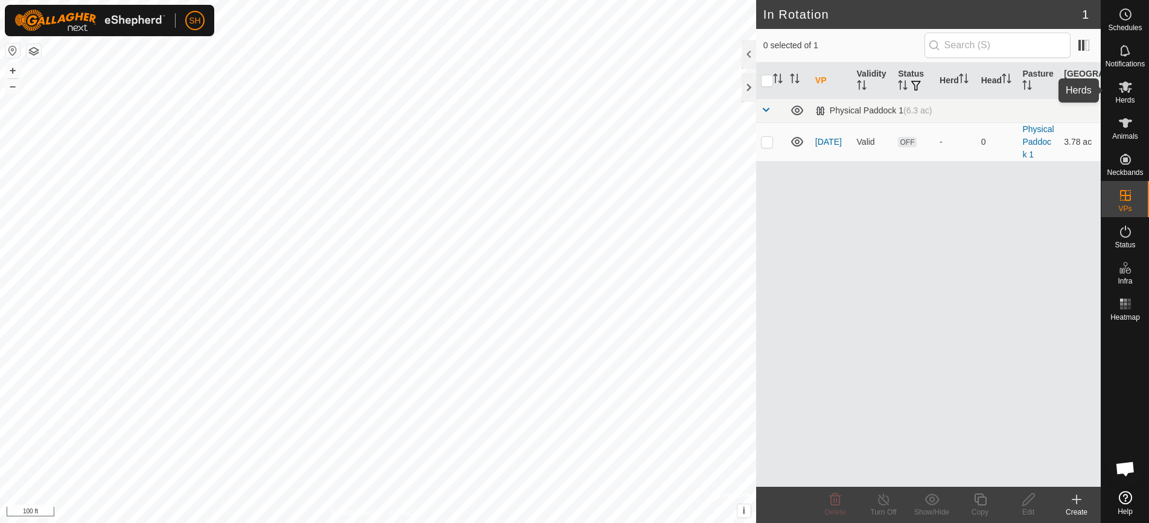
click at [1129, 88] on icon at bounding box center [1125, 87] width 14 height 14
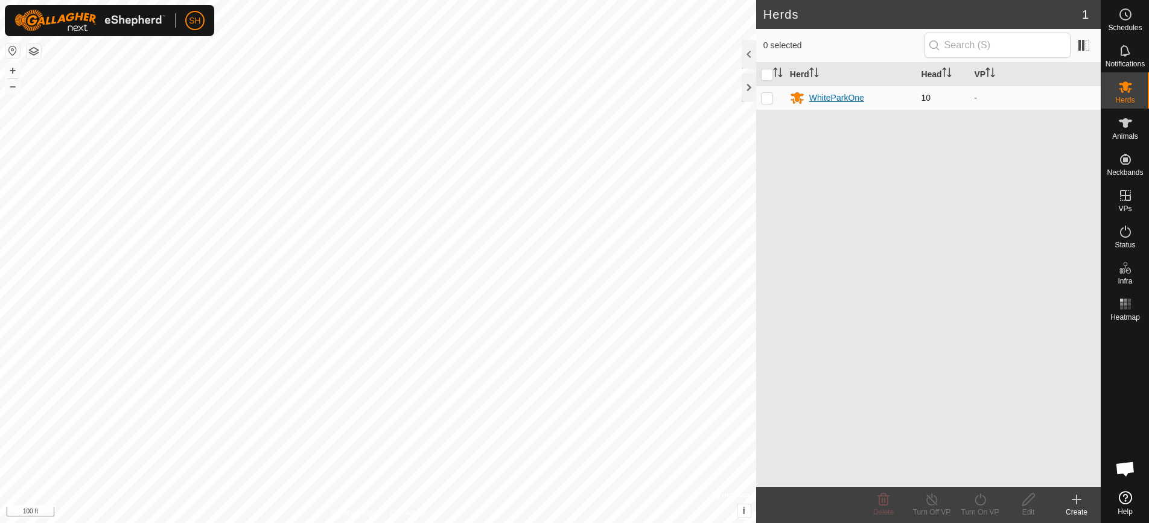
click at [847, 98] on div "WhiteParkOne" at bounding box center [836, 98] width 55 height 13
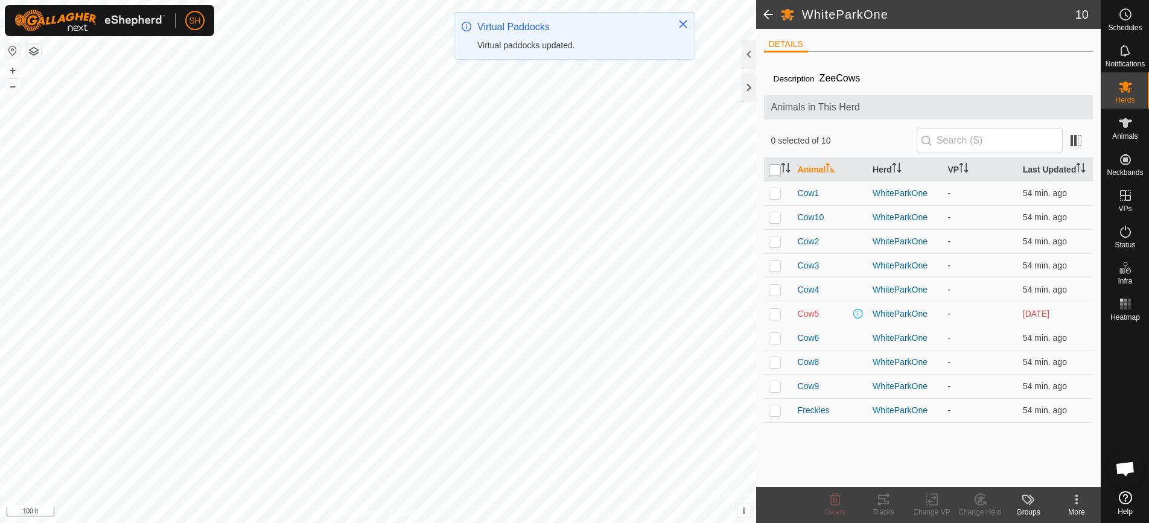
click at [775, 176] on input "checkbox" at bounding box center [775, 170] width 12 height 12
checkbox input "true"
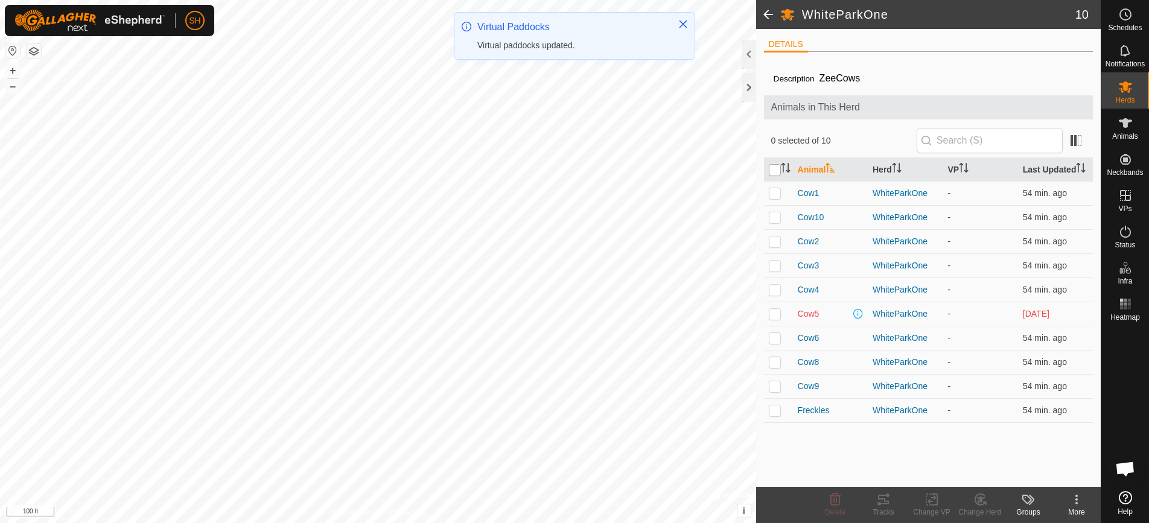
checkbox input "true"
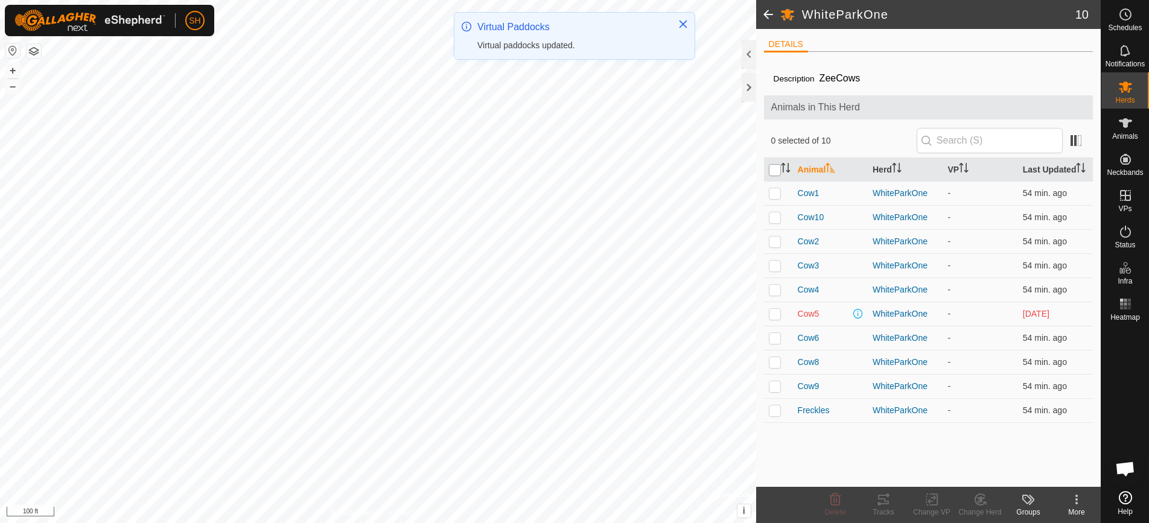
checkbox input "true"
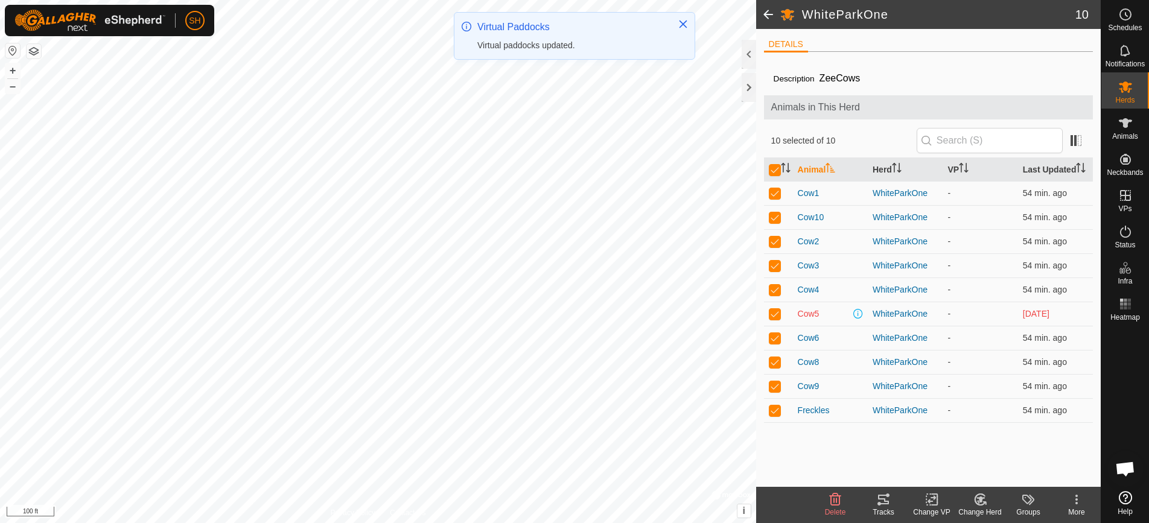
click at [928, 501] on icon at bounding box center [932, 500] width 8 height 8
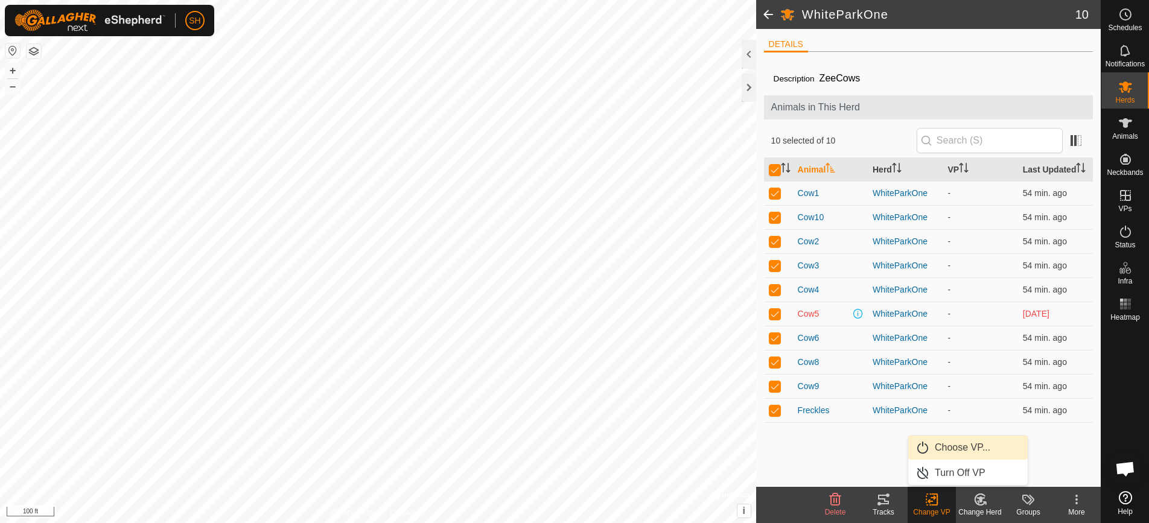
click at [943, 450] on link "Choose VP..." at bounding box center [967, 448] width 119 height 24
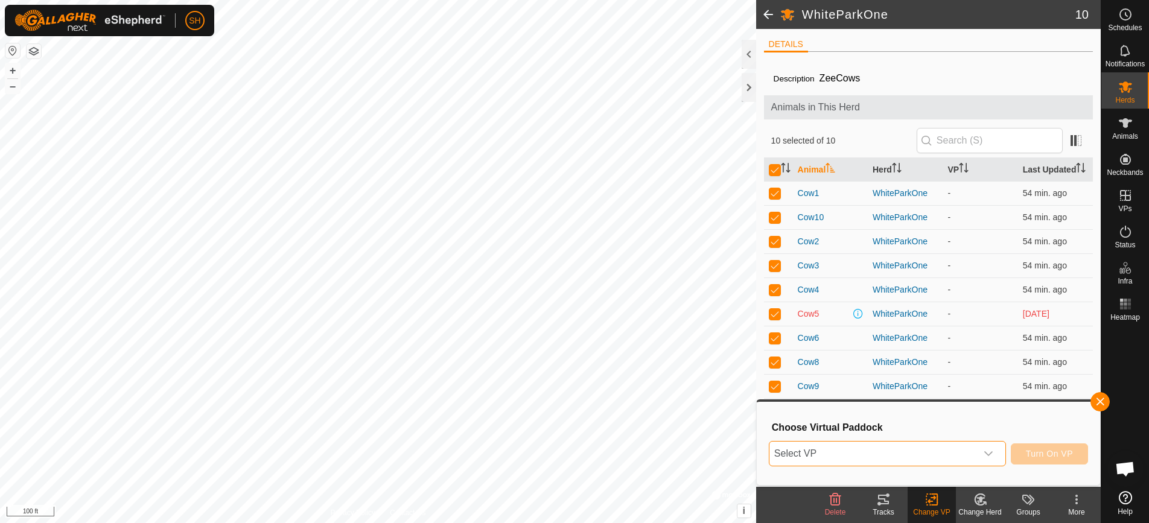
click at [941, 451] on span "Select VP" at bounding box center [872, 454] width 207 height 24
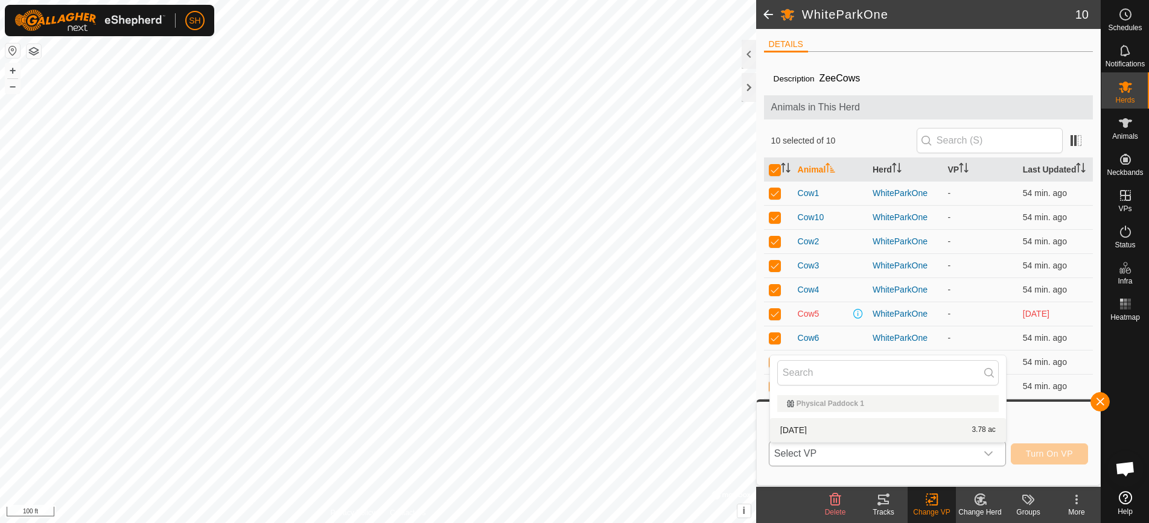
click at [906, 433] on li "[DATE] 3.78 ac" at bounding box center [888, 430] width 236 height 24
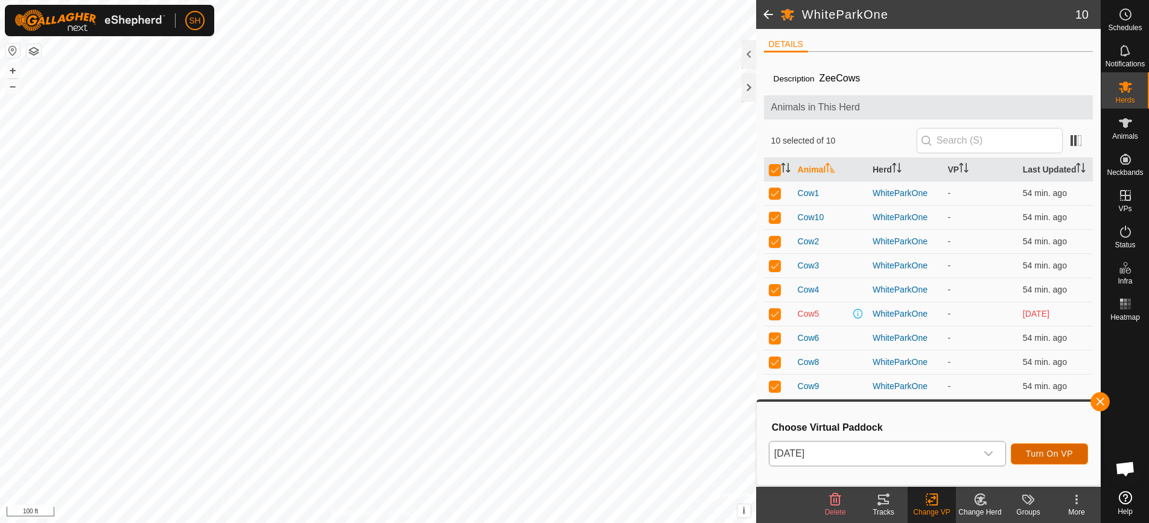
click at [1055, 454] on span "Turn On VP" at bounding box center [1049, 454] width 47 height 10
